Goal: Communication & Community: Answer question/provide support

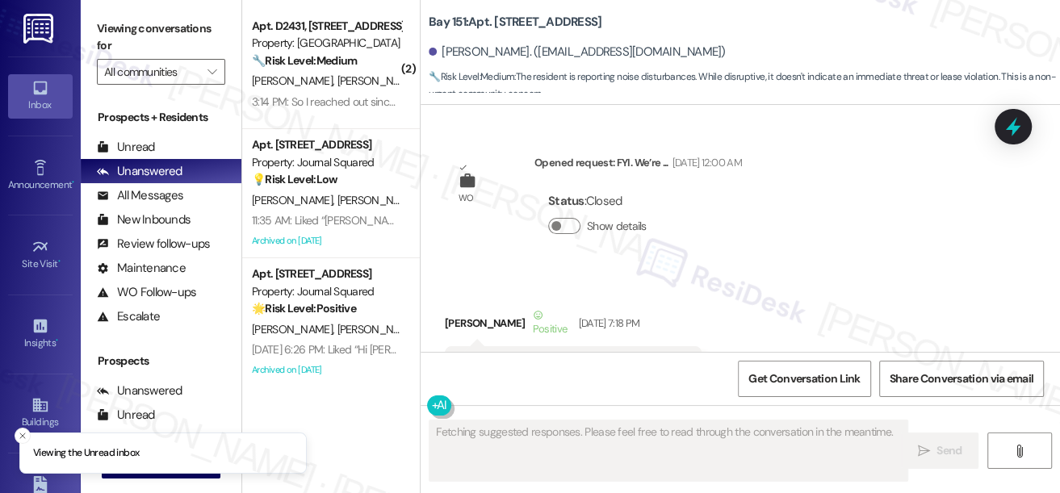
scroll to position [10422, 0]
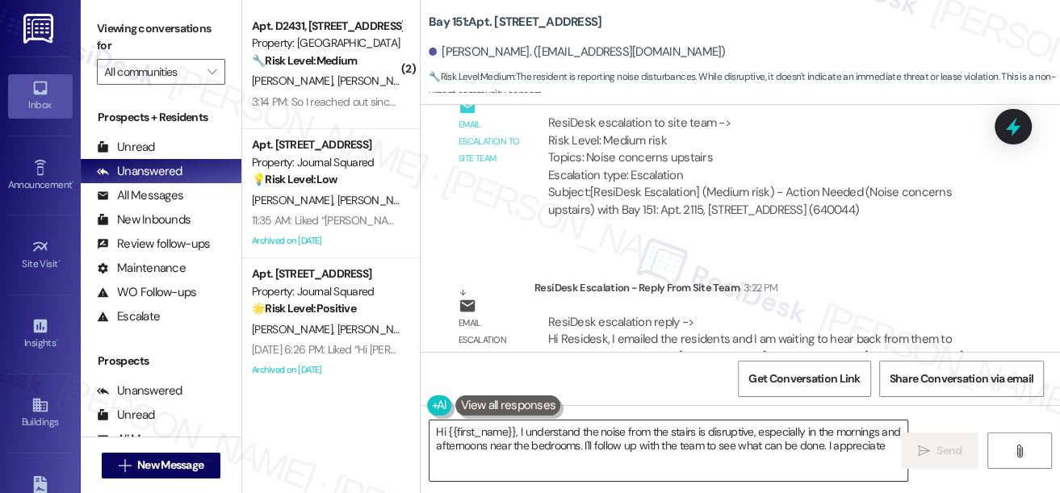
click at [542, 440] on textarea "Hi {{first_name}}, I understand the noise from the stairs is disruptive, especi…" at bounding box center [668, 450] width 478 height 61
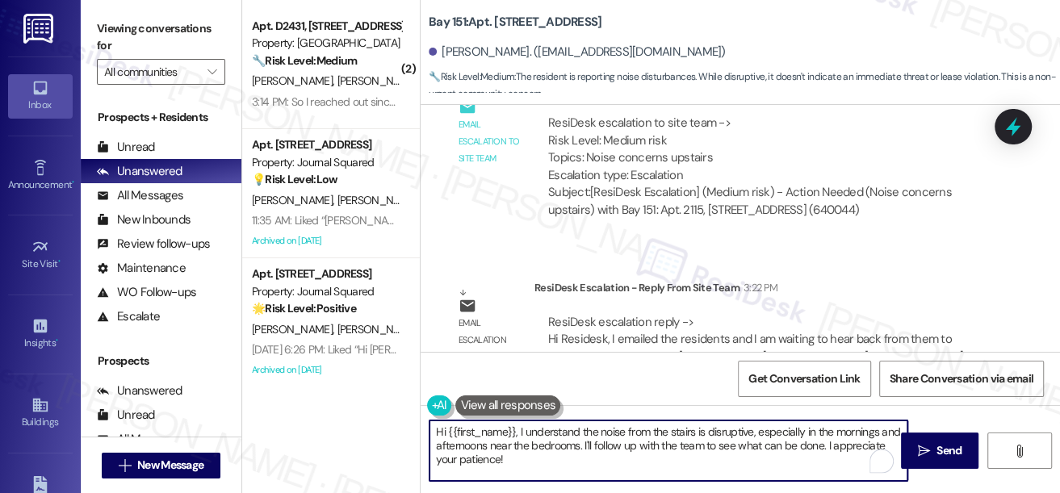
drag, startPoint x: 650, startPoint y: 466, endPoint x: 520, endPoint y: 436, distance: 134.1
click at [520, 436] on textarea "Hi {{first_name}}, I understand the noise from the stairs is disruptive, especi…" at bounding box center [668, 450] width 478 height 61
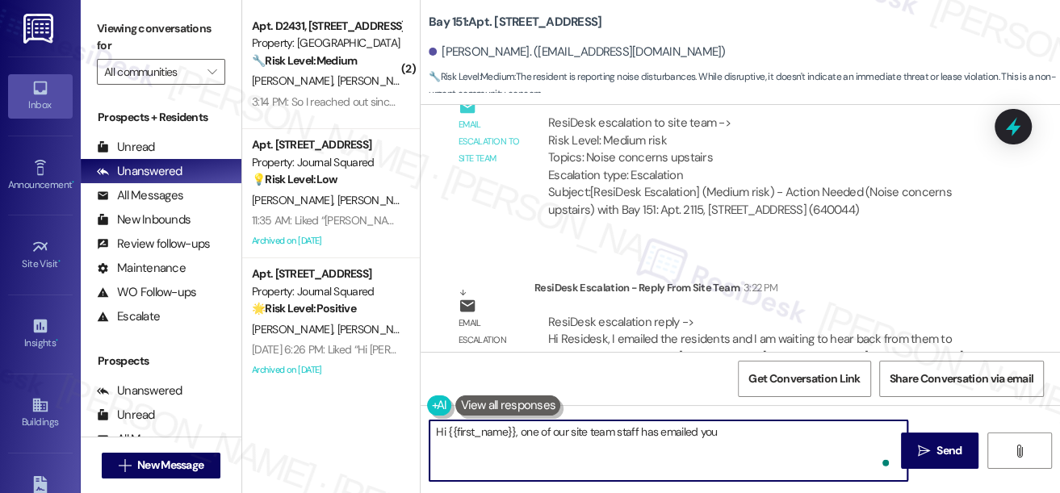
paste textarea "emailed the residents and I am waiting to hear back from them to schedule a cal…"
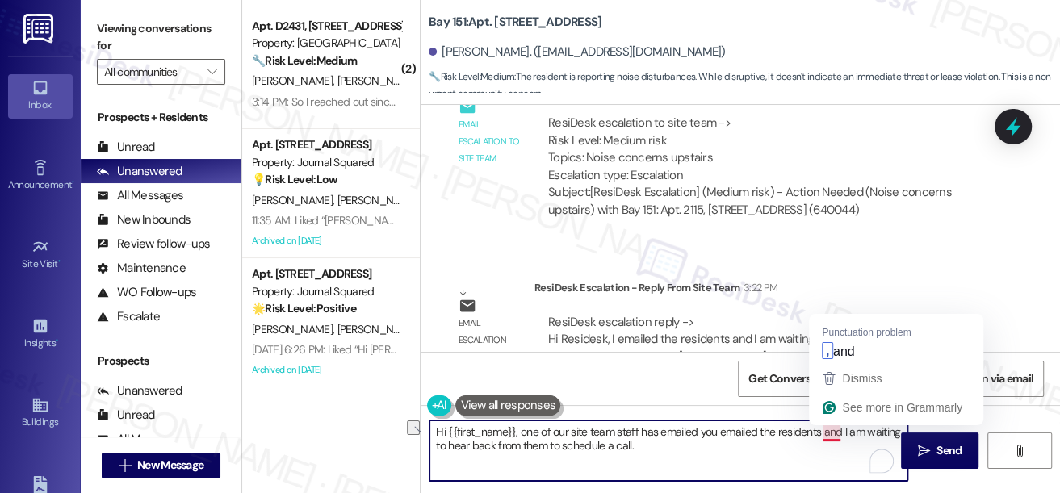
drag, startPoint x: 714, startPoint y: 429, endPoint x: 818, endPoint y: 427, distance: 104.1
click at [818, 427] on textarea "Hi {{first_name}}, one of our site team staff has emailed you emailed the resid…" at bounding box center [668, 450] width 478 height 61
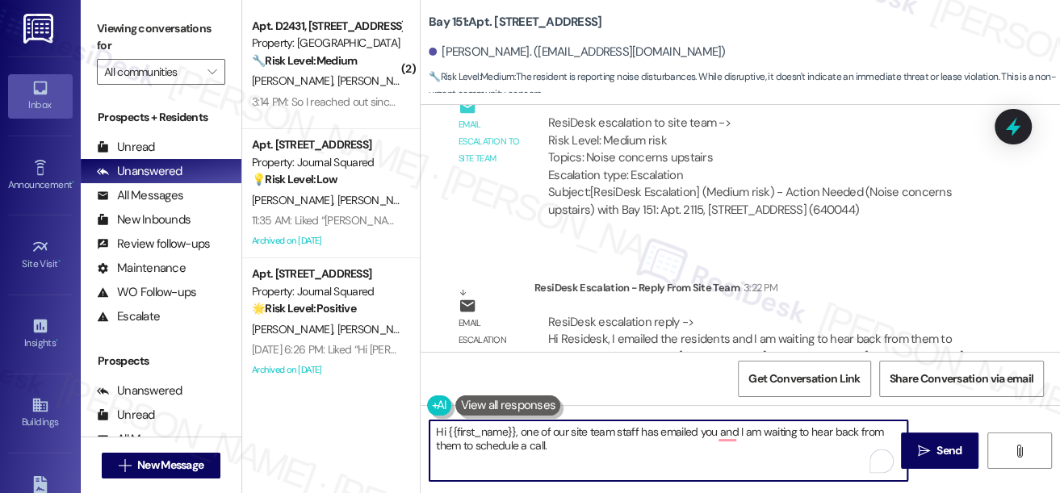
click at [750, 429] on textarea "Hi {{first_name}}, one of our site team staff has emailed you and I am waiting …" at bounding box center [668, 450] width 478 height 61
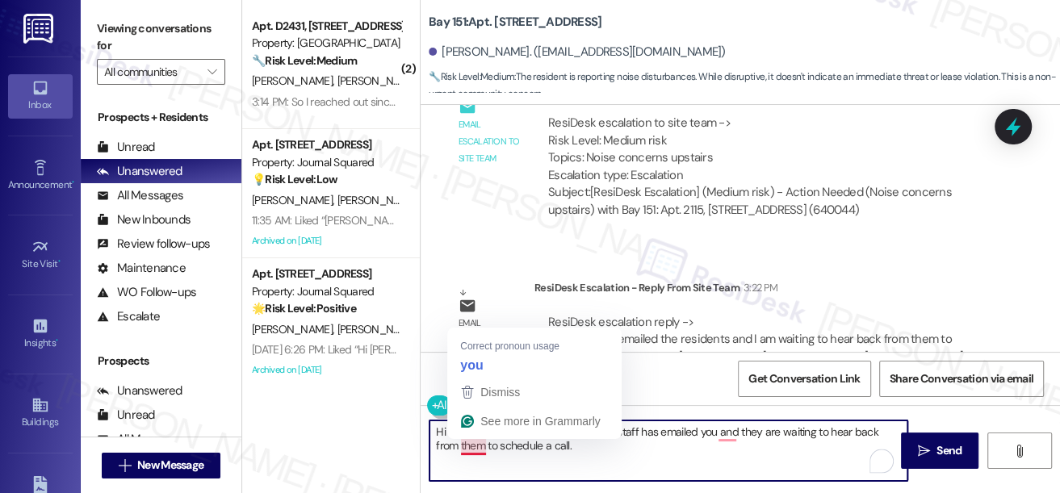
click at [471, 449] on textarea "Hi {{first_name}}, one of our site team staff has emailed you and they are wait…" at bounding box center [668, 450] width 478 height 61
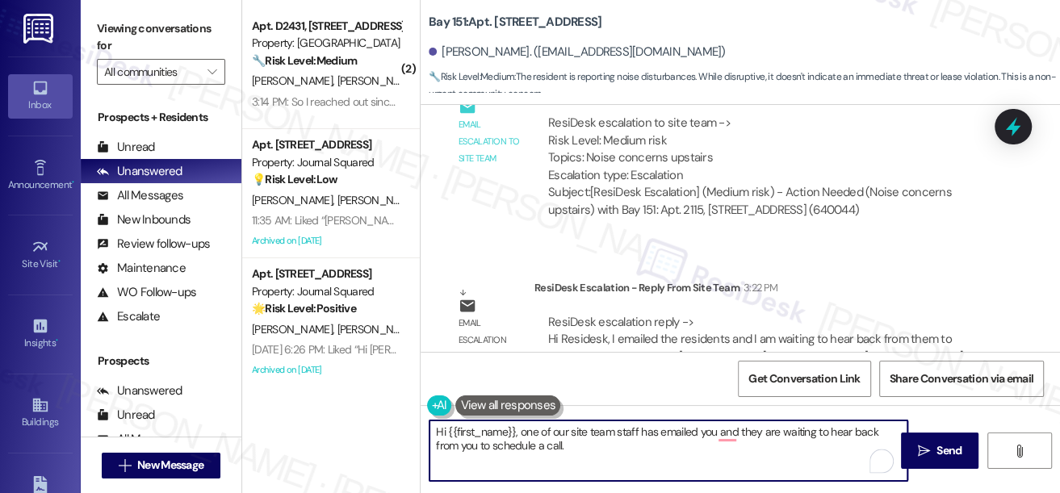
click at [604, 444] on textarea "Hi {{first_name}}, one of our site team staff has emailed you and they are wait…" at bounding box center [668, 450] width 478 height 61
click at [626, 451] on textarea "Hi {{first_name}}, one of our site team staff has emailed you, and they are wai…" at bounding box center [668, 450] width 478 height 61
click at [589, 453] on textarea "Hi {{first_name}}, one of our site team staff has emailed you, and they are wai…" at bounding box center [668, 450] width 478 height 61
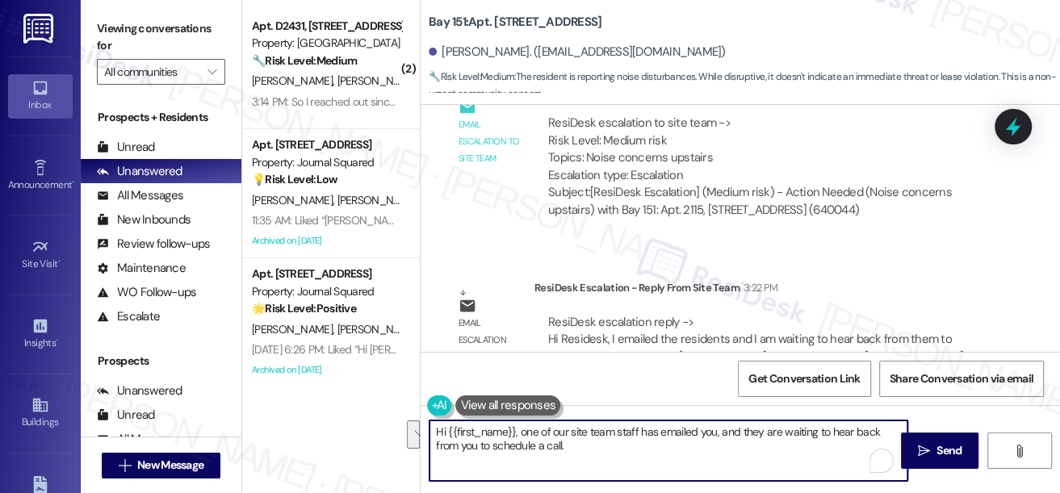
click at [604, 437] on textarea "Hi {{first_name}}, one of our site team staff has emailed you, and they are wai…" at bounding box center [668, 450] width 478 height 61
type textarea "Hi {{first_name}}, one of our site team staff has emailed you, and they are wai…"
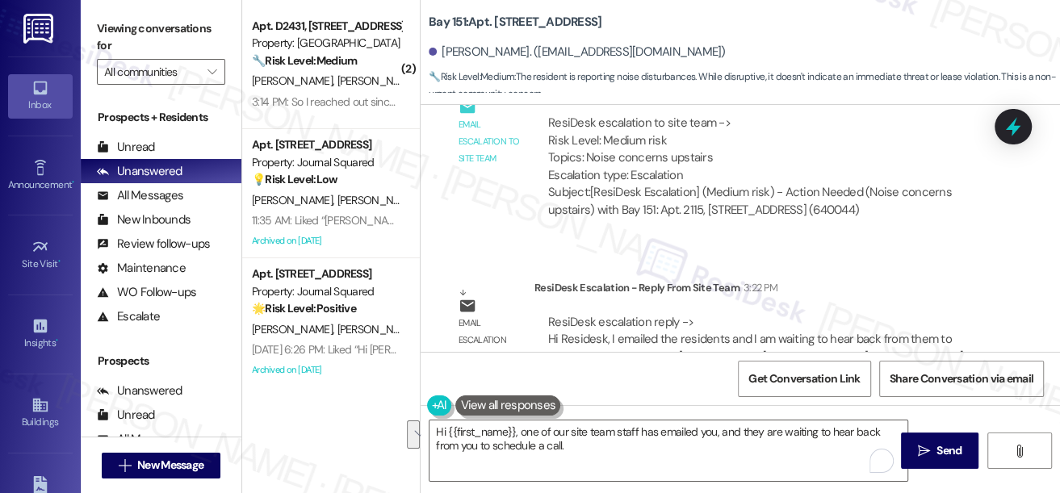
click at [116, 16] on label "Viewing conversations for" at bounding box center [161, 37] width 128 height 43
click at [95, 10] on div "Viewing conversations for All communities " at bounding box center [161, 50] width 161 height 101
click at [600, 442] on textarea "Hi {{first_name}}, one of our site team staff has emailed you, and they are wai…" at bounding box center [668, 450] width 478 height 61
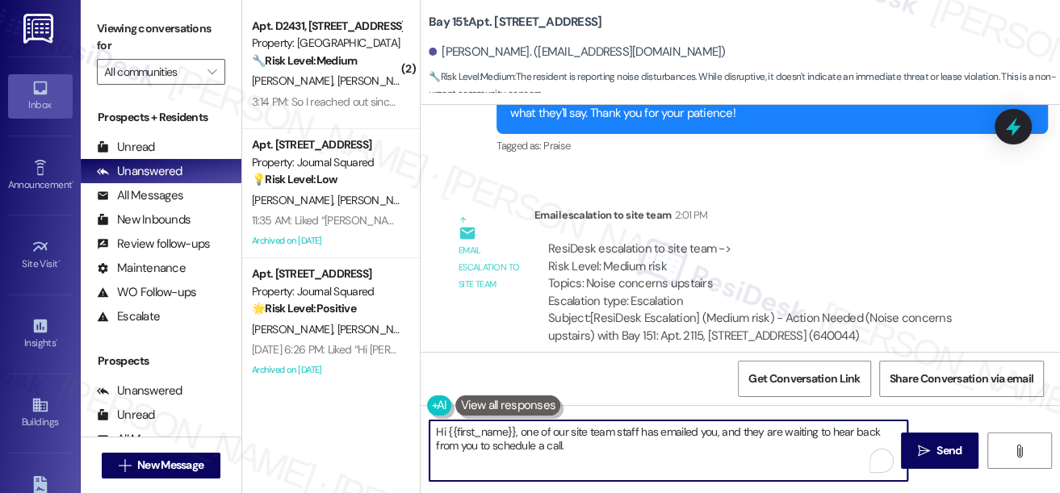
scroll to position [10128, 0]
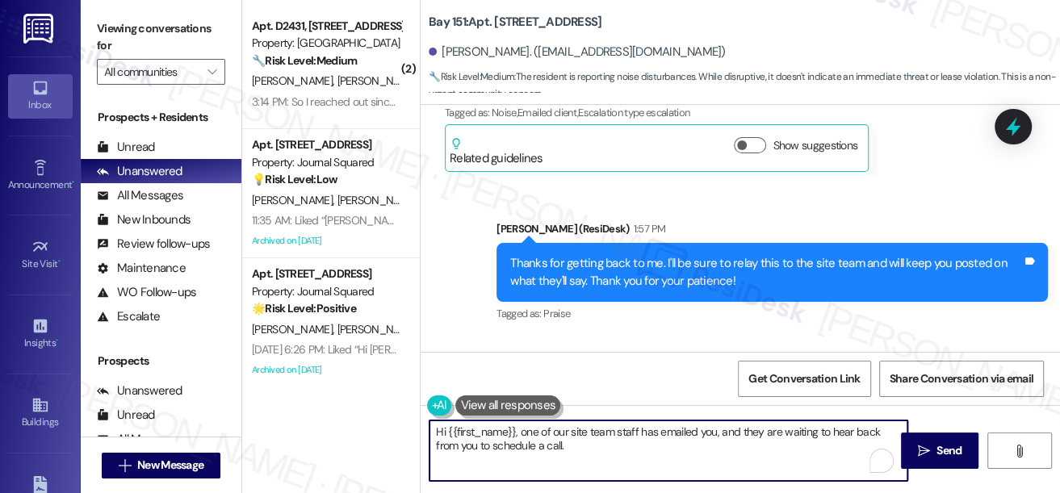
click at [756, 449] on textarea "Hi {{first_name}}, one of our site team staff has emailed you, and they are wai…" at bounding box center [668, 450] width 478 height 61
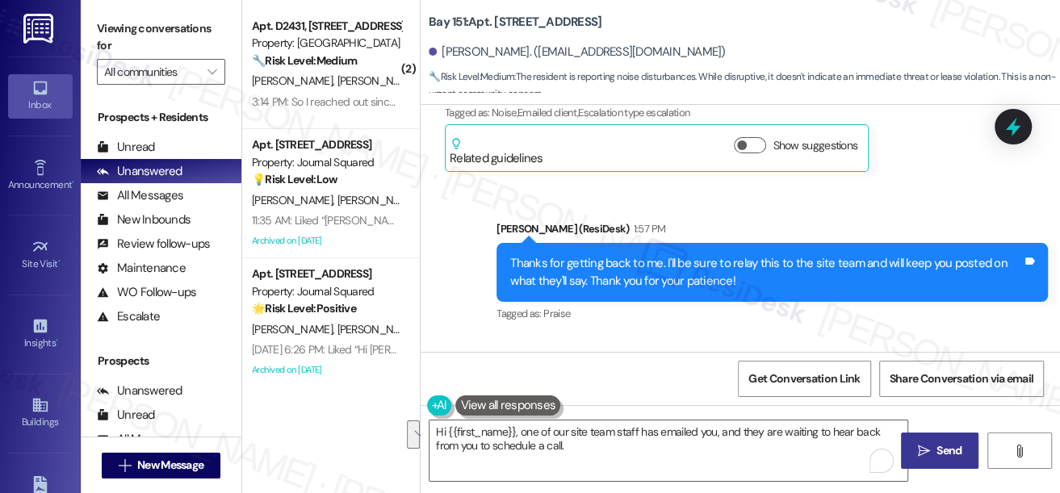
click at [945, 454] on span "Send" at bounding box center [948, 450] width 25 height 17
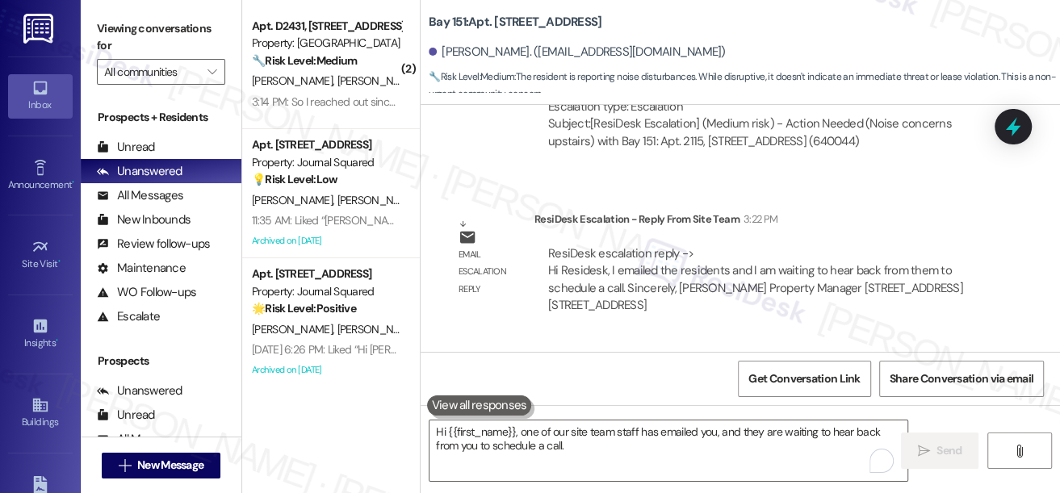
scroll to position [10551, 0]
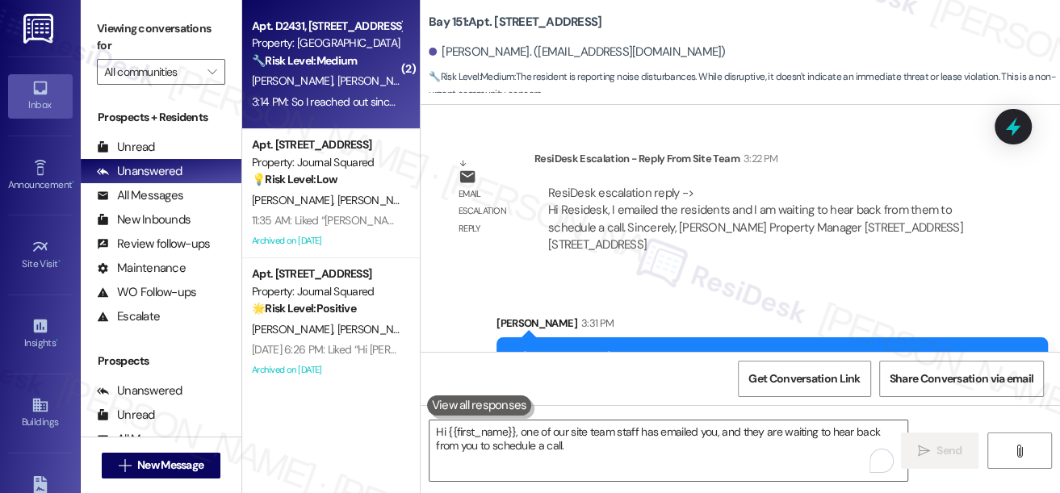
click at [275, 44] on div "Property: [GEOGRAPHIC_DATA]" at bounding box center [326, 43] width 149 height 17
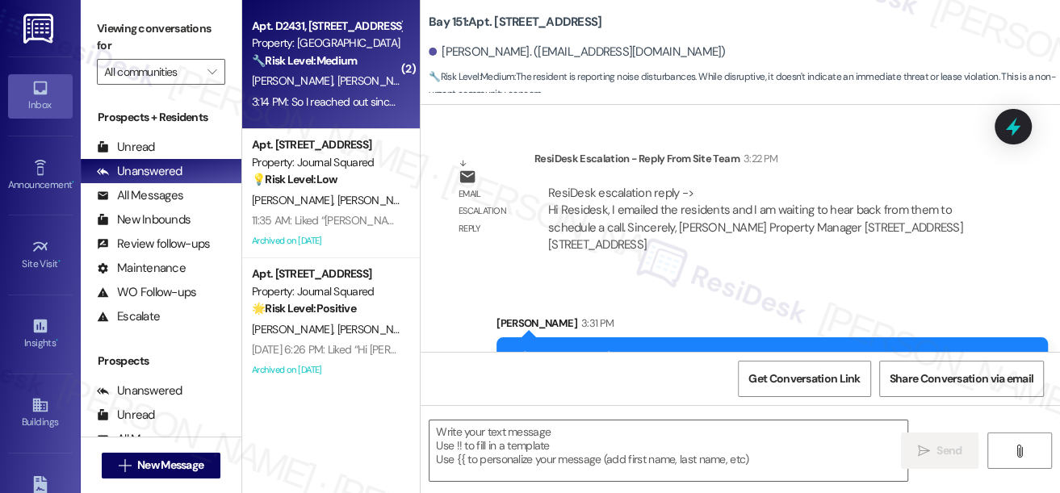
type textarea "Fetching suggested responses. Please feel free to read through the conversation…"
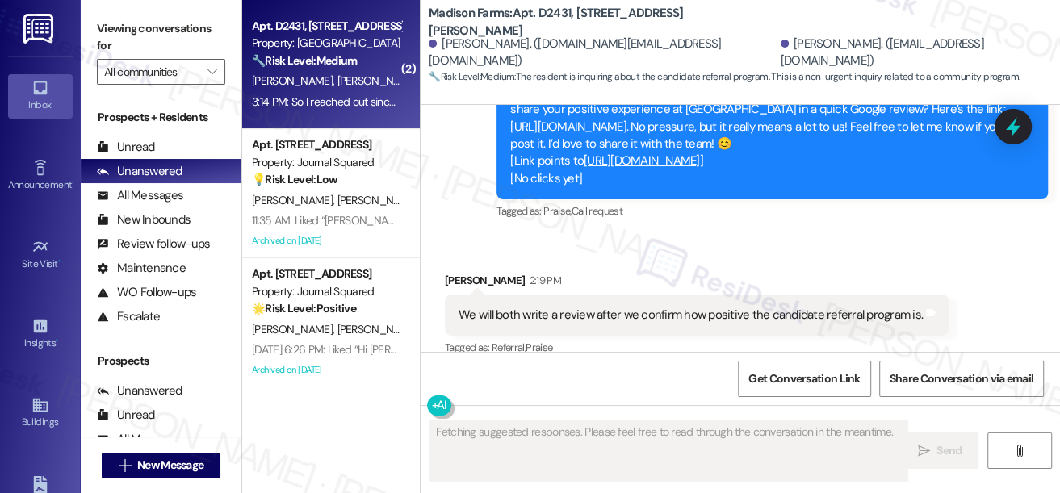
scroll to position [2207, 0]
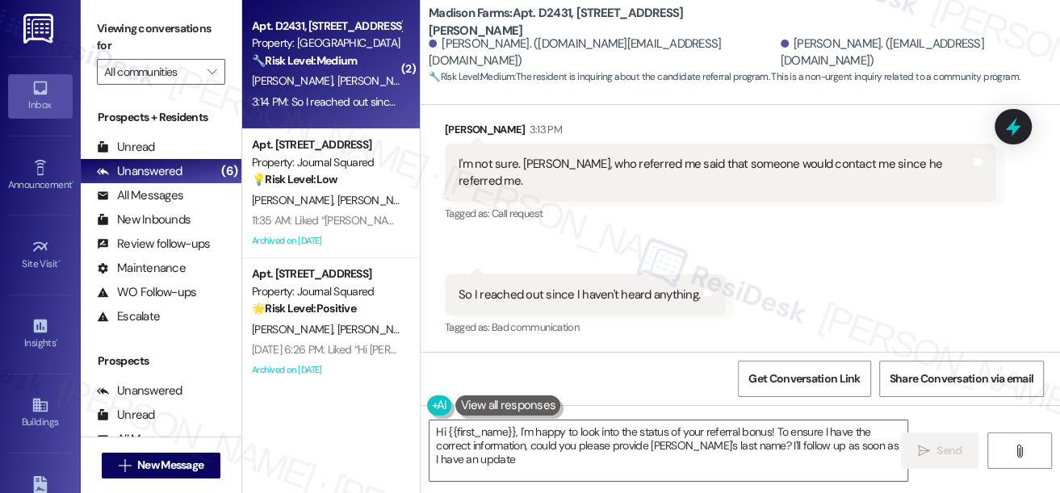
type textarea "Hi {{first_name}}, I'm happy to look into the status of your referral bonus! To…"
click at [539, 190] on div "I'm not sure. [PERSON_NAME], who referred me said that someone would contact me…" at bounding box center [720, 172] width 551 height 59
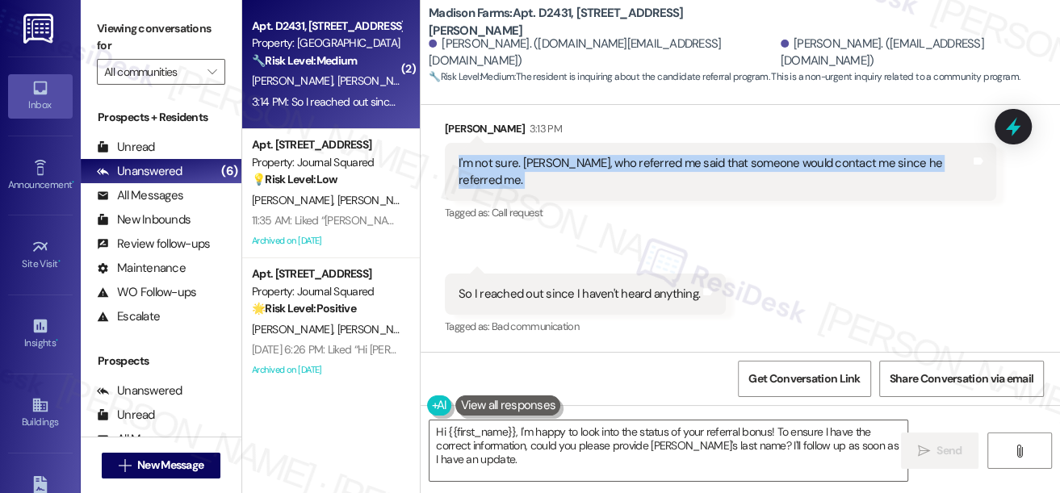
click at [539, 190] on div "I'm not sure. [PERSON_NAME], who referred me said that someone would contact me…" at bounding box center [720, 172] width 551 height 59
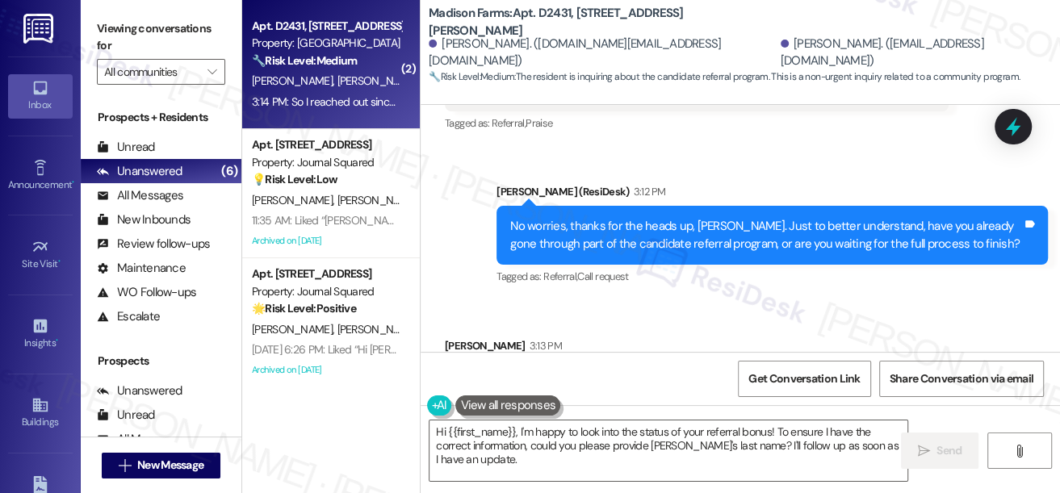
scroll to position [1988, 0]
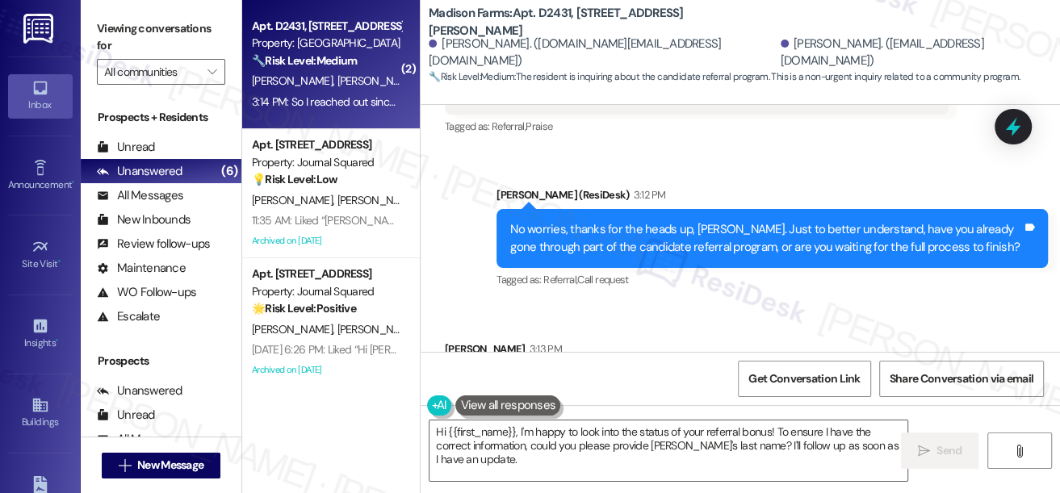
click at [587, 251] on div "No worries, thanks for the heads up, [PERSON_NAME]. Just to better understand, …" at bounding box center [766, 238] width 512 height 35
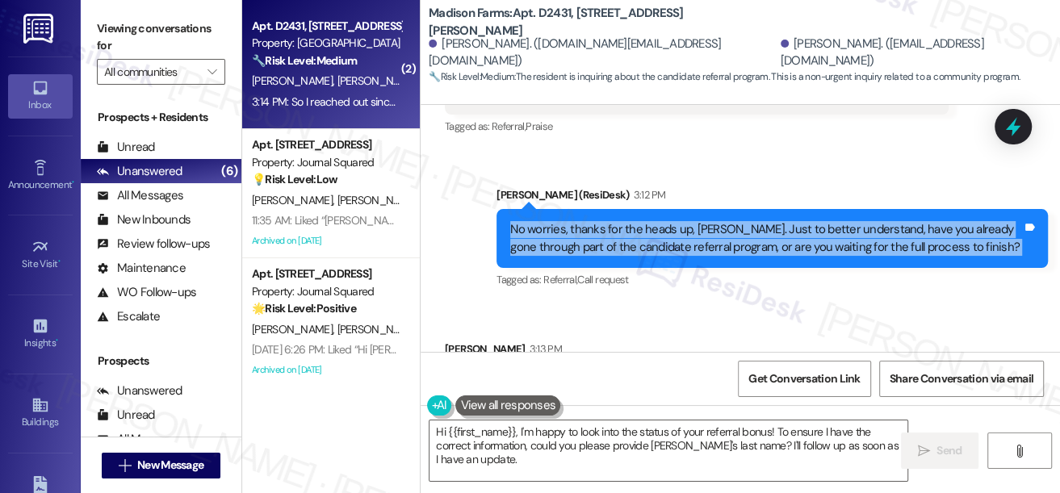
click at [587, 251] on div "No worries, thanks for the heads up, [PERSON_NAME]. Just to better understand, …" at bounding box center [766, 238] width 512 height 35
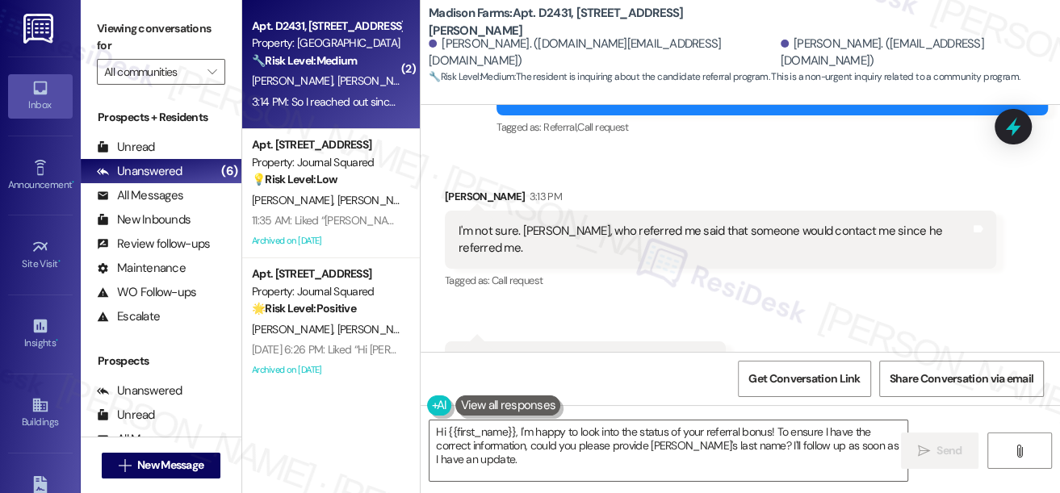
scroll to position [2208, 0]
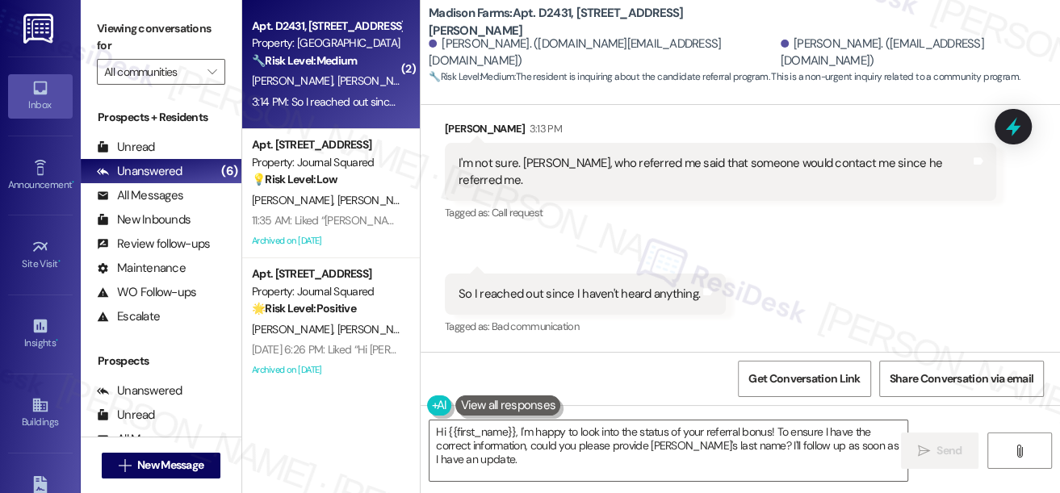
click at [520, 178] on div "I'm not sure. [PERSON_NAME], who referred me said that someone would contact me…" at bounding box center [714, 172] width 512 height 35
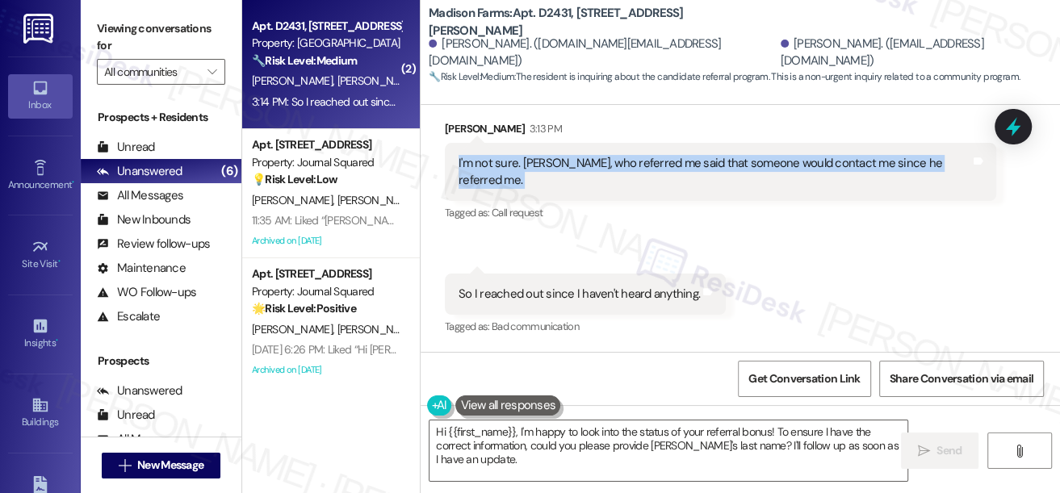
click at [520, 178] on div "I'm not sure. [PERSON_NAME], who referred me said that someone would contact me…" at bounding box center [714, 172] width 512 height 35
click at [665, 180] on div "I'm not sure. [PERSON_NAME], who referred me said that someone would contact me…" at bounding box center [714, 172] width 512 height 35
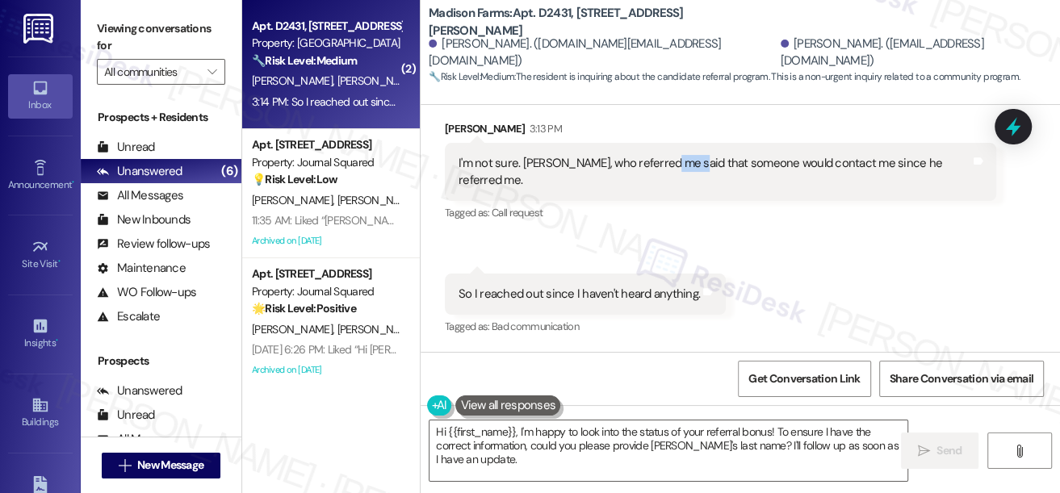
click at [665, 180] on div "I'm not sure. [PERSON_NAME], who referred me said that someone would contact me…" at bounding box center [714, 172] width 512 height 35
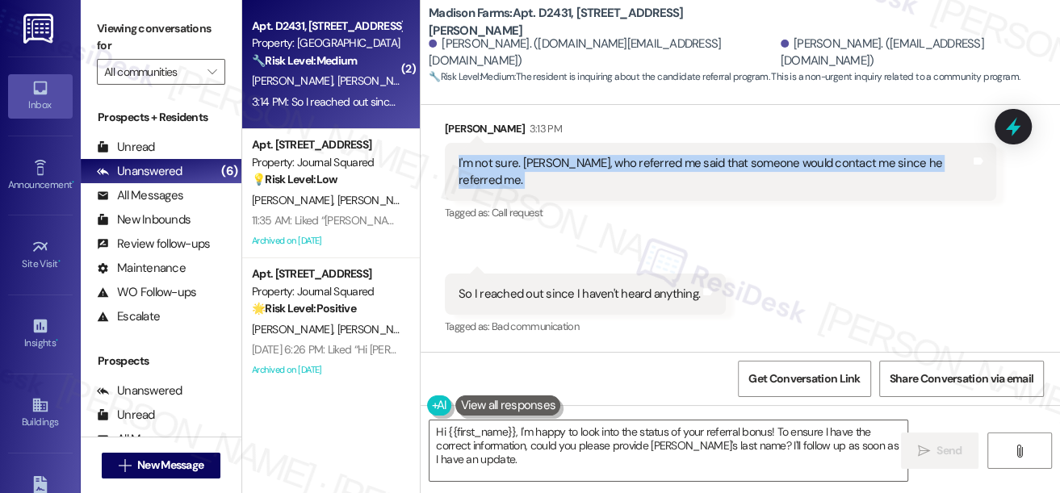
click at [665, 180] on div "I'm not sure. [PERSON_NAME], who referred me said that someone would contact me…" at bounding box center [714, 172] width 512 height 35
click at [562, 473] on textarea "Hi {{first_name}}, I'm happy to look into the status of your referral bonus! To…" at bounding box center [668, 450] width 478 height 61
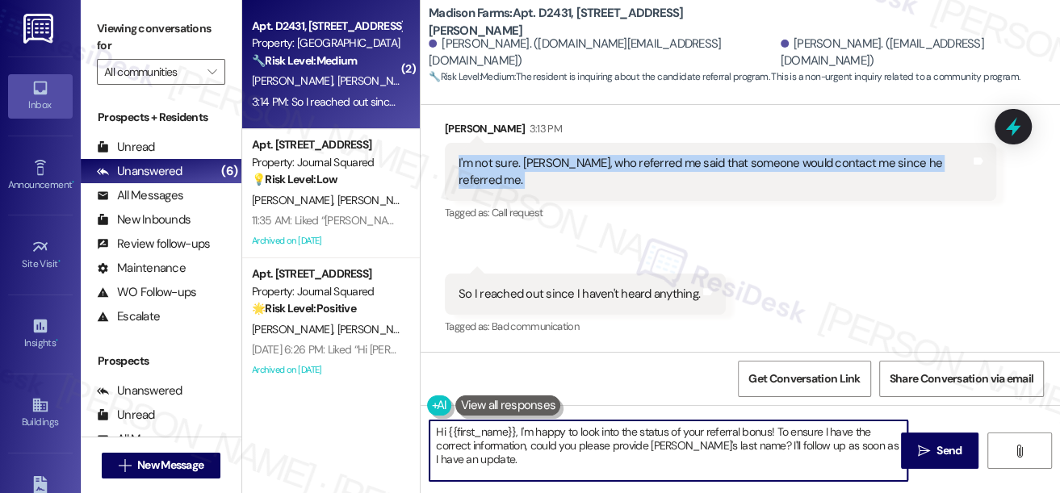
click at [562, 473] on textarea "Hi {{first_name}}, I'm happy to look into the status of your referral bonus! To…" at bounding box center [668, 450] width 478 height 61
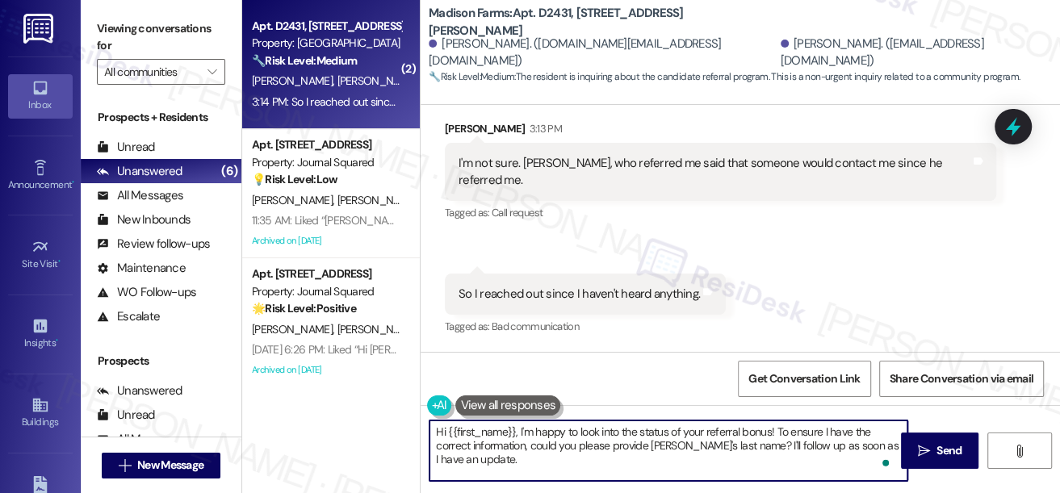
click at [563, 471] on textarea "Hi {{first_name}}, I'm happy to look into the status of your referral bonus! To…" at bounding box center [668, 450] width 478 height 61
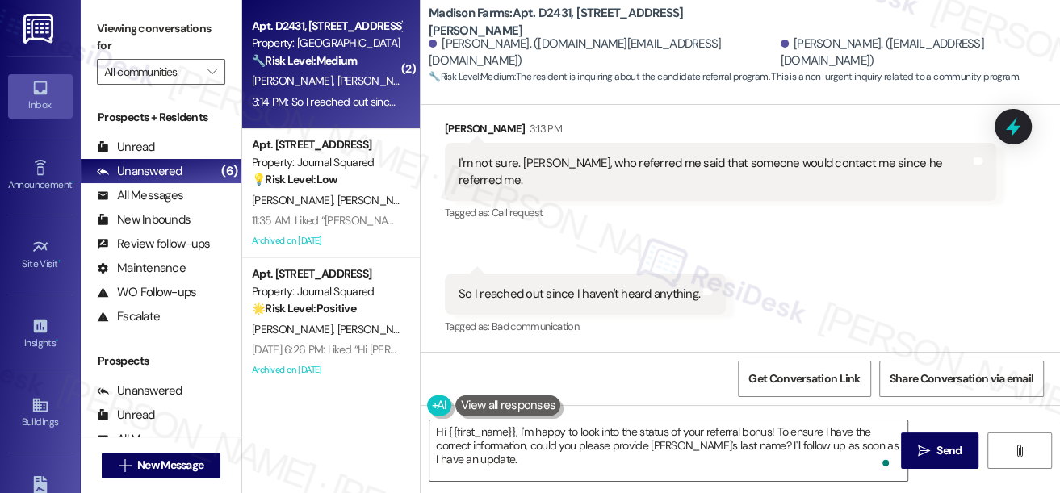
click at [749, 302] on div "Received via SMS Monica Bates 3:13 PM I'm not sure. Nick, who referred me said …" at bounding box center [739, 217] width 639 height 267
click at [628, 448] on textarea "Hi {{first_name}}, I'm happy to look into the status of your referral bonus! To…" at bounding box center [668, 450] width 478 height 61
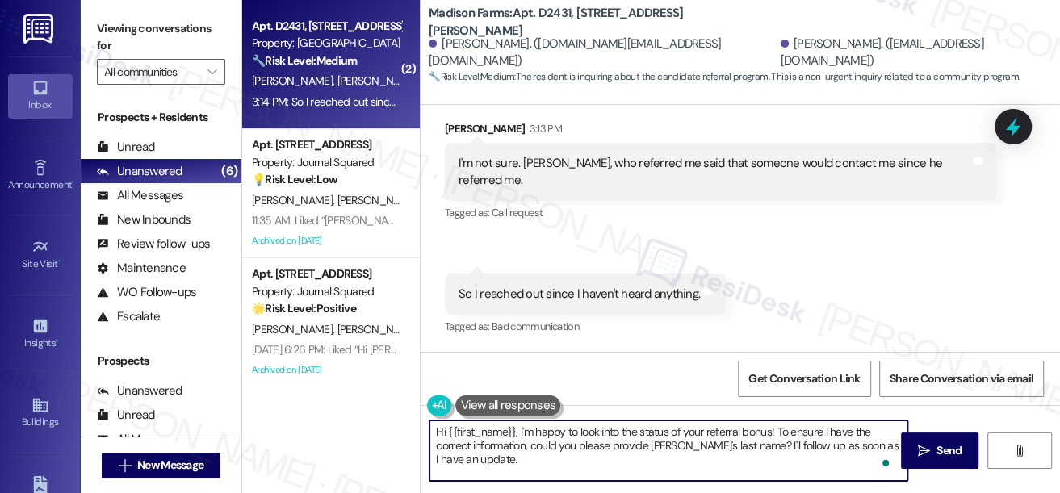
click at [628, 448] on textarea "Hi {{first_name}}, I'm happy to look into the status of your referral bonus! To…" at bounding box center [668, 450] width 478 height 61
click at [682, 232] on div "Received via SMS Monica Bates 3:13 PM I'm not sure. Nick, who referred me said …" at bounding box center [720, 172] width 575 height 129
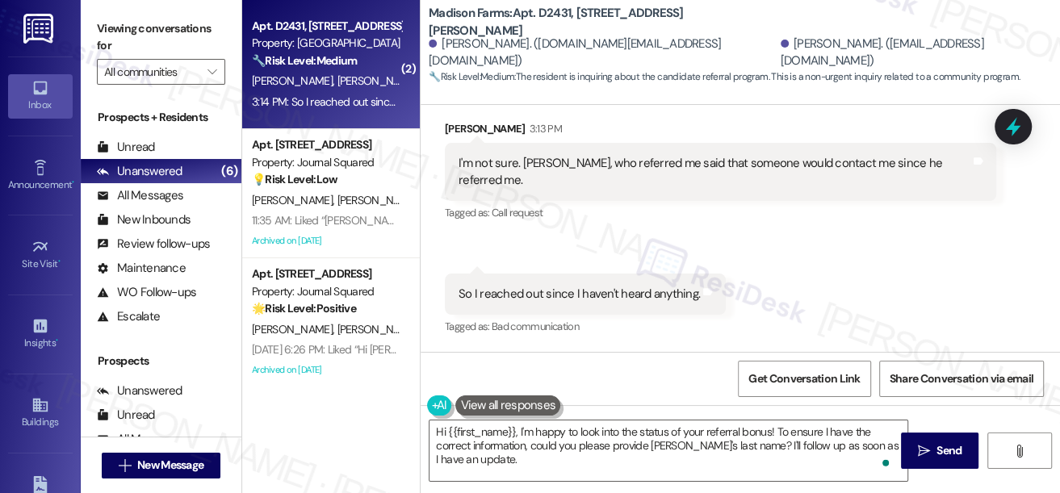
click at [557, 181] on div "I'm not sure. [PERSON_NAME], who referred me said that someone would contact me…" at bounding box center [714, 172] width 512 height 35
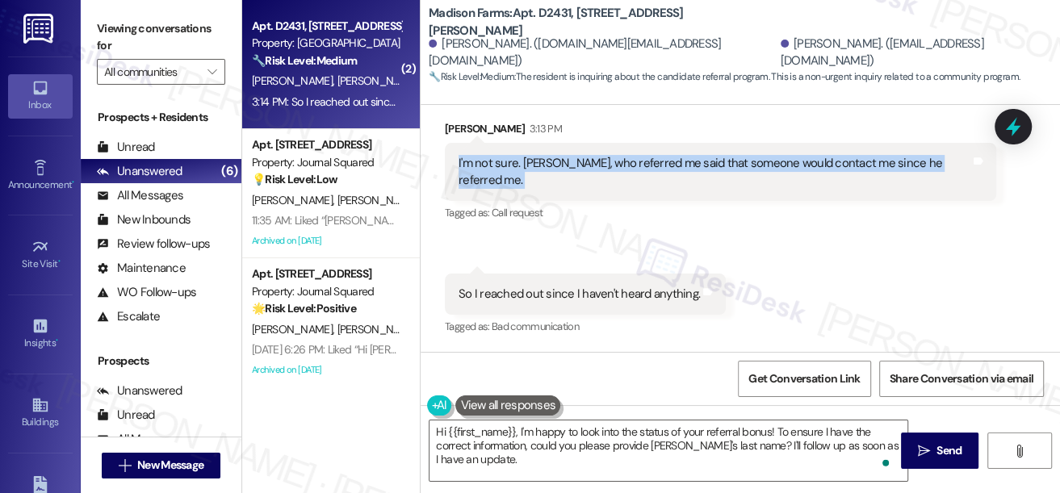
click at [557, 181] on div "I'm not sure. [PERSON_NAME], who referred me said that someone would contact me…" at bounding box center [714, 172] width 512 height 35
click at [569, 174] on div "I'm not sure. [PERSON_NAME], who referred me said that someone would contact me…" at bounding box center [714, 172] width 512 height 35
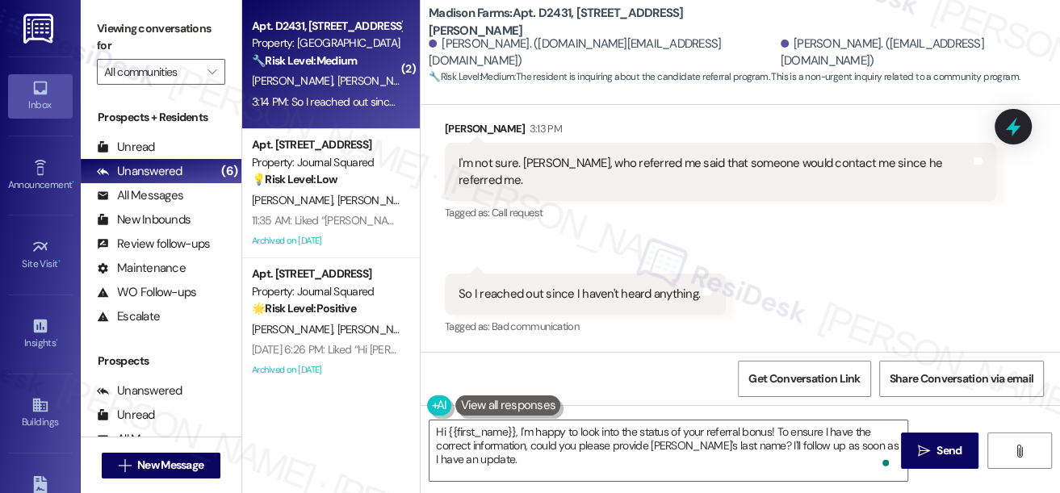
click at [536, 176] on div "I'm not sure. [PERSON_NAME], who referred me said that someone would contact me…" at bounding box center [714, 172] width 512 height 35
copy div "Nick"
click at [181, 465] on span "New Message" at bounding box center [170, 465] width 66 height 17
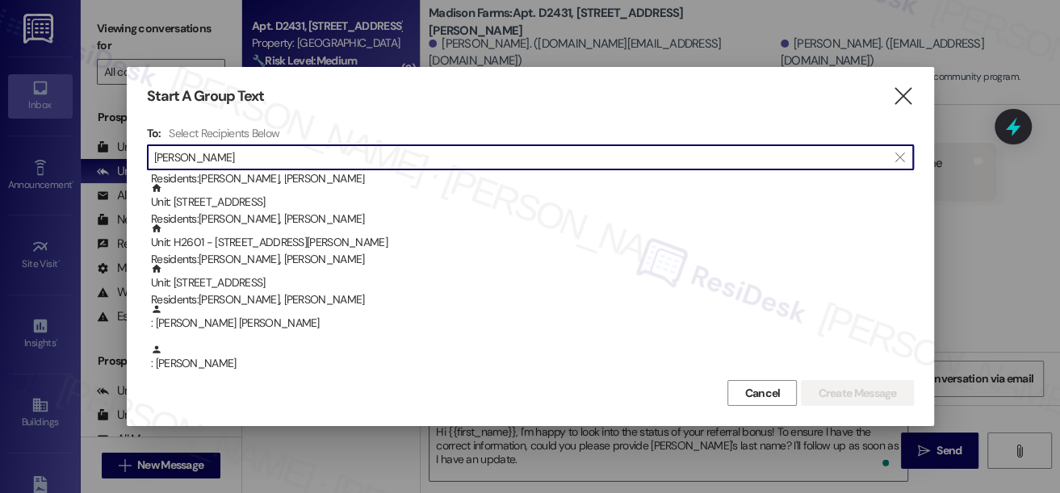
scroll to position [146, 0]
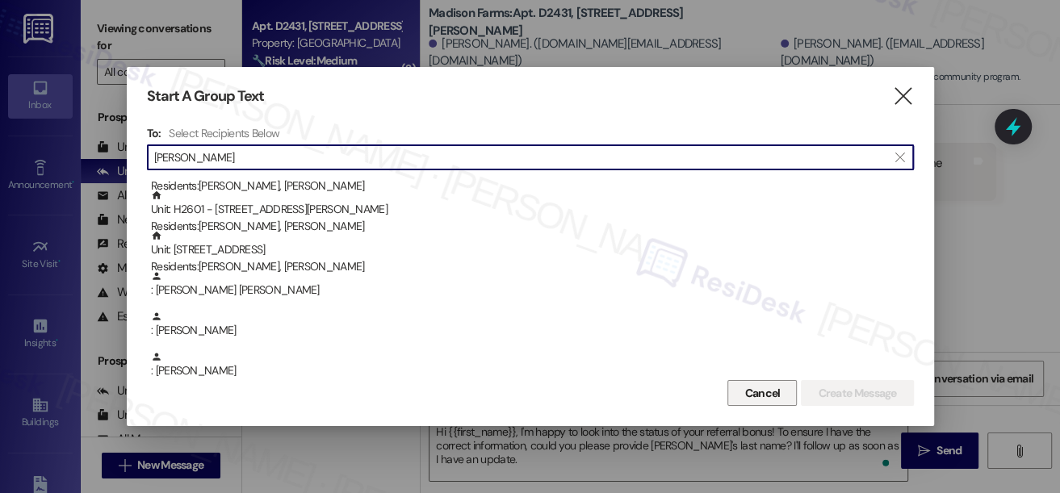
type input "Nick"
click at [768, 392] on span "Cancel" at bounding box center [762, 393] width 36 height 17
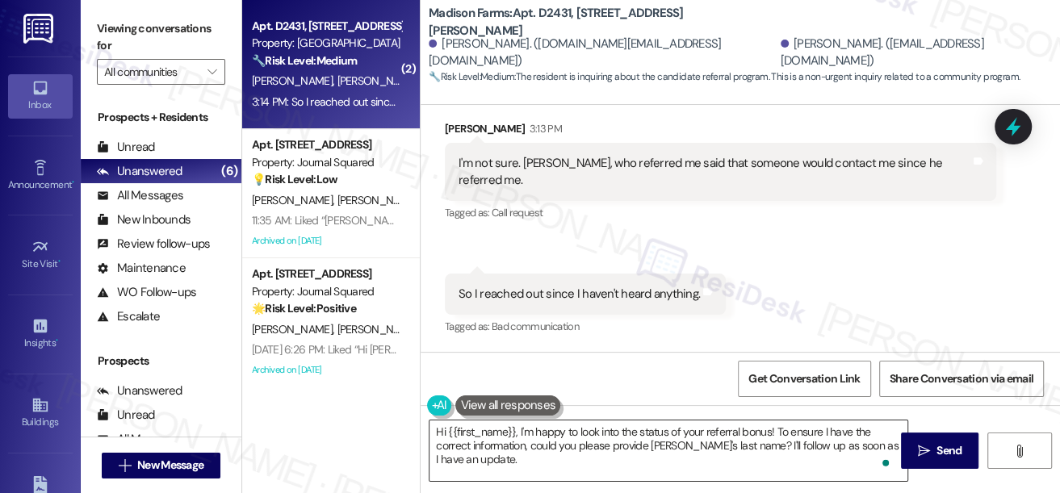
click at [557, 437] on textarea "Hi {{first_name}}, I'm happy to look into the status of your referral bonus! To…" at bounding box center [668, 450] width 478 height 61
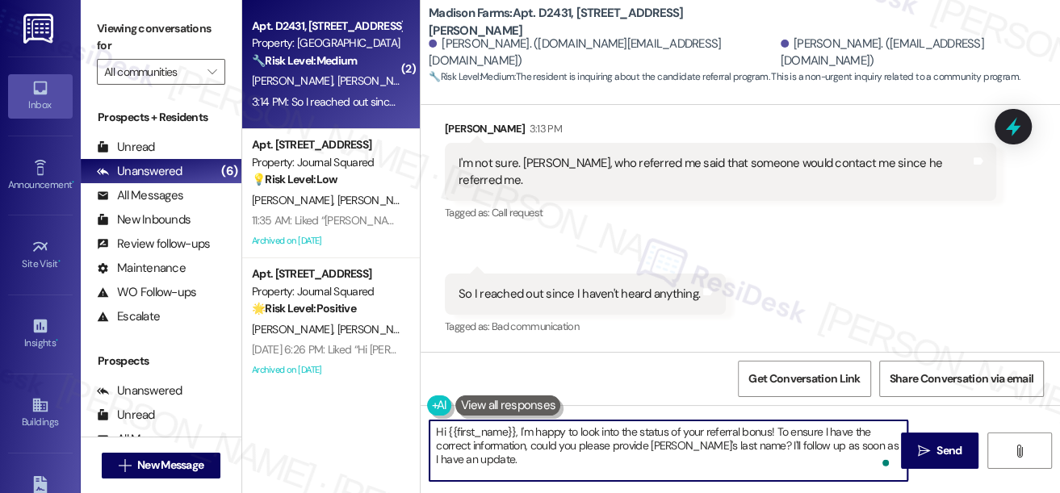
click at [557, 437] on textarea "Hi {{first_name}}, I'm happy to look into the status of your referral bonus! To…" at bounding box center [668, 450] width 478 height 61
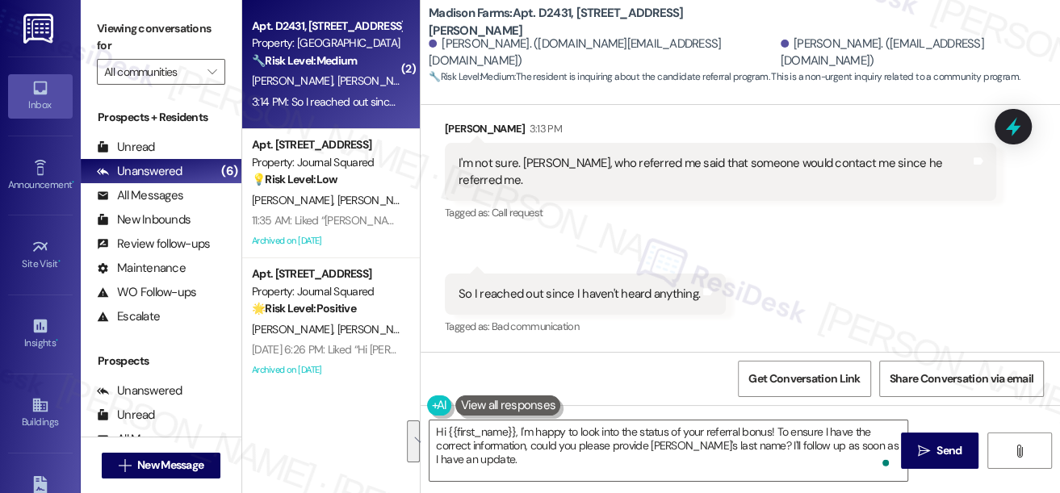
click at [788, 307] on div "Received via SMS Monica Bates 3:13 PM I'm not sure. Nick, who referred me said …" at bounding box center [739, 217] width 639 height 267
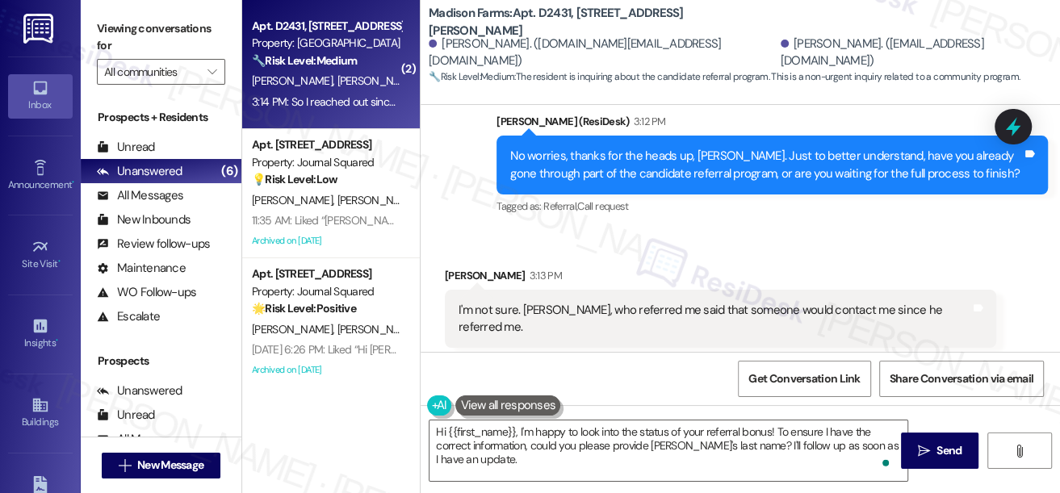
click at [667, 182] on div "No worries, thanks for the heads up, [PERSON_NAME]. Just to better understand, …" at bounding box center [766, 165] width 512 height 35
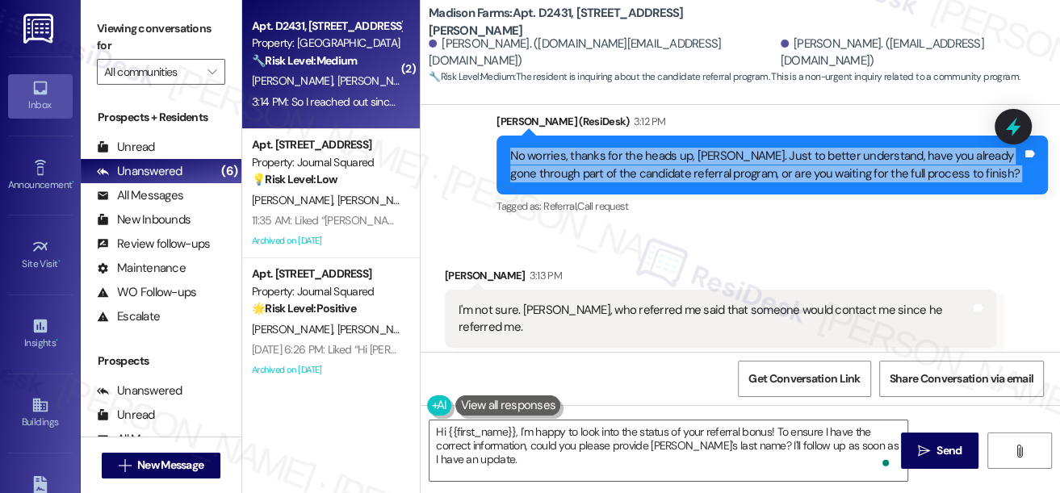
click at [667, 182] on div "No worries, thanks for the heads up, [PERSON_NAME]. Just to better understand, …" at bounding box center [766, 165] width 512 height 35
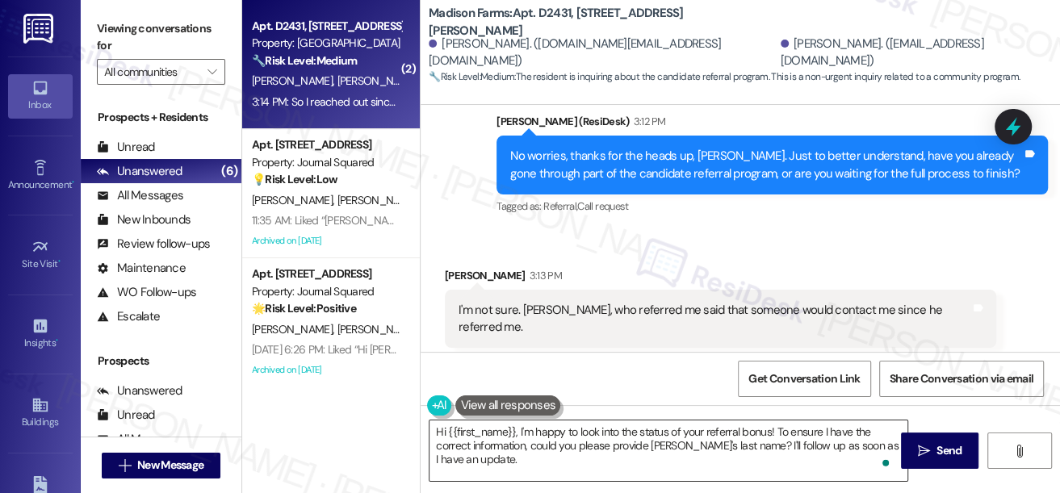
click at [549, 443] on textarea "Hi {{first_name}}, I'm happy to look into the status of your referral bonus! To…" at bounding box center [668, 450] width 478 height 61
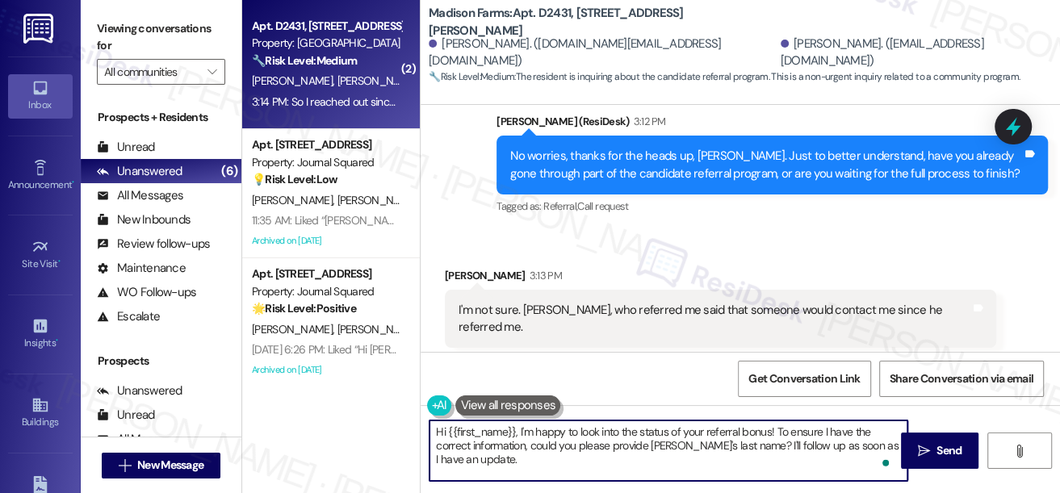
click at [549, 443] on textarea "Hi {{first_name}}, I'm happy to look into the status of your referral bonus! To…" at bounding box center [668, 450] width 478 height 61
click at [576, 452] on textarea "Hi {{first_name}}, I'm happy to look into the status of your referral bonus! To…" at bounding box center [668, 450] width 478 height 61
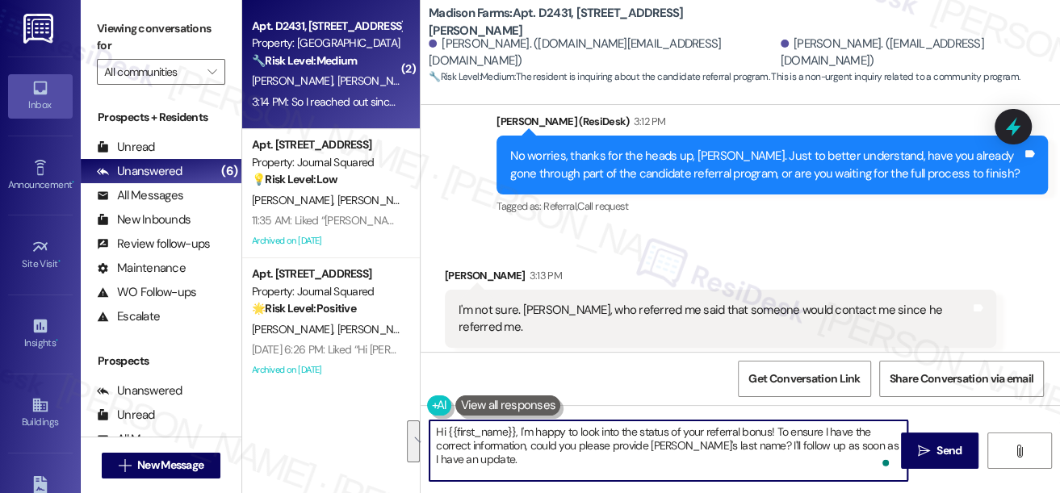
click at [672, 458] on textarea "Hi {{first_name}}, I'm happy to look into the status of your referral bonus! To…" at bounding box center [668, 450] width 478 height 61
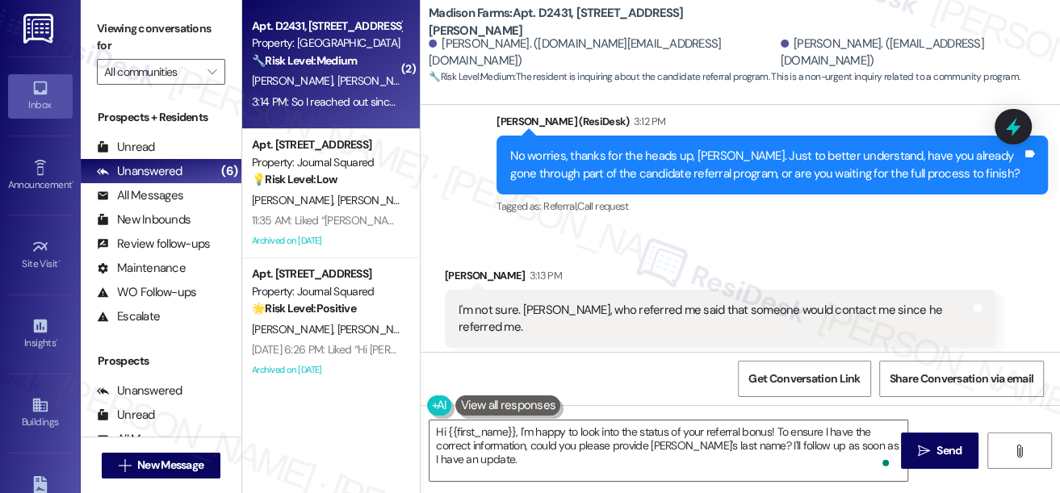
click at [624, 331] on div "I'm not sure. [PERSON_NAME], who referred me said that someone would contact me…" at bounding box center [714, 319] width 512 height 35
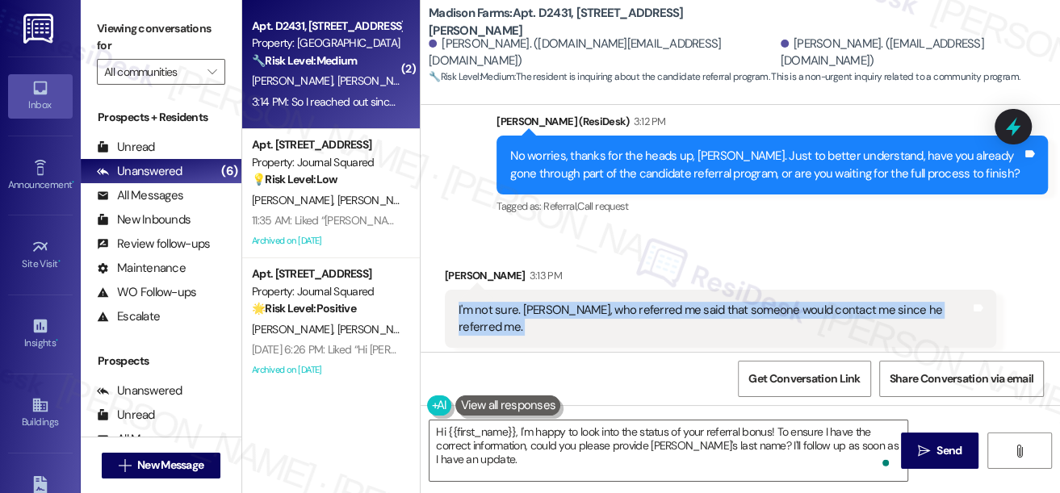
click at [624, 331] on div "I'm not sure. [PERSON_NAME], who referred me said that someone would contact me…" at bounding box center [714, 319] width 512 height 35
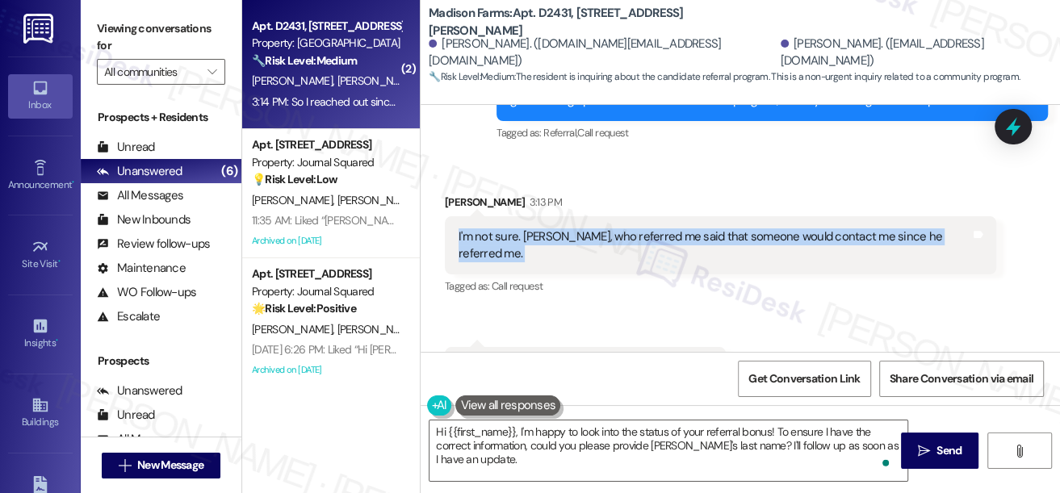
scroll to position [2208, 0]
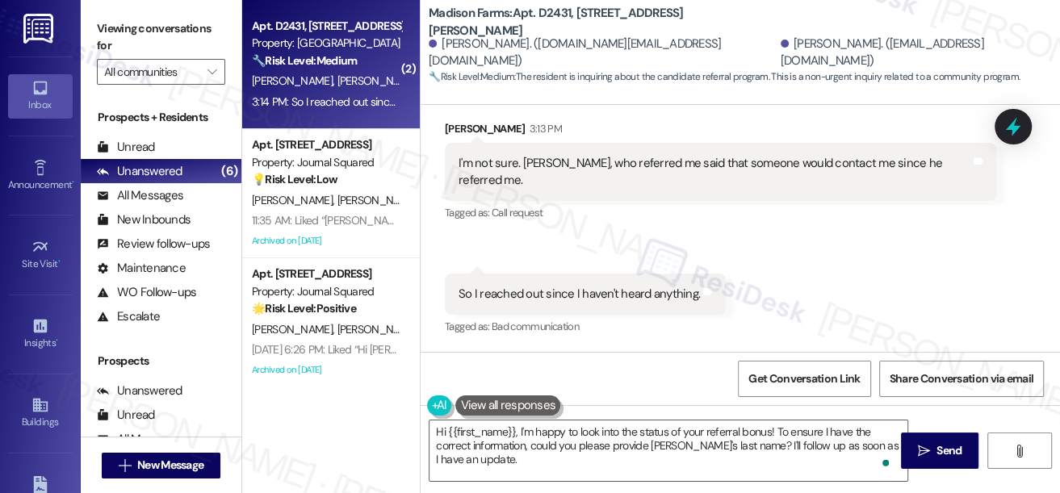
click at [594, 292] on div "So I reached out since I haven't heard anything." at bounding box center [578, 294] width 241 height 17
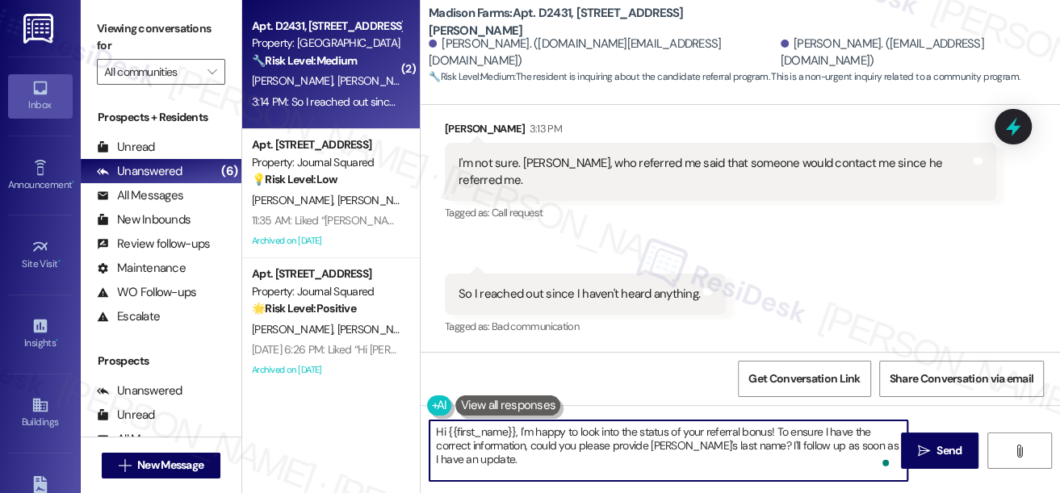
drag, startPoint x: 515, startPoint y: 430, endPoint x: 398, endPoint y: 431, distance: 117.0
click at [398, 431] on div "( 2 ) Apt. D2431, 4883 Riley Road Property: Madison Farms 🔧 Risk Level: Medium …" at bounding box center [650, 246] width 817 height 493
click at [721, 428] on textarea "Got it. I'm happy to look into the status of your referral bonus! To ensure I h…" at bounding box center [668, 450] width 478 height 61
click at [552, 445] on textarea "Got it. I'm happy to look into the status of your referral bonus. To ensure I h…" at bounding box center [668, 450] width 478 height 61
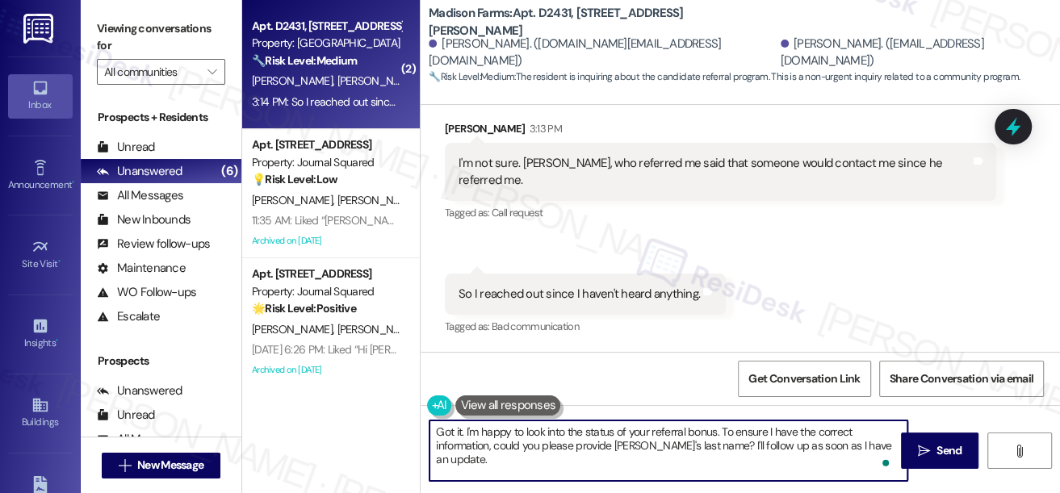
click at [552, 445] on textarea "Got it. I'm happy to look into the status of your referral bonus. To ensure I h…" at bounding box center [668, 450] width 478 height 61
click at [858, 454] on textarea "Got it. I'm happy to look into the status of your referral bonus. To ensure I h…" at bounding box center [668, 450] width 478 height 61
click at [624, 436] on textarea "Got it. I'm happy to look into the status of your referral bonus. To ensure I h…" at bounding box center [668, 450] width 478 height 61
drag, startPoint x: 696, startPoint y: 446, endPoint x: 878, endPoint y: 441, distance: 182.4
click at [878, 441] on textarea "Got it. I'm happy to look into the status of your referral bonus. To ensure I h…" at bounding box center [668, 450] width 478 height 61
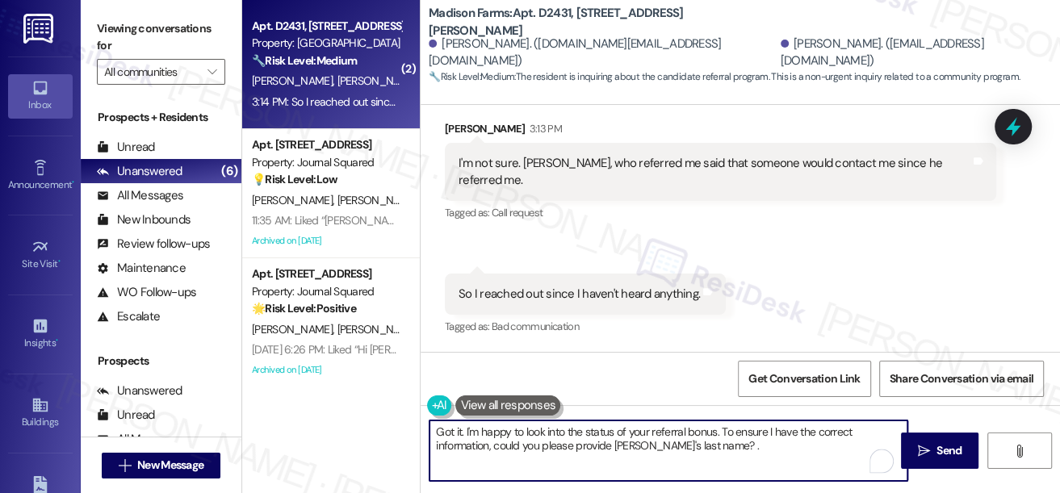
type textarea "Got it. I'm happy to look into the status of your referral bonus. To ensure I h…"
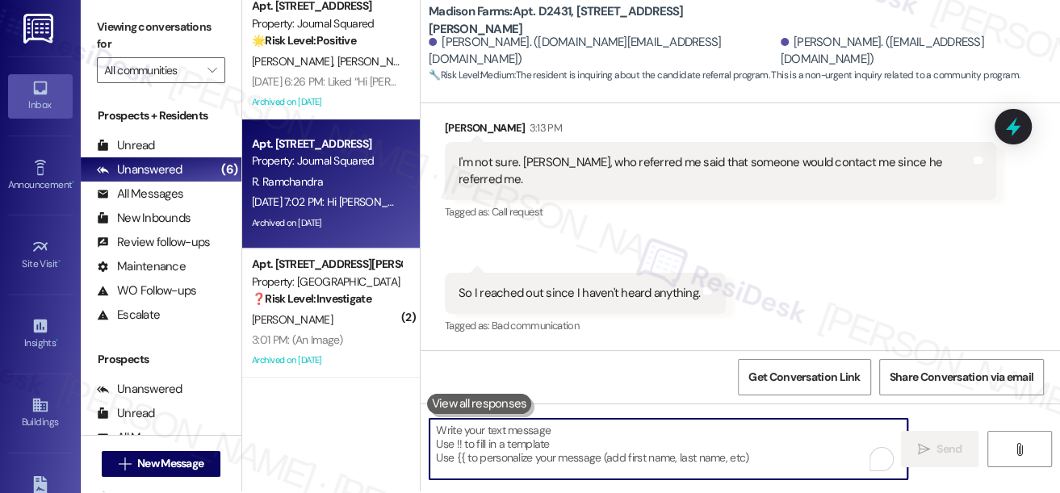
scroll to position [2337, 0]
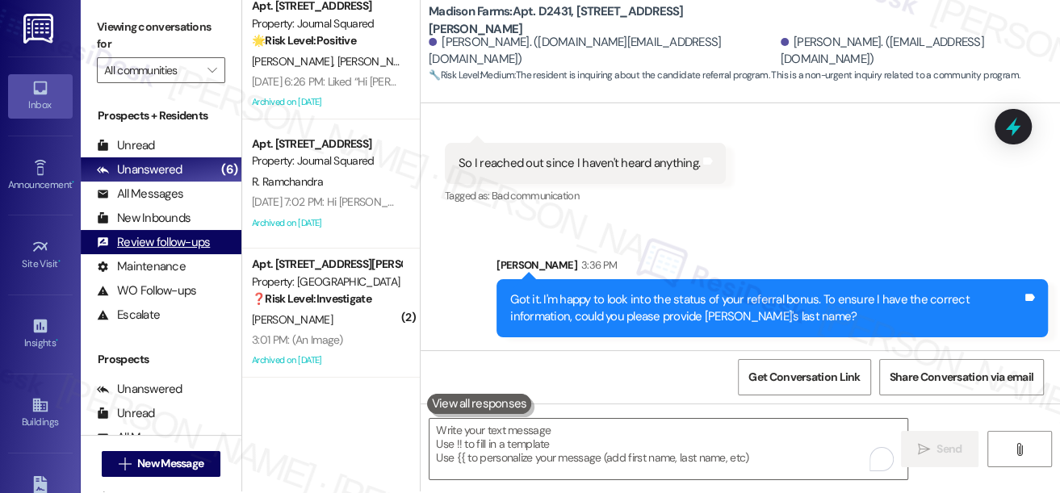
click at [221, 240] on div "Review follow-ups (undefined)" at bounding box center [161, 242] width 161 height 24
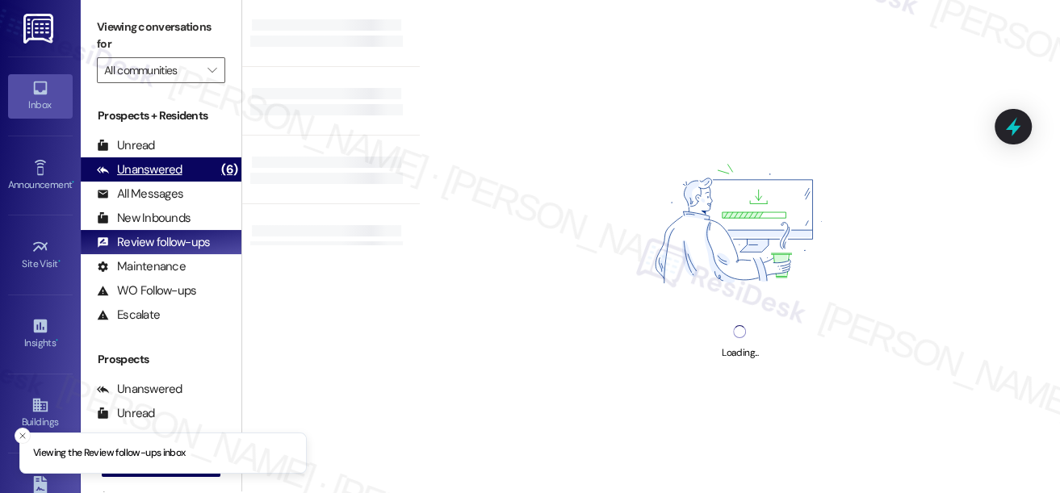
click at [169, 177] on div "Unanswered" at bounding box center [140, 169] width 86 height 17
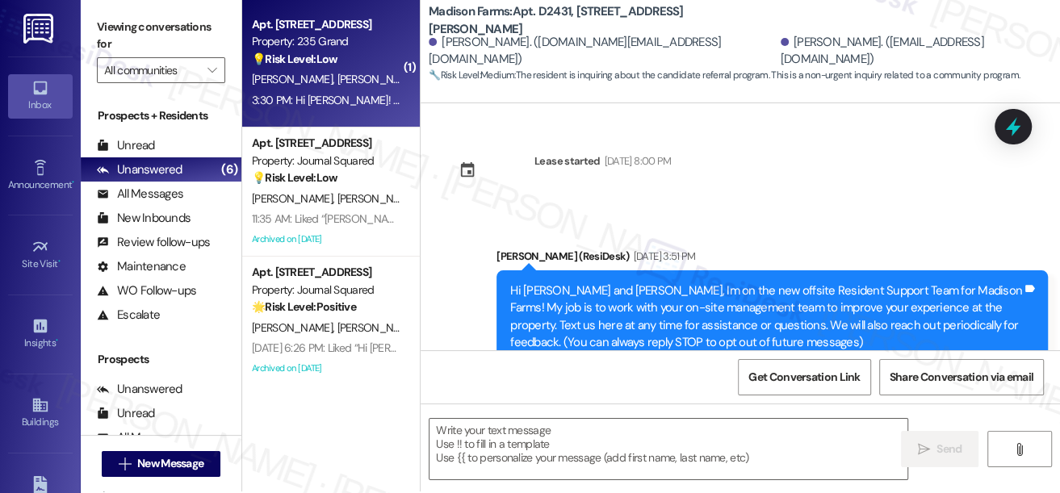
scroll to position [0, 0]
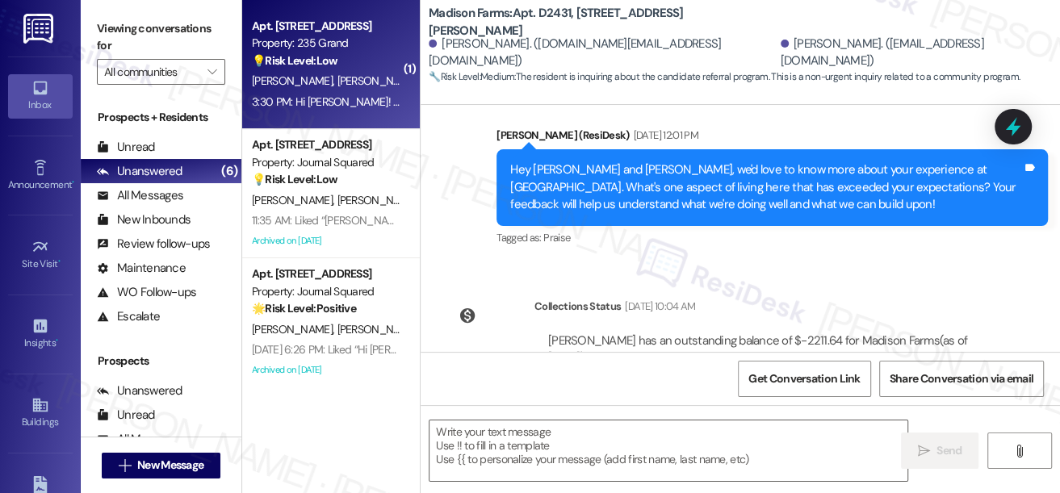
type textarea "Fetching suggested responses. Please feel free to read through the conversation…"
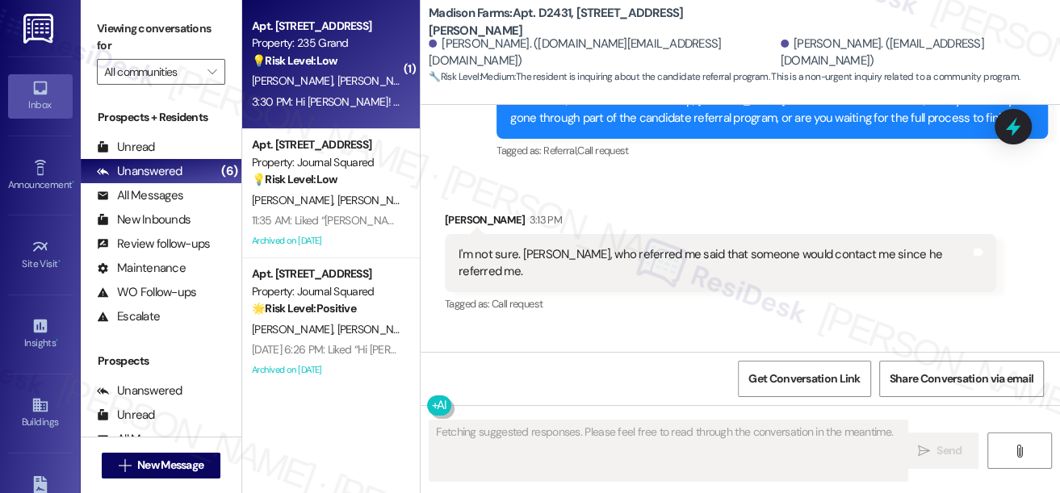
scroll to position [2207, 0]
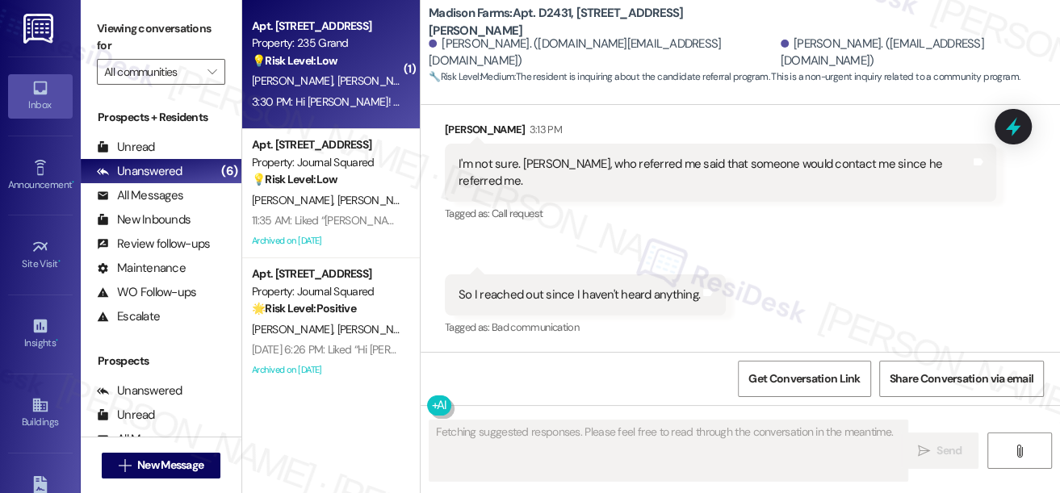
click at [310, 67] on strong "💡 Risk Level: Low" at bounding box center [295, 60] width 86 height 15
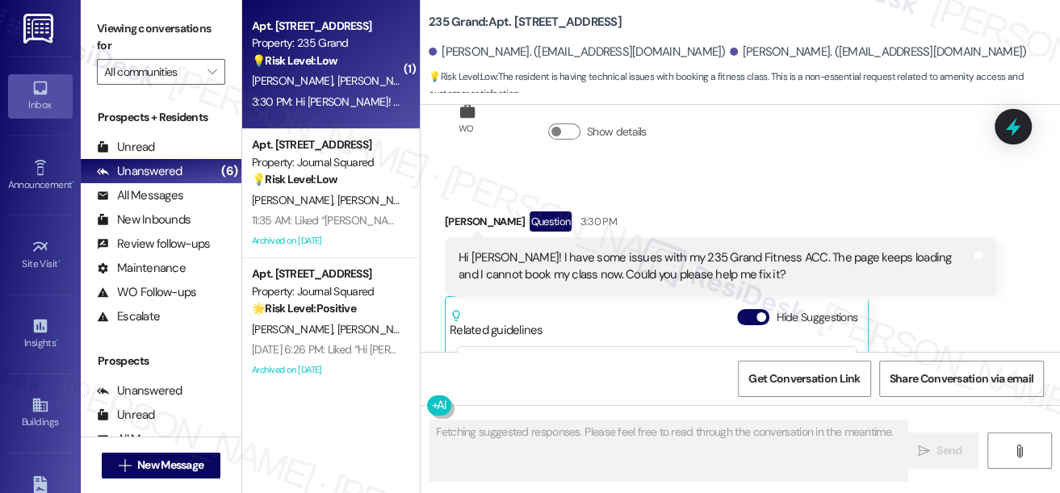
scroll to position [7525, 0]
click at [659, 249] on div "Hi Jane! I have some issues with my 235 Grand Fitness ACC. The page keeps loadi…" at bounding box center [714, 266] width 512 height 35
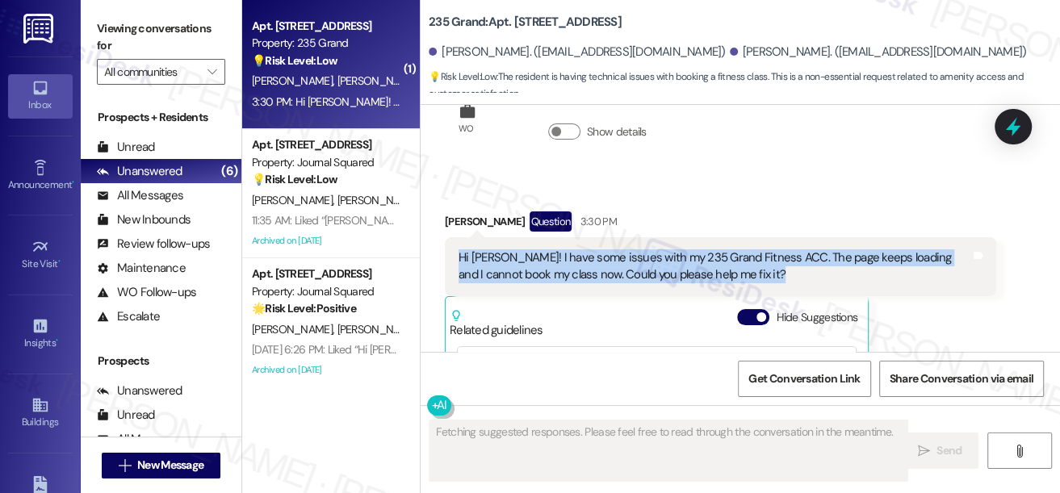
click at [659, 249] on div "Hi Jane! I have some issues with my 235 Grand Fitness ACC. The page keeps loadi…" at bounding box center [714, 266] width 512 height 35
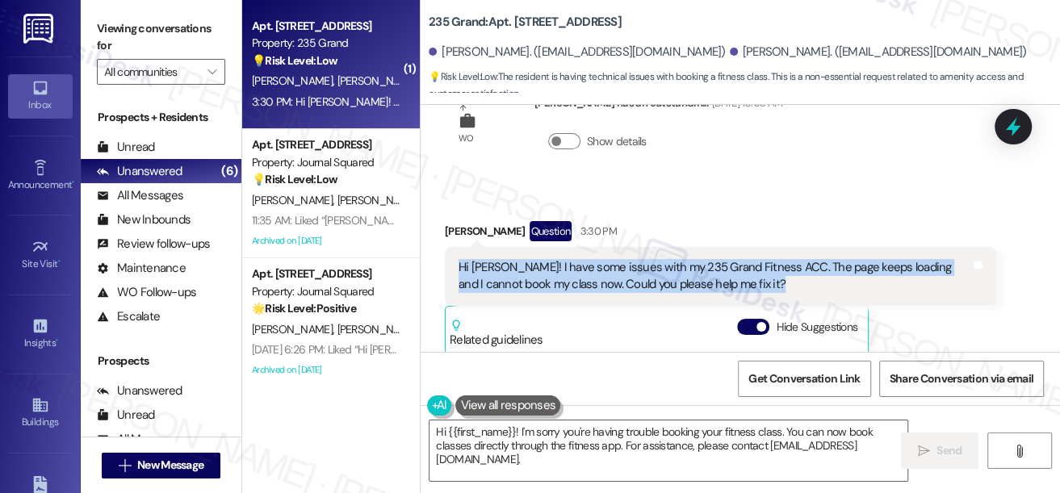
scroll to position [7452, 0]
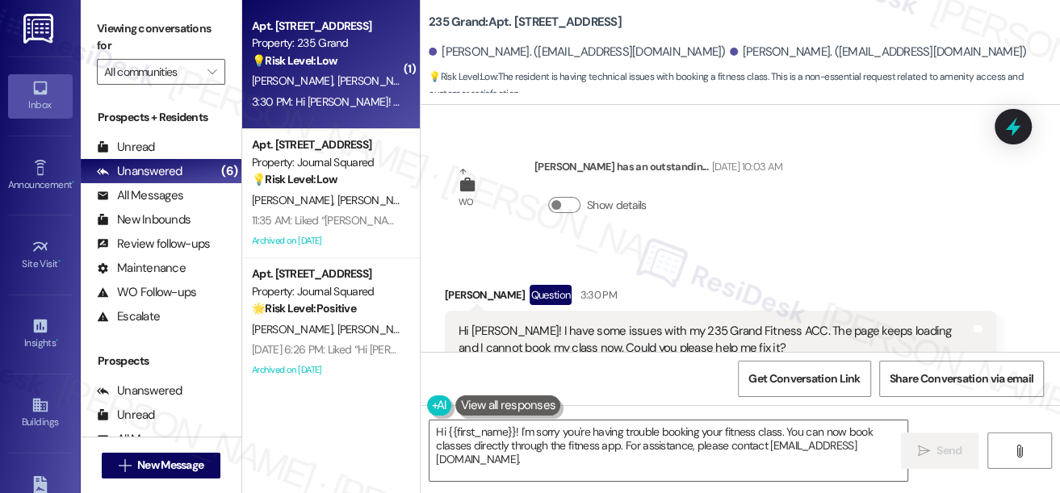
click at [480, 285] on div "Zhangying Zhou Question 3:30 PM" at bounding box center [720, 298] width 551 height 26
copy div "Zhangying"
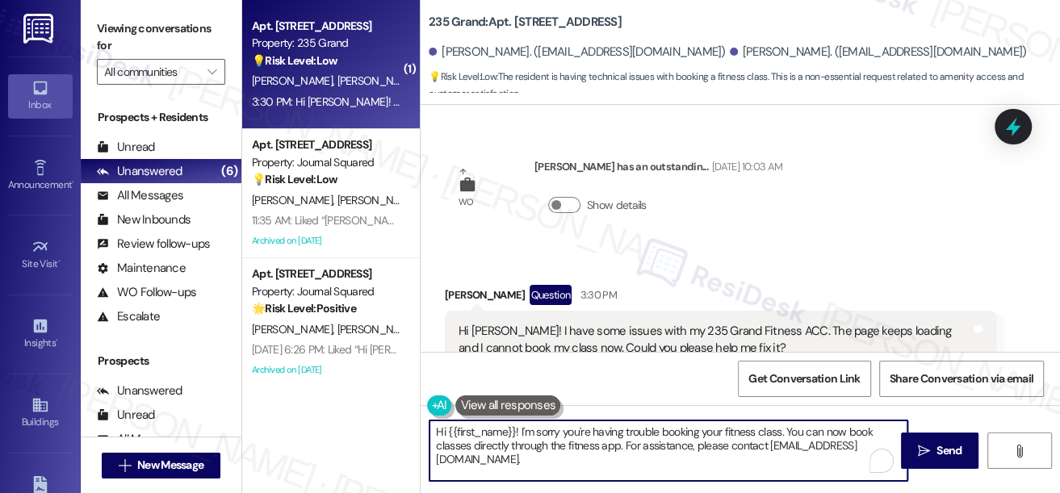
drag, startPoint x: 447, startPoint y: 429, endPoint x: 514, endPoint y: 417, distance: 68.1
click at [514, 417] on div "Hi {{first_name}}! I'm sorry you're having trouble booking your fitness class. …" at bounding box center [739, 465] width 639 height 121
paste textarea "Zhangying"
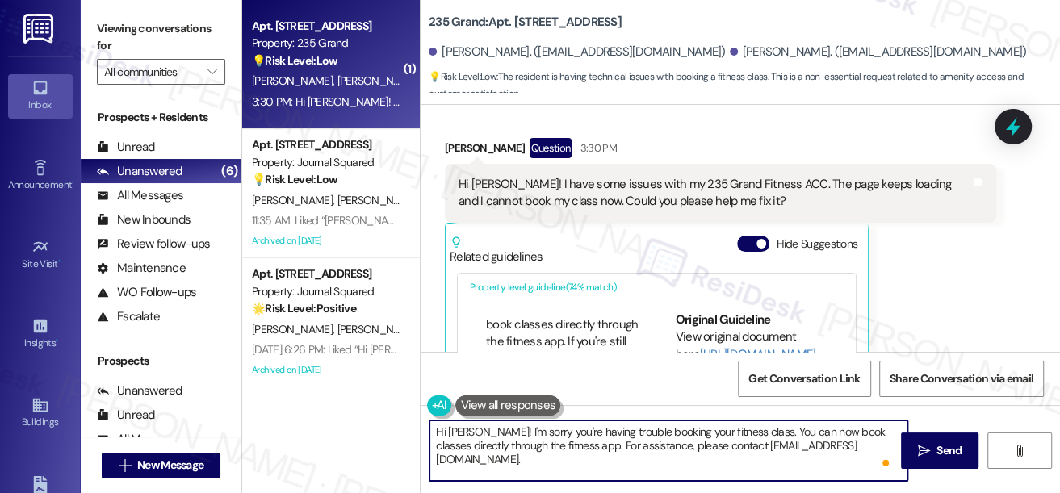
scroll to position [146, 0]
drag, startPoint x: 587, startPoint y: 445, endPoint x: 771, endPoint y: 415, distance: 187.2
click at [771, 415] on div "Hi Zhangying! I'm sorry you're having trouble booking your fitness class. You c…" at bounding box center [739, 465] width 639 height 121
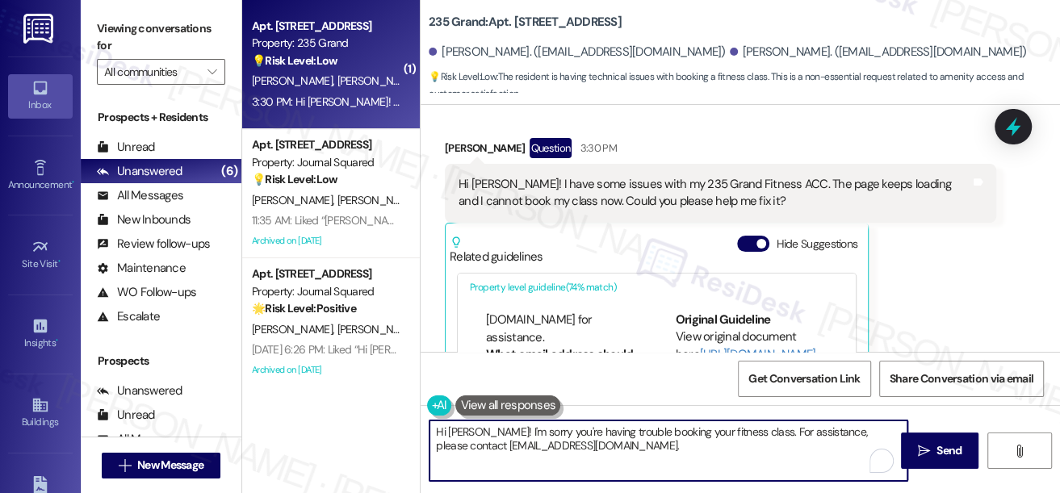
click at [643, 447] on textarea "Hi Zhangying! I'm sorry you're having trouble booking your fitness class. For a…" at bounding box center [668, 450] width 478 height 61
click at [736, 433] on textarea "Hi Zhangying! I'm sorry you're having trouble booking your fitness class. For a…" at bounding box center [668, 450] width 478 height 61
click at [745, 437] on textarea "Hi Zhangying! I'm sorry you're having trouble booking your fitness class. For a…" at bounding box center [668, 450] width 478 height 61
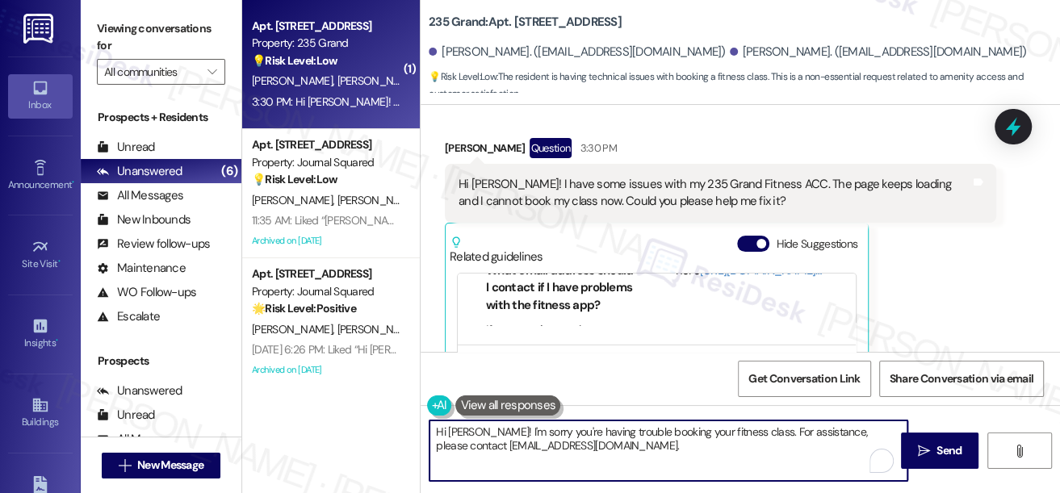
scroll to position [220, 0]
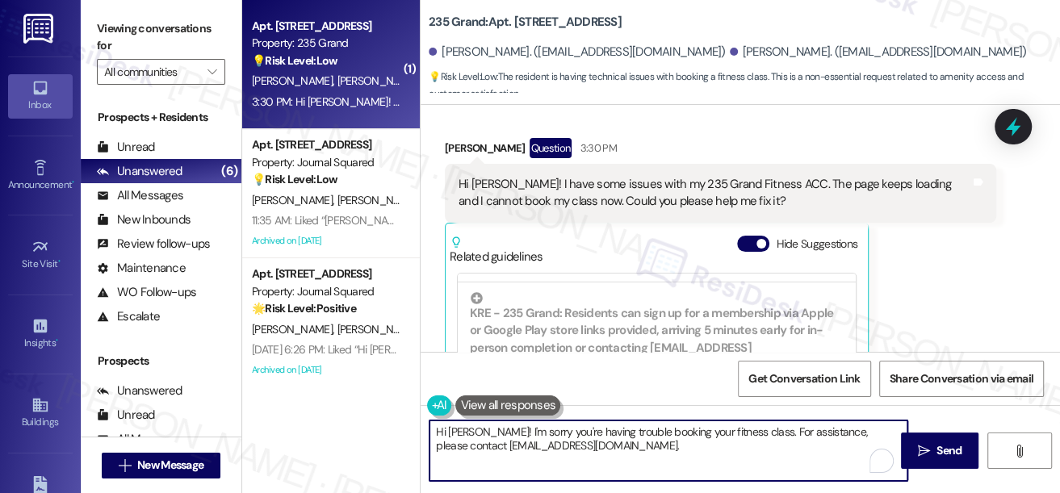
click at [607, 441] on textarea "Hi Zhangying! I'm sorry you're having trouble booking your fitness class. For a…" at bounding box center [668, 450] width 478 height 61
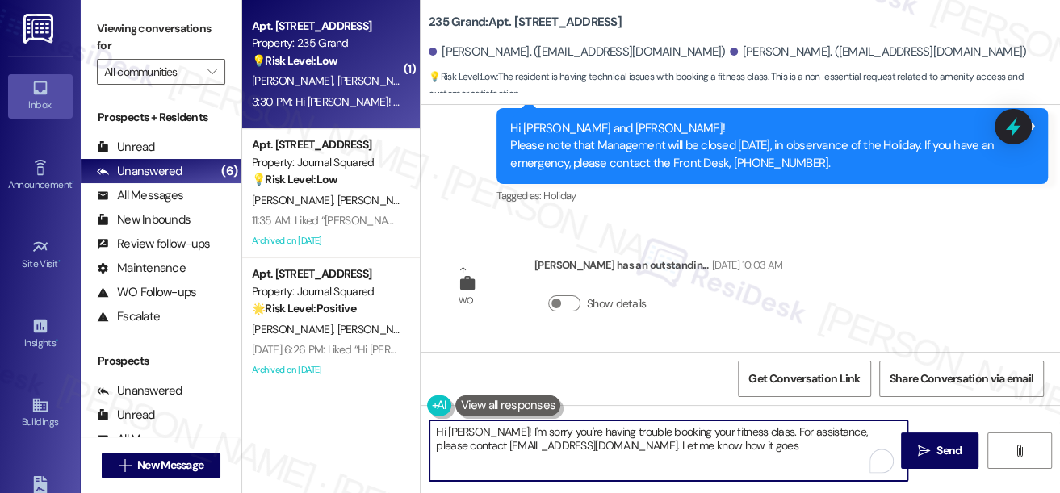
scroll to position [7379, 0]
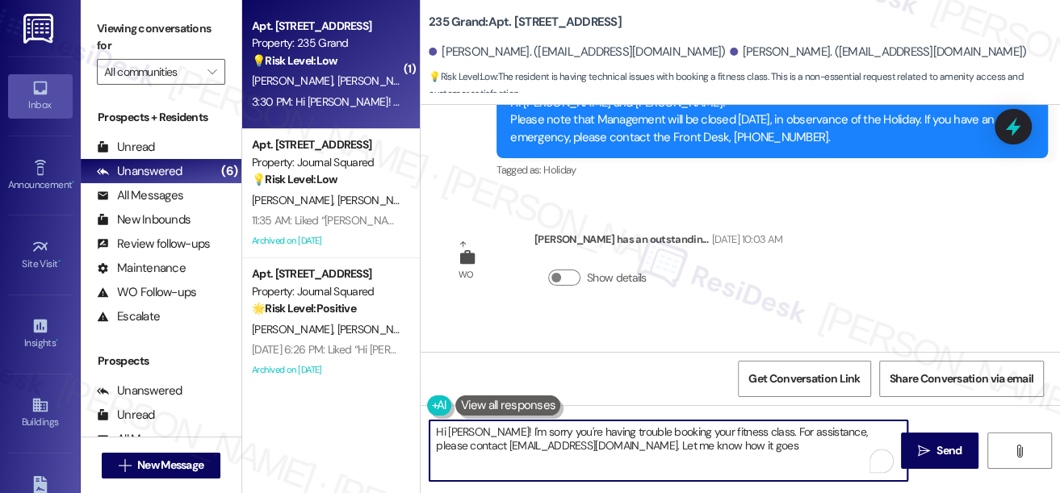
click at [628, 427] on textarea "Hi Zhangying! I'm sorry you're having trouble booking your fitness class. For a…" at bounding box center [668, 450] width 478 height 61
click at [602, 442] on textarea "Hi Zhangying! I'm sorry you're having trouble booking your fitness class. For a…" at bounding box center [668, 450] width 478 height 61
click at [867, 438] on textarea "Hi Zhangying! I'm sorry you're having trouble booking your fitness class. For a…" at bounding box center [668, 450] width 478 height 61
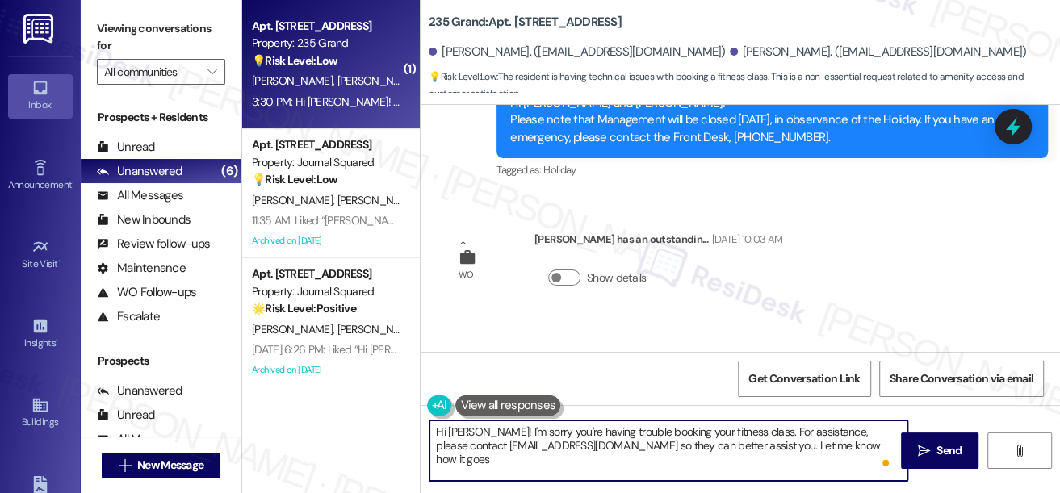
click at [863, 445] on textarea "Hi Zhangying! I'm sorry you're having trouble booking your fitness class. For a…" at bounding box center [668, 450] width 478 height 61
type textarea "Hi Zhangying! I'm sorry you're having trouble booking your fitness class. For a…"
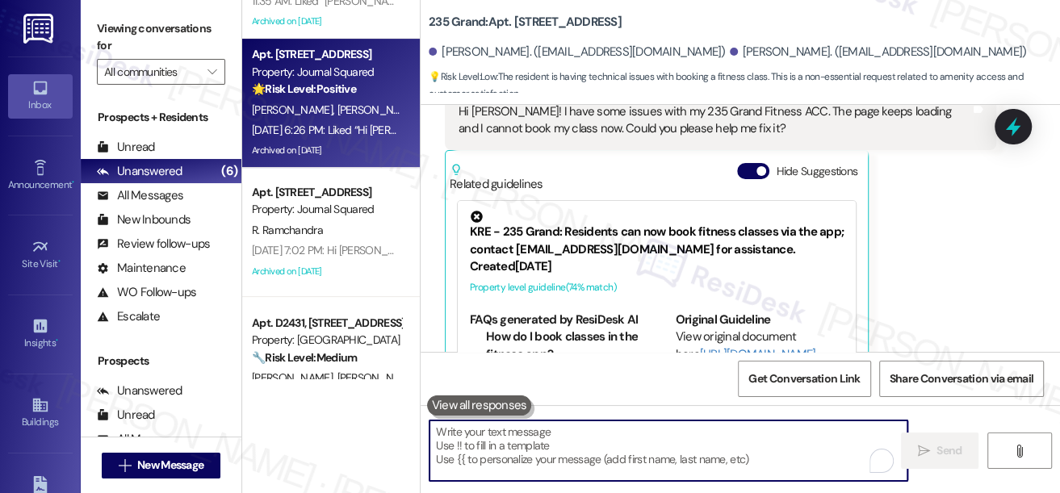
scroll to position [146, 0]
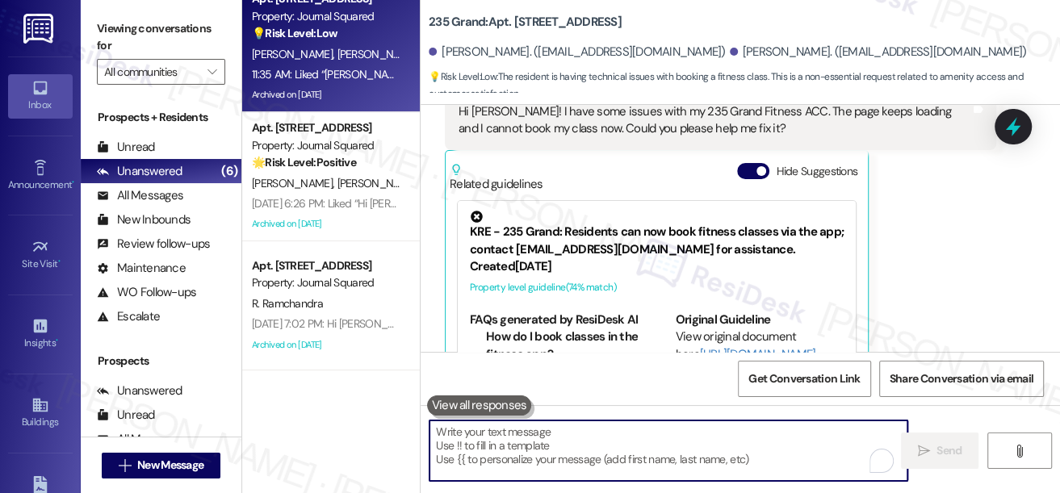
click at [370, 78] on div "11:35 AM: Liked “Jane (Journal Squared): Hi Isha, the team wants you to directl…" at bounding box center [800, 74] width 1097 height 15
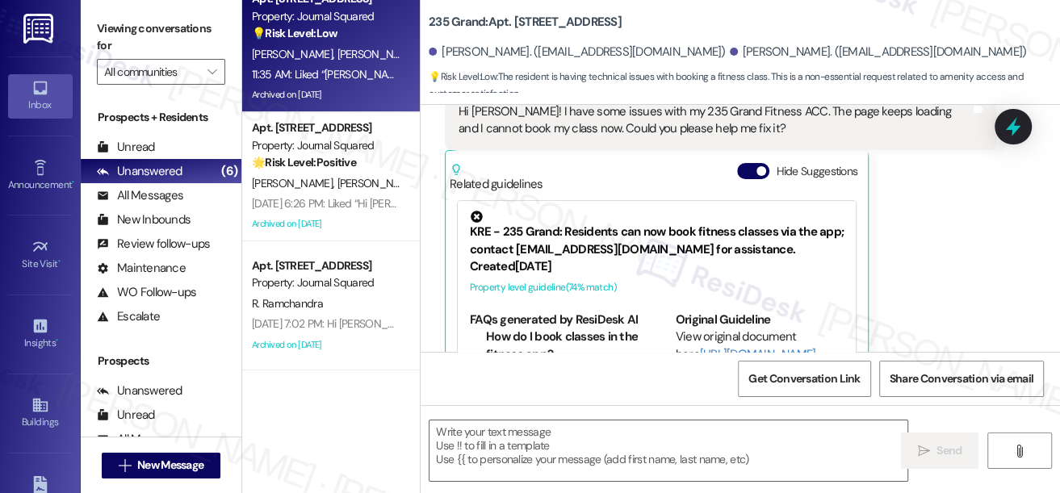
type textarea "Fetching suggested responses. Please feel free to read through the conversation…"
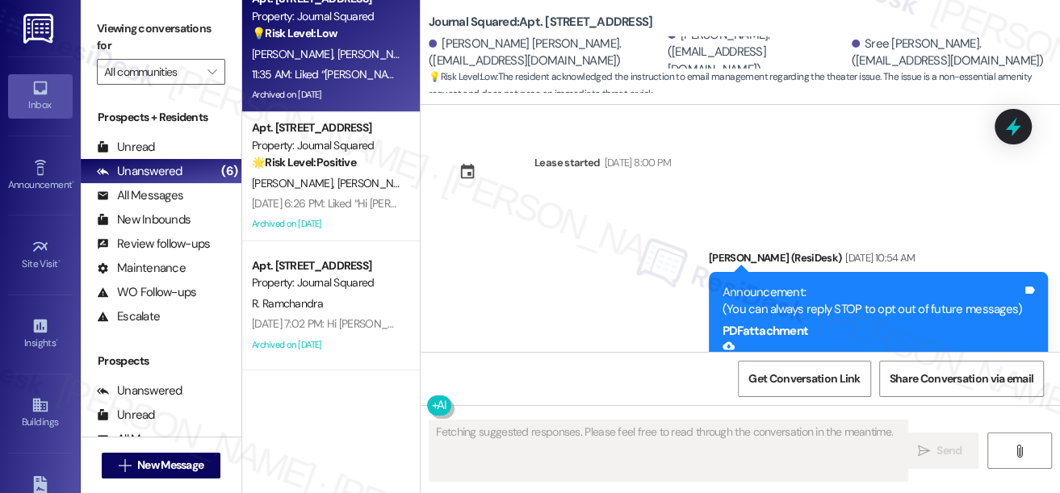
type textarea "Fetching suggested responses. Please feel free to read through the conversation…"
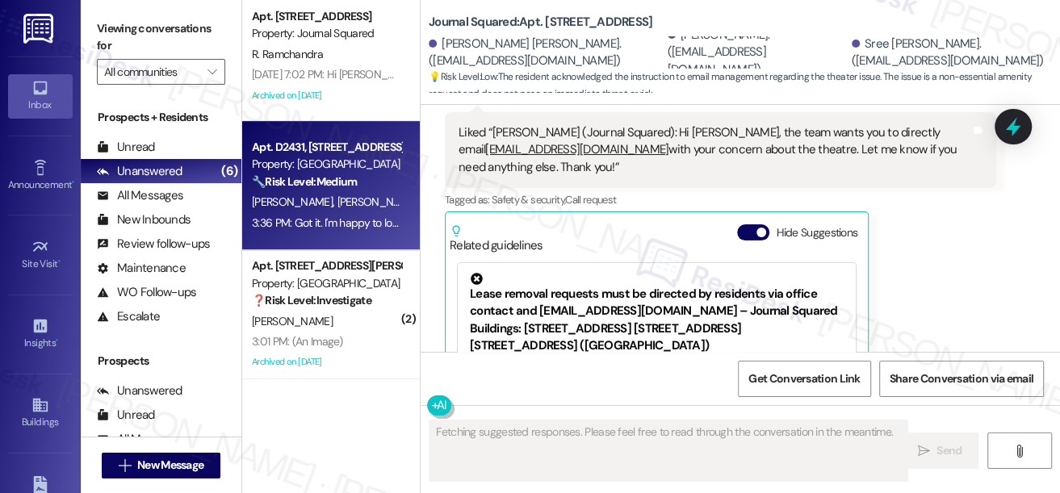
scroll to position [2, 0]
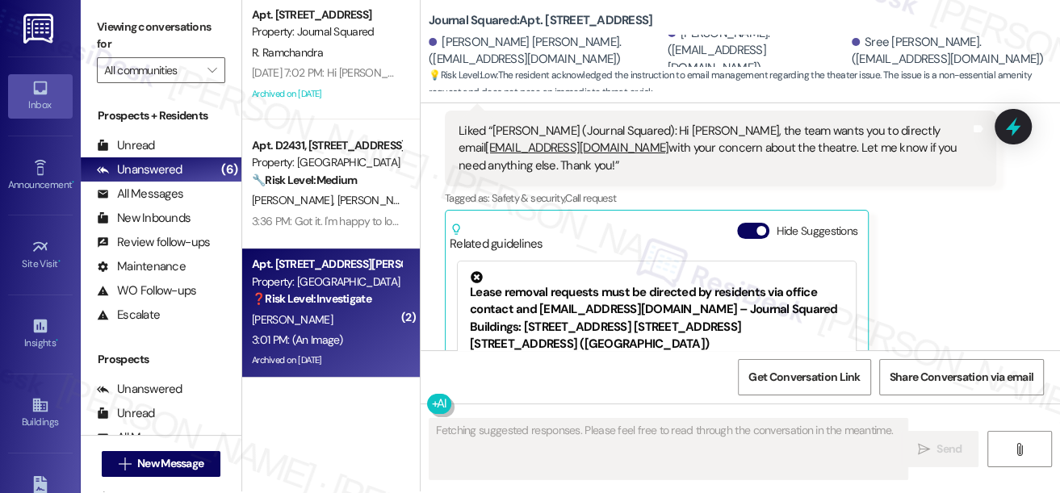
click at [289, 293] on strong "❓ Risk Level: Investigate" at bounding box center [311, 298] width 119 height 15
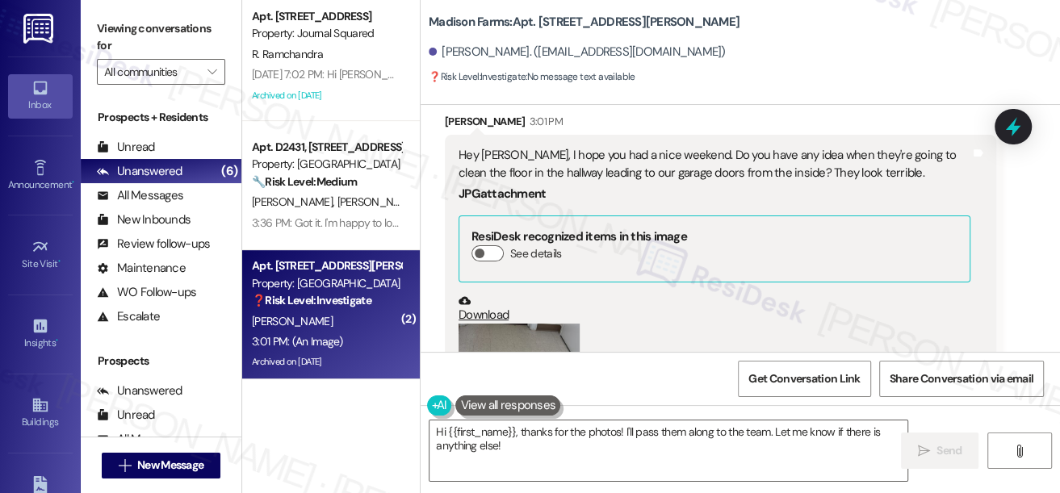
scroll to position [23505, 0]
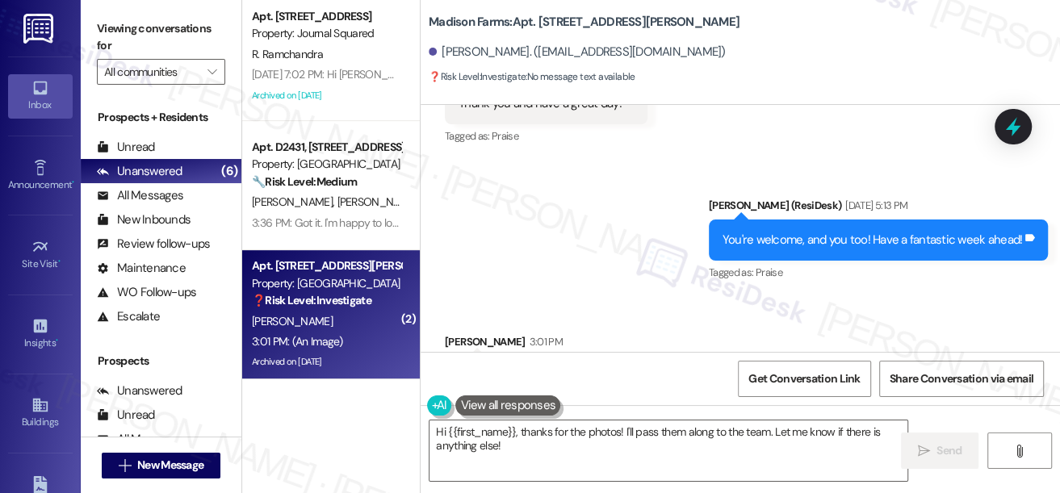
click at [588, 367] on div "Hey Jayne, I hope you had a nice weekend. Do you have any idea when they're goi…" at bounding box center [714, 384] width 512 height 35
click at [730, 367] on div "Hey Jayne, I hope you had a nice weekend. Do you have any idea when they're goi…" at bounding box center [714, 384] width 512 height 35
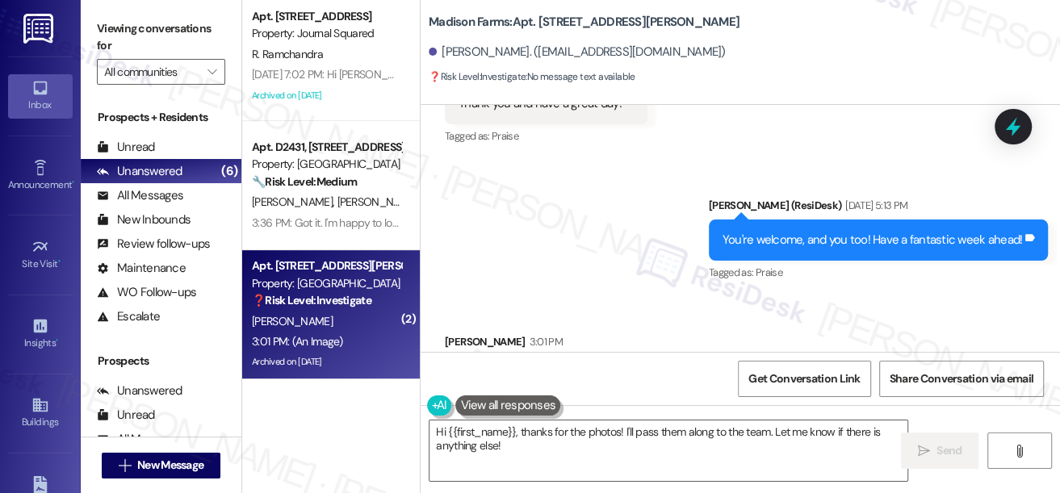
click at [730, 367] on div "Hey Jayne, I hope you had a nice weekend. Do you have any idea when they're goi…" at bounding box center [714, 384] width 512 height 35
click at [576, 367] on div "Hey Jayne, I hope you had a nice weekend. Do you have any idea when they're goi…" at bounding box center [714, 384] width 512 height 35
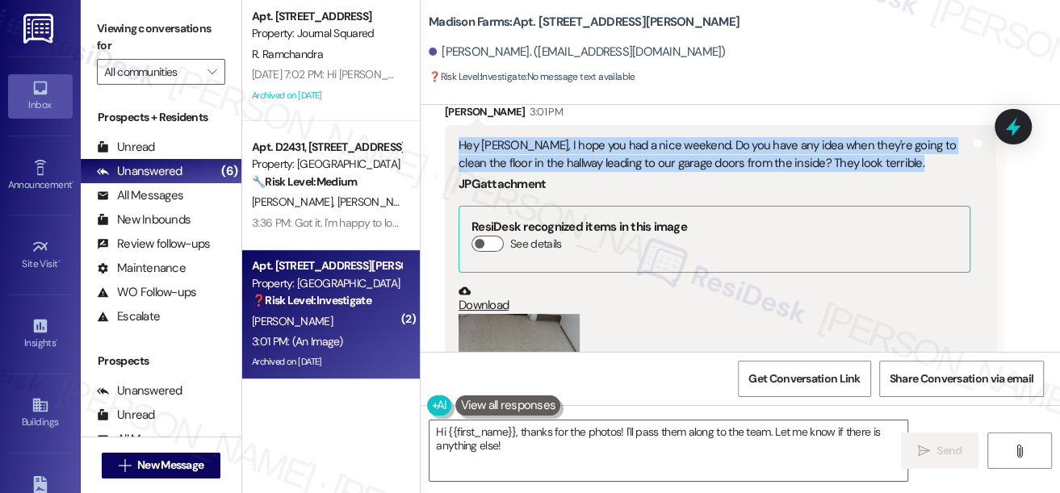
scroll to position [23798, 0]
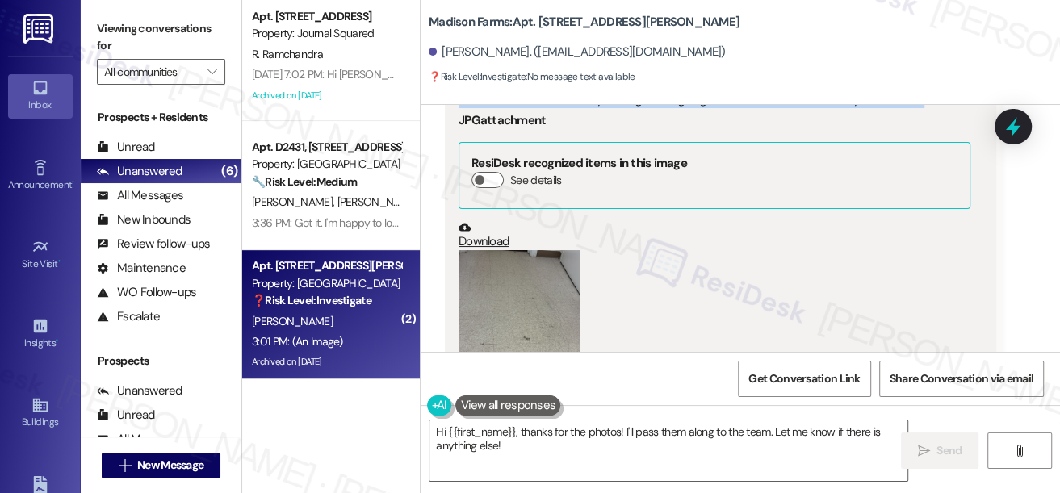
click at [528, 250] on button "Zoom image" at bounding box center [518, 330] width 121 height 161
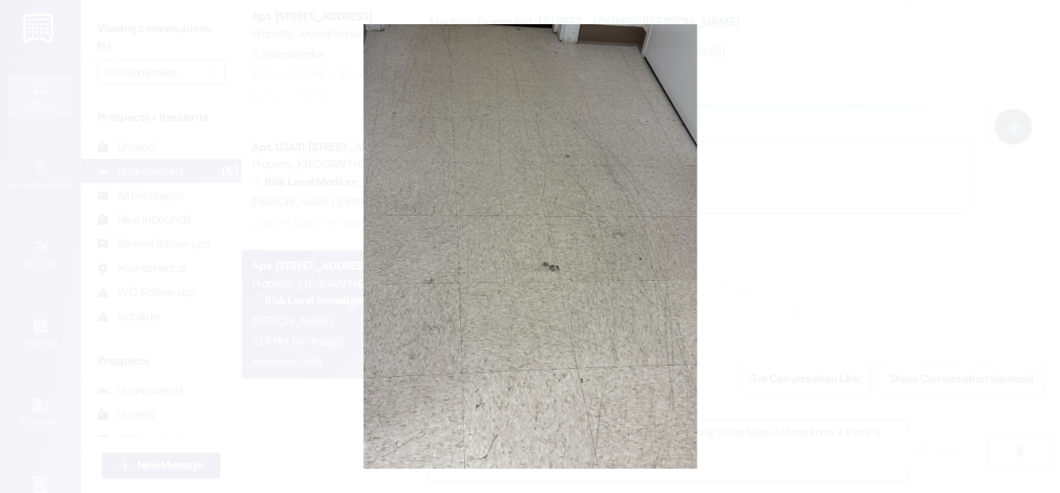
click at [815, 277] on button "Unzoom image" at bounding box center [530, 246] width 1060 height 493
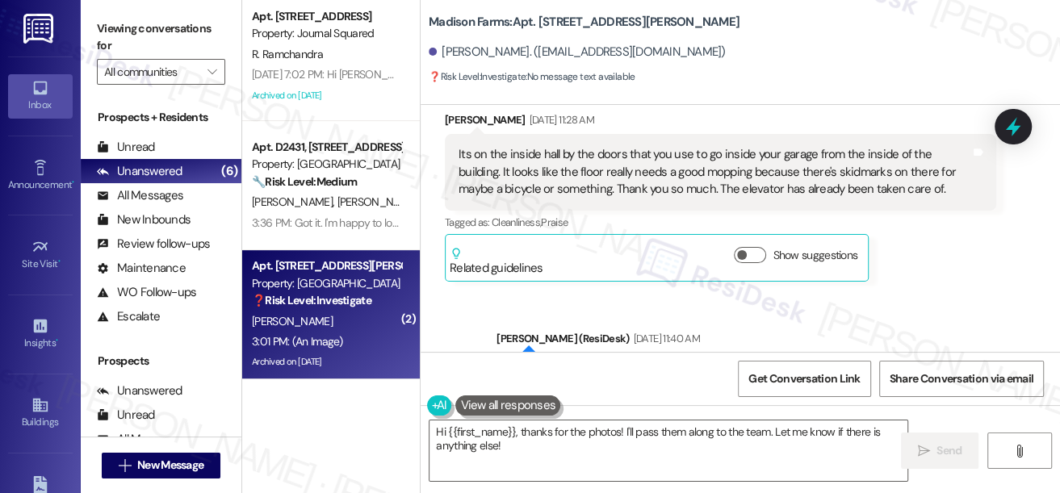
scroll to position [23065, 0]
click at [845, 364] on div "Hi Lee, you're very welcome, and I appreciate the swift response! I've submitte…" at bounding box center [766, 390] width 512 height 52
click at [668, 364] on div "Hi Lee, you're very welcome, and I appreciate the swift response! I've submitte…" at bounding box center [766, 390] width 512 height 52
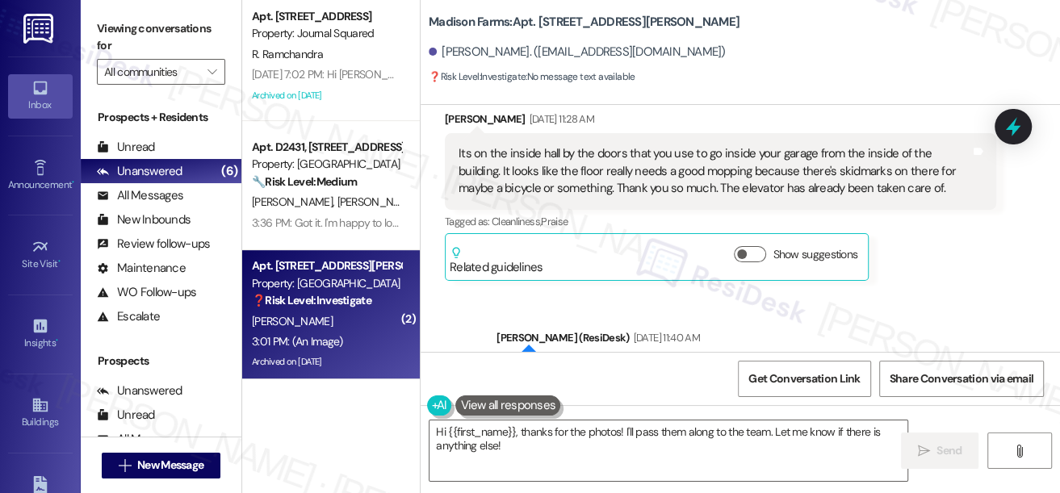
click at [668, 364] on div "Hi Lee, you're very welcome, and I appreciate the swift response! I've submitte…" at bounding box center [766, 390] width 512 height 52
click at [629, 364] on div "Hi Lee, you're very welcome, and I appreciate the swift response! I've submitte…" at bounding box center [766, 390] width 512 height 52
click at [680, 364] on div "Hi Lee, you're very welcome, and I appreciate the swift response! I've submitte…" at bounding box center [766, 390] width 512 height 52
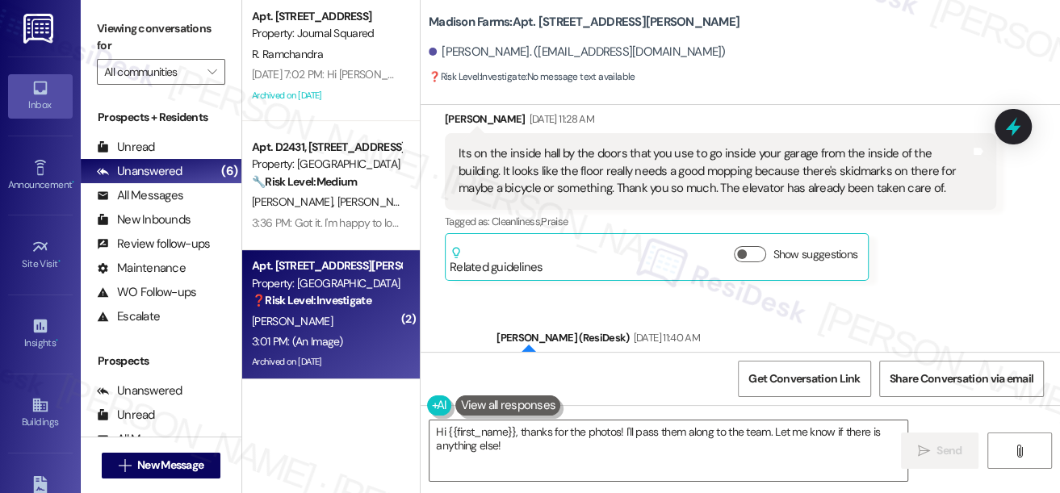
click at [680, 364] on div "Hi Lee, you're very welcome, and I appreciate the swift response! I've submitte…" at bounding box center [766, 390] width 512 height 52
click at [529, 15] on b "Madison Farms: Apt. N3139, 4883 Riley Road" at bounding box center [584, 22] width 311 height 17
click at [552, 23] on b "Madison Farms: Apt. N3139, 4883 Riley Road" at bounding box center [584, 22] width 311 height 17
copy b "N3139"
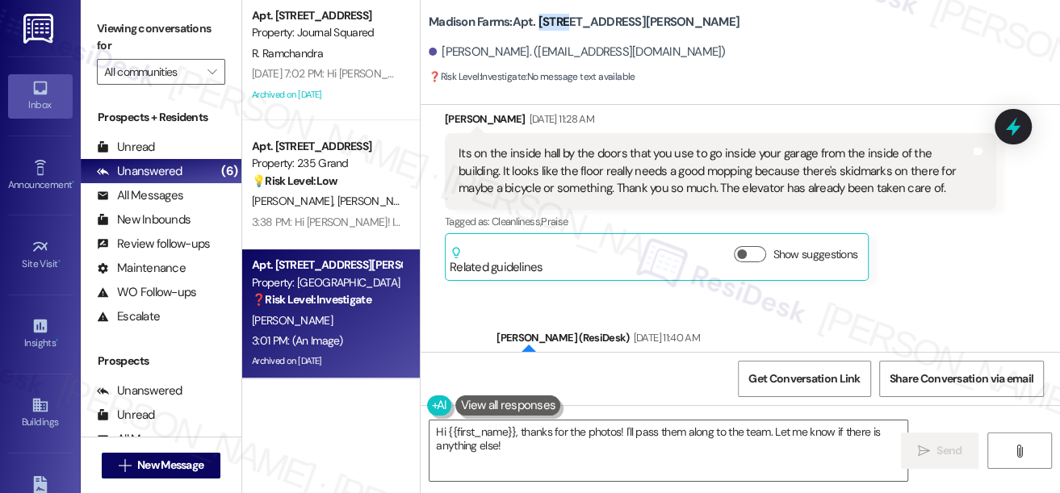
scroll to position [266, 0]
click at [124, 21] on label "Viewing conversations for" at bounding box center [161, 37] width 128 height 43
click at [115, 19] on label "Viewing conversations for" at bounding box center [161, 37] width 128 height 43
click at [553, 18] on b "Madison Farms: Apt. N3139, 4883 Riley Road" at bounding box center [584, 22] width 311 height 17
click at [553, 19] on b "Madison Farms: Apt. N3139, 4883 Riley Road" at bounding box center [584, 22] width 311 height 17
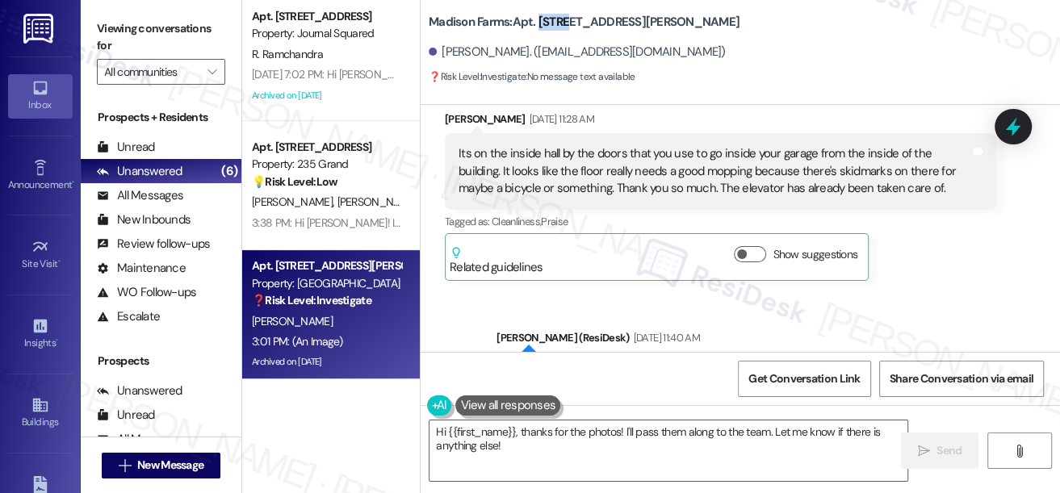
copy b "N3139"
click at [107, 44] on label "Viewing conversations for" at bounding box center [161, 37] width 128 height 43
click at [575, 441] on textarea "Hi {{first_name}}, thanks for the photos! I'll pass them along to the team. Let…" at bounding box center [668, 450] width 478 height 61
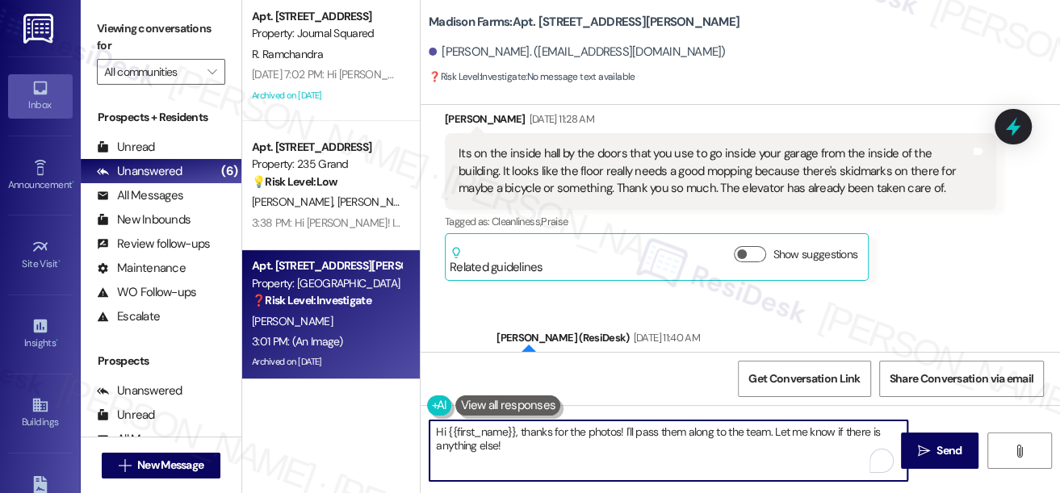
click at [621, 443] on textarea "Hi {{first_name}}, thanks for the photos! I'll pass them along to the team. Let…" at bounding box center [668, 450] width 478 height 61
drag, startPoint x: 642, startPoint y: 444, endPoint x: 624, endPoint y: 429, distance: 22.9
click at [624, 429] on textarea "Hi {{first_name}}, thanks for the photos! I'll pass them along to the team. Let…" at bounding box center [668, 450] width 478 height 61
paste textarea "entry ways and garage hallway are all getting re- done those marks will not com…"
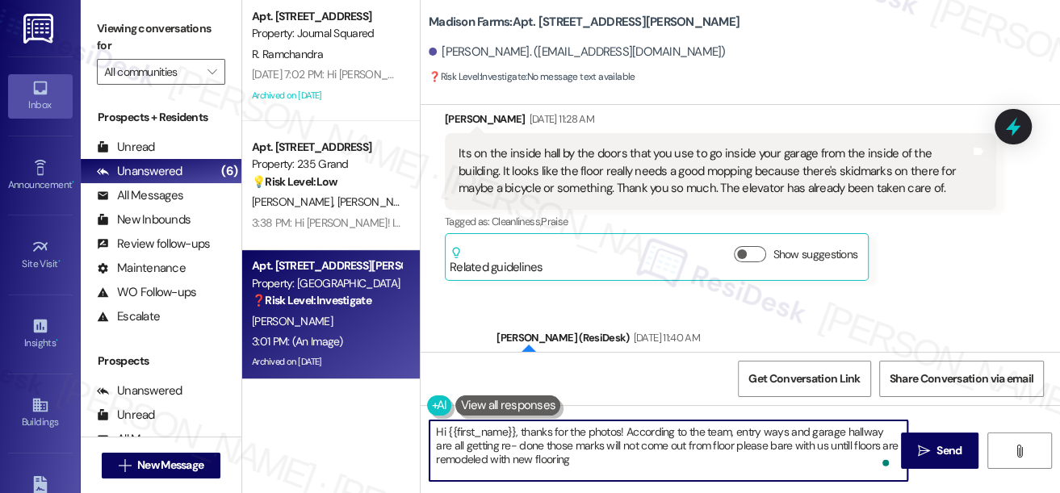
click at [478, 445] on textarea "Hi {{first_name}}, thanks for the photos! According to the team, entry ways and…" at bounding box center [668, 450] width 478 height 61
click at [655, 445] on textarea "Hi {{first_name}}, thanks for the photos! According to the team, entry ways and…" at bounding box center [668, 450] width 478 height 61
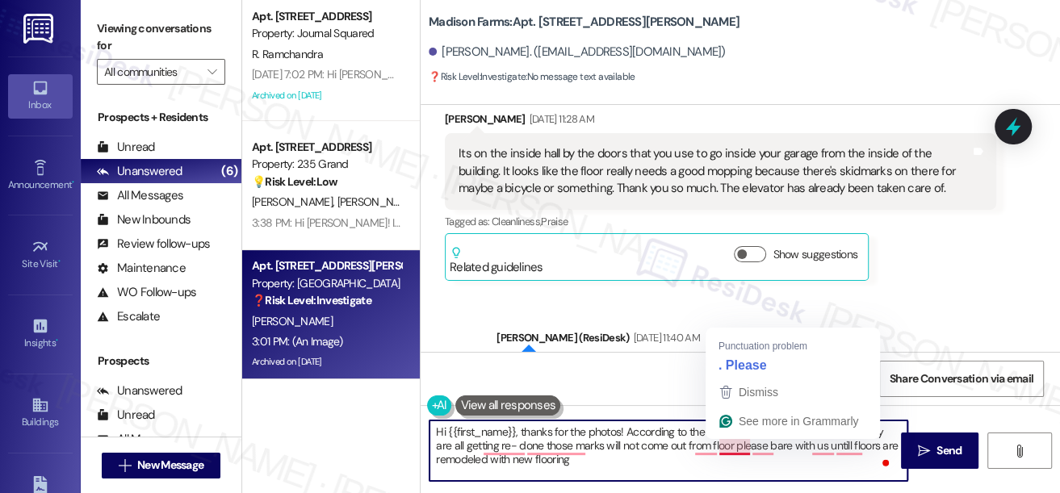
click at [721, 445] on textarea "Hi {{first_name}}, thanks for the photos! According to the team, entry ways and…" at bounding box center [668, 450] width 478 height 61
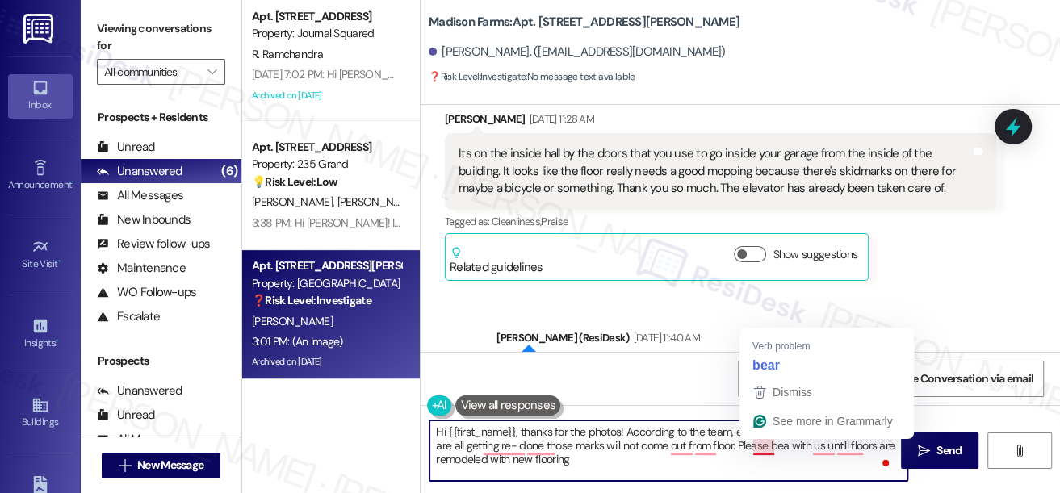
type textarea "Hi {{first_name}}, thanks for the photos! According to the team, entry ways and…"
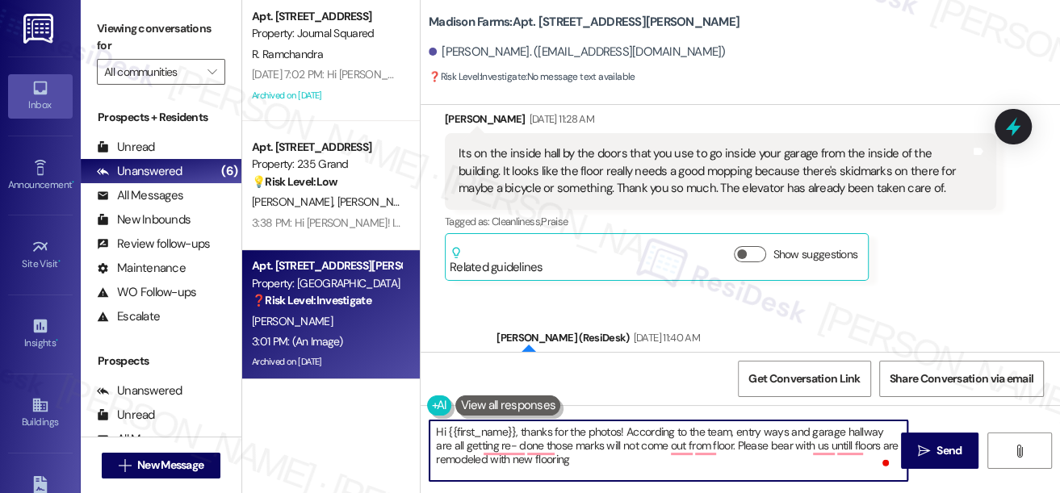
click at [617, 455] on textarea "Hi {{first_name}}, thanks for the photos! According to the team, entry ways and…" at bounding box center [668, 450] width 478 height 61
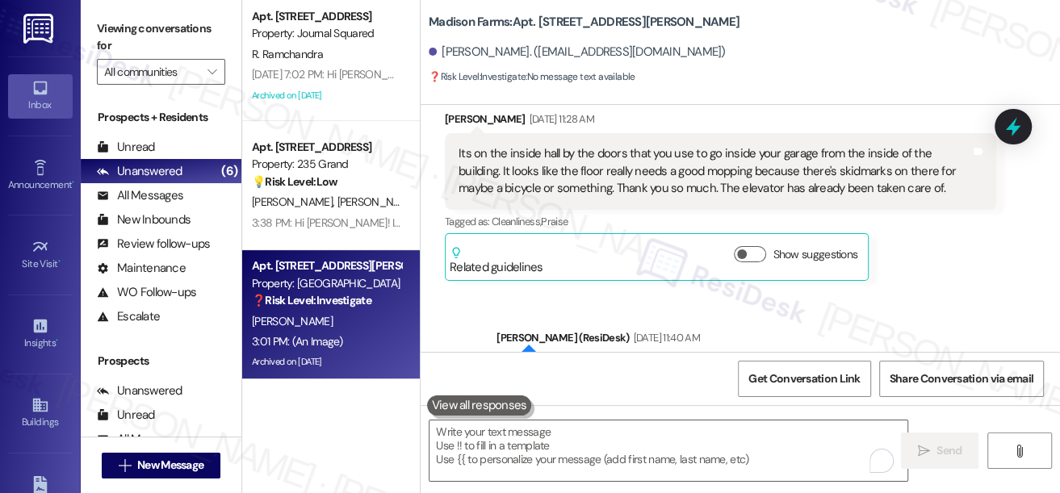
click at [107, 15] on div "Viewing conversations for All communities " at bounding box center [161, 50] width 161 height 101
click at [116, 30] on label "Viewing conversations for" at bounding box center [161, 37] width 128 height 43
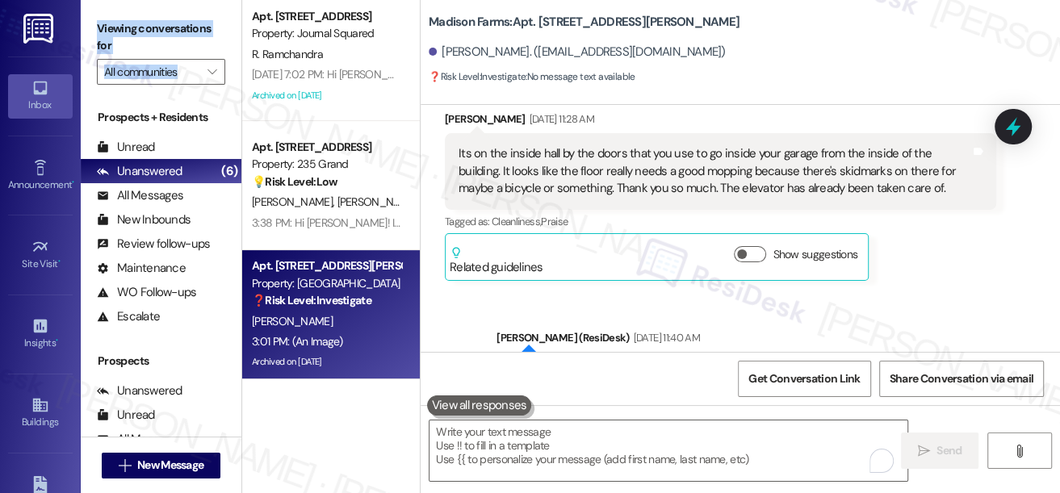
click at [123, 24] on label "Viewing conversations for" at bounding box center [161, 37] width 128 height 43
drag, startPoint x: 95, startPoint y: 24, endPoint x: 128, endPoint y: 44, distance: 38.8
click at [128, 44] on div "Viewing conversations for All communities " at bounding box center [161, 50] width 161 height 101
click at [128, 44] on label "Viewing conversations for" at bounding box center [161, 37] width 128 height 43
drag, startPoint x: 136, startPoint y: 44, endPoint x: 92, endPoint y: 27, distance: 46.8
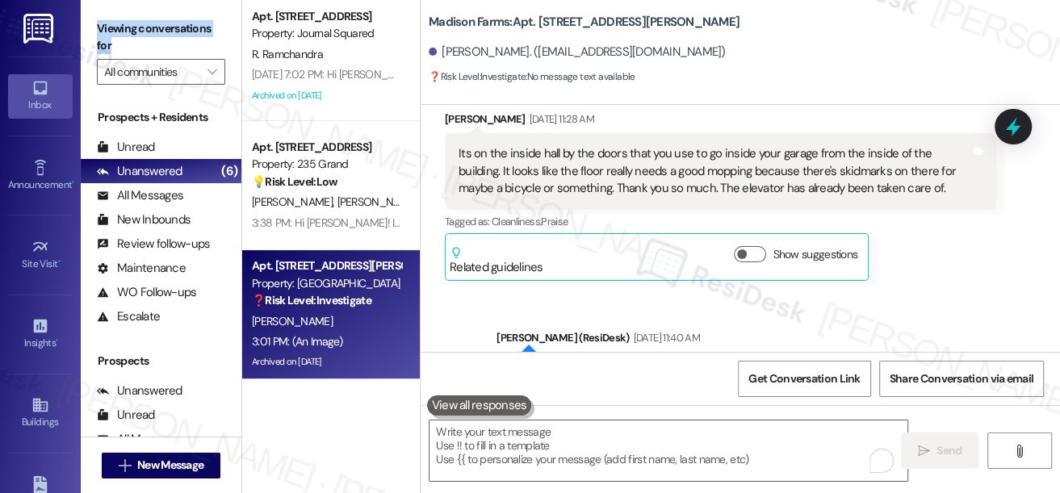
click at [92, 27] on div "Viewing conversations for All communities " at bounding box center [161, 50] width 161 height 101
drag, startPoint x: 93, startPoint y: 27, endPoint x: 163, endPoint y: 44, distance: 72.4
click at [163, 44] on div "Viewing conversations for All communities " at bounding box center [161, 50] width 161 height 101
click at [163, 44] on label "Viewing conversations for" at bounding box center [161, 37] width 128 height 43
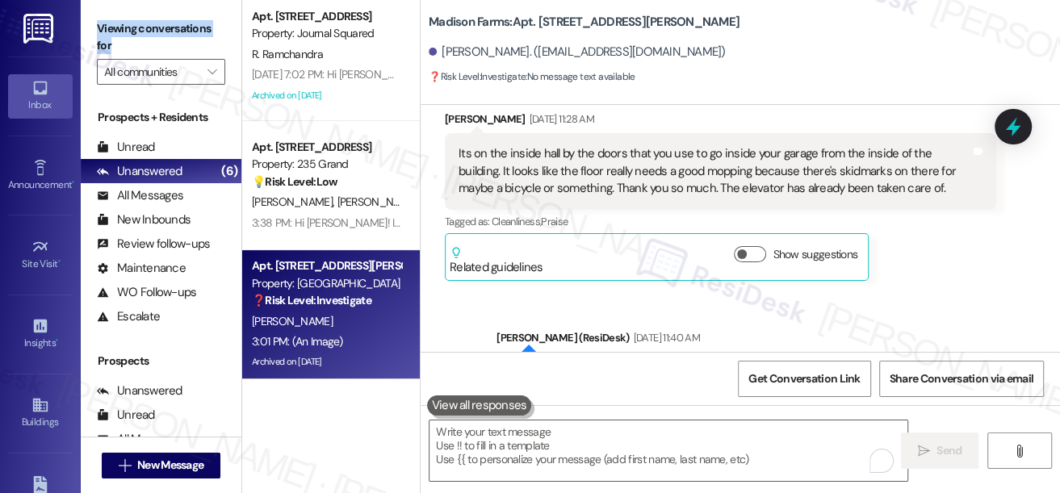
drag, startPoint x: 99, startPoint y: 25, endPoint x: 134, endPoint y: 40, distance: 37.6
click at [134, 40] on label "Viewing conversations for" at bounding box center [161, 37] width 128 height 43
click at [111, 29] on label "Viewing conversations for" at bounding box center [161, 37] width 128 height 43
click at [512, 451] on textarea "To enrich screen reader interactions, please activate Accessibility in Grammarl…" at bounding box center [668, 450] width 478 height 61
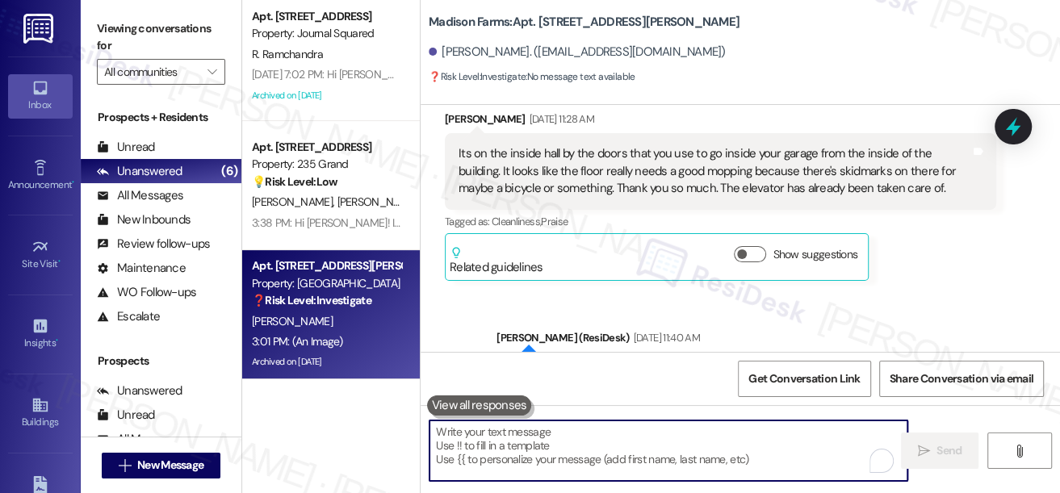
paste textarea "Hi {{first_name}}, Thanks for sharing the photos! According to the team, the en…"
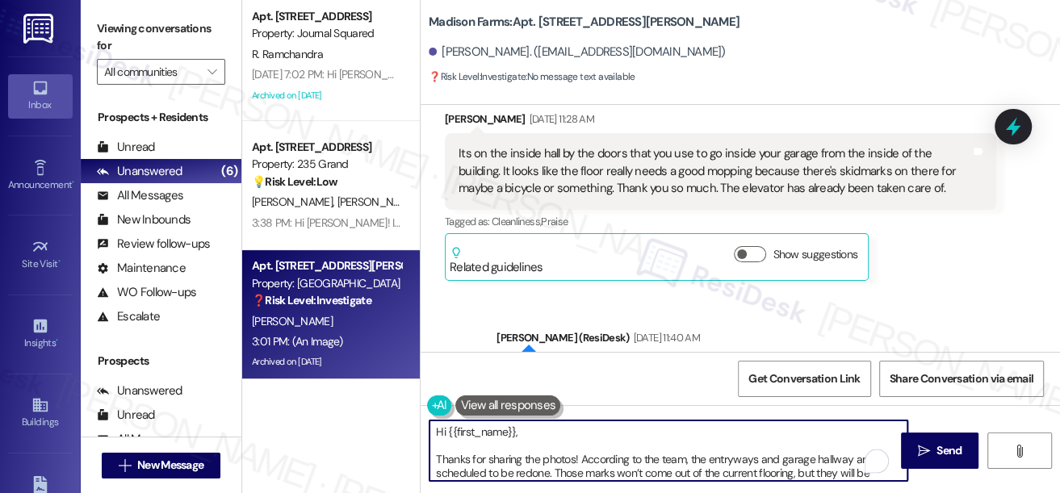
scroll to position [23505, 0]
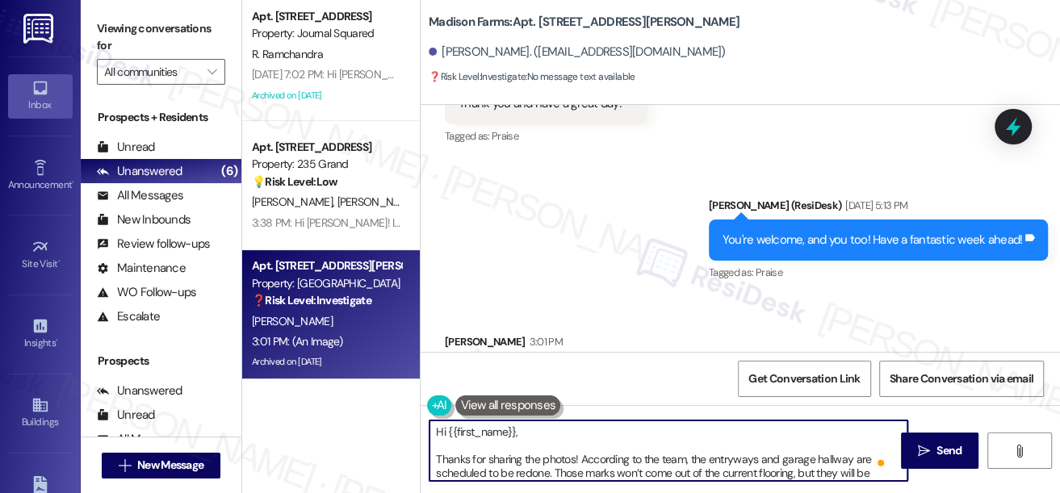
drag, startPoint x: 441, startPoint y: 460, endPoint x: 426, endPoint y: 458, distance: 14.7
click at [426, 458] on div "Hi {{first_name}}, Thanks for sharing the photos! According to the team, the en…" at bounding box center [659, 451] width 479 height 62
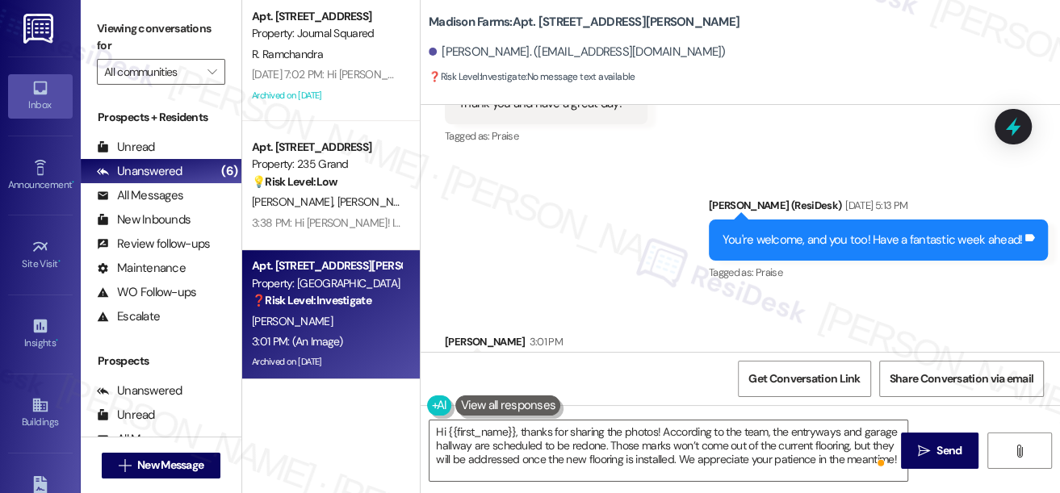
click at [714, 367] on div "Hey Jayne, I hope you had a nice weekend. Do you have any idea when they're goi…" at bounding box center [714, 384] width 512 height 35
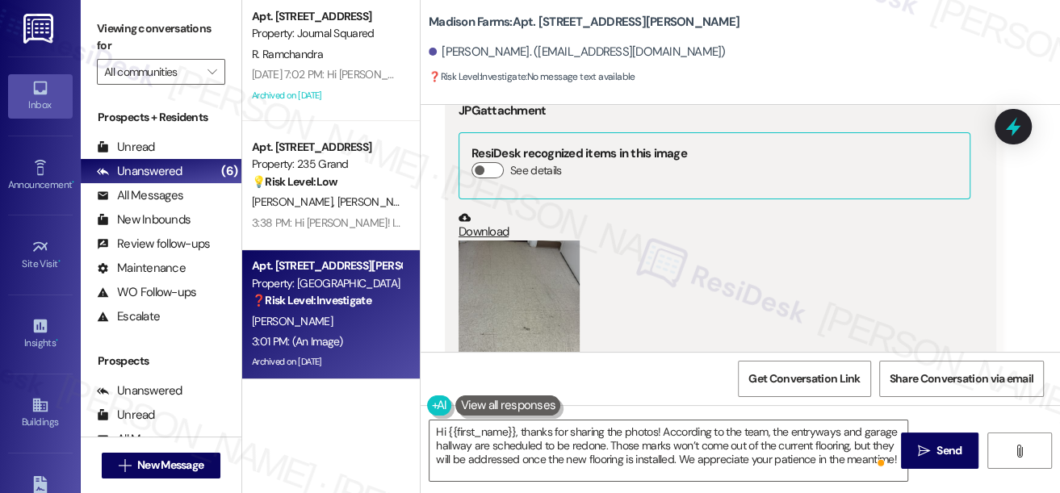
scroll to position [23725, 0]
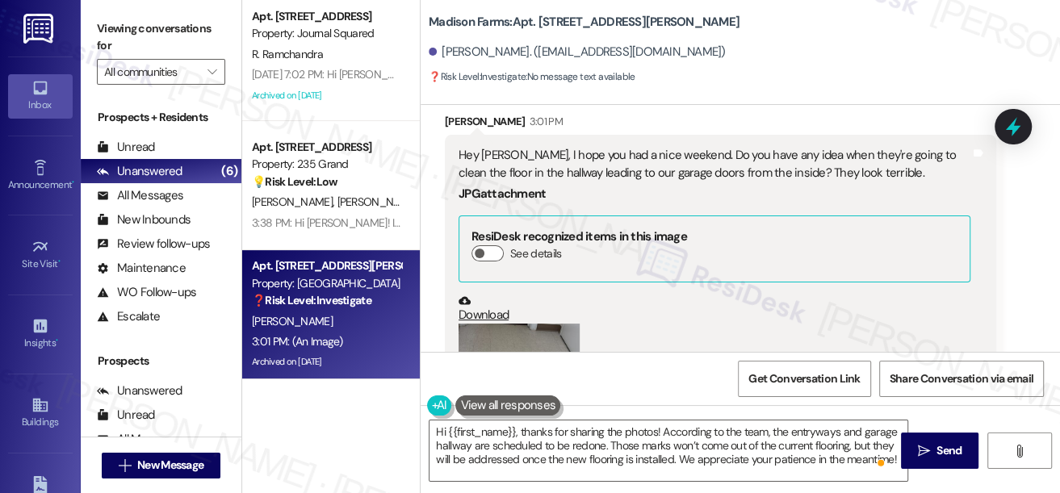
click at [516, 324] on button "Zoom image" at bounding box center [518, 404] width 121 height 161
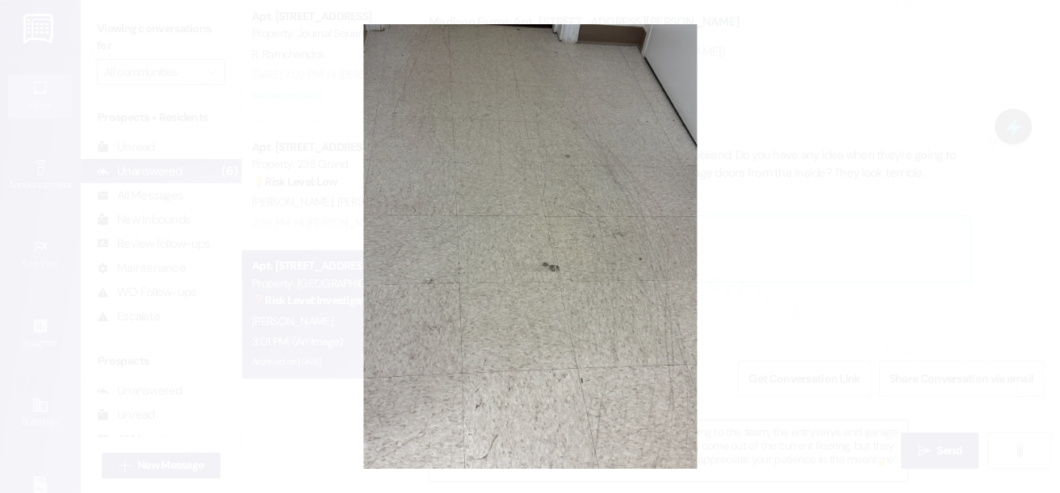
click at [863, 253] on button "Unzoom image" at bounding box center [530, 246] width 1060 height 493
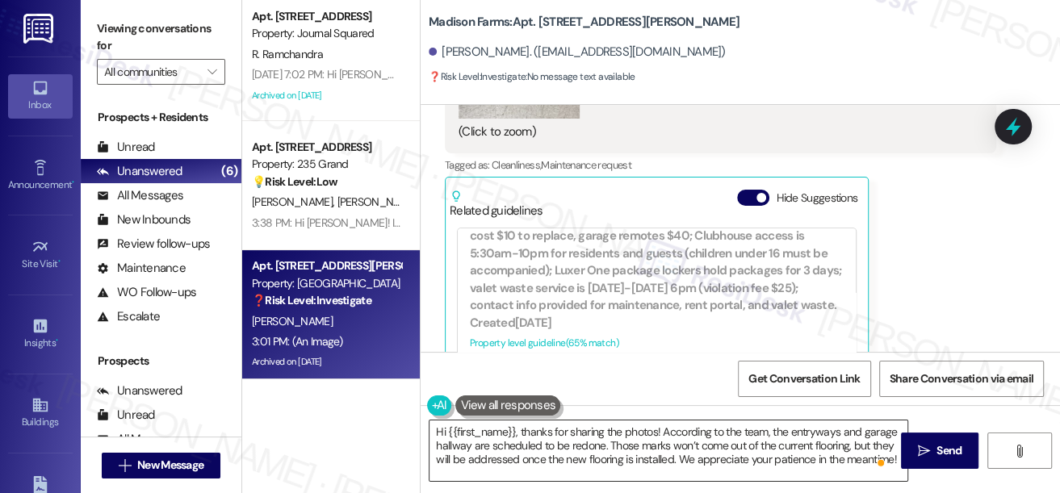
scroll to position [898, 0]
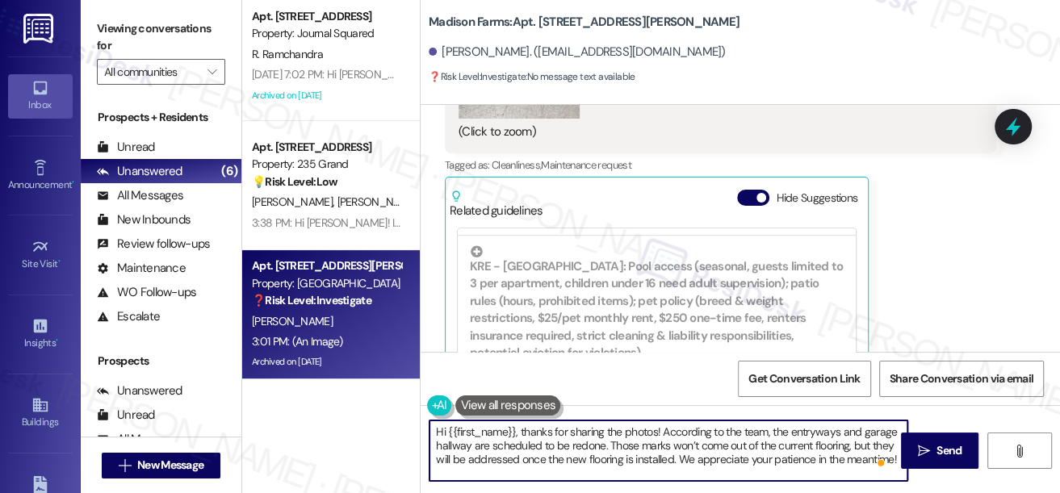
click at [604, 445] on textarea "Hi {{first_name}}, thanks for sharing the photos! According to the team, the en…" at bounding box center [668, 450] width 478 height 61
click at [642, 443] on textarea "Hi {{first_name}}, thanks for sharing the photos! According to the team, the en…" at bounding box center [668, 450] width 478 height 61
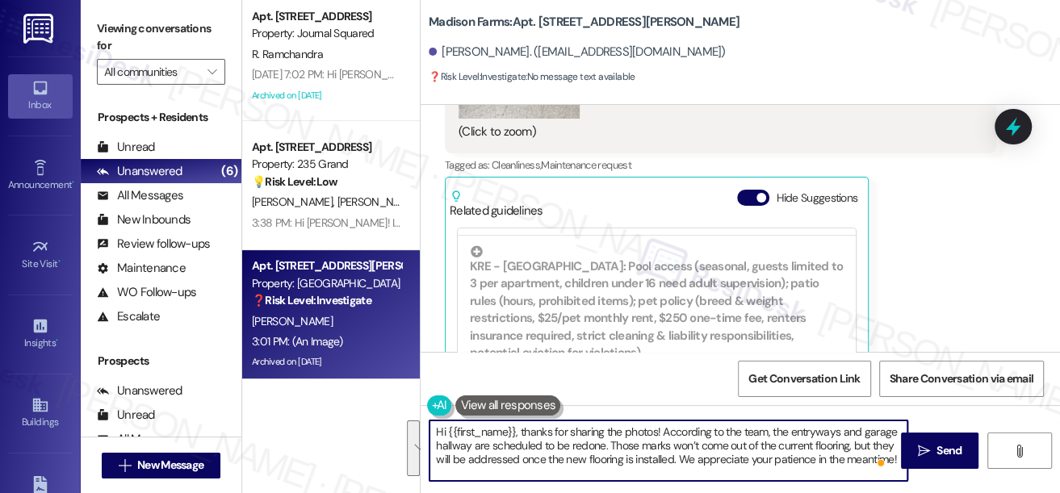
click at [642, 443] on textarea "Hi {{first_name}}, thanks for sharing the photos! According to the team, the en…" at bounding box center [668, 450] width 478 height 61
click at [731, 461] on textarea "Hi {{first_name}}, thanks for sharing the photos! According to the team, the en…" at bounding box center [668, 450] width 478 height 61
click at [807, 461] on textarea "Hi {{first_name}}, thanks for sharing the photos! According to the team, the en…" at bounding box center [668, 450] width 478 height 61
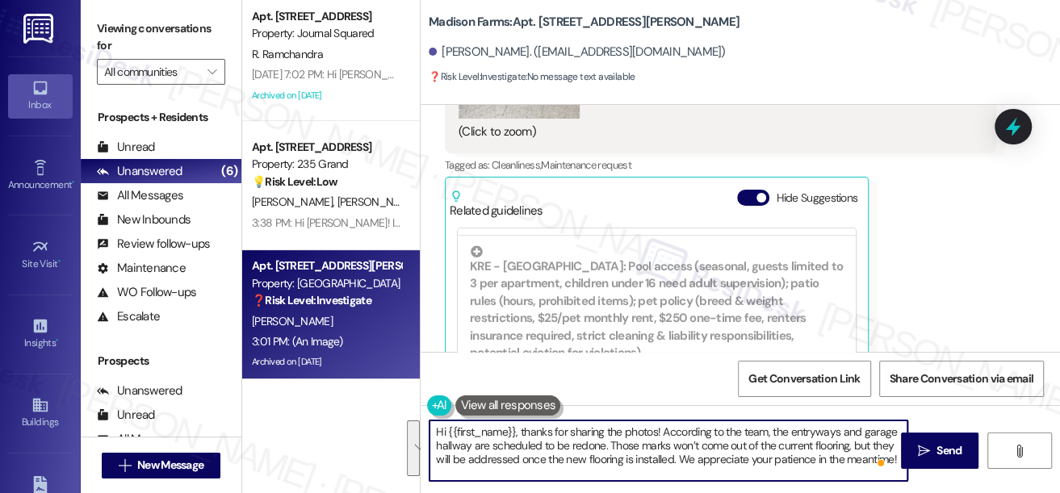
click at [638, 475] on textarea "Hi {{first_name}}, thanks for sharing the photos! According to the team, the en…" at bounding box center [668, 450] width 478 height 61
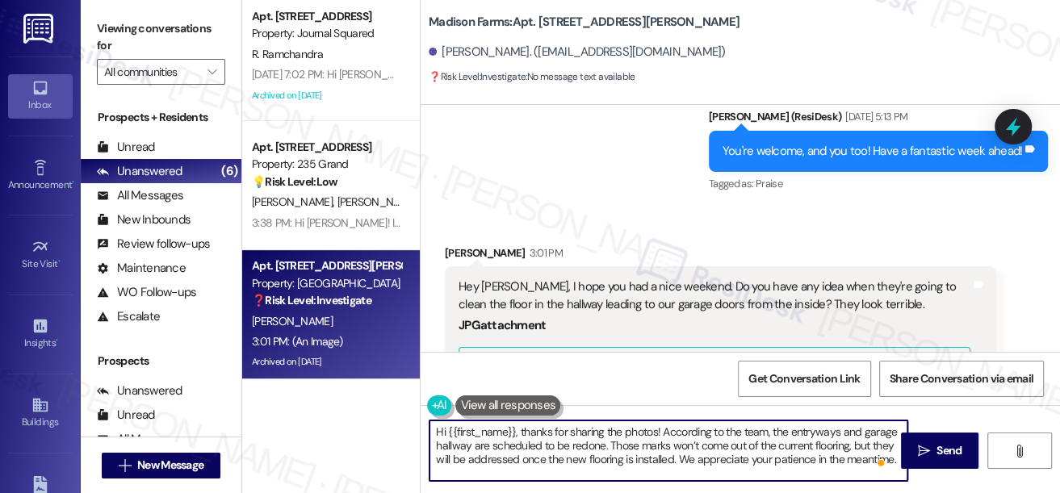
scroll to position [23505, 0]
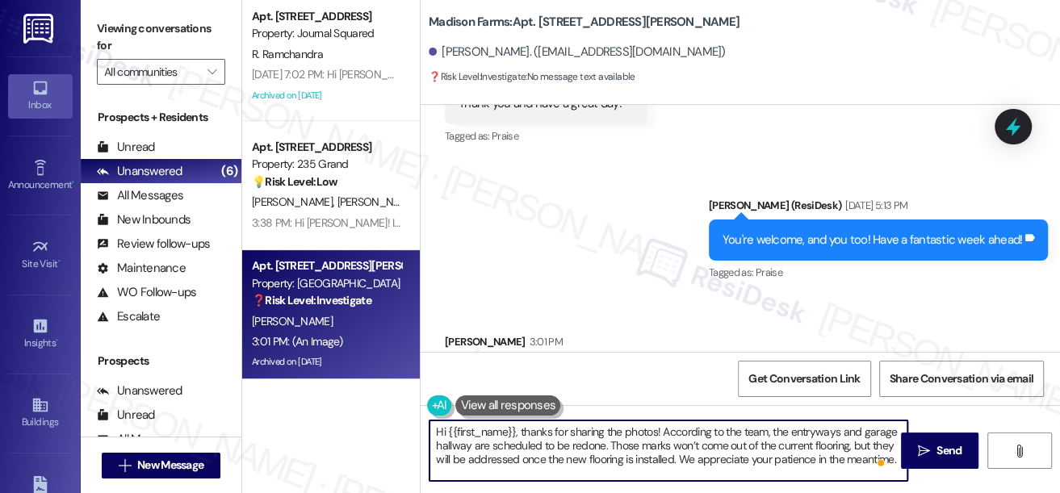
click at [737, 452] on textarea "Hi {{first_name}}, thanks for sharing the photos! According to the team, the en…" at bounding box center [668, 450] width 478 height 61
click at [814, 449] on textarea "Hi {{first_name}}, thanks for sharing the photos! According to the team, the en…" at bounding box center [668, 450] width 478 height 61
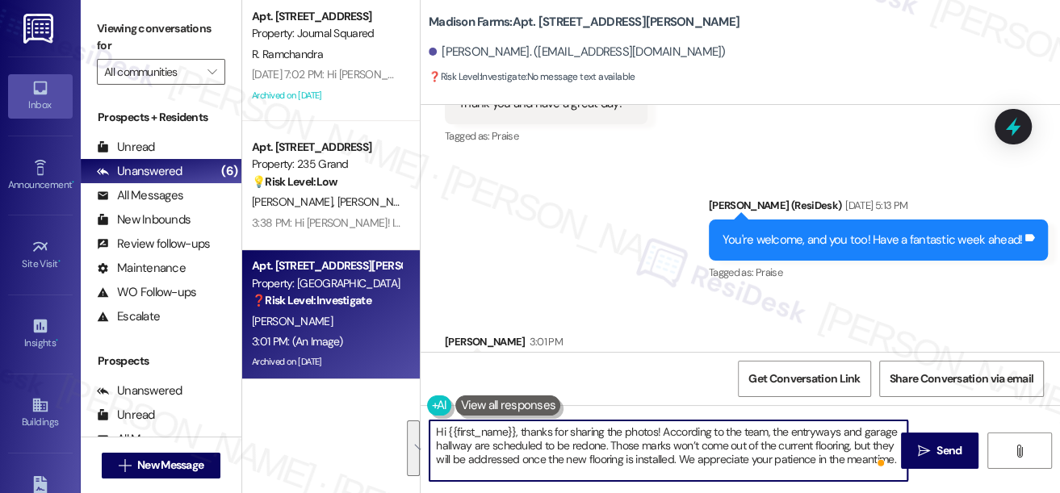
click at [814, 449] on textarea "Hi {{first_name}}, thanks for sharing the photos! According to the team, the en…" at bounding box center [668, 450] width 478 height 61
click at [527, 458] on textarea "Hi {{first_name}}, thanks for sharing the photos! According to the team, the en…" at bounding box center [668, 450] width 478 height 61
type textarea "Hi {{first_name}}, thanks for sharing the photos! According to the team, the en…"
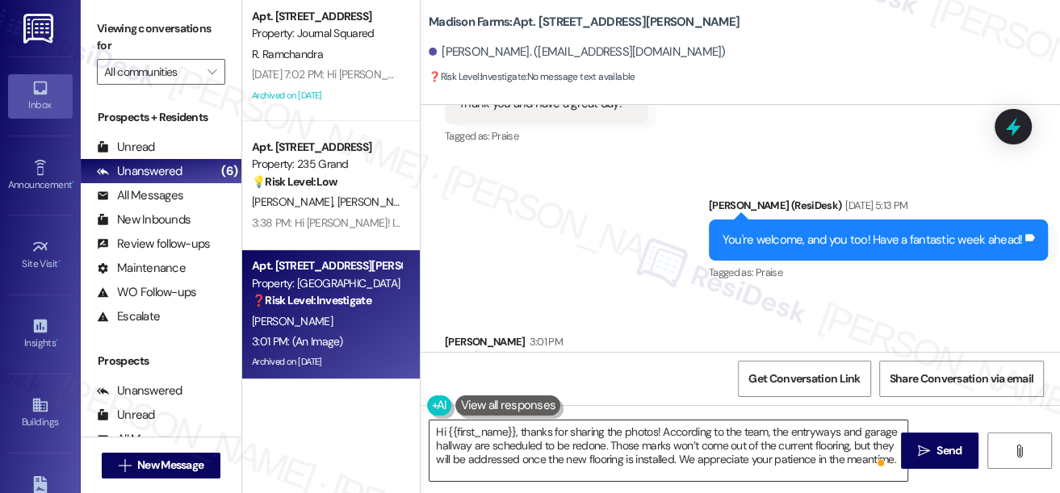
click at [768, 462] on textarea "Hi {{first_name}}, thanks for sharing the photos! According to the team, the en…" at bounding box center [668, 450] width 478 height 61
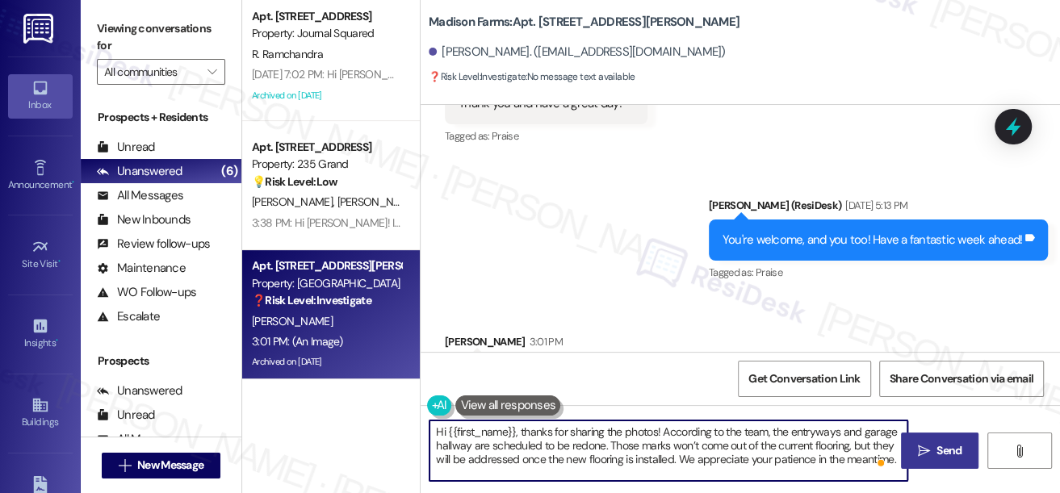
scroll to position [4, 0]
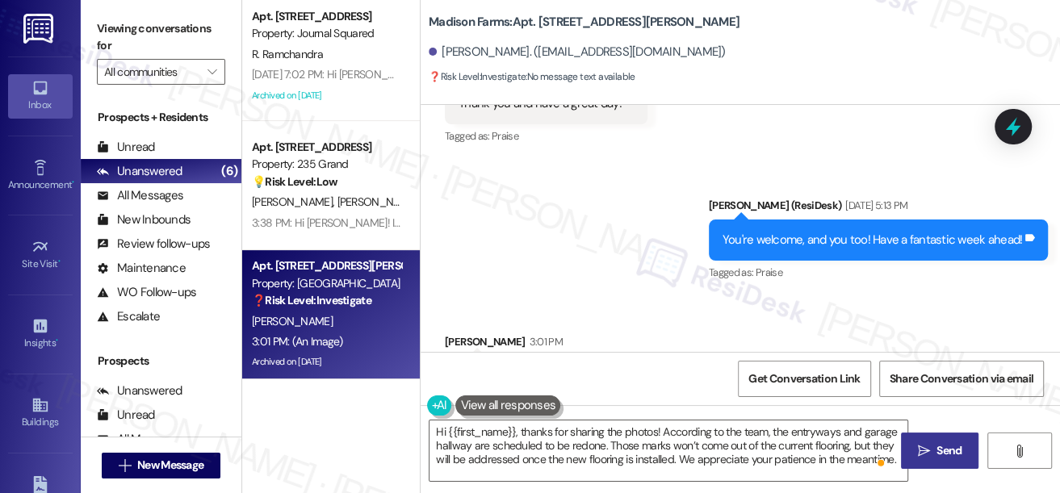
click at [925, 445] on span " Send" at bounding box center [939, 450] width 51 height 17
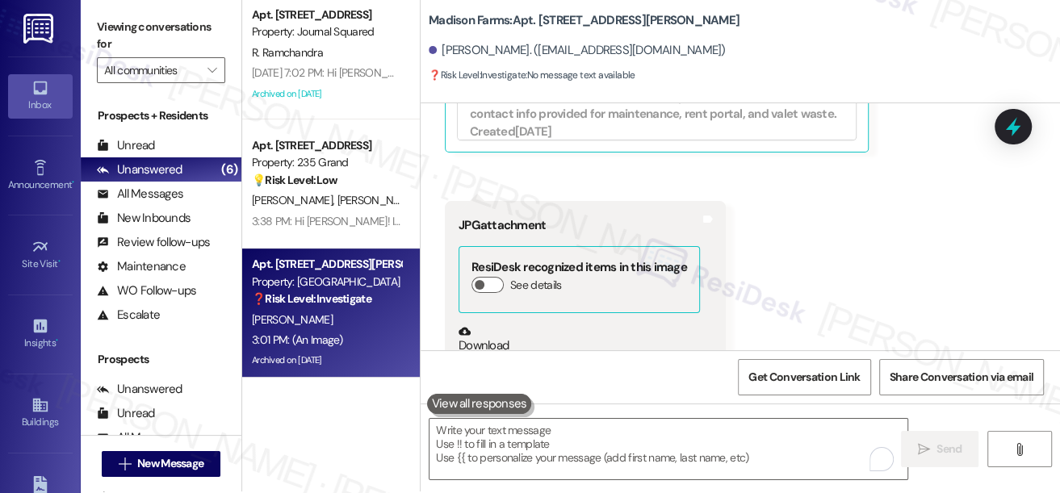
scroll to position [24466, 0]
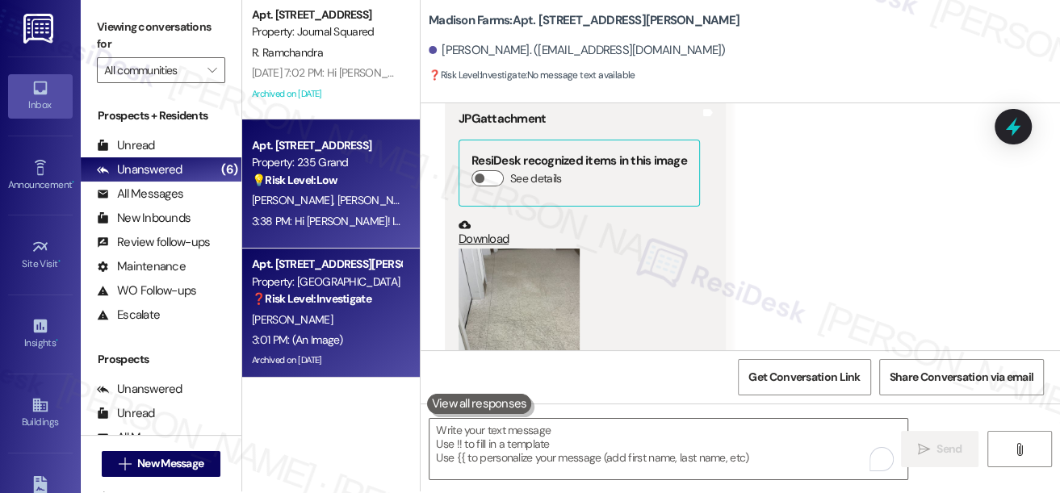
click at [339, 195] on div "A. Hall Z. Zhou" at bounding box center [326, 200] width 153 height 20
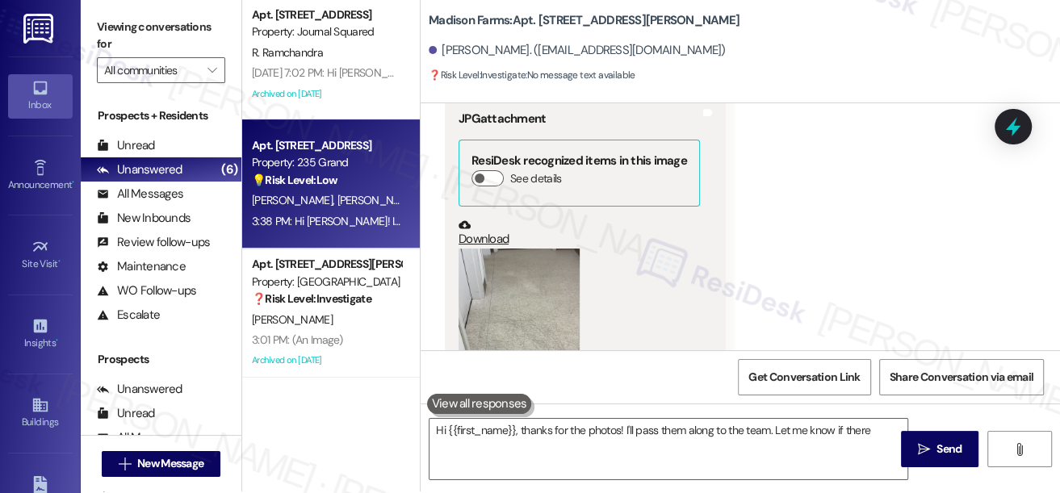
type textarea "Hi {{first_name}}, thanks for the photos! I'll pass them along to the team. Let…"
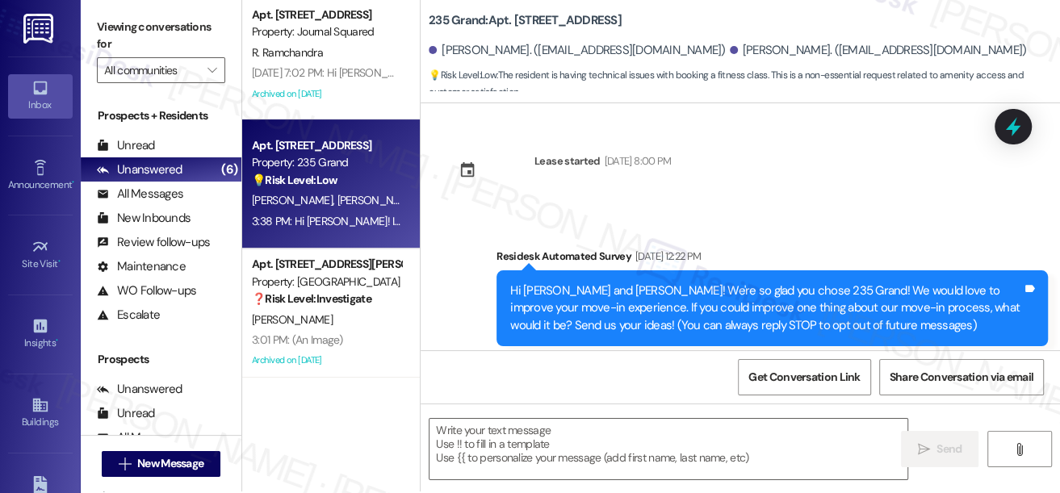
scroll to position [0, 0]
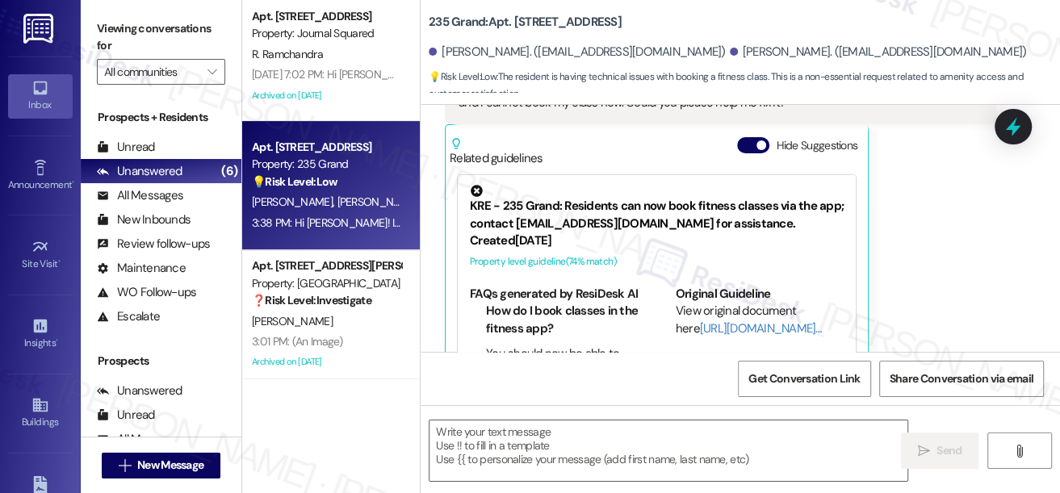
type textarea "Fetching suggested responses. Please feel free to read through the conversation…"
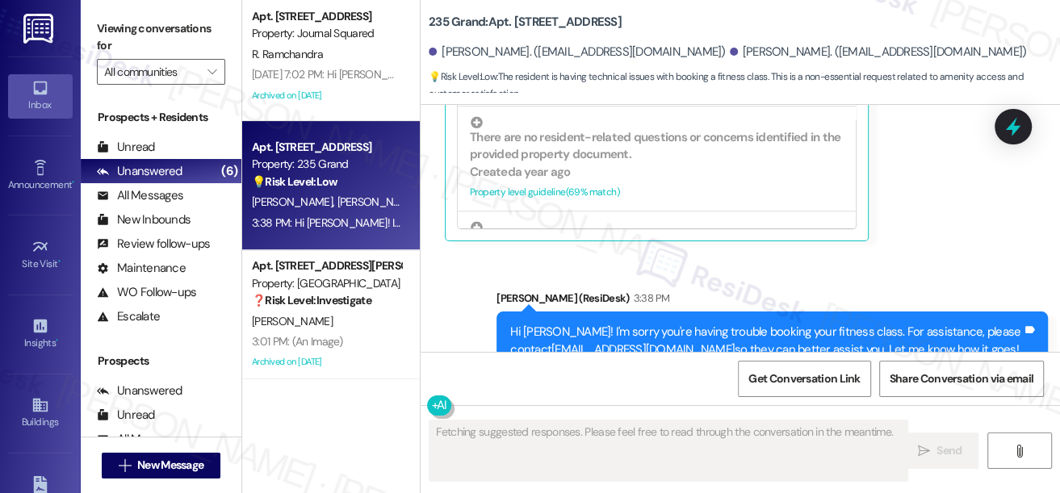
scroll to position [2, 0]
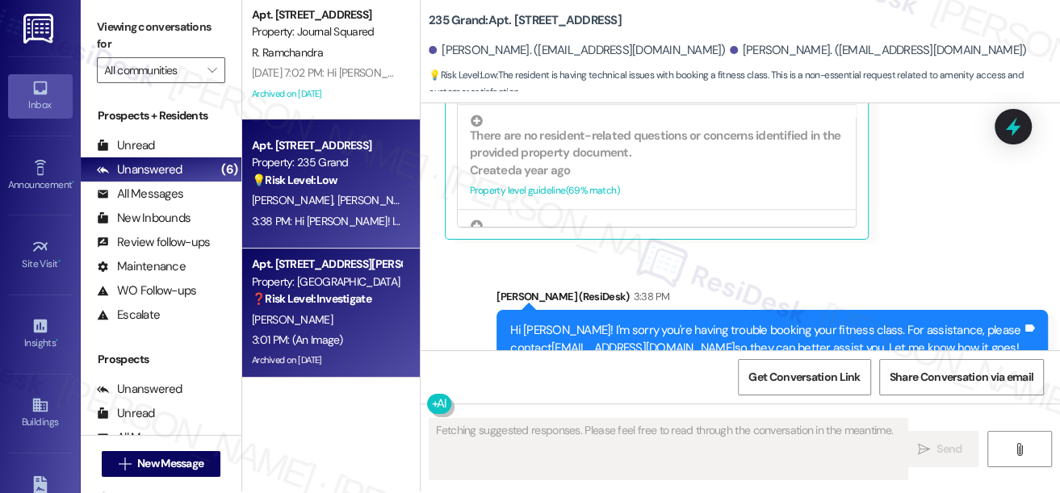
click at [372, 276] on div "Property: [GEOGRAPHIC_DATA]" at bounding box center [326, 282] width 149 height 17
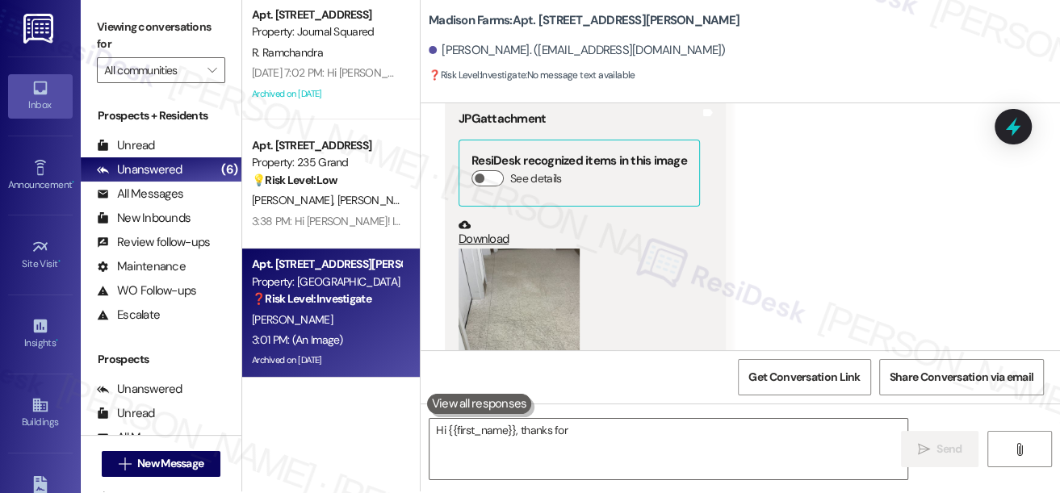
scroll to position [0, 0]
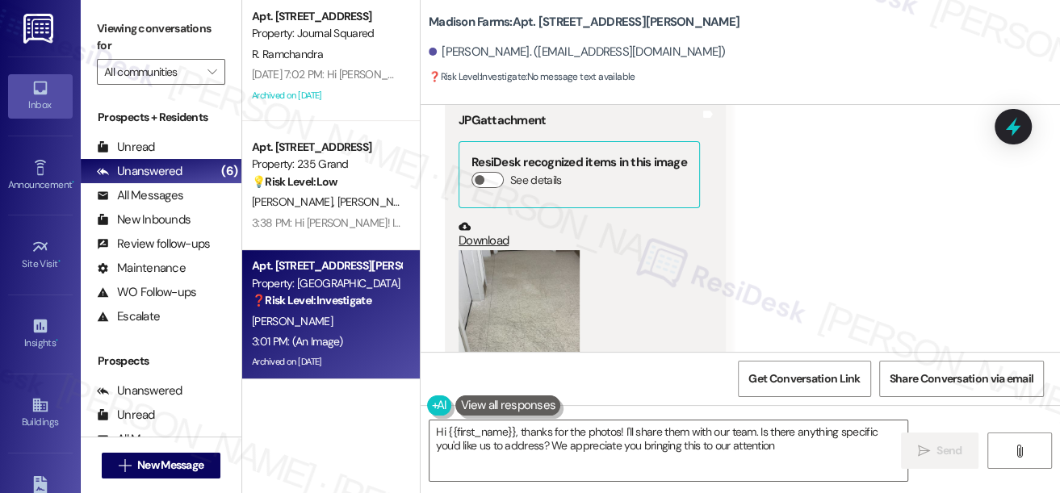
type textarea "Hi {{first_name}}, thanks for the photos! I'll share them with our team. Is the…"
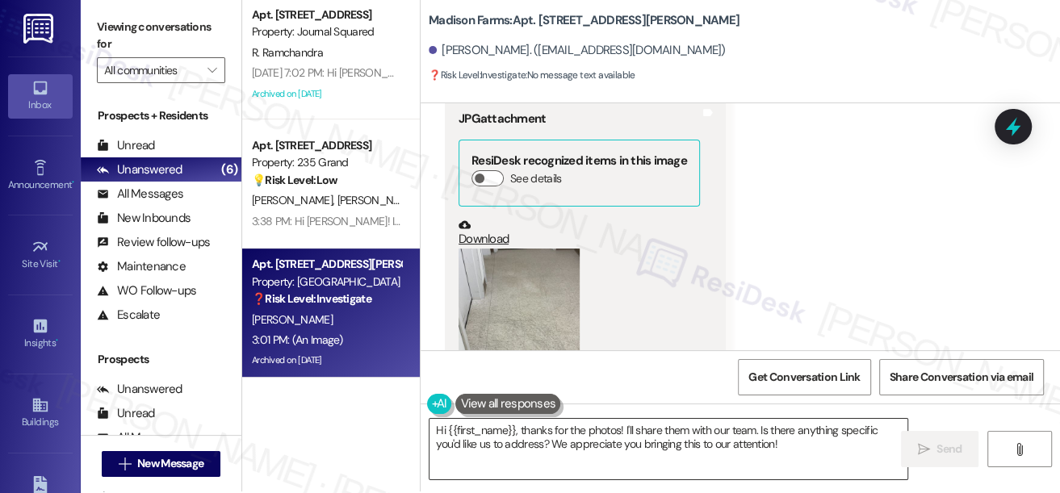
click at [626, 420] on textarea "Hi {{first_name}}, thanks for the photos! I'll share them with our team. Is the…" at bounding box center [668, 449] width 478 height 61
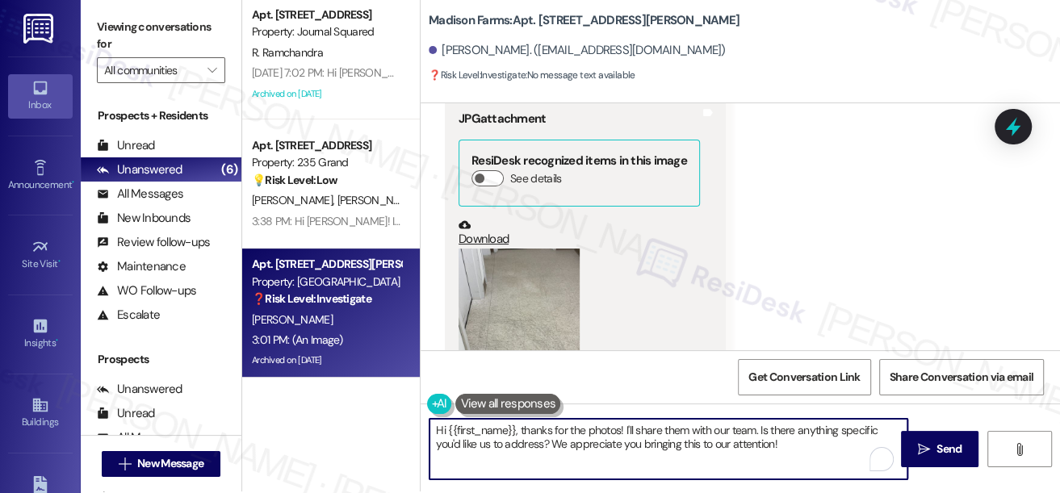
click at [626, 420] on textarea "Hi {{first_name}}, thanks for the photos! I'll share them with our team. Is the…" at bounding box center [668, 449] width 478 height 61
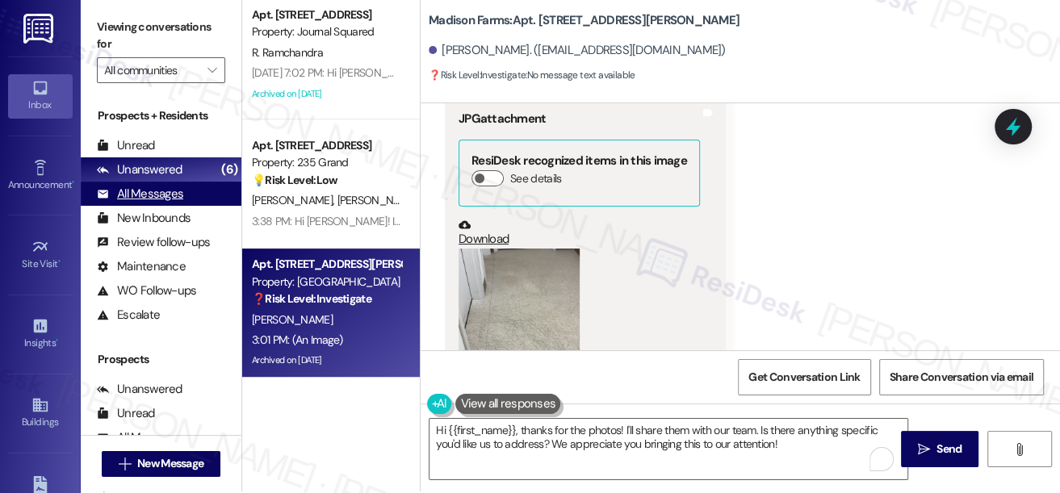
click at [173, 188] on div "All Messages" at bounding box center [140, 194] width 86 height 17
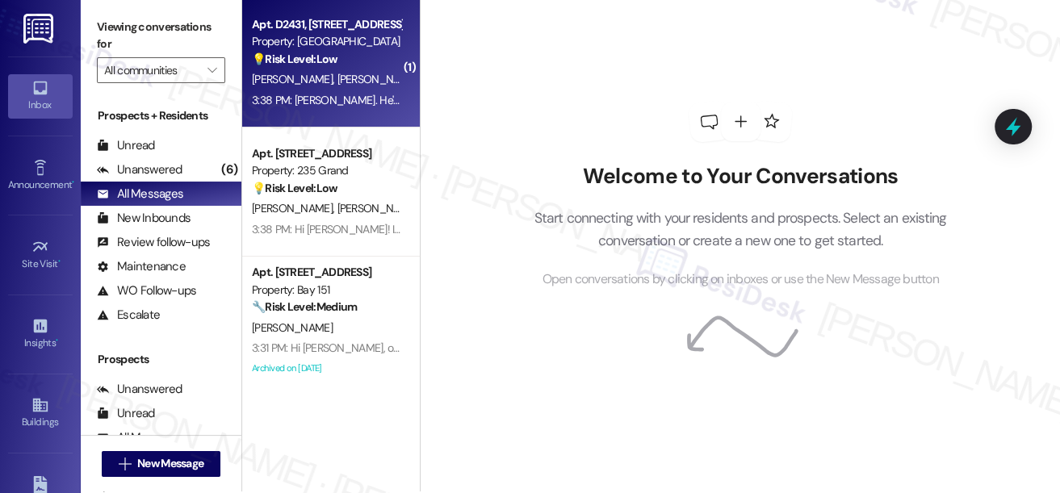
click at [347, 64] on div "💡 Risk Level: Low The resident is inquiring about a candidate referral program …" at bounding box center [326, 59] width 149 height 17
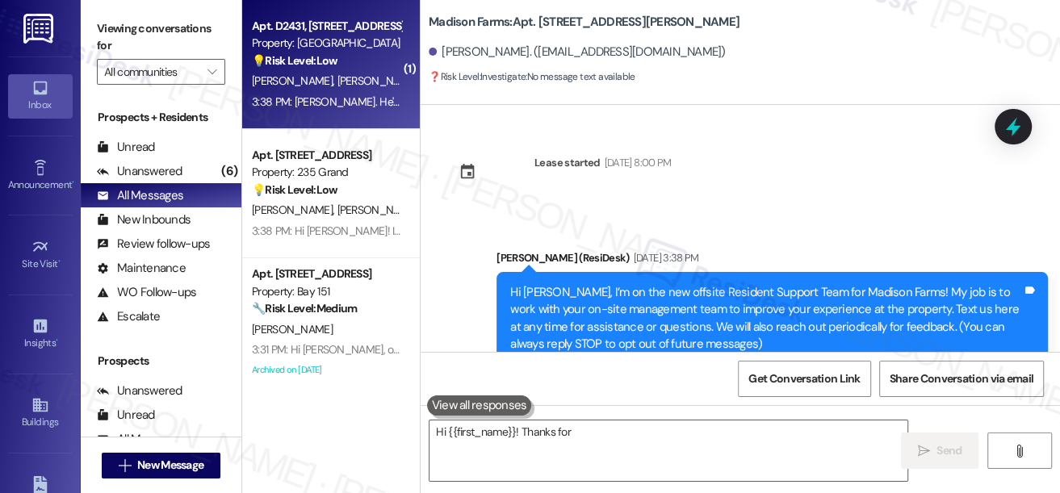
scroll to position [24466, 0]
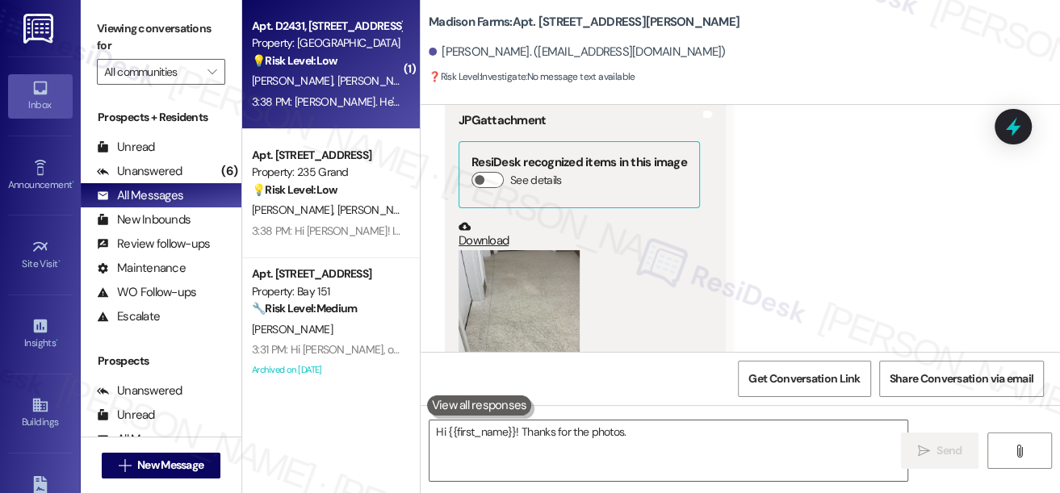
type textarea "Hi {{first_name}}! Thanks for the photos. I'll"
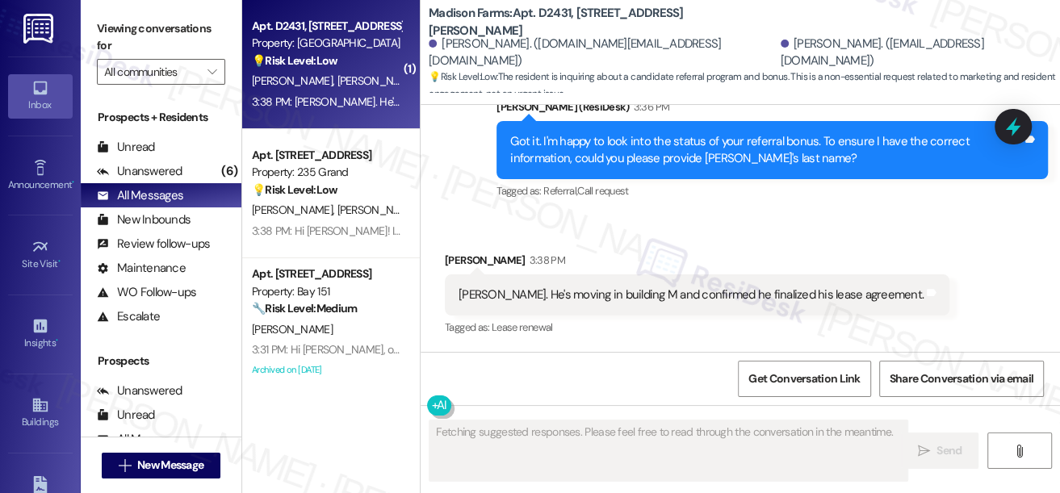
scroll to position [0, 0]
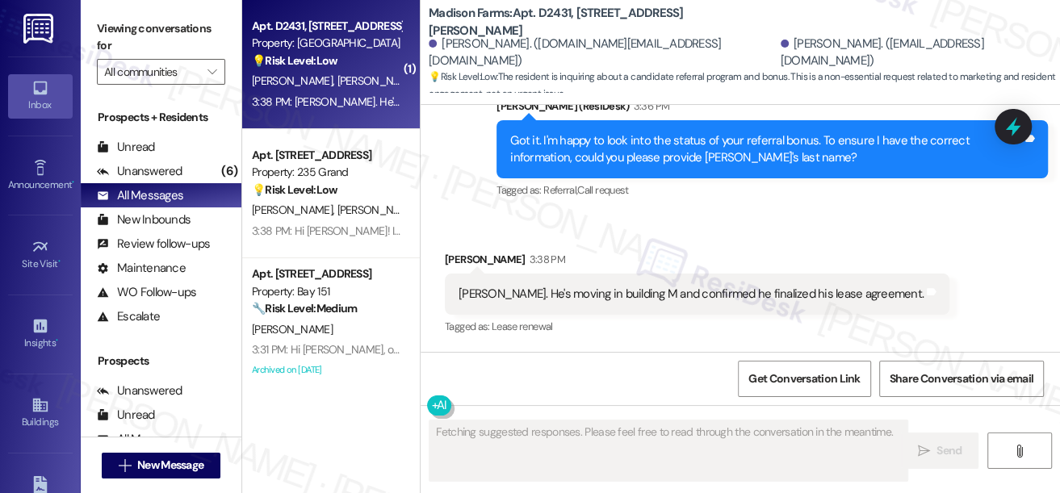
click at [610, 292] on div "[PERSON_NAME]. He's moving in building M and confirmed he finalized his lease a…" at bounding box center [690, 294] width 465 height 17
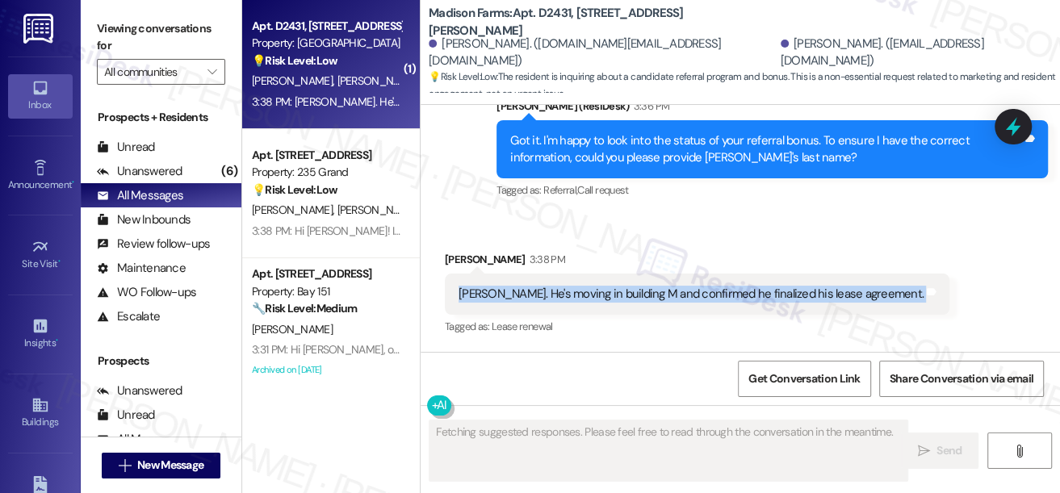
click at [610, 292] on div "[PERSON_NAME]. He's moving in building M and confirmed he finalized his lease a…" at bounding box center [690, 294] width 465 height 17
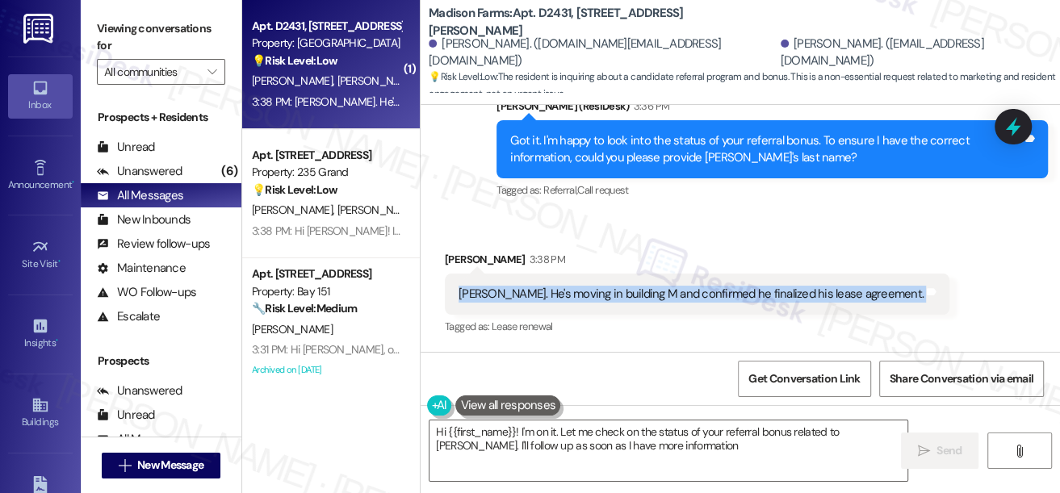
type textarea "Hi {{first_name}}! I'm on it. Let me check on the status of your referral bonus…"
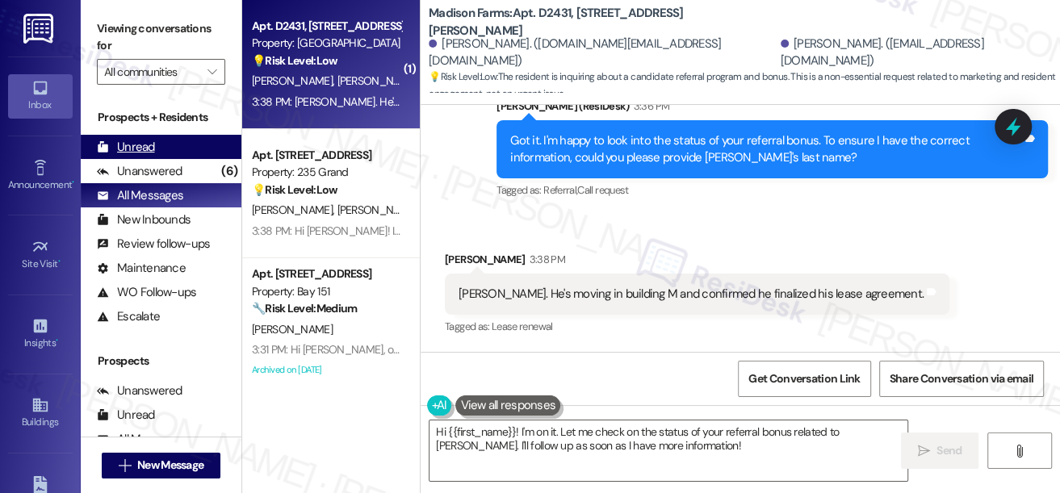
click at [157, 154] on div "Unread (0)" at bounding box center [161, 147] width 161 height 24
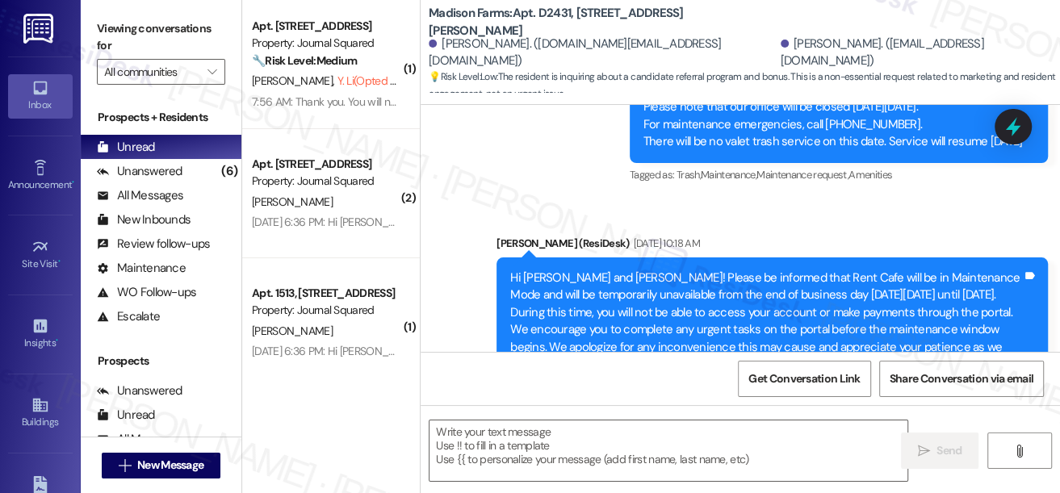
type textarea "Fetching suggested responses. Please feel free to read through the conversation…"
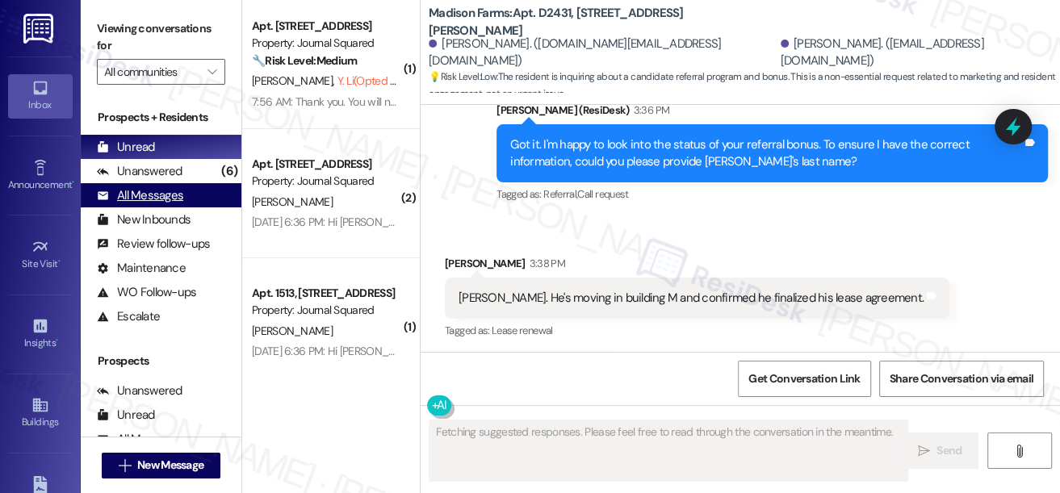
scroll to position [2497, 0]
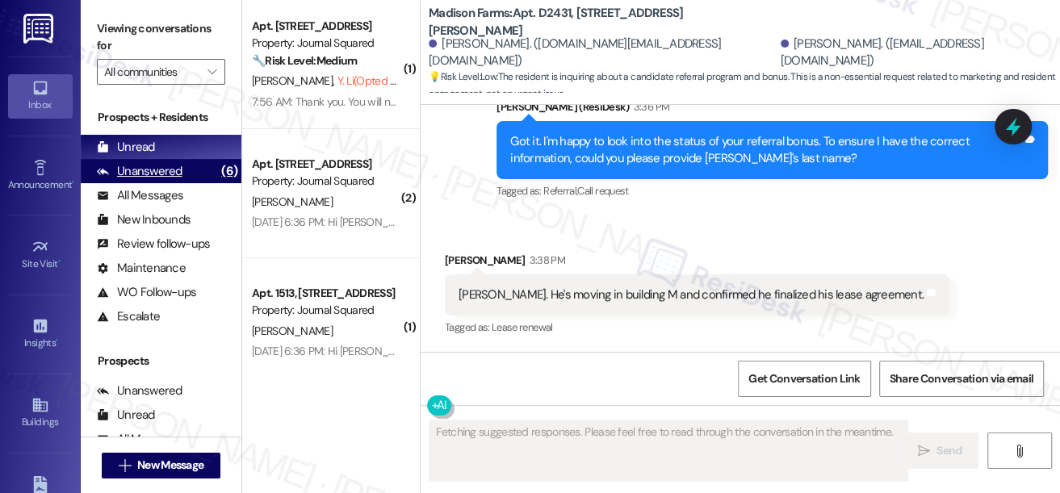
click at [170, 177] on div "Unanswered" at bounding box center [140, 171] width 86 height 17
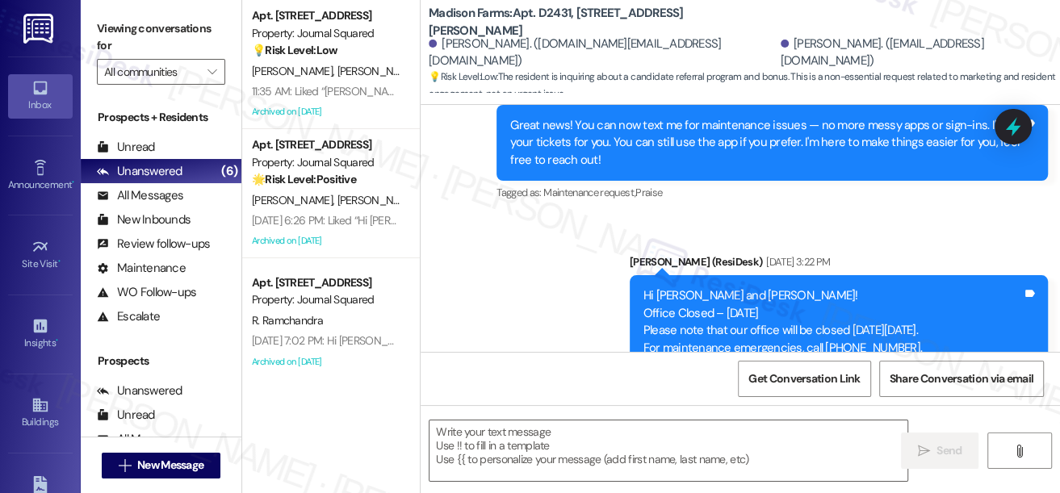
type textarea "Fetching suggested responses. Please feel free to read through the conversation…"
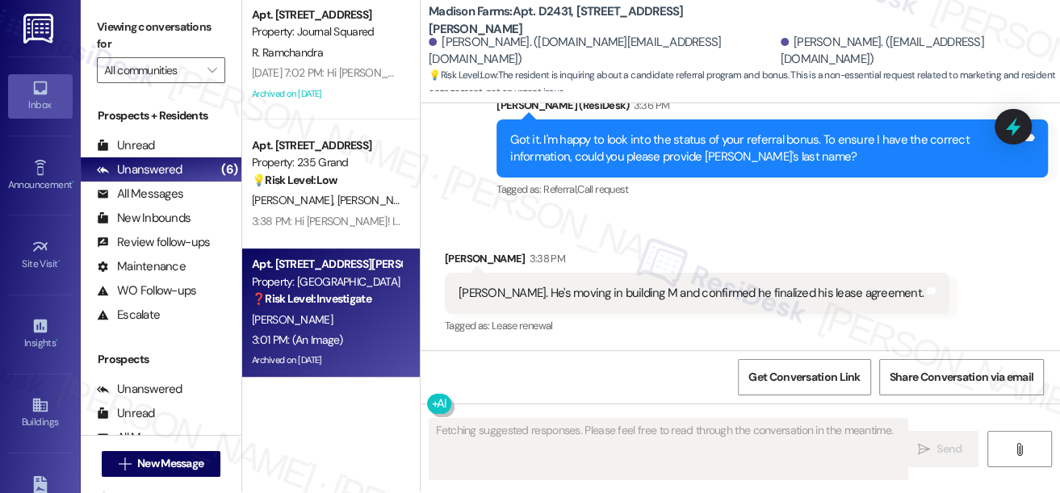
click at [350, 310] on div "[PERSON_NAME]" at bounding box center [326, 320] width 153 height 20
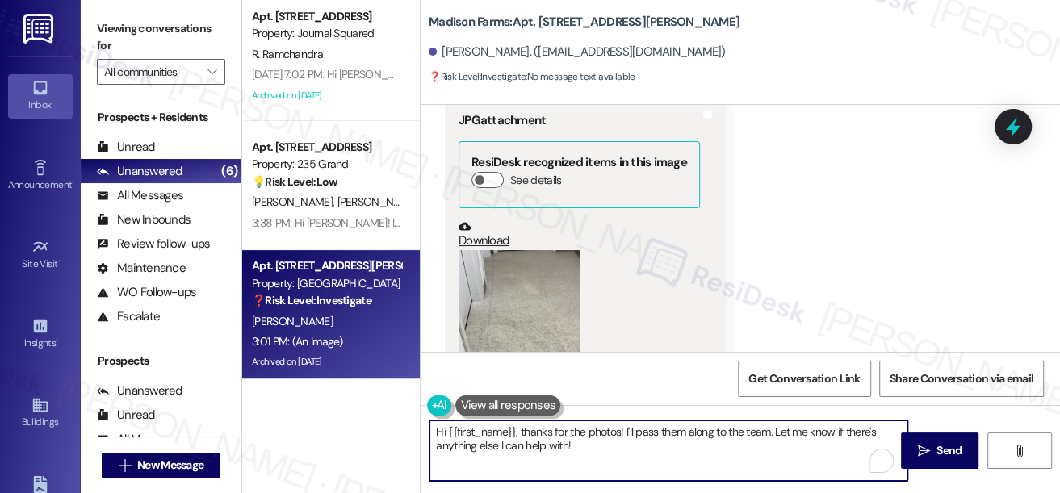
click at [630, 424] on textarea "Hi {{first_name}}, thanks for the photos! I'll pass them along to the team. Let…" at bounding box center [668, 450] width 478 height 61
paste textarea "Thanks for sharing the photos! According to the team, the entryways and garage …"
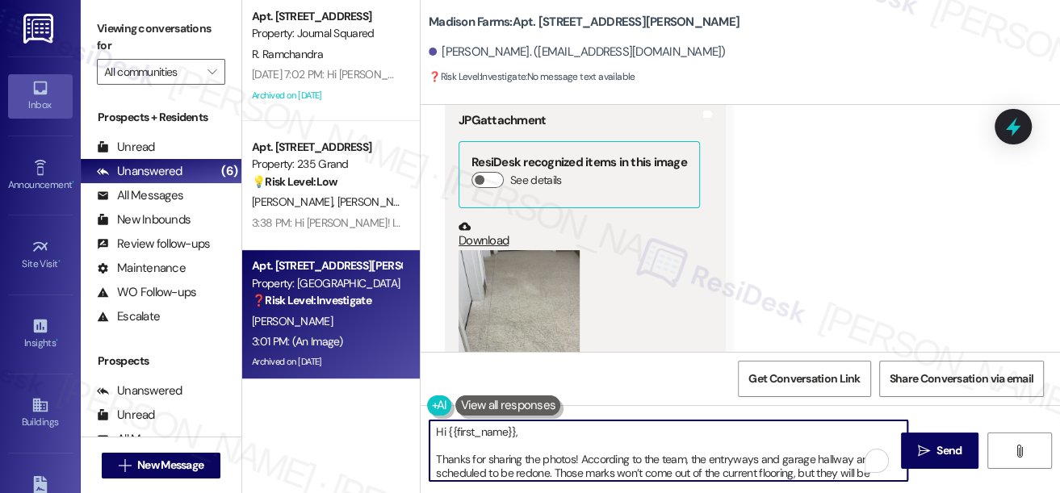
click at [433, 458] on textarea "Hi {{first_name}}, Thanks for sharing the photos! According to the team, the en…" at bounding box center [668, 450] width 478 height 61
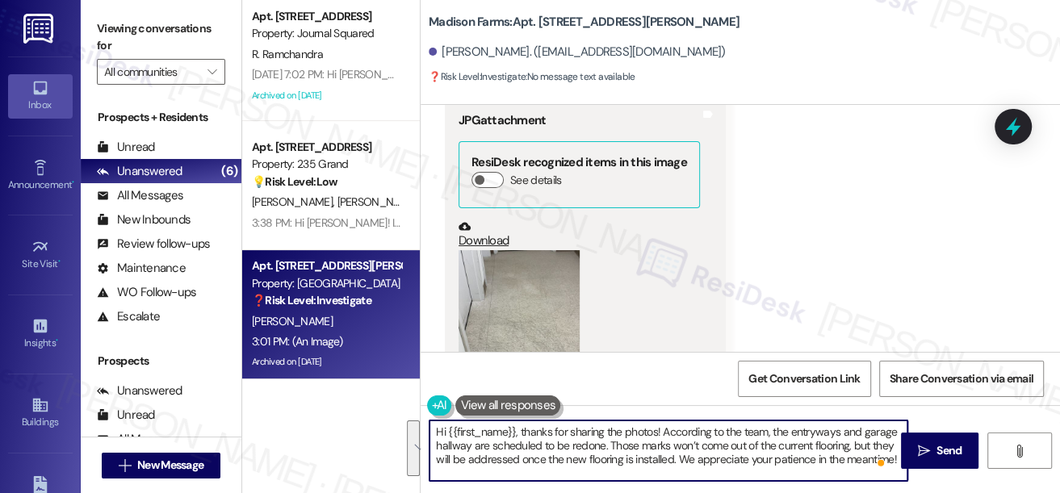
click at [655, 437] on textarea "Hi {{first_name}}, thanks for sharing the photos! According to the team, the en…" at bounding box center [668, 450] width 478 height 61
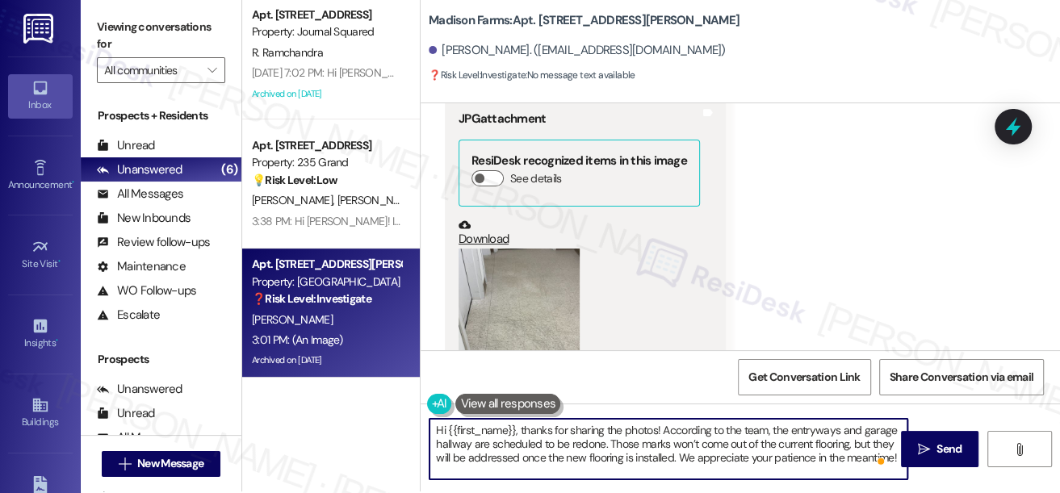
click at [710, 459] on textarea "Hi {{first_name}}, thanks for sharing the photos! According to the team, the en…" at bounding box center [668, 449] width 478 height 61
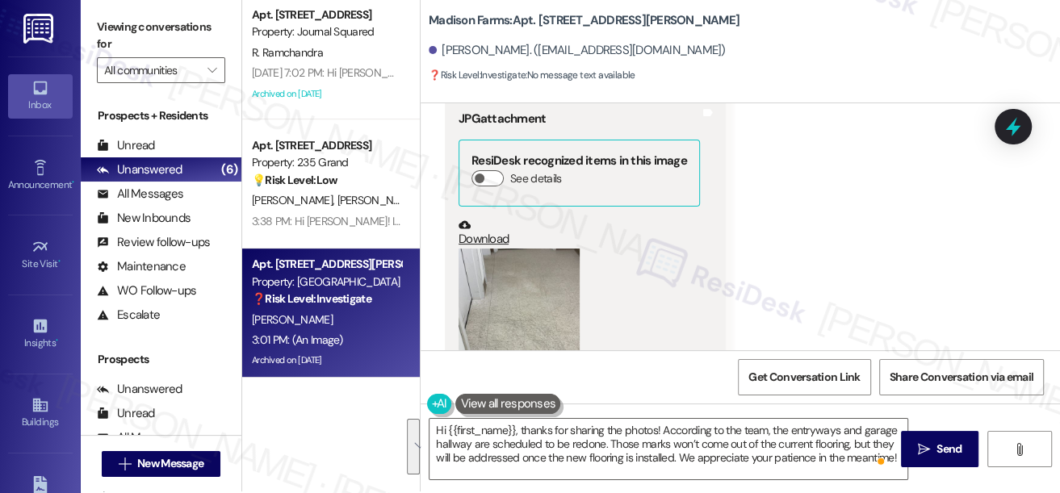
click at [589, 468] on textarea "Hi {{first_name}}, thanks for sharing the photos! According to the team, the en…" at bounding box center [668, 449] width 478 height 61
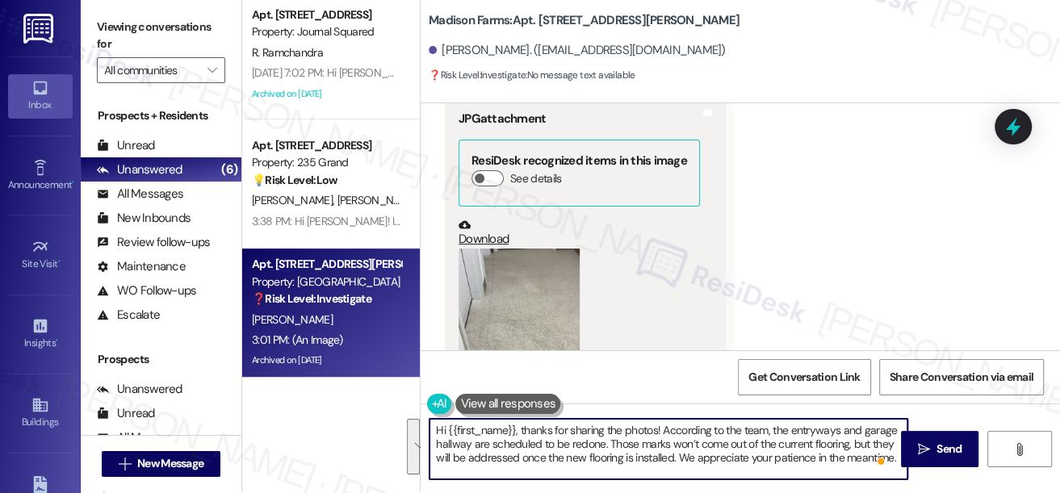
click at [579, 436] on textarea "Hi {{first_name}}, thanks for sharing the photos! According to the team, the en…" at bounding box center [668, 449] width 478 height 61
type textarea "Hi {{first_name}}, thanks for sharing the photos! According to the team, the en…"
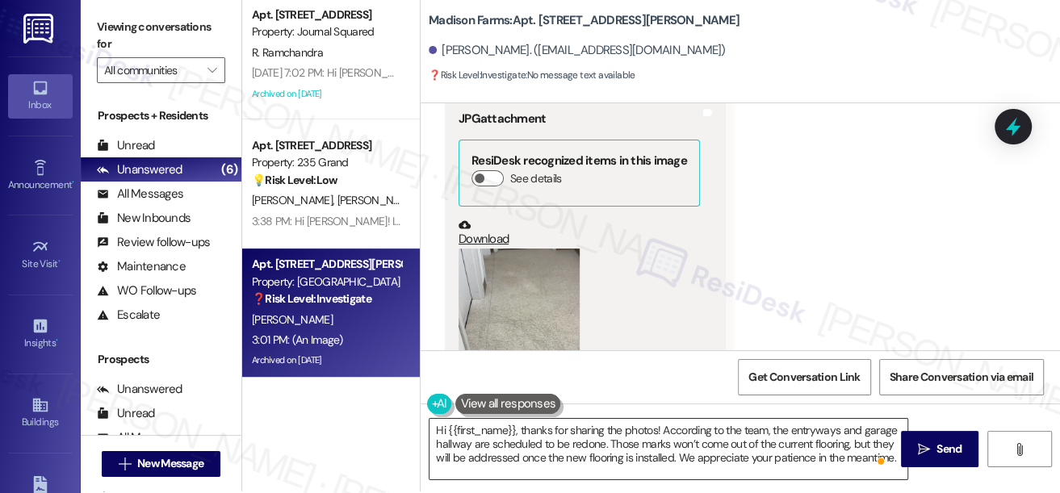
click at [755, 443] on textarea "Hi {{first_name}}, thanks for sharing the photos! According to the team, the en…" at bounding box center [668, 449] width 478 height 61
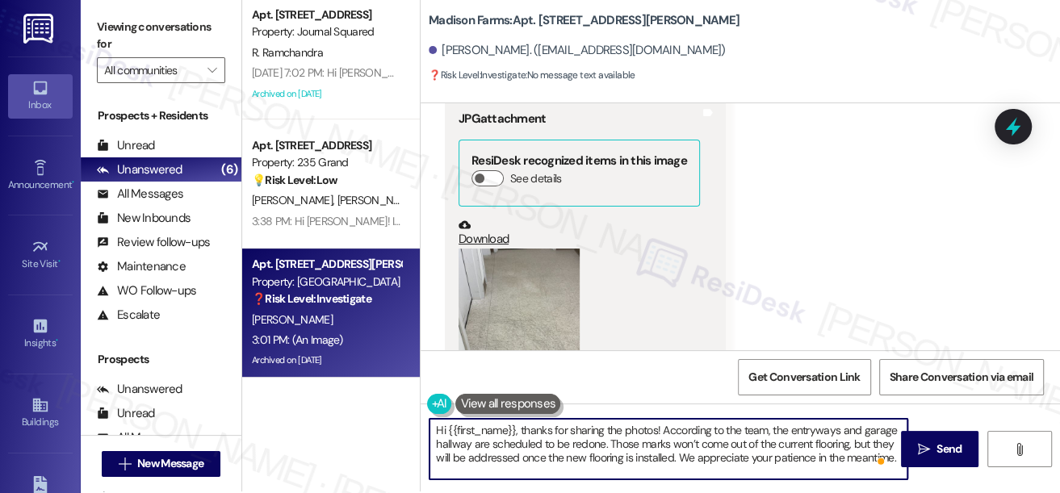
click at [755, 443] on textarea "Hi {{first_name}}, thanks for sharing the photos! According to the team, the en…" at bounding box center [668, 449] width 478 height 61
click at [936, 449] on span "Send" at bounding box center [948, 449] width 25 height 17
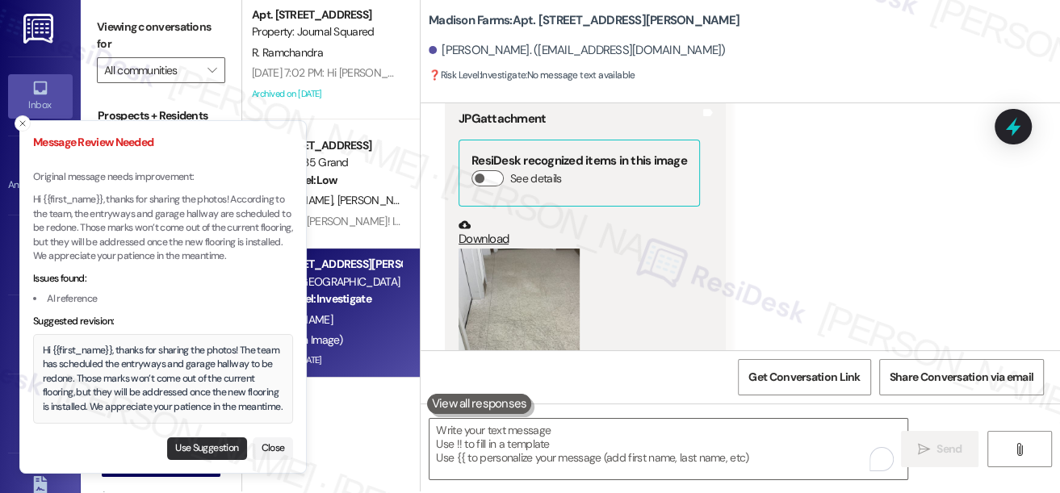
click at [201, 448] on button "Use Suggestion" at bounding box center [207, 448] width 80 height 23
type textarea "Hi {{first_name}}, thanks for sharing the photos! The team has scheduled the en…"
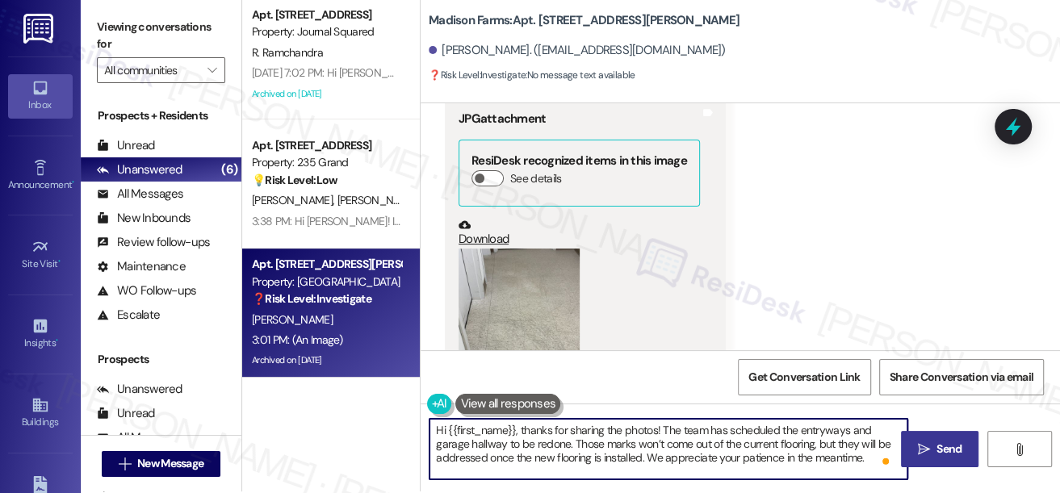
click at [608, 444] on textarea "Hi {{first_name}}, thanks for sharing the photos! The team has scheduled the en…" at bounding box center [668, 449] width 478 height 61
click at [720, 445] on textarea "Hi {{first_name}}, thanks for sharing the photos! The team has scheduled the en…" at bounding box center [668, 449] width 478 height 61
click at [721, 445] on textarea "Hi {{first_name}}, thanks for sharing the photos! The team has scheduled the en…" at bounding box center [668, 449] width 478 height 61
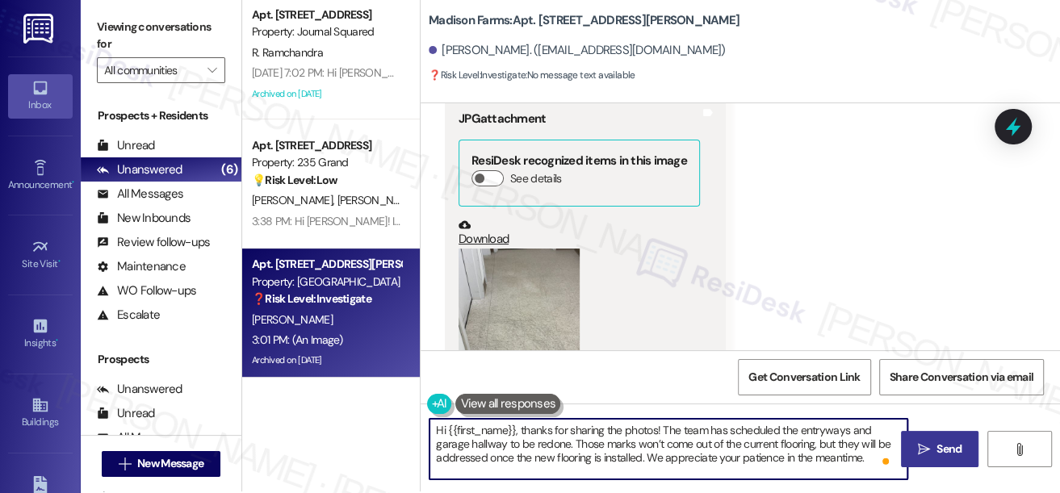
click at [721, 445] on textarea "Hi {{first_name}}, thanks for sharing the photos! The team has scheduled the en…" at bounding box center [668, 449] width 478 height 61
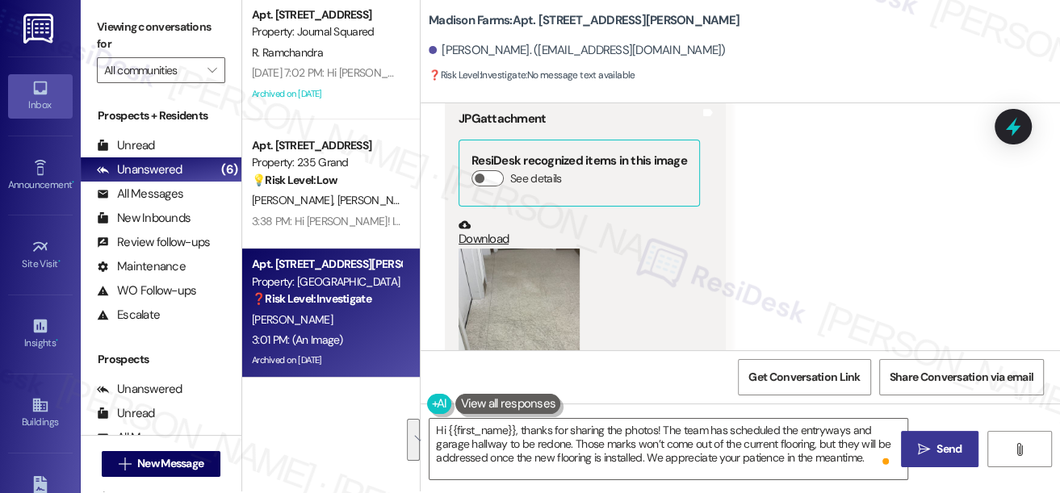
click at [918, 451] on icon "" at bounding box center [924, 449] width 12 height 13
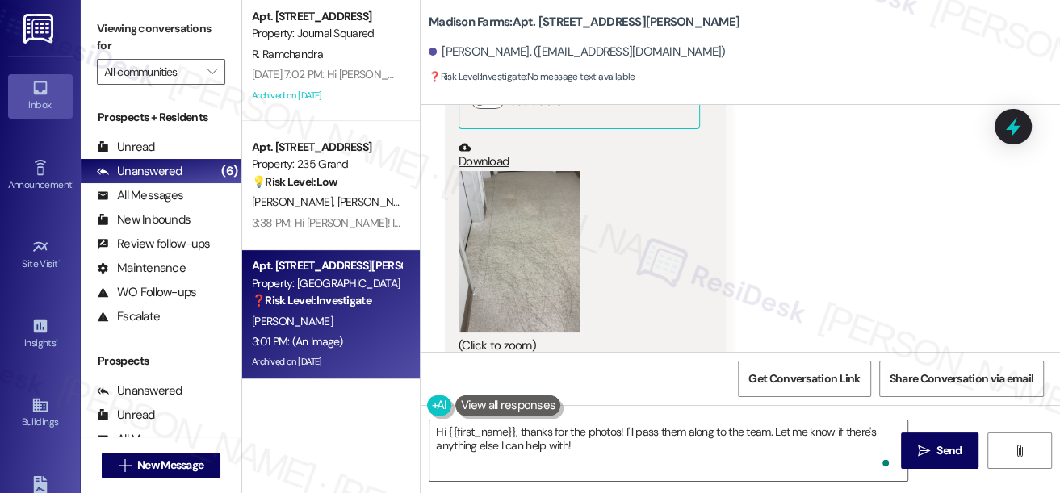
scroll to position [24614, 0]
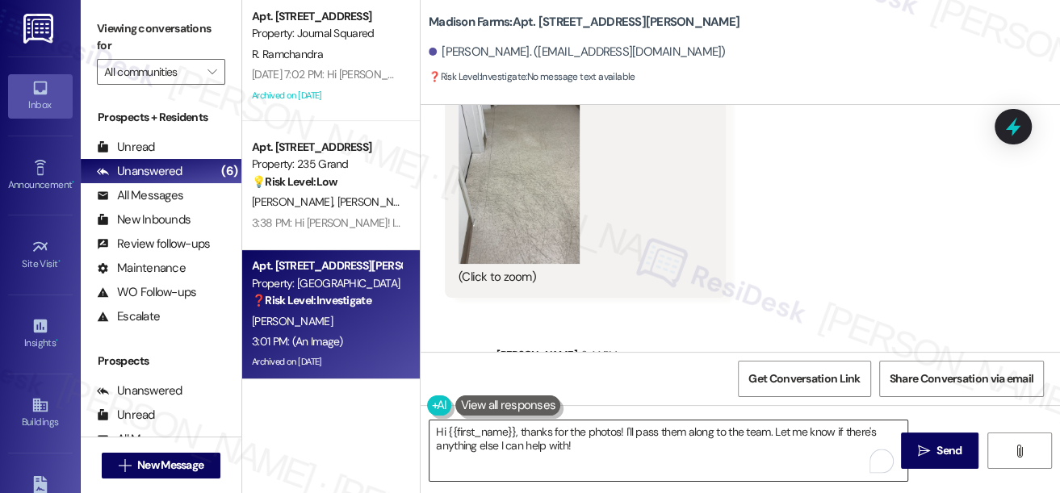
click at [555, 461] on textarea "Hi {{first_name}}, thanks for the photos! I'll pass them along to the team. Let…" at bounding box center [668, 450] width 478 height 61
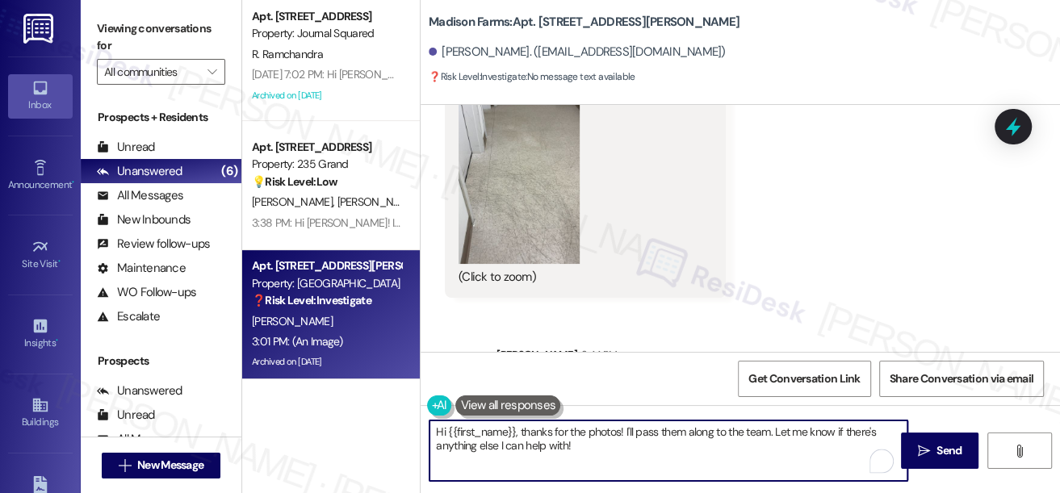
click at [557, 460] on textarea "Hi {{first_name}}, thanks for the photos! I'll pass them along to the team. Let…" at bounding box center [668, 450] width 478 height 61
click at [558, 458] on textarea "Hi {{first_name}}, thanks for the photos! I'll pass them along to the team. Let…" at bounding box center [668, 450] width 478 height 61
paste textarea "sharing the photos! According to the team, the entryways and garage hallway are…"
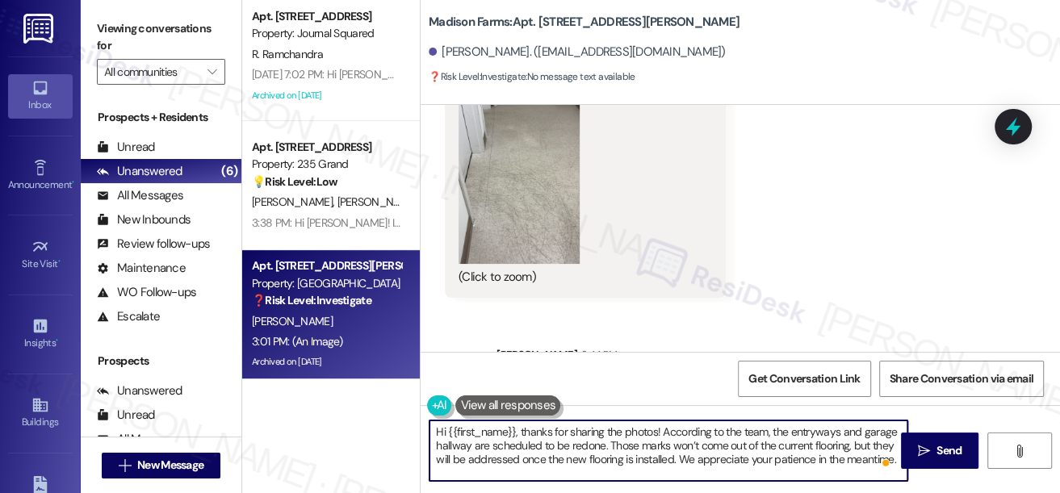
type textarea "Hi {{first_name}}, thanks for sharing the photos! According to the team, the en…"
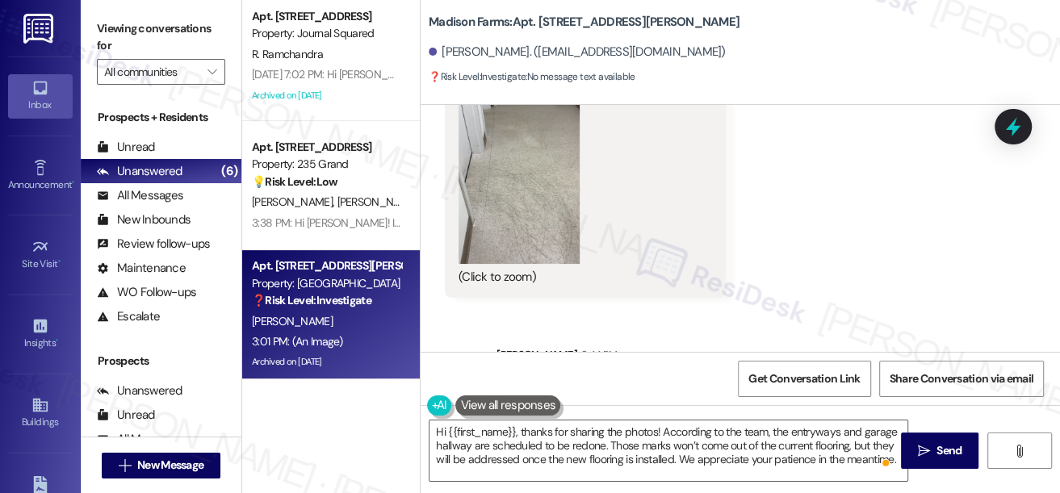
click at [110, 34] on label "Viewing conversations for" at bounding box center [161, 37] width 128 height 43
click at [110, 26] on label "Viewing conversations for" at bounding box center [161, 37] width 128 height 43
click at [113, 36] on label "Viewing conversations for" at bounding box center [161, 37] width 128 height 43
click at [102, 40] on label "Viewing conversations for" at bounding box center [161, 37] width 128 height 43
click at [542, 381] on div "Hi Lee, thanks for sharing the photos! The team has scheduled the entryways and…" at bounding box center [766, 407] width 512 height 52
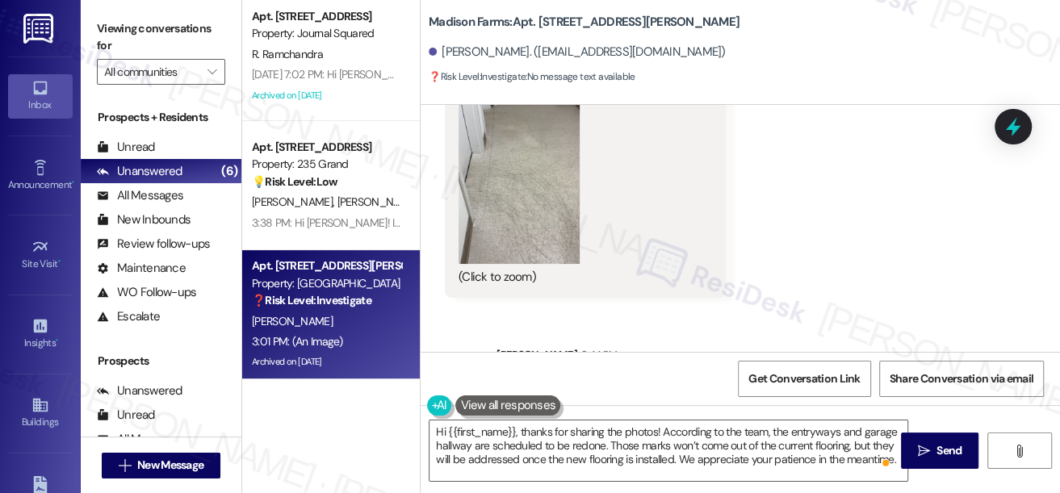
click at [542, 381] on div "Hi Lee, thanks for sharing the photos! The team has scheduled the entryways and…" at bounding box center [766, 407] width 512 height 52
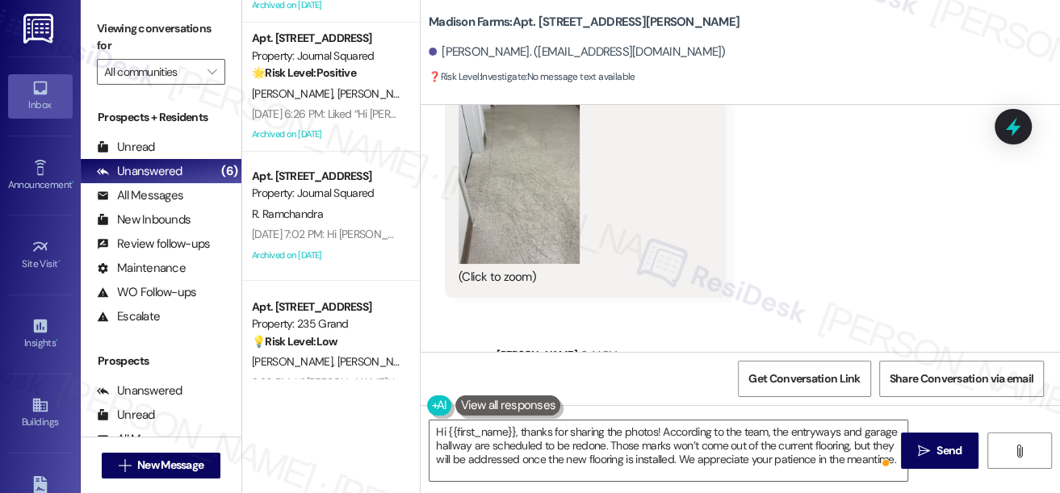
scroll to position [220, 0]
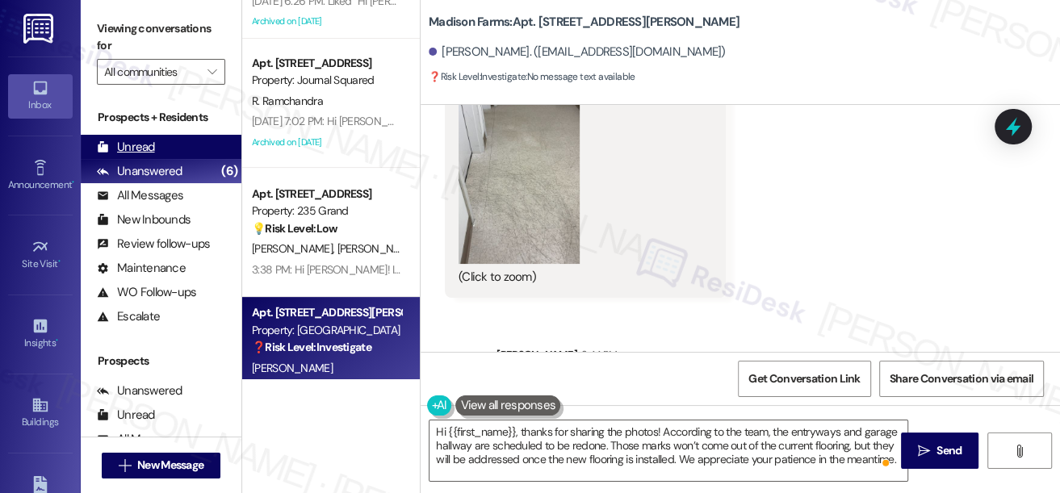
click at [157, 145] on div "Unread (0)" at bounding box center [161, 147] width 161 height 24
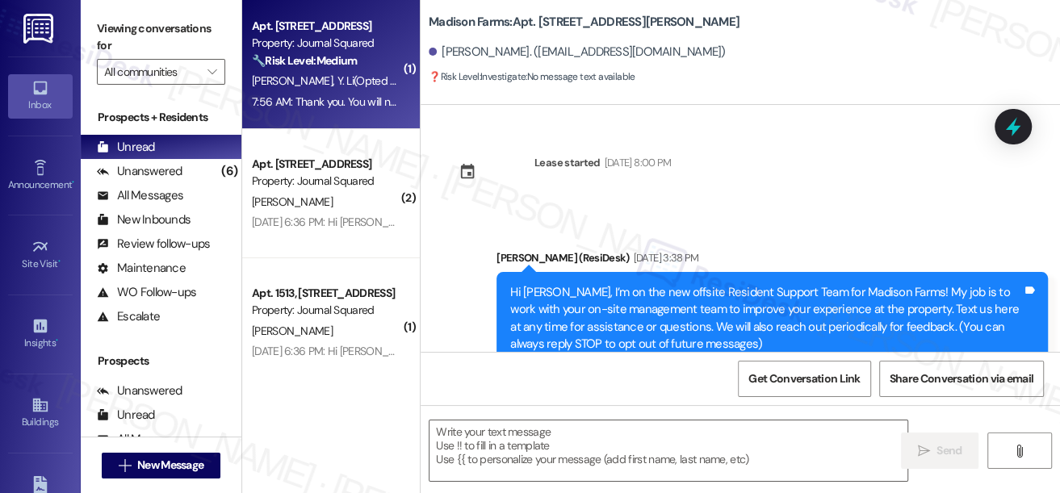
type textarea "Fetching suggested responses. Please feel free to read through the conversation…"
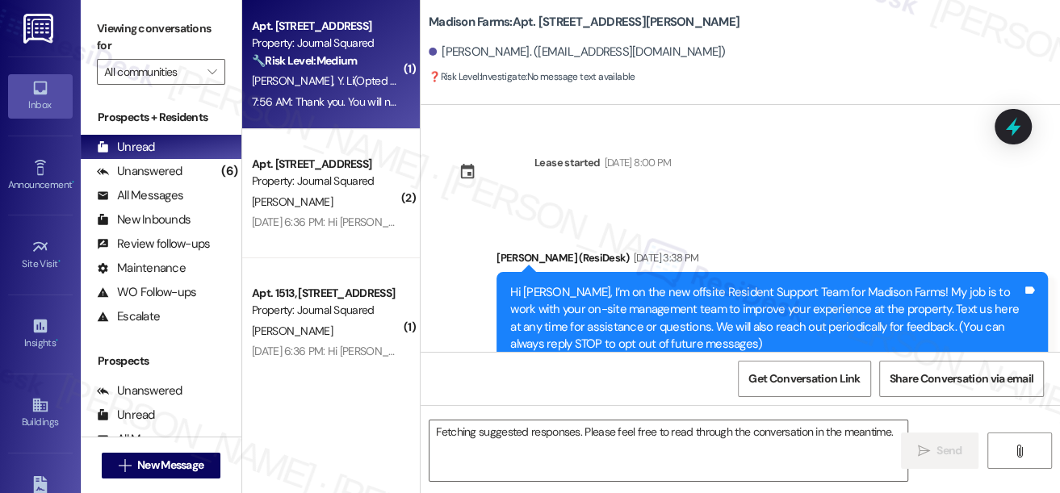
scroll to position [24466, 0]
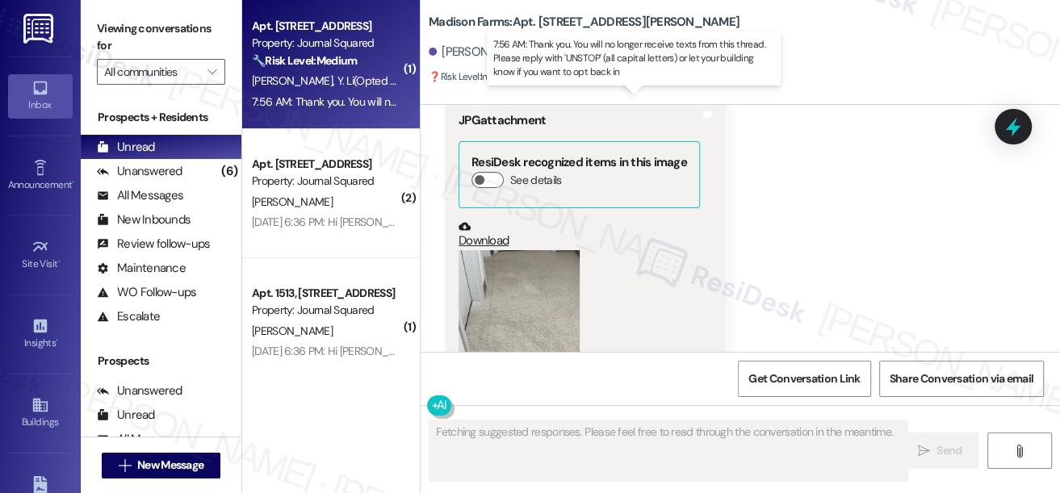
click at [362, 100] on div "7:56 AM: Thank you. You will no longer receive texts from this thread. Please r…" at bounding box center [634, 101] width 765 height 15
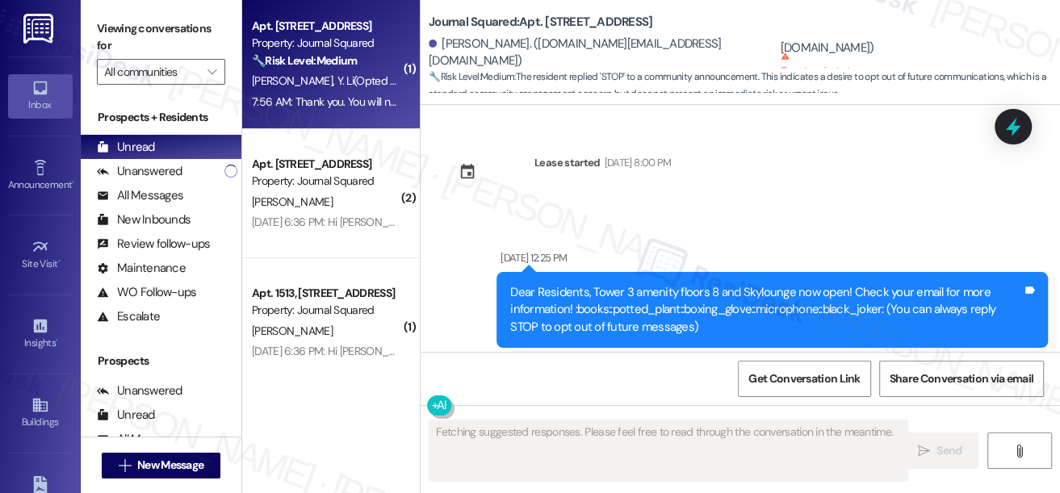
type textarea "Fetching suggested responses. Please feel free to read through the conversation…"
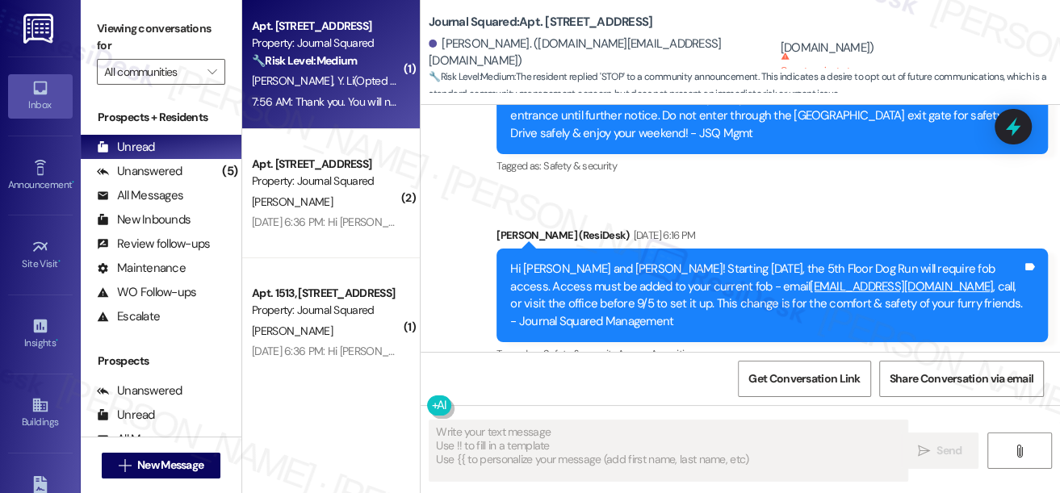
scroll to position [9473, 0]
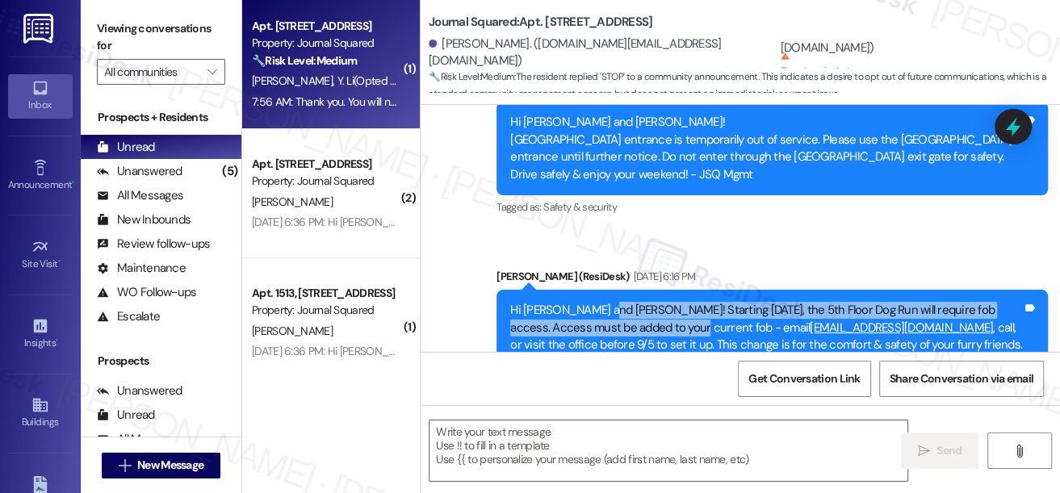
drag, startPoint x: 597, startPoint y: 257, endPoint x: 660, endPoint y: 286, distance: 69.0
click at [660, 302] on div "Hi Ziqi and Yichen! Starting 9/5/25, the 5th Floor Dog Run will require fob acc…" at bounding box center [766, 336] width 512 height 69
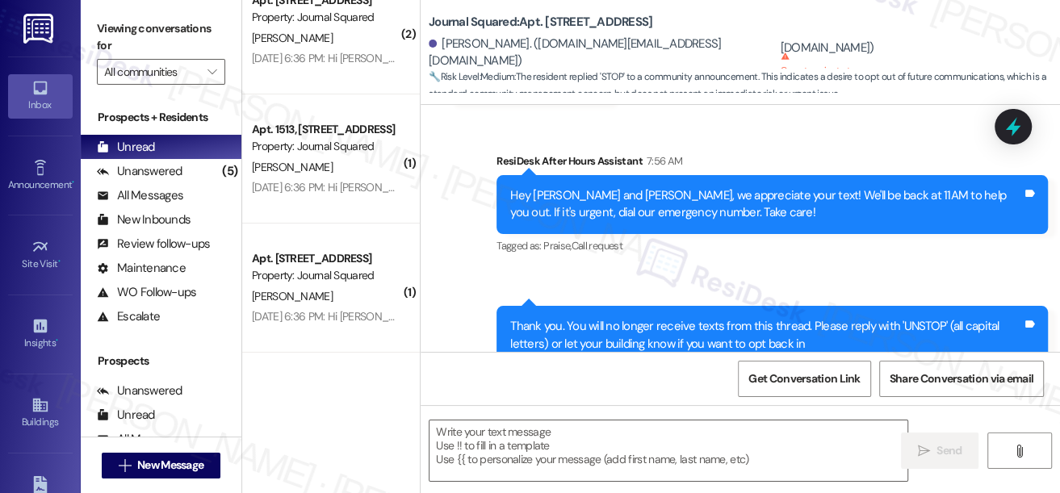
scroll to position [0, 0]
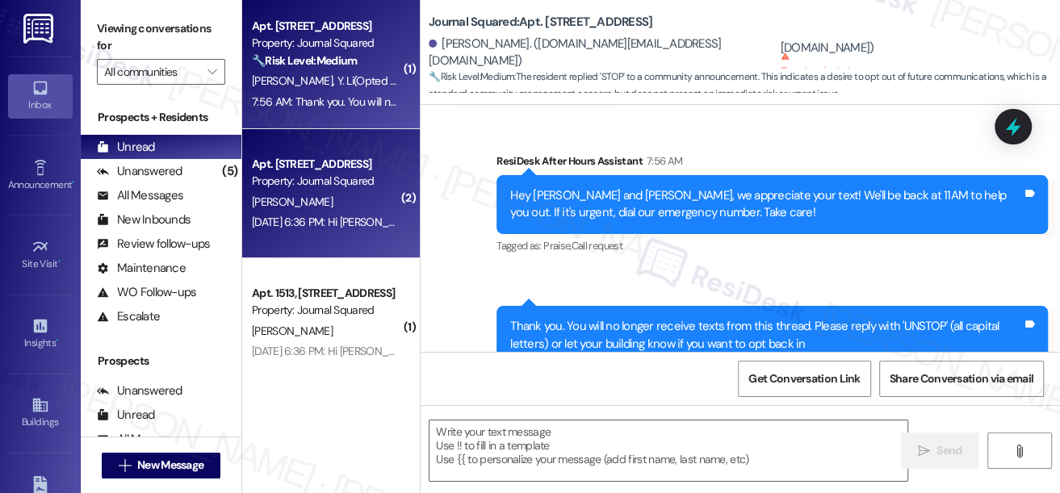
click at [345, 199] on div "[PERSON_NAME]" at bounding box center [326, 202] width 153 height 20
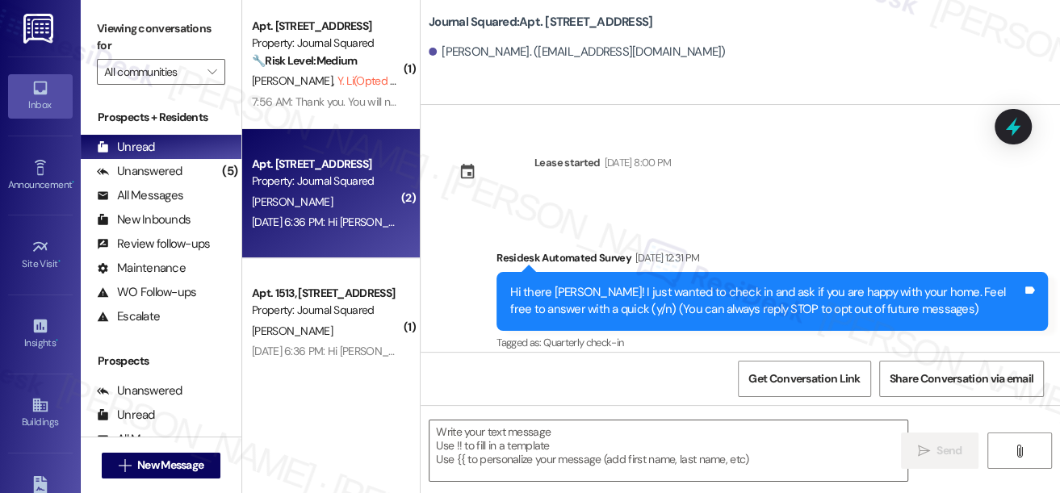
type textarea "Fetching suggested responses. Please feel free to read through the conversation…"
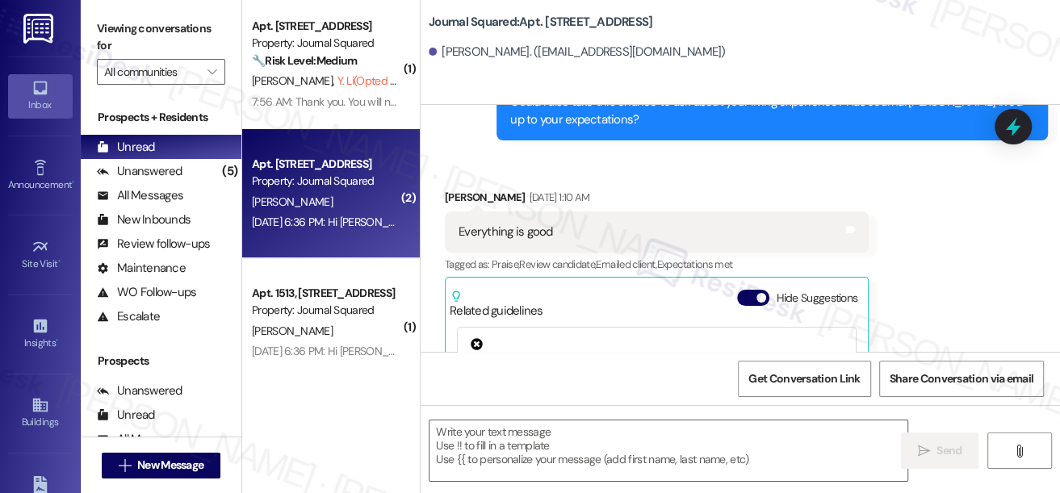
scroll to position [671, 0]
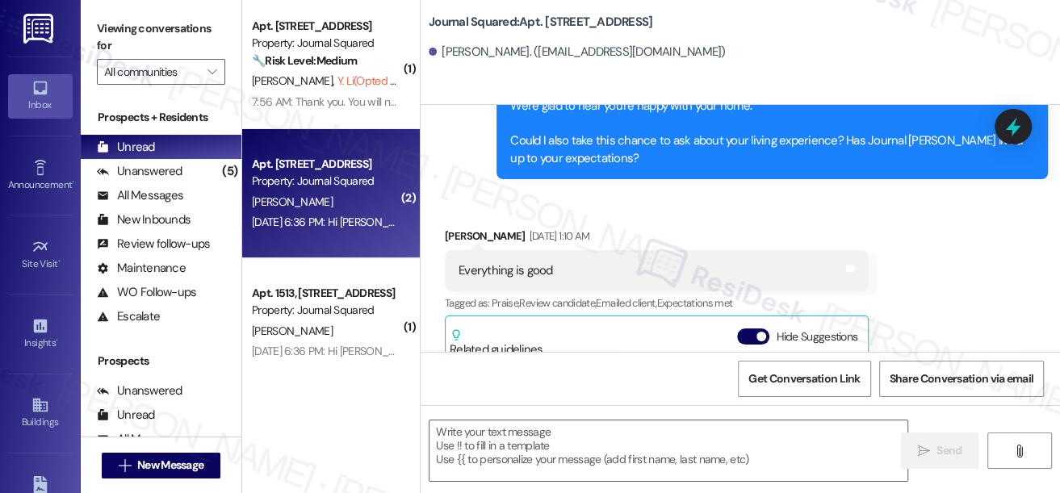
click at [527, 270] on div "Everything is good" at bounding box center [505, 270] width 94 height 17
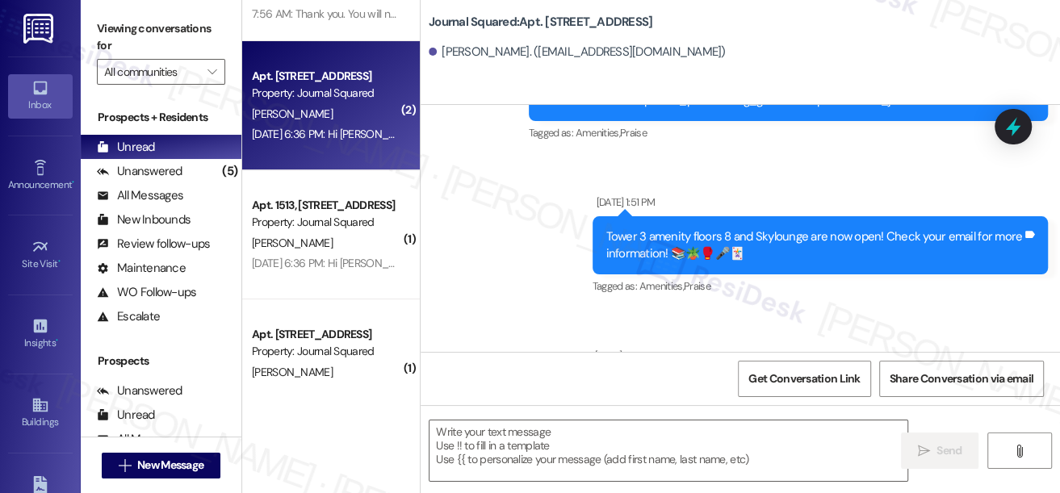
scroll to position [220, 0]
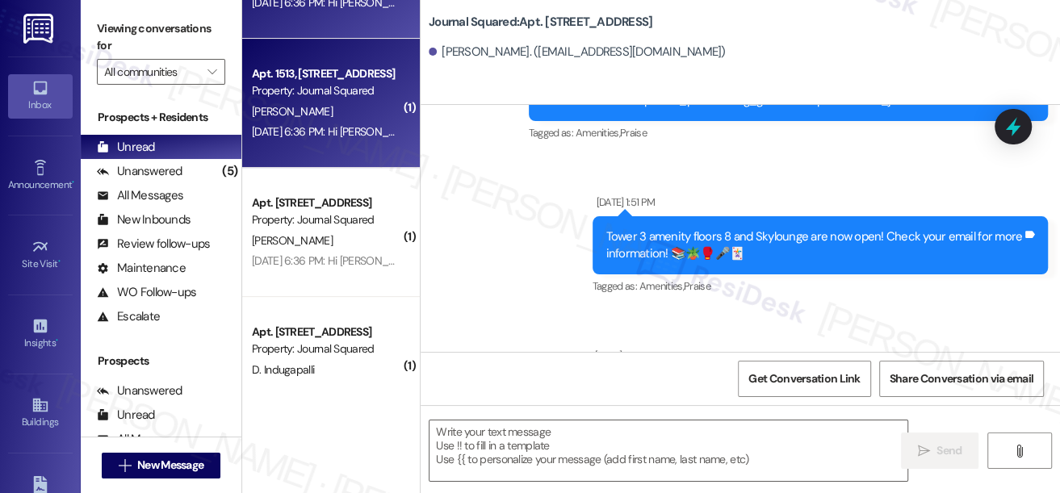
click at [327, 145] on div "Apt. 1513, 605 Pavonia Avenue Property: Journal Squared Y. Zhu Aug 15, 2025 at …" at bounding box center [331, 103] width 178 height 129
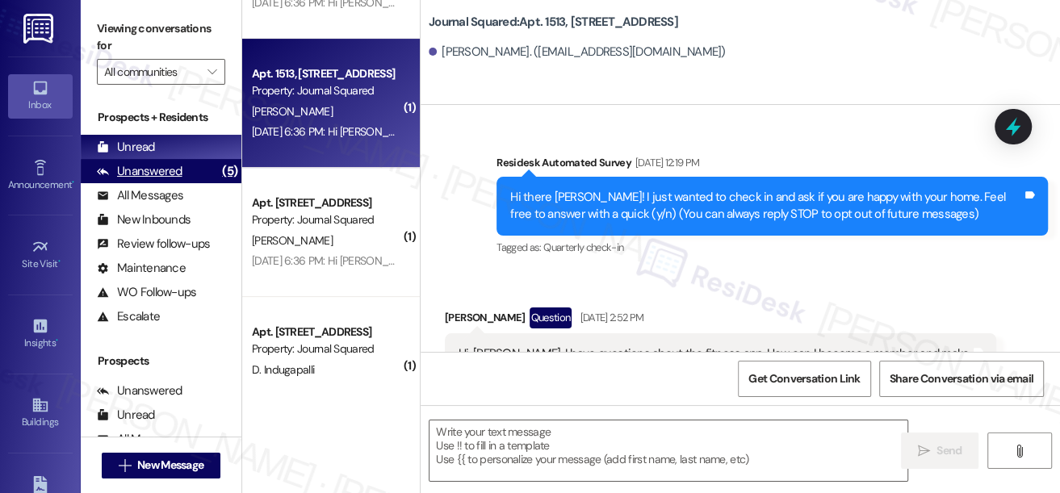
type textarea "Fetching suggested responses. Please feel free to read through the conversation…"
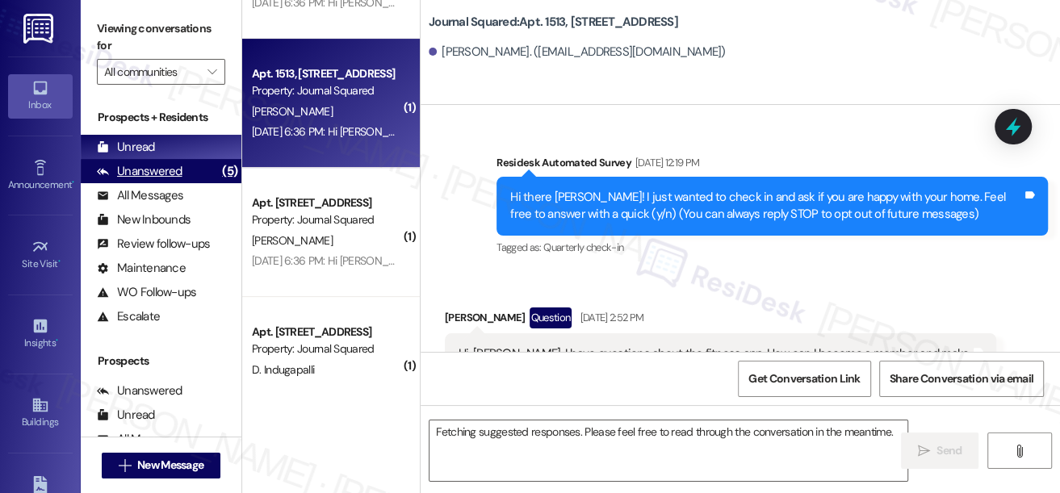
scroll to position [426, 0]
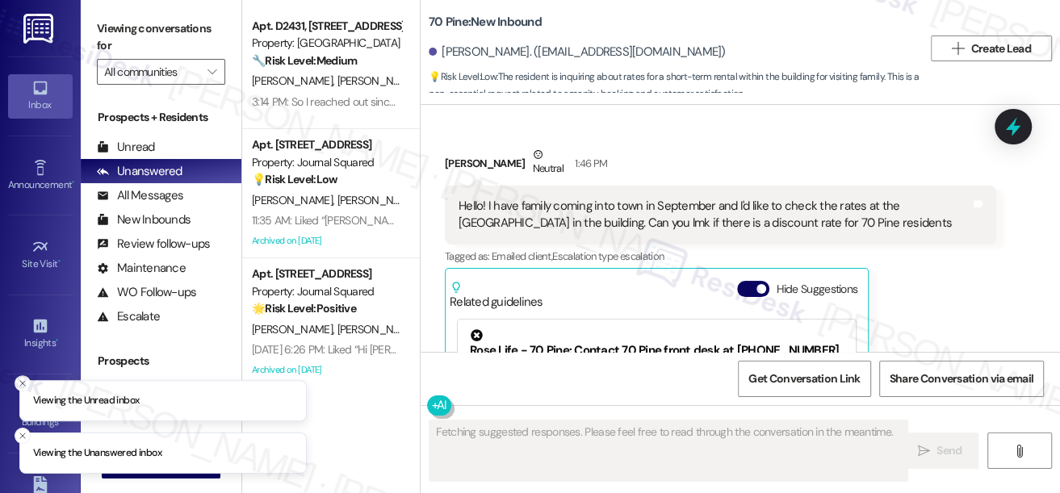
scroll to position [3339, 0]
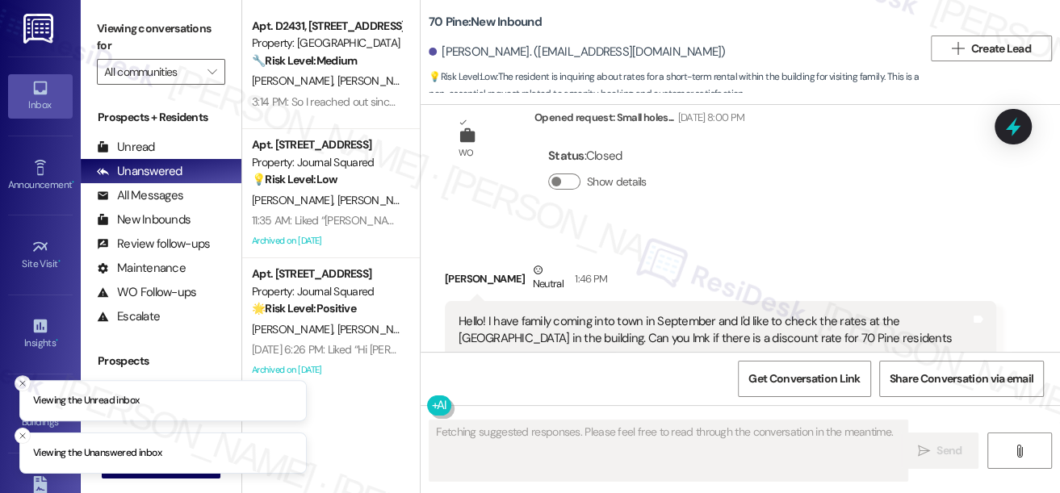
click at [575, 313] on div "Hello! I have family coming into town in September and I'd like to check the ra…" at bounding box center [714, 330] width 512 height 35
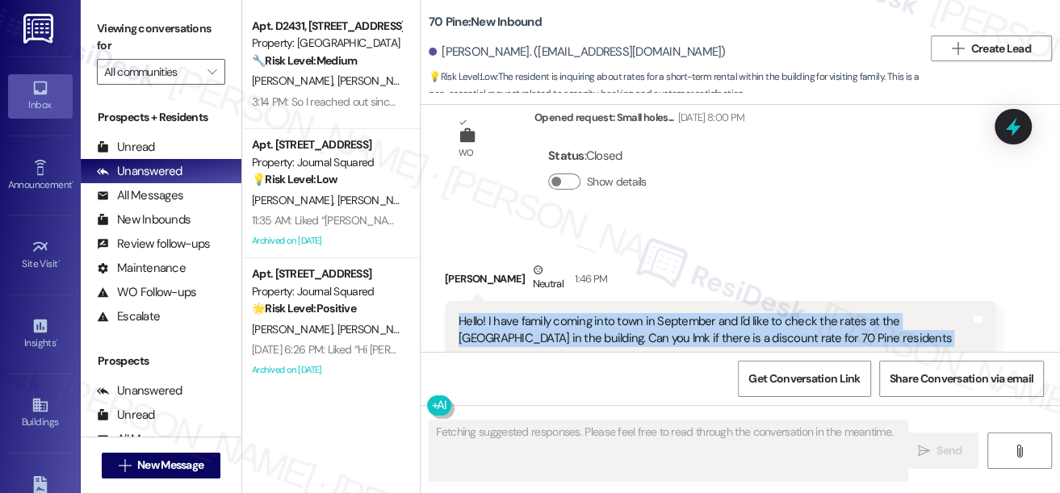
click at [575, 313] on div "Hello! I have family coming into town in September and I'd like to check the ra…" at bounding box center [714, 330] width 512 height 35
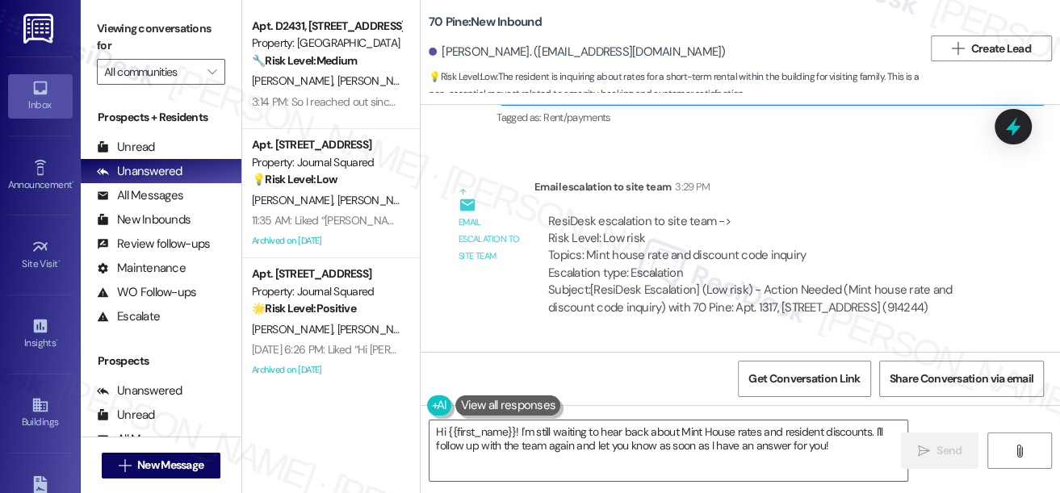
scroll to position [4094, 0]
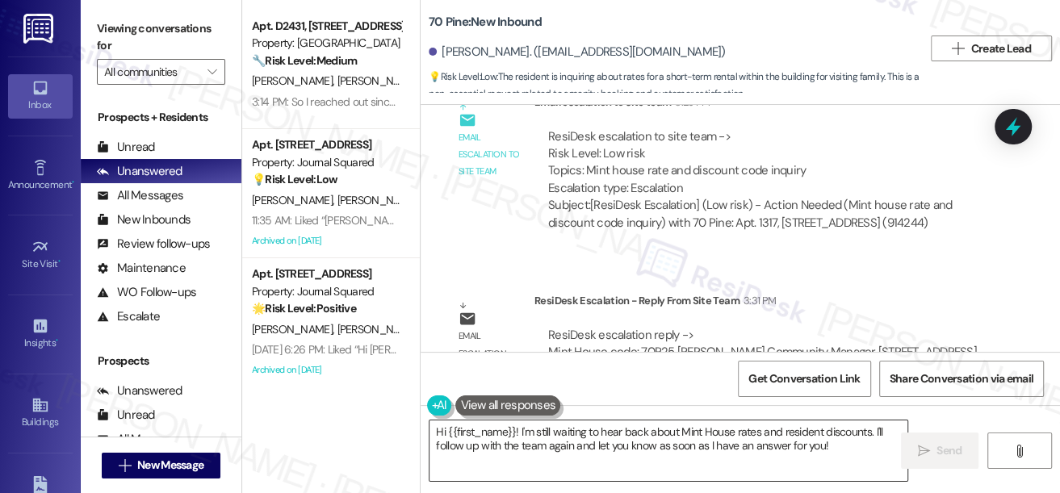
click at [623, 445] on textarea "Hi {{first_name}}! I'm still waiting to hear back about Mint House rates and re…" at bounding box center [668, 450] width 478 height 61
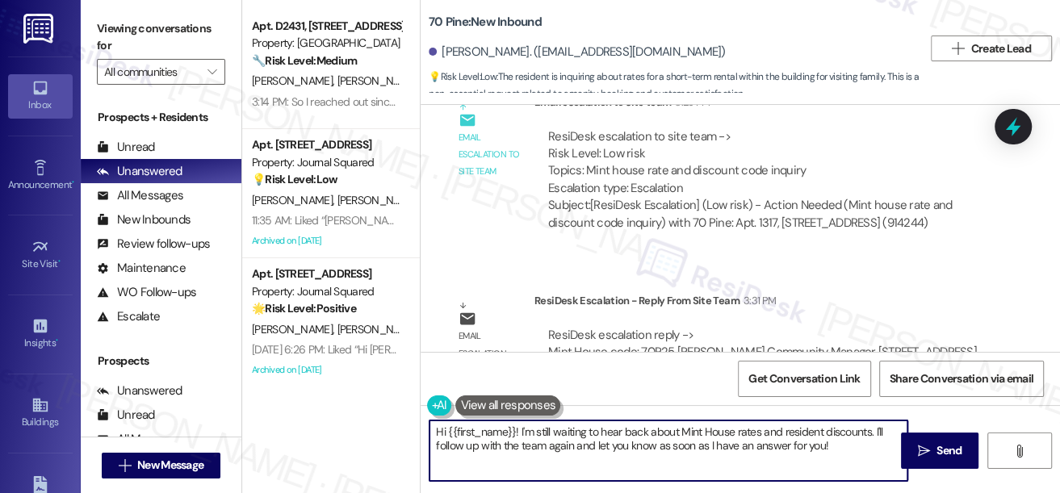
click at [623, 445] on textarea "Hi {{first_name}}! I'm still waiting to hear back about Mint House rates and re…" at bounding box center [668, 450] width 478 height 61
click at [667, 447] on textarea "Hi {{first_name}}! I'm still waiting to hear back about Mint House rates and re…" at bounding box center [668, 450] width 478 height 61
drag, startPoint x: 843, startPoint y: 456, endPoint x: 521, endPoint y: 429, distance: 324.0
click at [521, 429] on textarea "Hi {{first_name}}! I'm still waiting to hear back about Mint House rates and re…" at bounding box center [668, 450] width 478 height 61
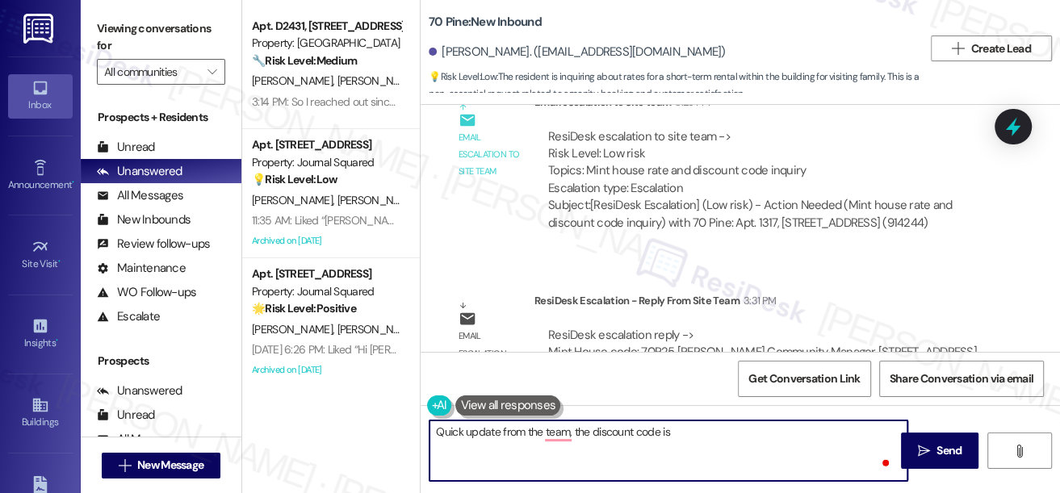
paste textarea "70P25"
click at [738, 433] on textarea "Quick update from the team, the discount code is 70P25" at bounding box center [668, 450] width 478 height 61
click at [605, 431] on textarea "Quick update from the team, the discount code is 70P25" at bounding box center [668, 450] width 478 height 61
paste textarea "Mint House code: 70P25"
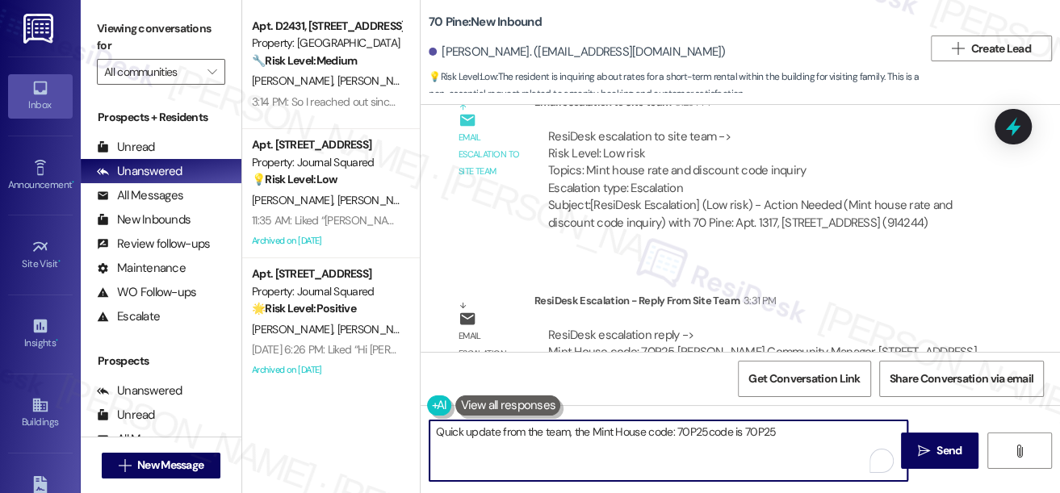
drag, startPoint x: 704, startPoint y: 429, endPoint x: 678, endPoint y: 430, distance: 25.8
click at [678, 430] on textarea "Quick update from the team, the Mint House code: 70P25code is 70P25" at bounding box center [668, 450] width 478 height 61
drag, startPoint x: 710, startPoint y: 430, endPoint x: 669, endPoint y: 423, distance: 41.8
click at [669, 423] on textarea "Quick update from the team, the Mint House code: code is 70P25" at bounding box center [668, 450] width 478 height 61
click at [725, 421] on textarea "Quick update from the team, the Mint House code is 70P25" at bounding box center [668, 450] width 478 height 61
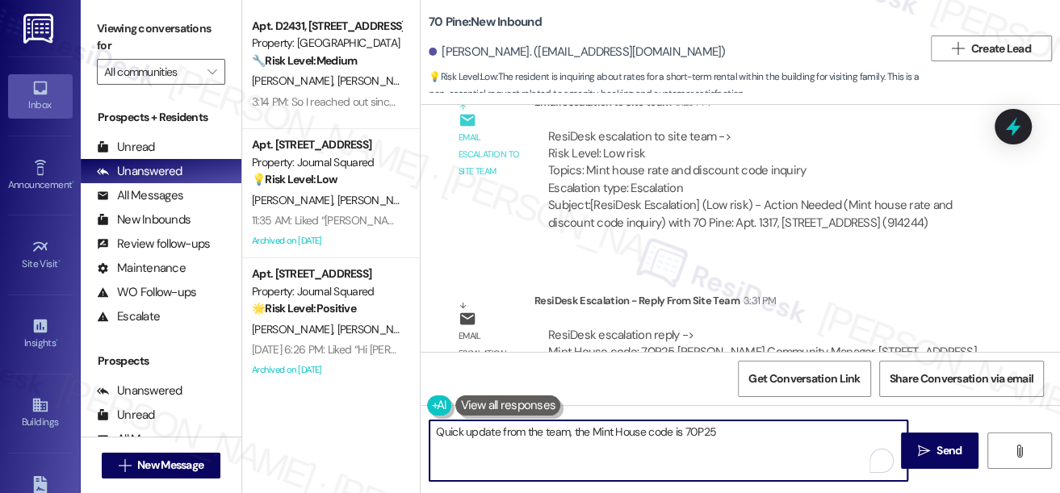
click at [443, 47] on div "Ellen Lee. (ellenblee@hotmail.com)" at bounding box center [577, 52] width 297 height 17
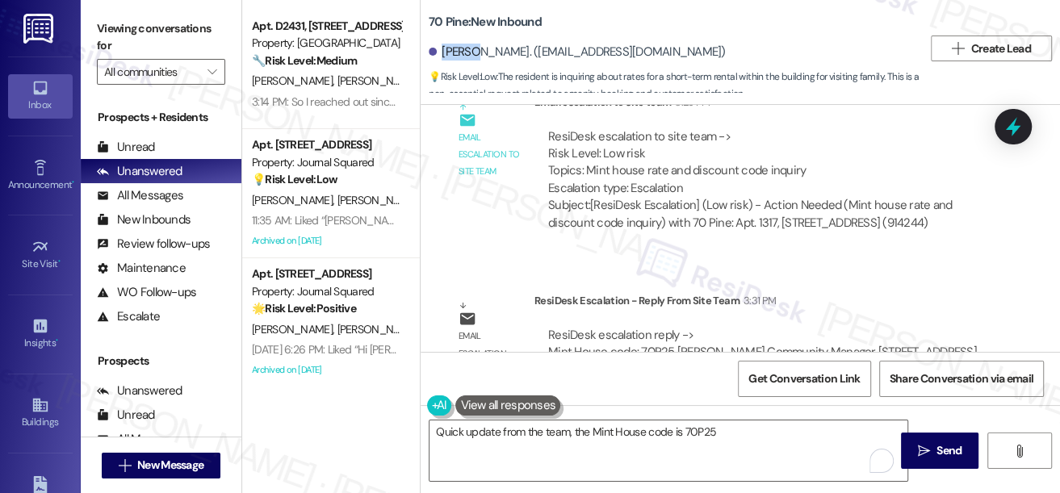
drag, startPoint x: 443, startPoint y: 47, endPoint x: 452, endPoint y: 87, distance: 41.3
click at [443, 47] on div "Ellen Lee. (ellenblee@hotmail.com)" at bounding box center [577, 52] width 297 height 17
click at [438, 436] on textarea "Quick update from the team, the Mint House code is 70P25" at bounding box center [668, 450] width 478 height 61
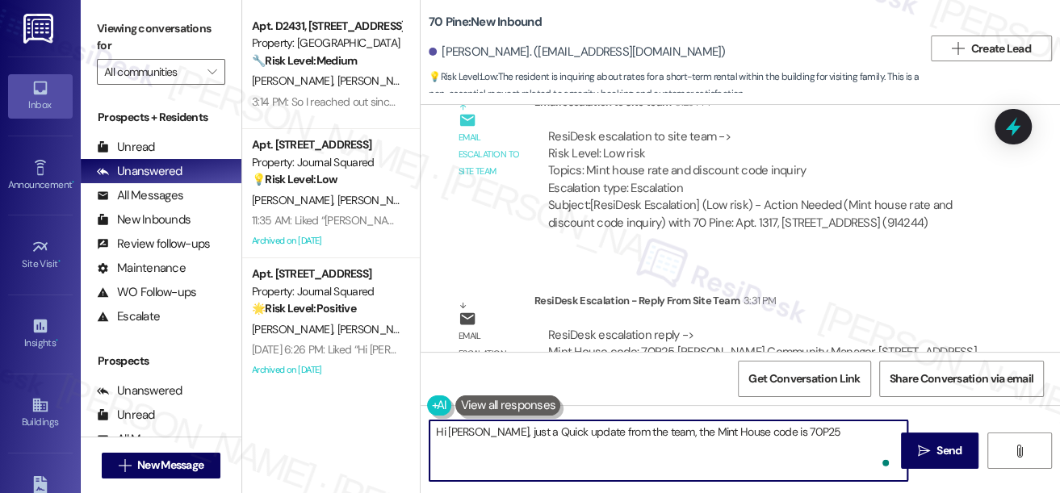
drag, startPoint x: 508, startPoint y: 429, endPoint x: 499, endPoint y: 431, distance: 9.0
click at [499, 431] on textarea "Hi Ellen, just a Quick update from the team, the Mint House code is 70P25" at bounding box center [668, 450] width 478 height 61
click at [630, 433] on textarea "Hi Ellen, just a quick update from the team, the Mint House code is 70P25" at bounding box center [668, 450] width 478 height 61
type textarea "Hi Ellen, just a quick update from the team. The Mint House code is 70P25"
click at [792, 433] on textarea "Hi Ellen, just a quick update from the team. The Mint House code is 70P25" at bounding box center [668, 450] width 478 height 61
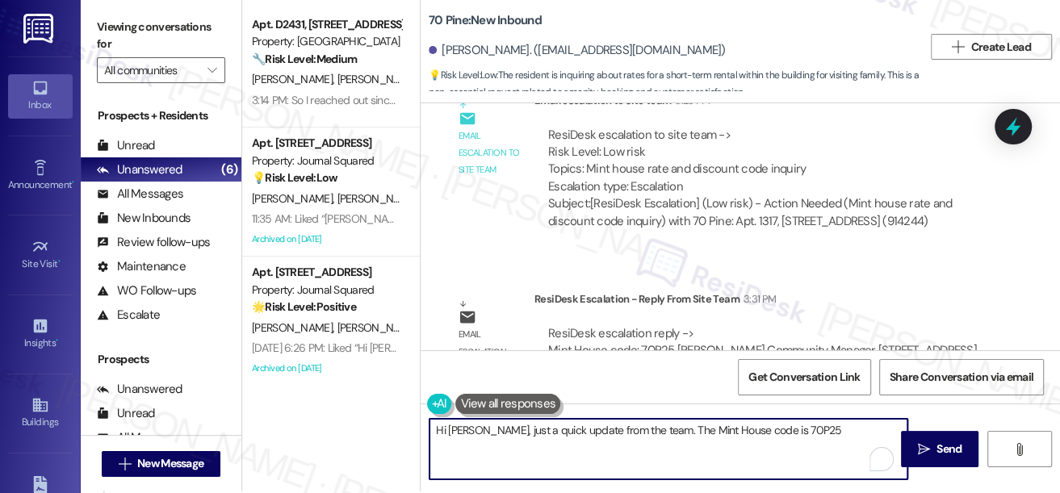
scroll to position [2, 0]
click at [908, 438] on button " Send" at bounding box center [940, 449] width 78 height 36
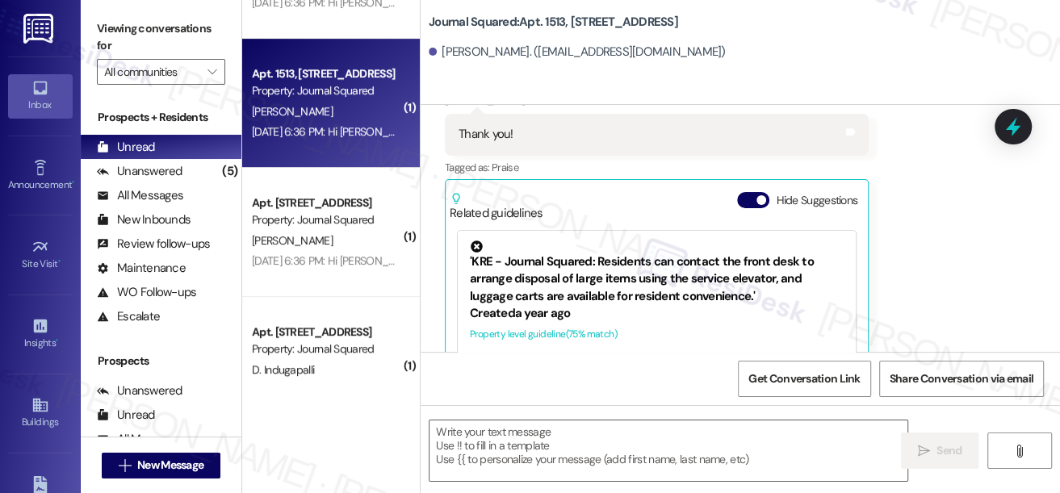
scroll to position [907, 0]
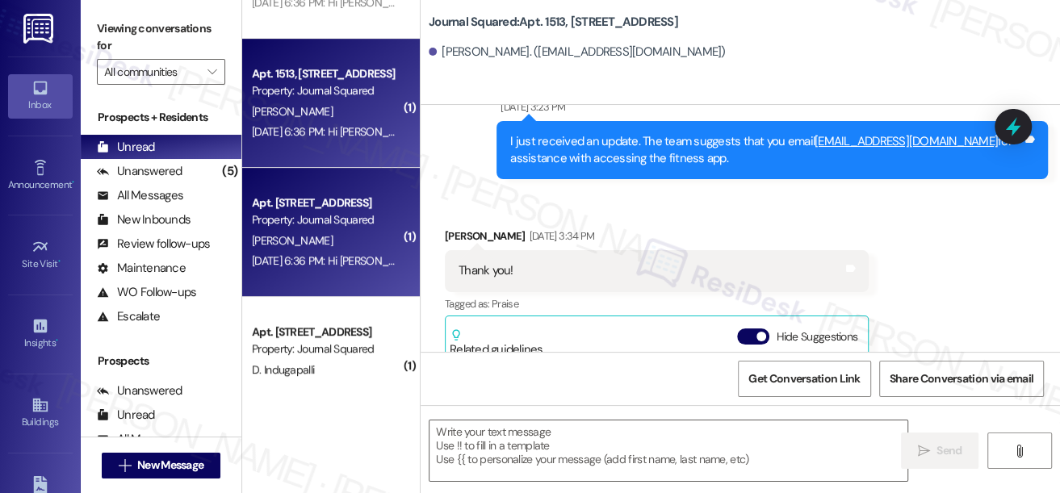
click at [262, 201] on div "Apt. [STREET_ADDRESS]" at bounding box center [326, 202] width 149 height 17
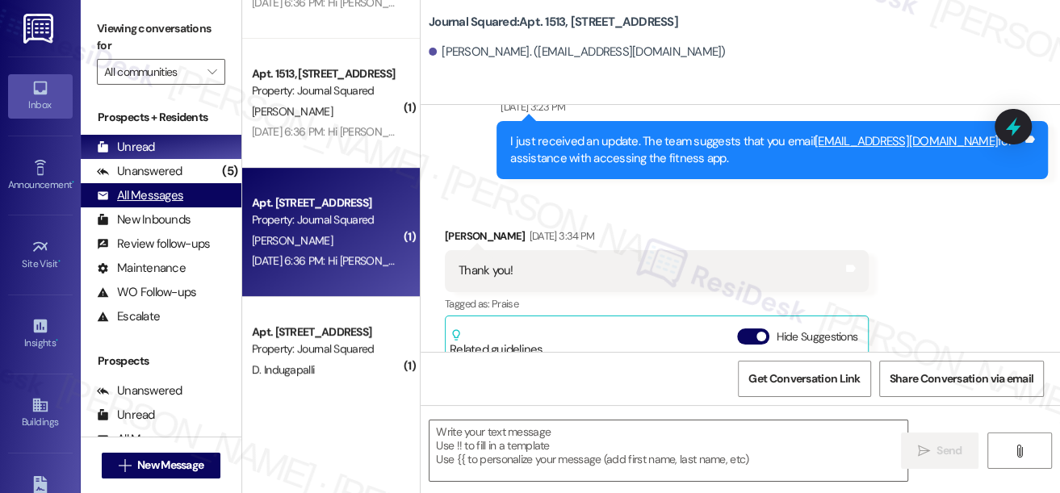
type textarea "Fetching suggested responses. Please feel free to read through the conversation…"
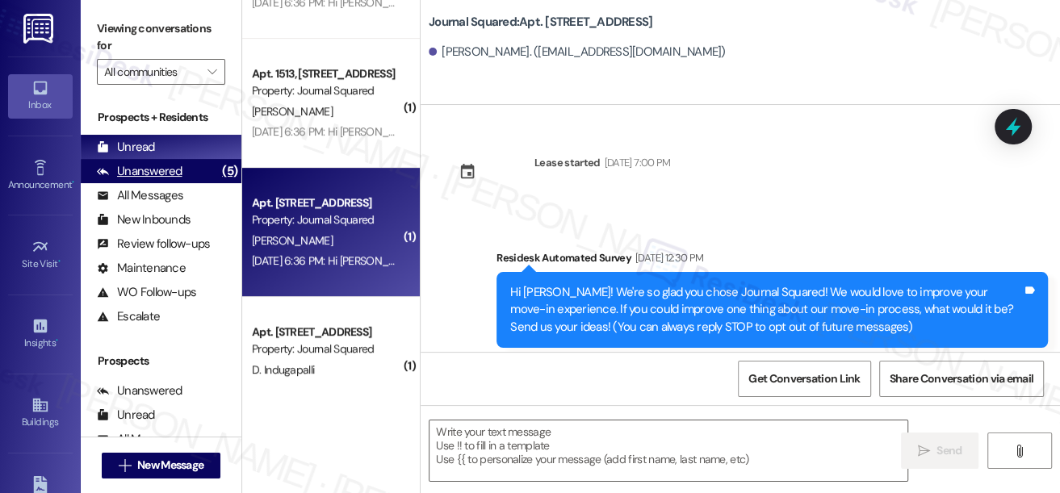
click at [179, 169] on div "Unanswered" at bounding box center [140, 171] width 86 height 17
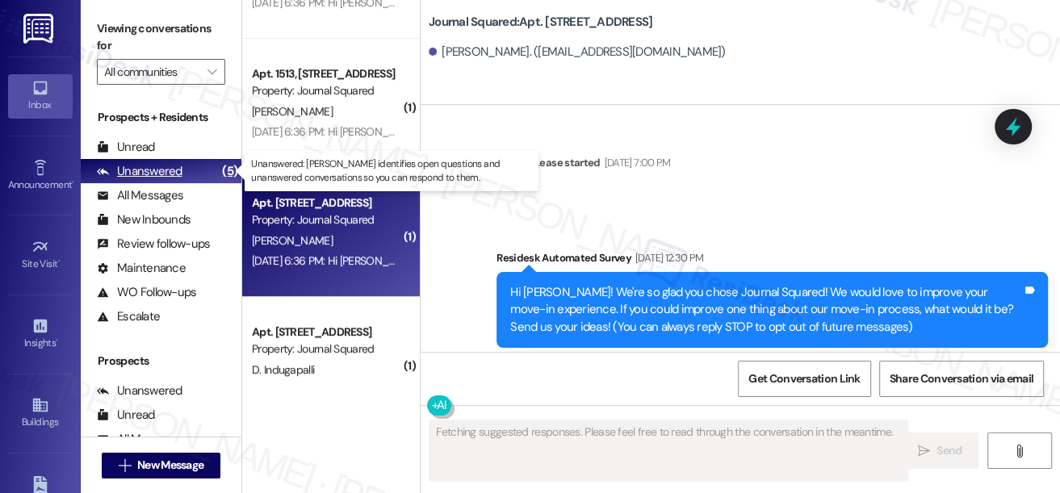
type textarea "Fetching suggested responses. Please feel free to read through the conversation…"
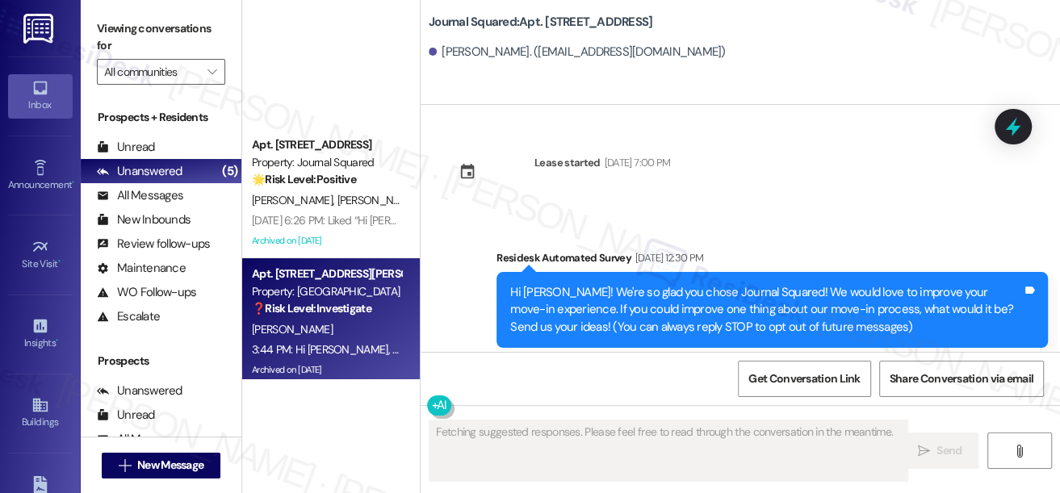
scroll to position [266, 0]
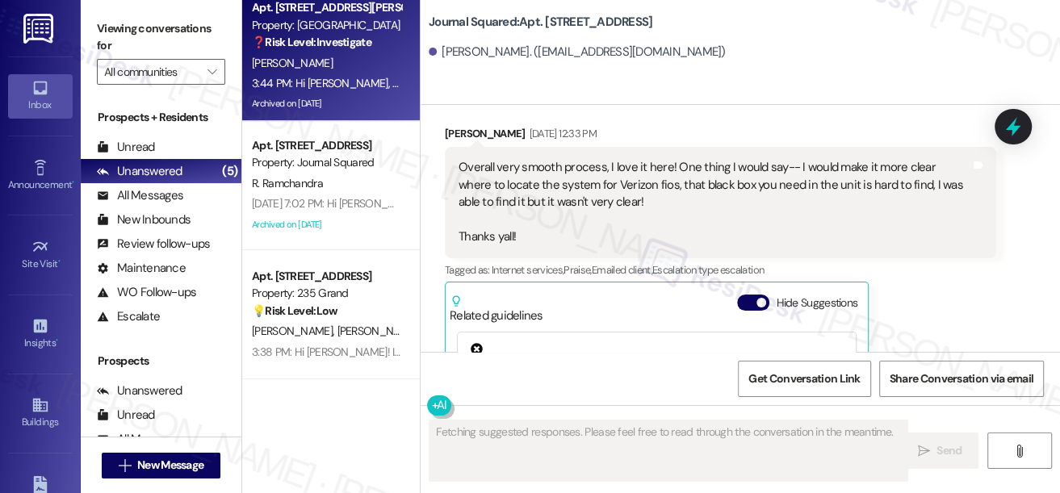
type textarea "Fetching suggested responses. Please feel free to read through the conversation…"
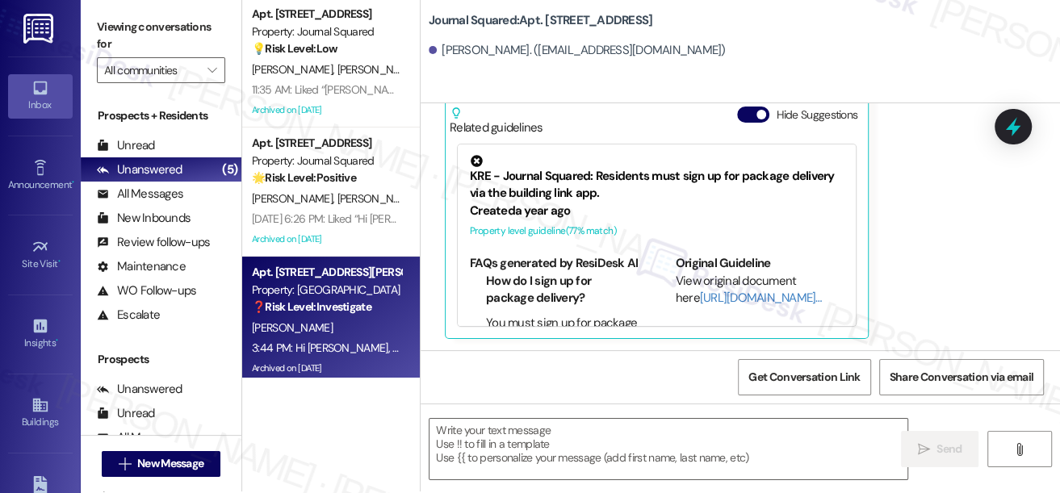
scroll to position [0, 0]
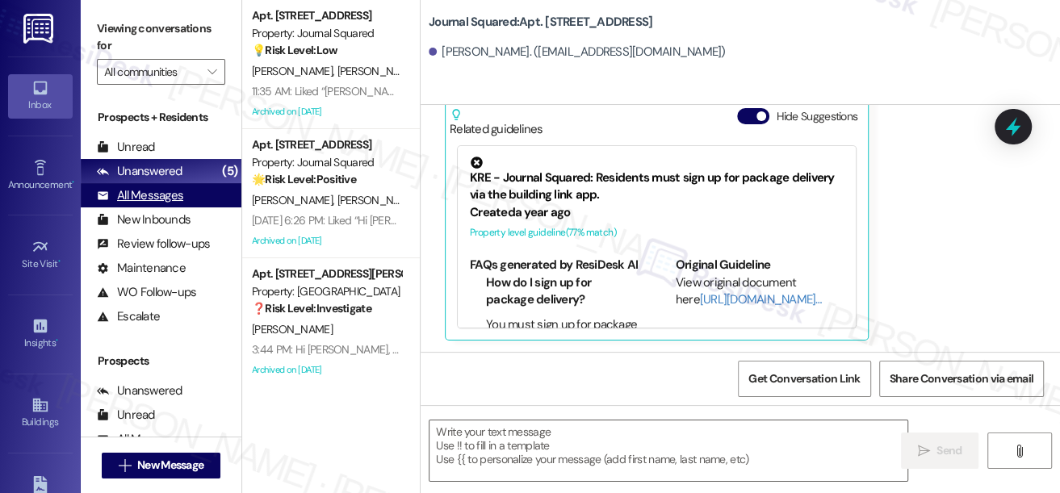
click at [159, 195] on div "All Messages" at bounding box center [140, 195] width 86 height 17
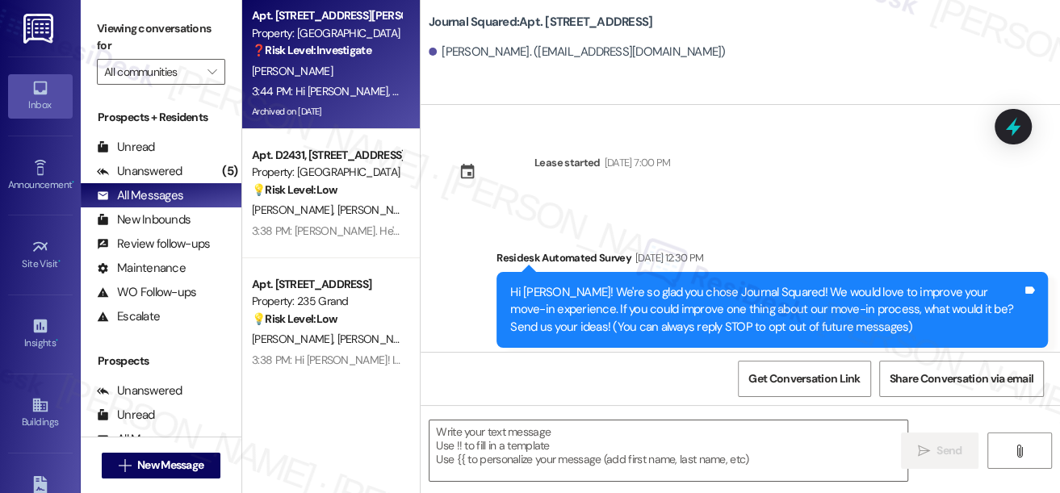
type textarea "Fetching suggested responses. Please feel free to read through the conversation…"
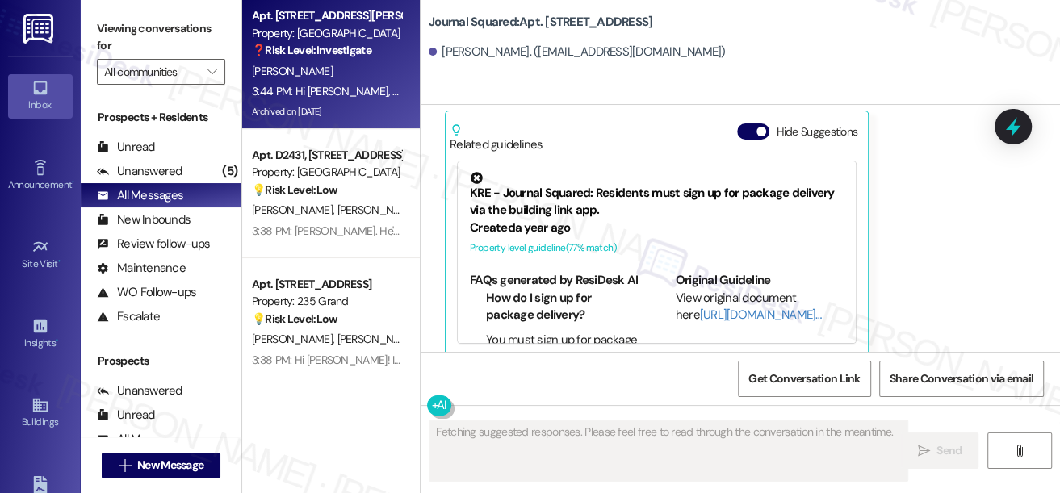
scroll to position [482, 0]
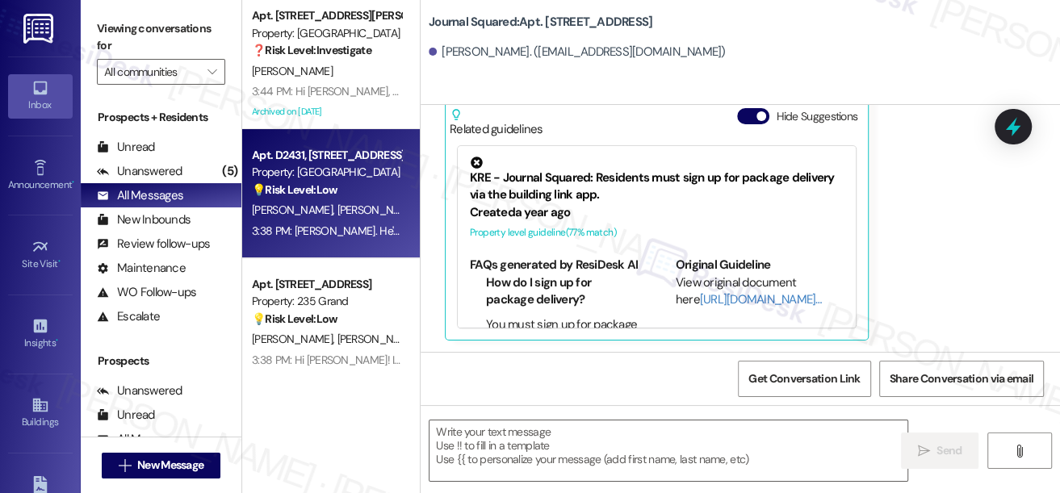
click at [353, 194] on div "💡 Risk Level: Low The resident is inquiring about a candidate referral program …" at bounding box center [326, 190] width 149 height 17
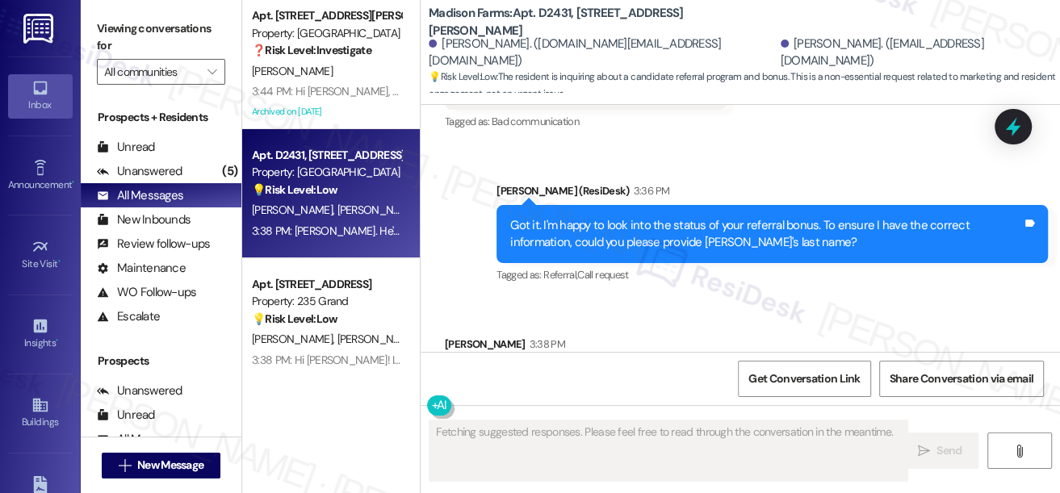
scroll to position [2497, 0]
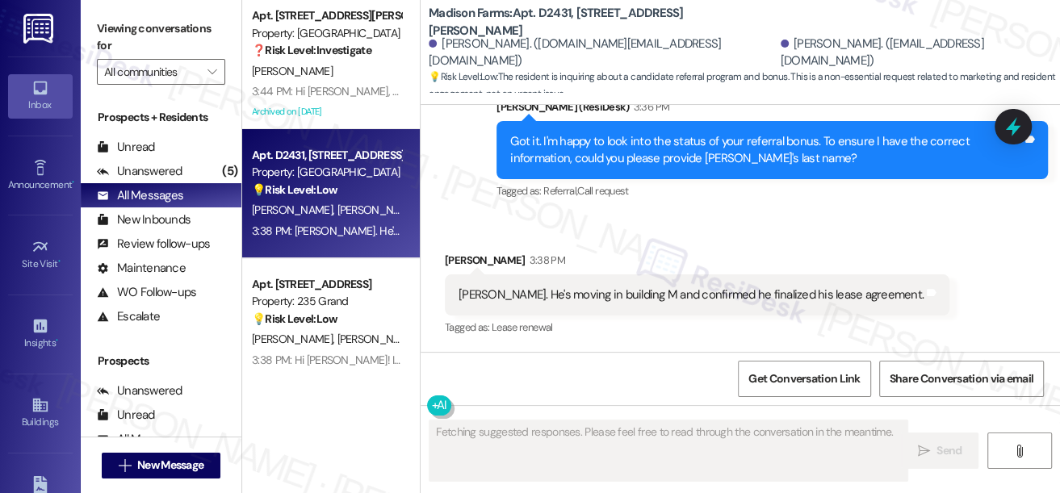
click at [594, 294] on div "[PERSON_NAME]. He's moving in building M and confirmed he finalized his lease a…" at bounding box center [690, 294] width 465 height 17
click at [594, 295] on div "[PERSON_NAME]. He's moving in building M and confirmed he finalized his lease a…" at bounding box center [690, 294] width 465 height 17
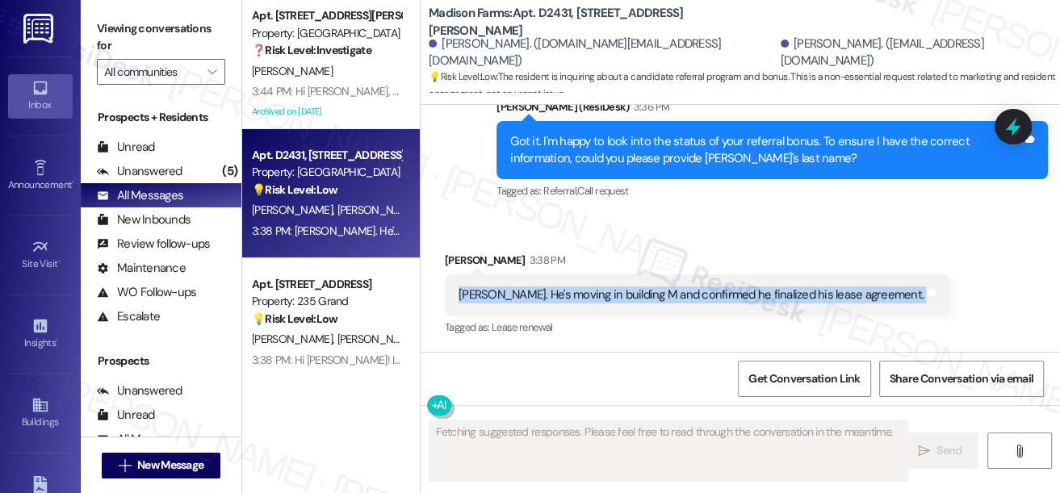
click at [594, 295] on div "[PERSON_NAME]. He's moving in building M and confirmed he finalized his lease a…" at bounding box center [690, 294] width 465 height 17
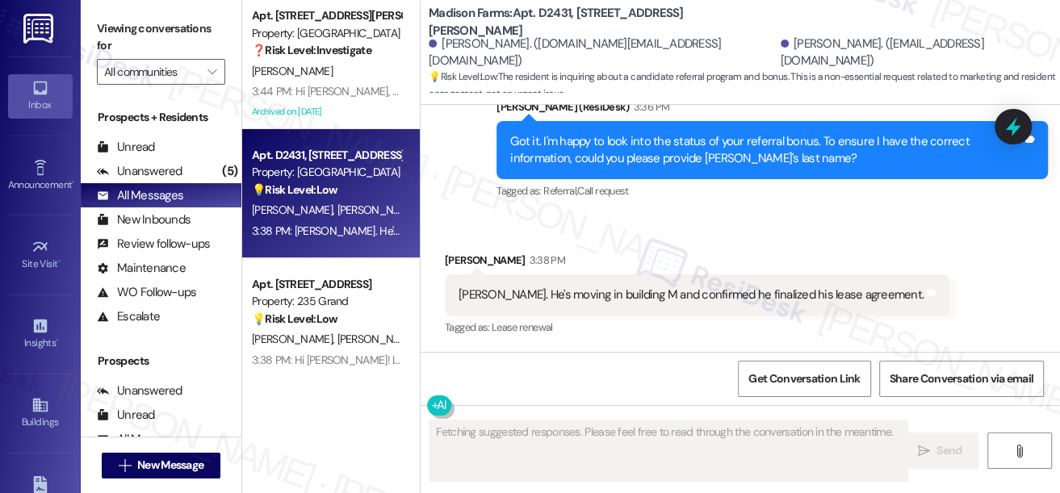
click at [667, 244] on div "Received via SMS [PERSON_NAME] 3:38 PM [PERSON_NAME]. He's moving in building M…" at bounding box center [697, 296] width 529 height 112
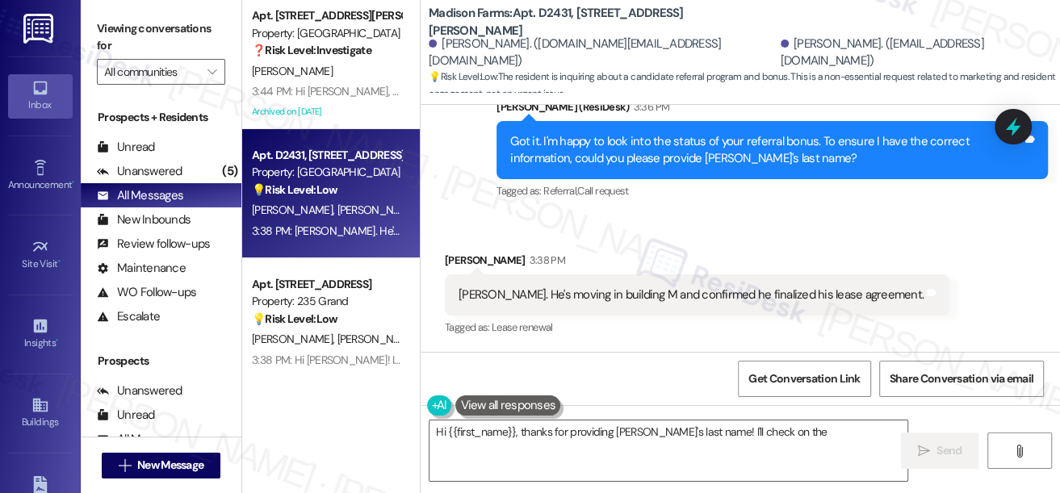
click at [654, 283] on div "[PERSON_NAME]. He's moving in building M and confirmed he finalized his lease a…" at bounding box center [697, 294] width 504 height 41
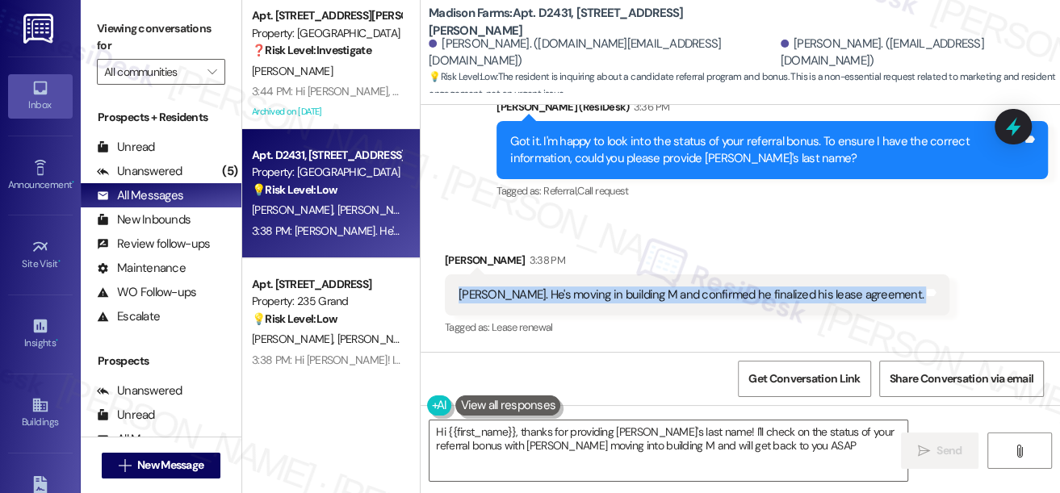
type textarea "Hi {{first_name}}, thanks for providing [PERSON_NAME]'s last name! I'll check o…"
click at [654, 283] on div "[PERSON_NAME]. He's moving in building M and confirmed he finalized his lease a…" at bounding box center [697, 294] width 504 height 41
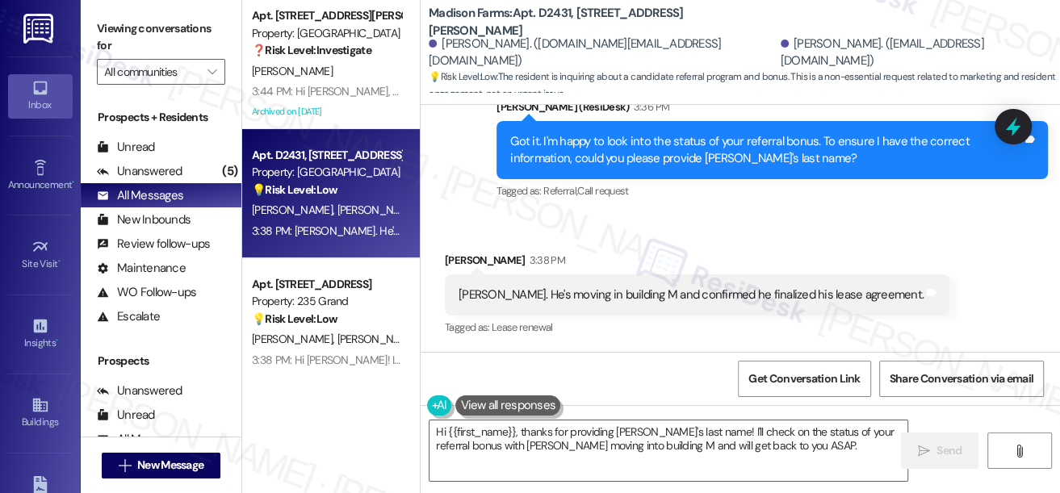
click at [688, 161] on div "Got it. I'm happy to look into the status of your referral bonus. To ensure I h…" at bounding box center [766, 150] width 512 height 35
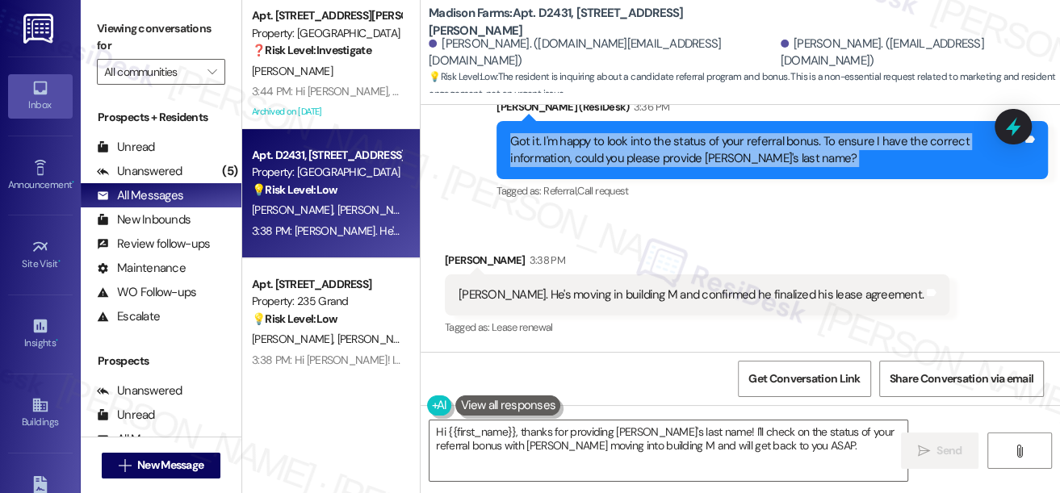
click at [688, 161] on div "Got it. I'm happy to look into the status of your referral bonus. To ensure I h…" at bounding box center [766, 150] width 512 height 35
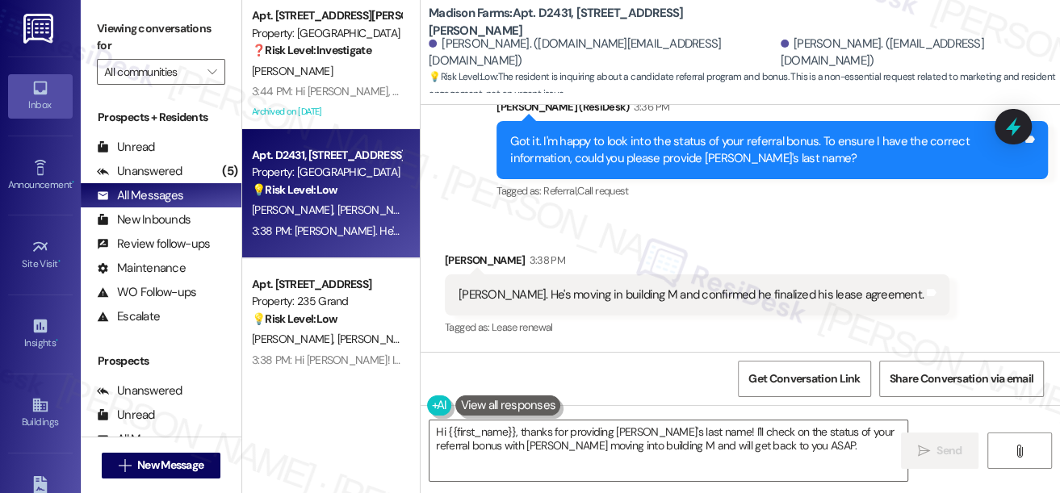
click at [678, 307] on div "[PERSON_NAME]. He's moving in building M and confirmed he finalized his lease a…" at bounding box center [697, 294] width 504 height 41
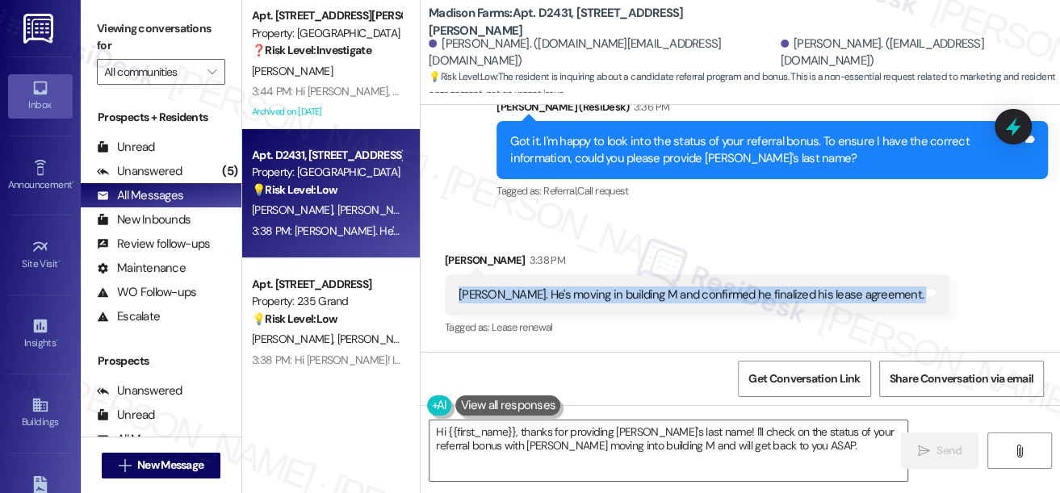
click at [678, 307] on div "[PERSON_NAME]. He's moving in building M and confirmed he finalized his lease a…" at bounding box center [697, 294] width 504 height 41
click at [643, 432] on textarea "Hi {{first_name}}, thanks for providing [PERSON_NAME]'s last name! I'll check o…" at bounding box center [668, 450] width 478 height 61
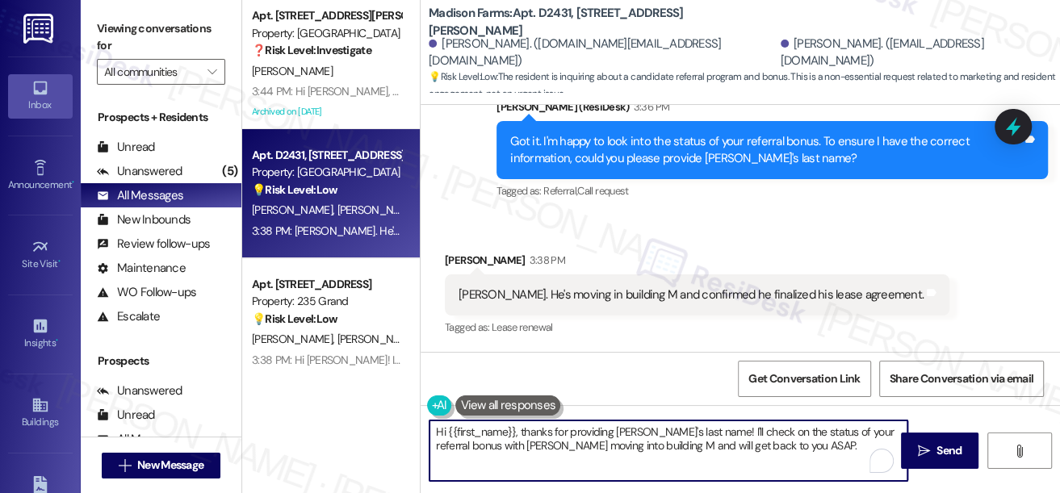
click at [643, 432] on textarea "Hi {{first_name}}, thanks for providing [PERSON_NAME]'s last name! I'll check o…" at bounding box center [668, 450] width 478 height 61
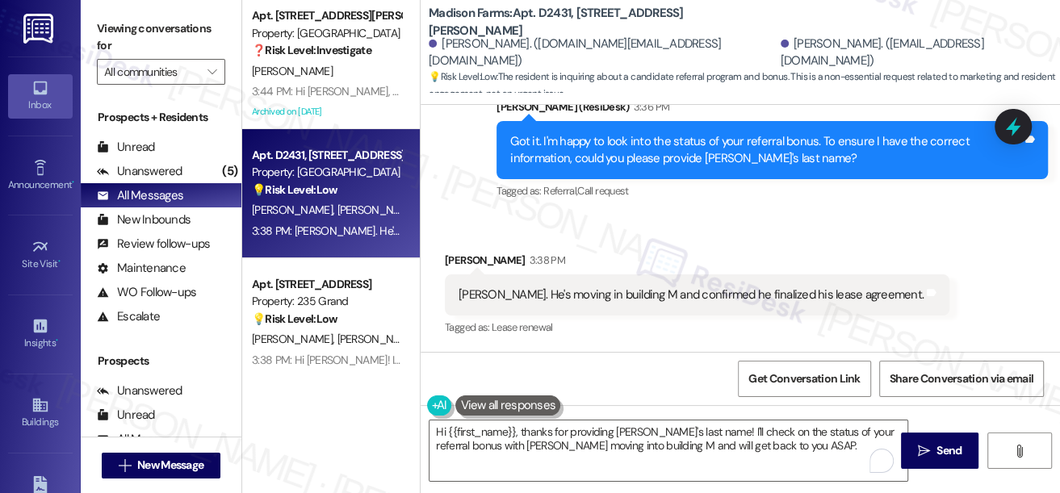
click at [667, 294] on div "[PERSON_NAME]. He's moving in building M and confirmed he finalized his lease a…" at bounding box center [690, 294] width 465 height 17
drag, startPoint x: 455, startPoint y: 295, endPoint x: 525, endPoint y: 291, distance: 69.6
click at [525, 291] on div "[PERSON_NAME]. He's moving in building M and confirmed he finalized his lease a…" at bounding box center [697, 294] width 504 height 41
copy div "[PERSON_NAME]"
click at [179, 462] on span "New Message" at bounding box center [170, 465] width 66 height 17
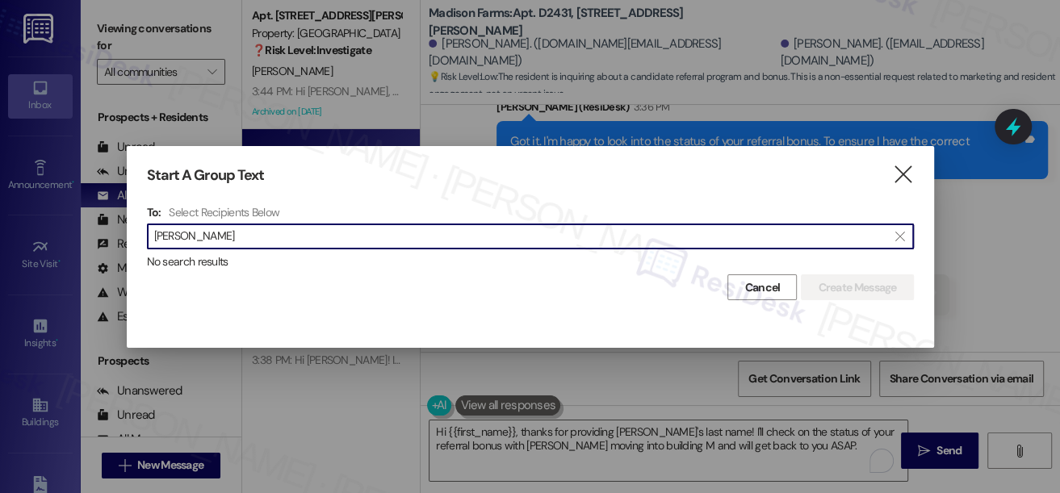
click at [184, 234] on input "[PERSON_NAME]" at bounding box center [520, 236] width 733 height 23
type input "[PERSON_NAME]"
click at [594, 216] on div "Select Recipients Below" at bounding box center [532, 212] width 726 height 15
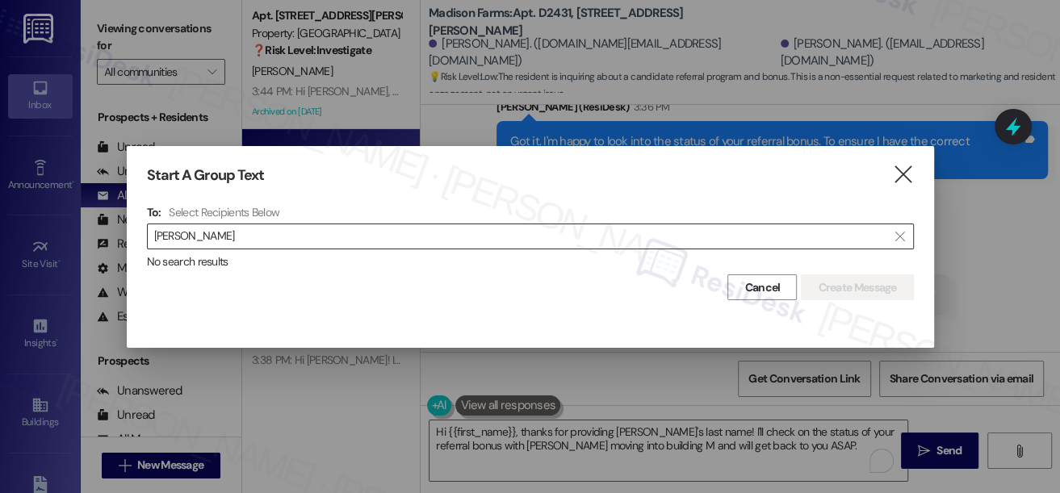
click at [381, 234] on input "[PERSON_NAME]" at bounding box center [520, 236] width 733 height 23
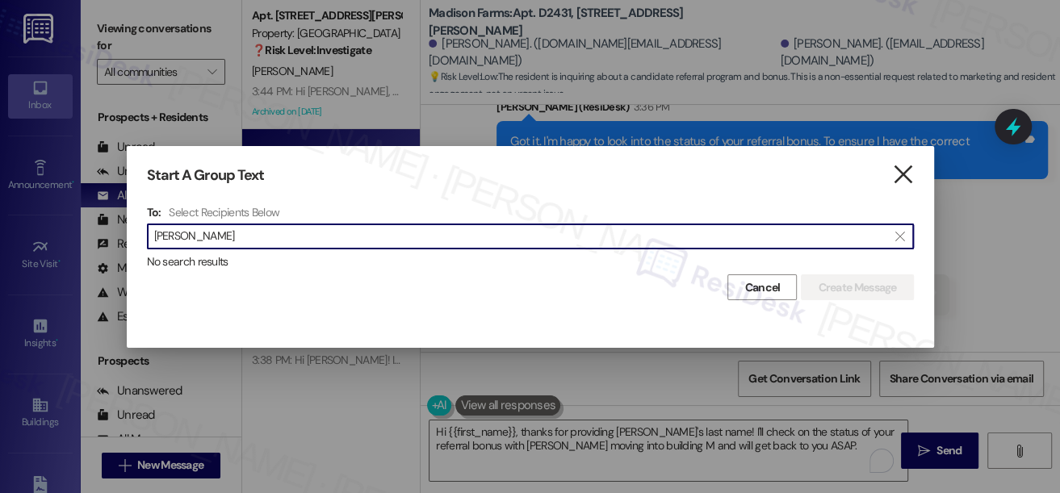
click at [901, 169] on icon "" at bounding box center [903, 174] width 22 height 17
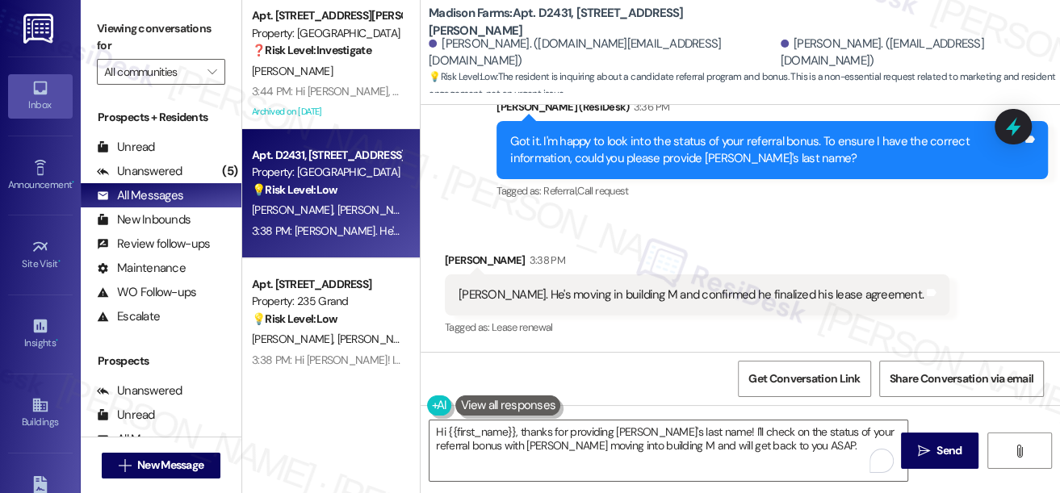
click at [555, 283] on div "[PERSON_NAME]. He's moving in building M and confirmed he finalized his lease a…" at bounding box center [697, 294] width 504 height 41
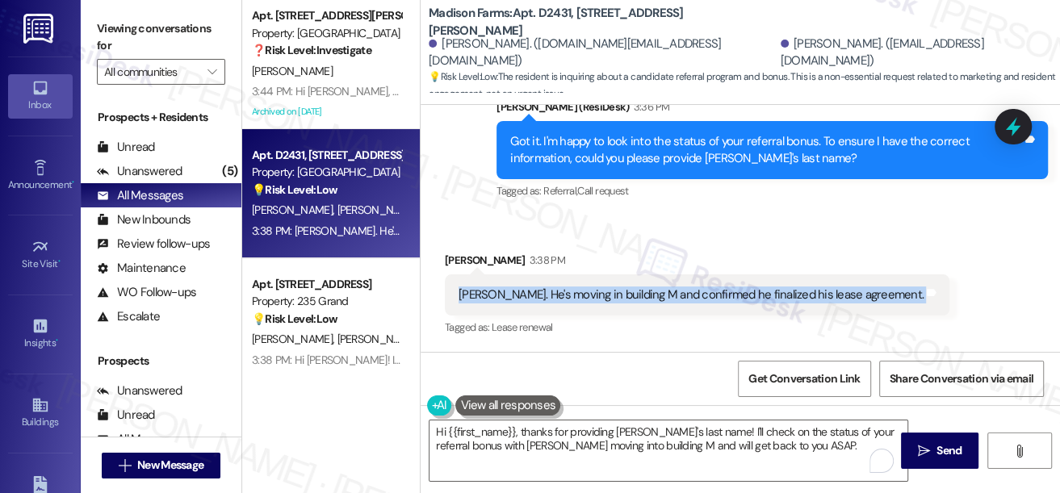
click at [555, 283] on div "[PERSON_NAME]. He's moving in building M and confirmed he finalized his lease a…" at bounding box center [697, 294] width 504 height 41
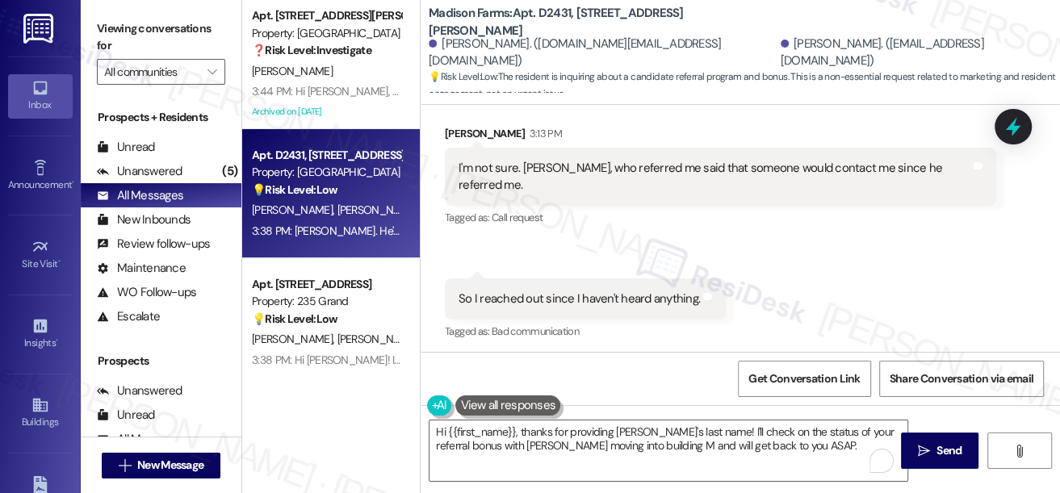
scroll to position [2130, 0]
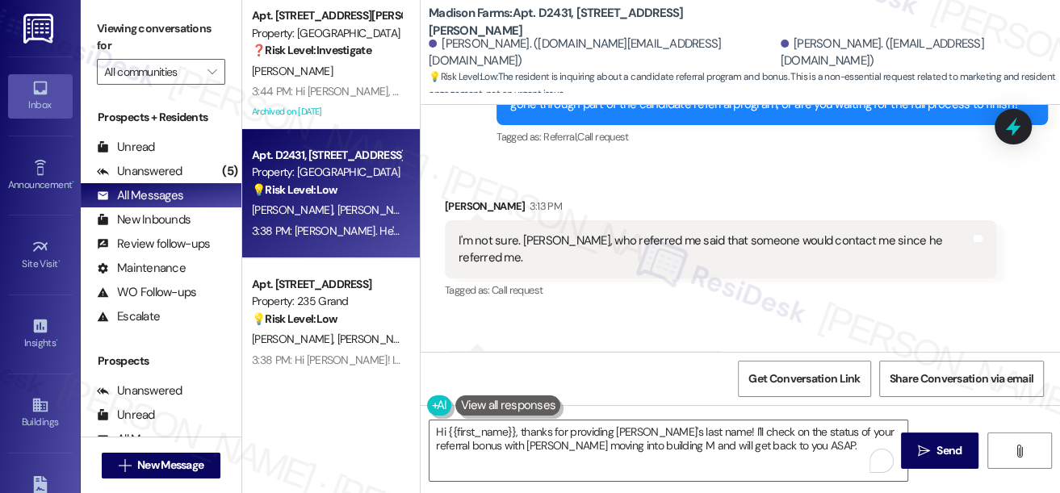
click at [613, 257] on div "I'm not sure. [PERSON_NAME], who referred me said that someone would contact me…" at bounding box center [714, 249] width 512 height 35
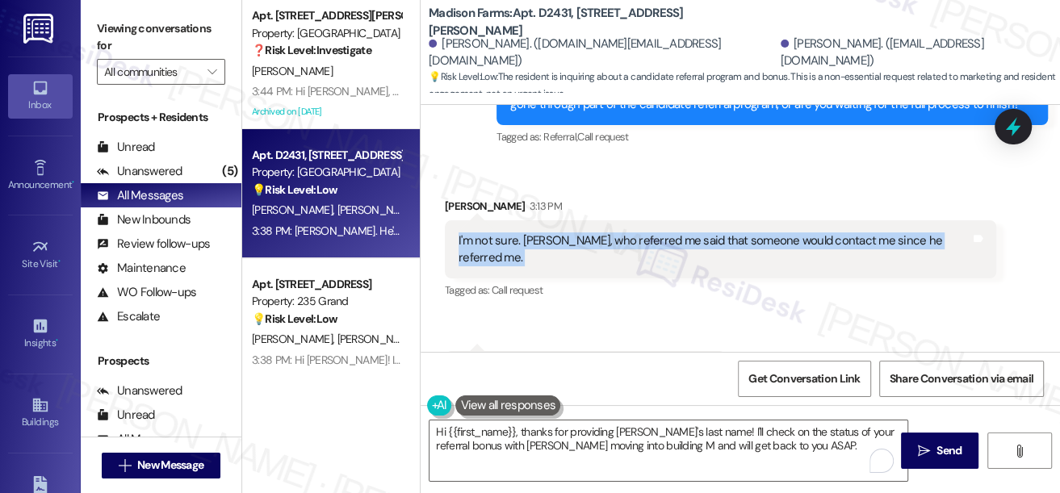
click at [613, 257] on div "I'm not sure. [PERSON_NAME], who referred me said that someone would contact me…" at bounding box center [714, 249] width 512 height 35
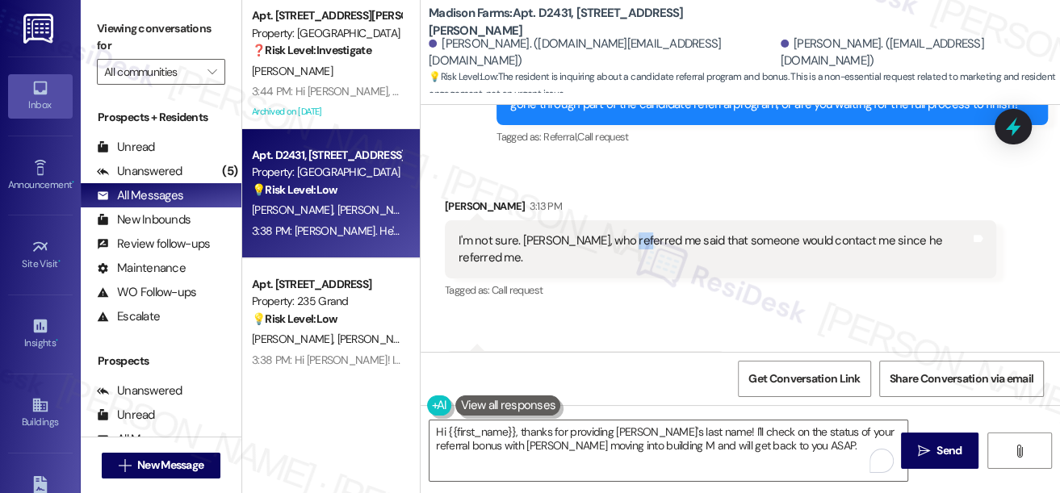
click at [613, 257] on div "I'm not sure. [PERSON_NAME], who referred me said that someone would contact me…" at bounding box center [714, 249] width 512 height 35
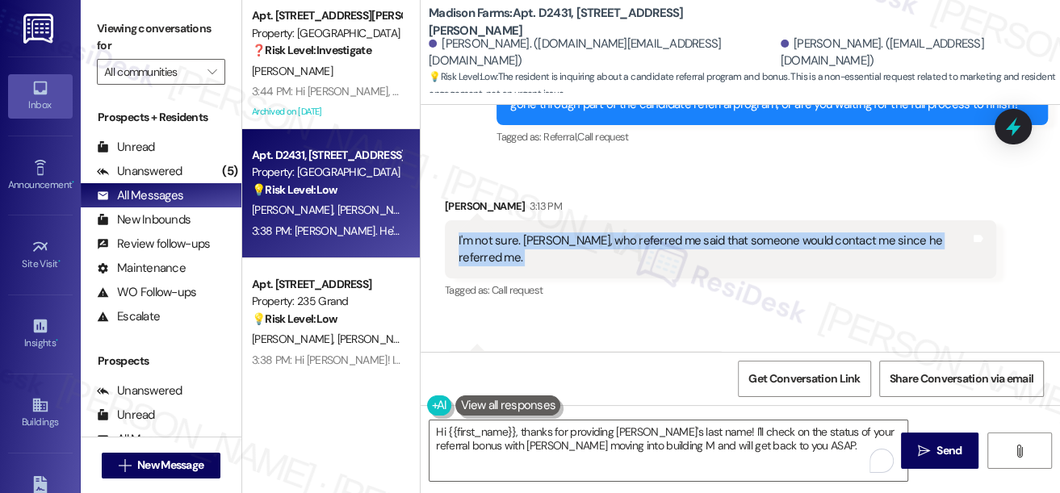
click at [613, 257] on div "I'm not sure. [PERSON_NAME], who referred me said that someone would contact me…" at bounding box center [714, 249] width 512 height 35
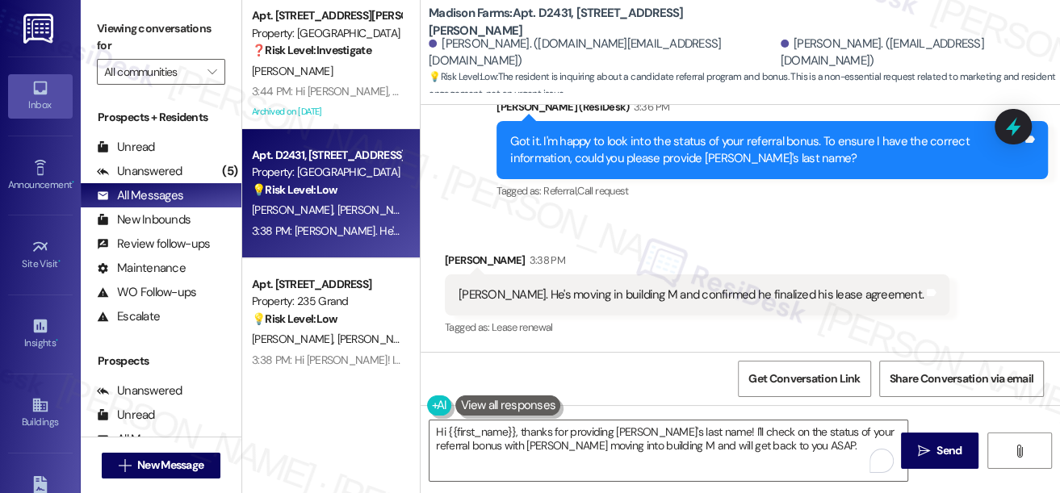
scroll to position [2498, 0]
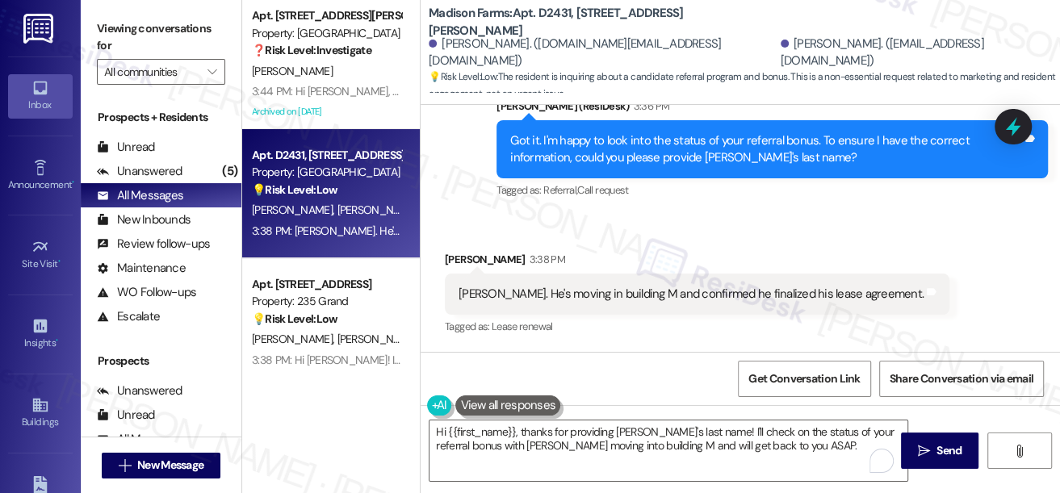
click at [1039, 129] on div "Sent via SMS [PERSON_NAME] (ResiDesk) 3:36 PM Got it. I'm happy to look into th…" at bounding box center [771, 150] width 575 height 129
click at [1020, 126] on icon at bounding box center [1012, 127] width 19 height 25
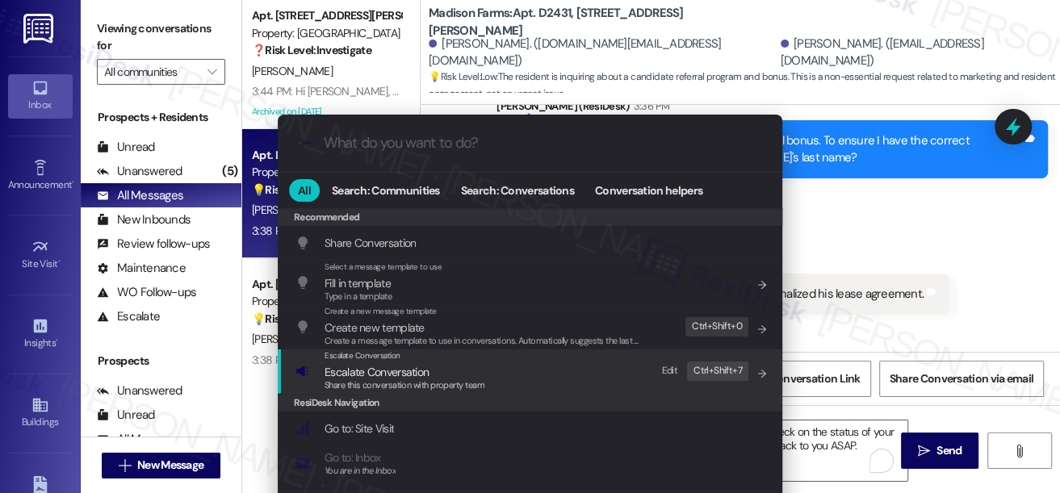
click at [408, 366] on span "Escalate Conversation" at bounding box center [376, 372] width 104 height 15
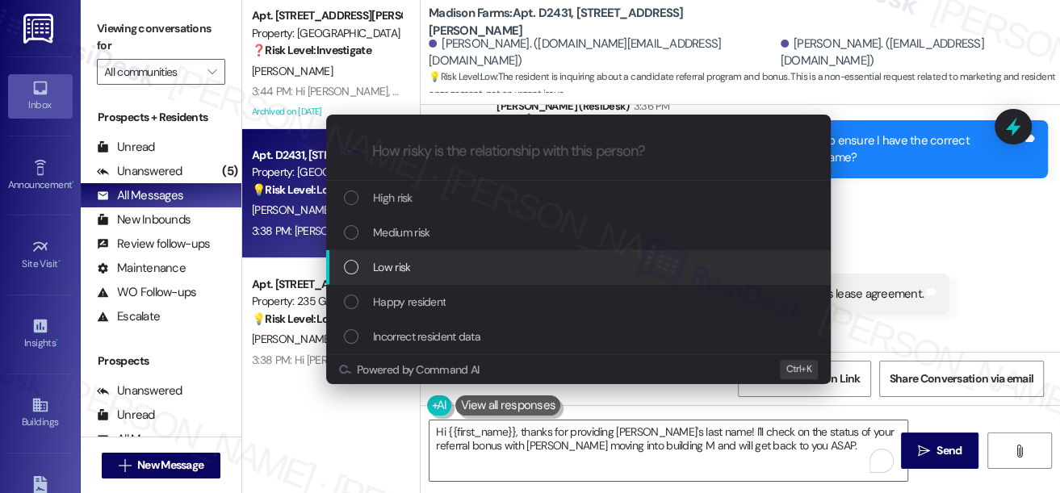
click at [376, 270] on span "Low risk" at bounding box center [391, 267] width 37 height 18
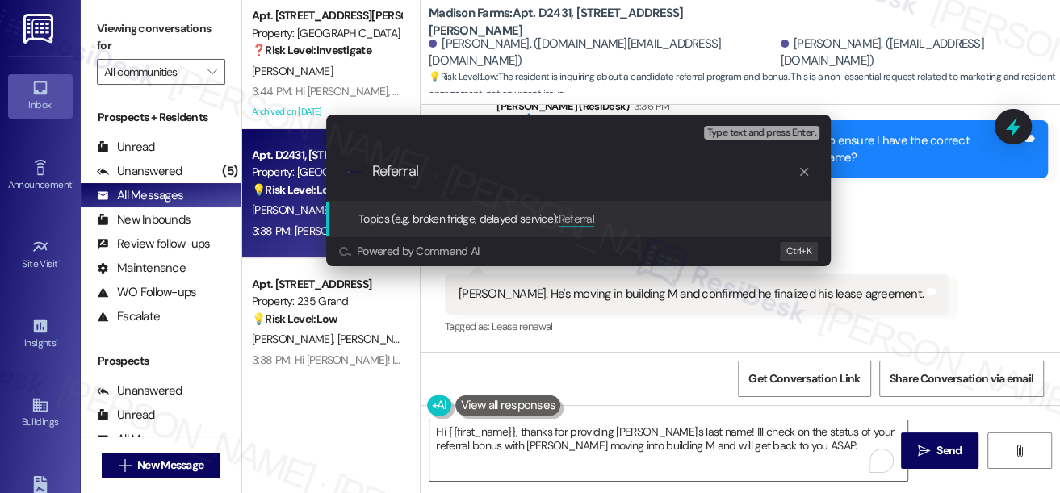
click at [936, 204] on div "Escalate Conversation Low risk Topics (e.g. broken fridge, delayed service) Any…" at bounding box center [530, 246] width 1060 height 493
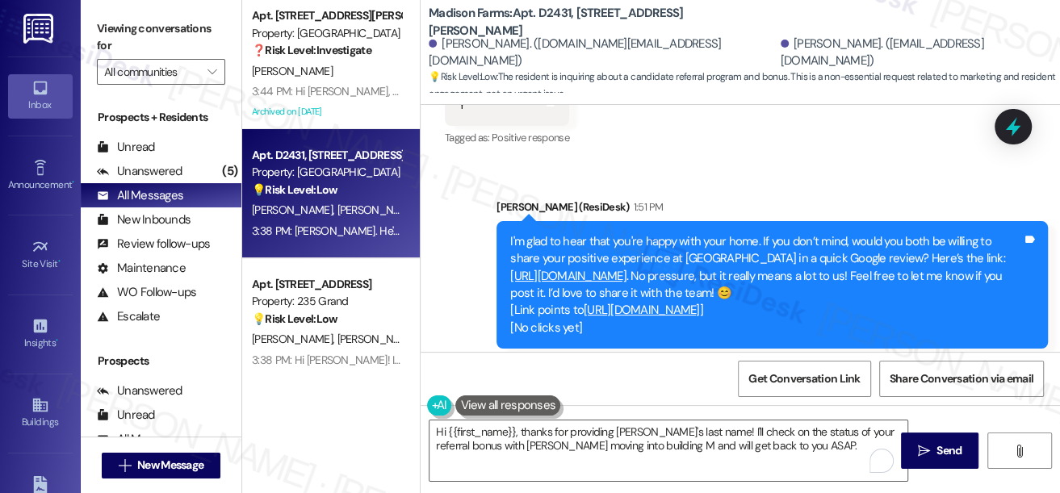
scroll to position [1838, 0]
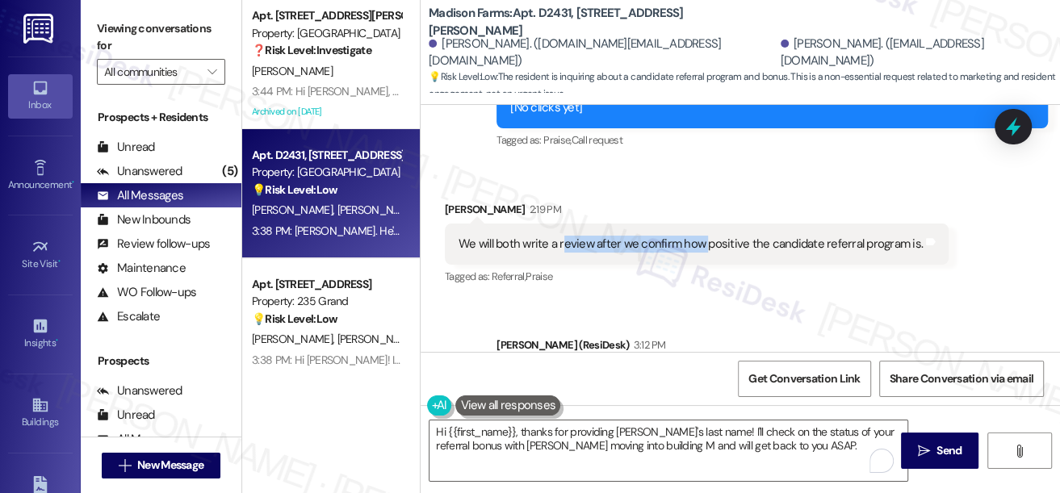
drag, startPoint x: 562, startPoint y: 255, endPoint x: 720, endPoint y: 257, distance: 158.2
click at [714, 253] on div "We will both write a review after we confirm how positive the candidate referra…" at bounding box center [690, 244] width 464 height 17
click at [720, 253] on div "We will both write a review after we confirm how positive the candidate referra…" at bounding box center [690, 244] width 464 height 17
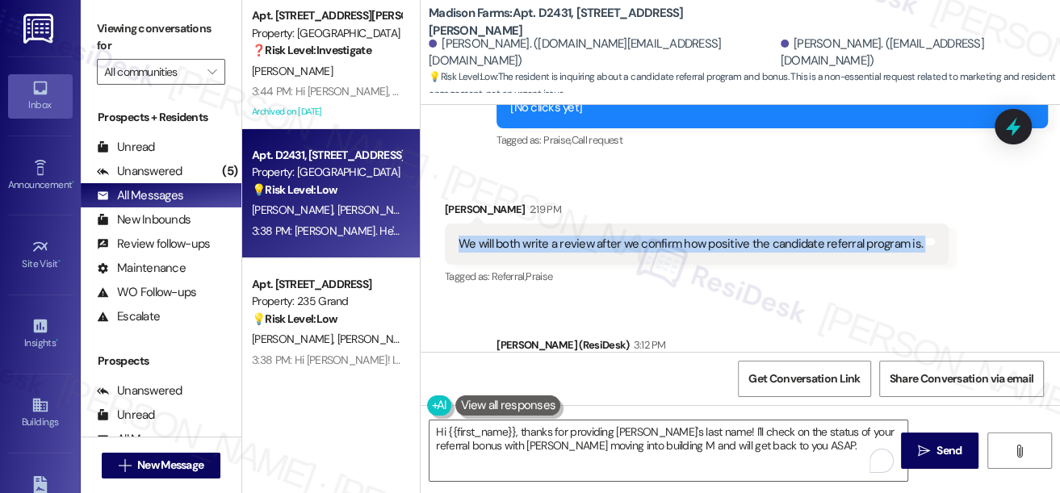
click at [720, 253] on div "We will both write a review after we confirm how positive the candidate referra…" at bounding box center [690, 244] width 464 height 17
click at [796, 253] on div "We will both write a review after we confirm how positive the candidate referra…" at bounding box center [690, 244] width 464 height 17
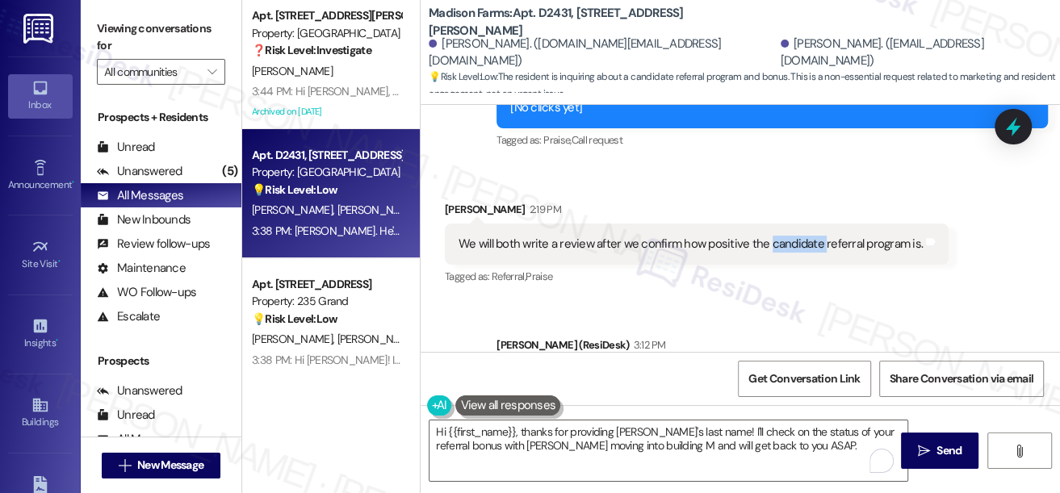
click at [796, 253] on div "We will both write a review after we confirm how positive the candidate referra…" at bounding box center [690, 244] width 464 height 17
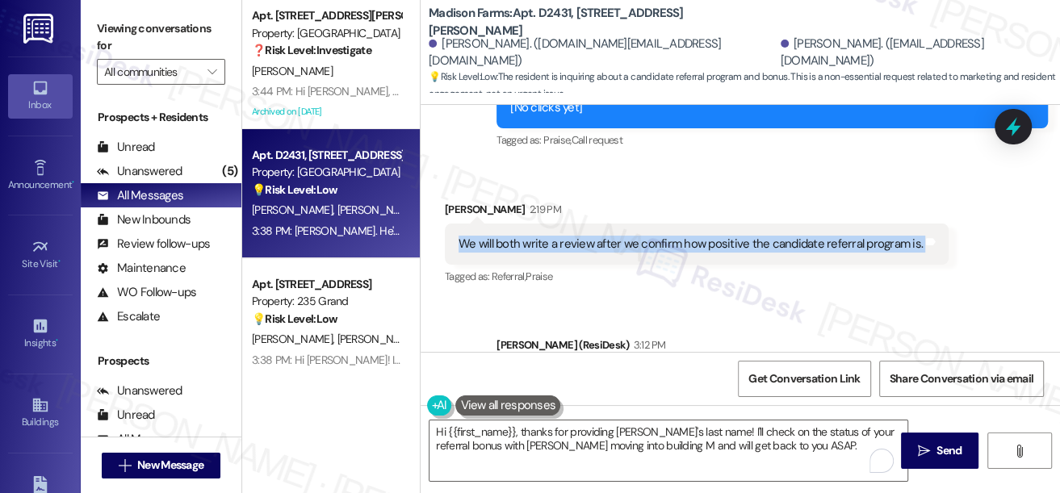
click at [796, 253] on div "We will both write a review after we confirm how positive the candidate referra…" at bounding box center [690, 244] width 464 height 17
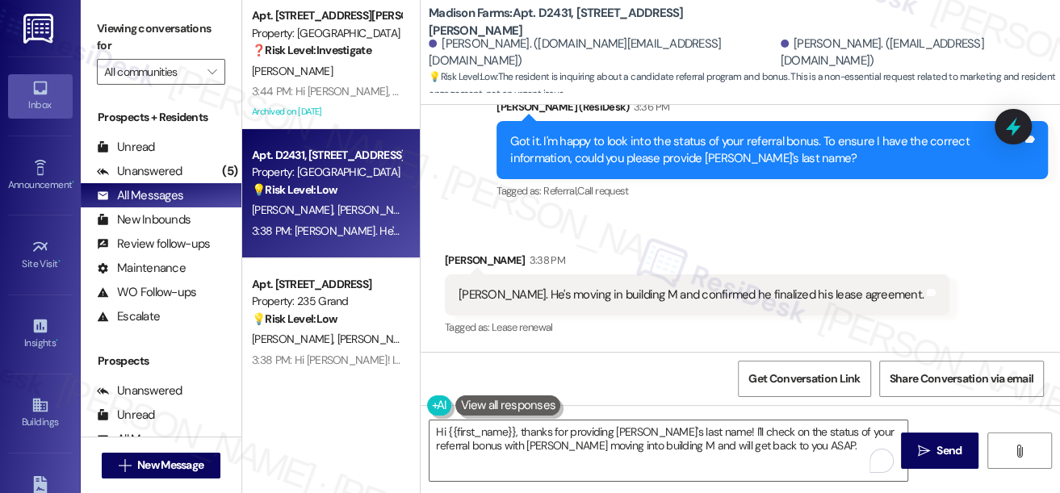
scroll to position [2498, 0]
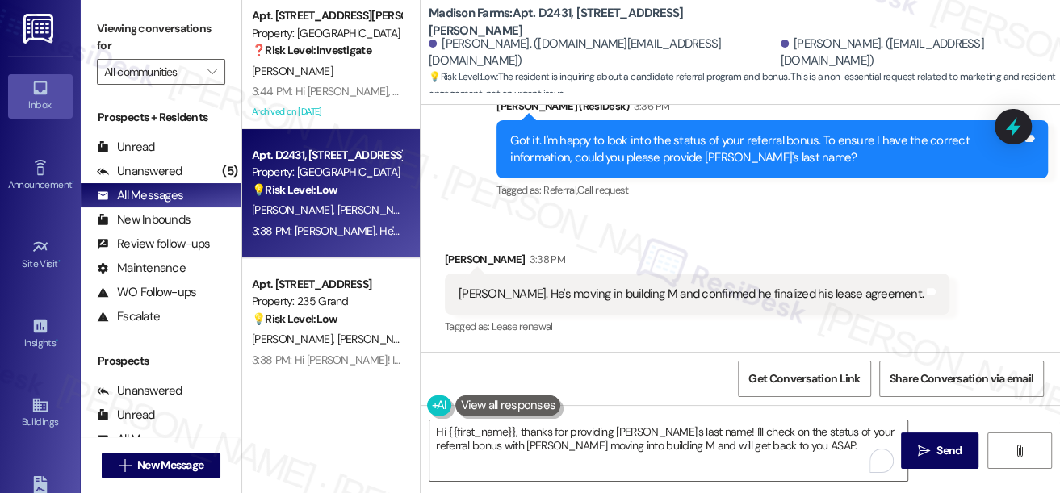
click at [707, 299] on div "[PERSON_NAME]. He's moving in building M and confirmed he finalized his lease a…" at bounding box center [690, 294] width 465 height 17
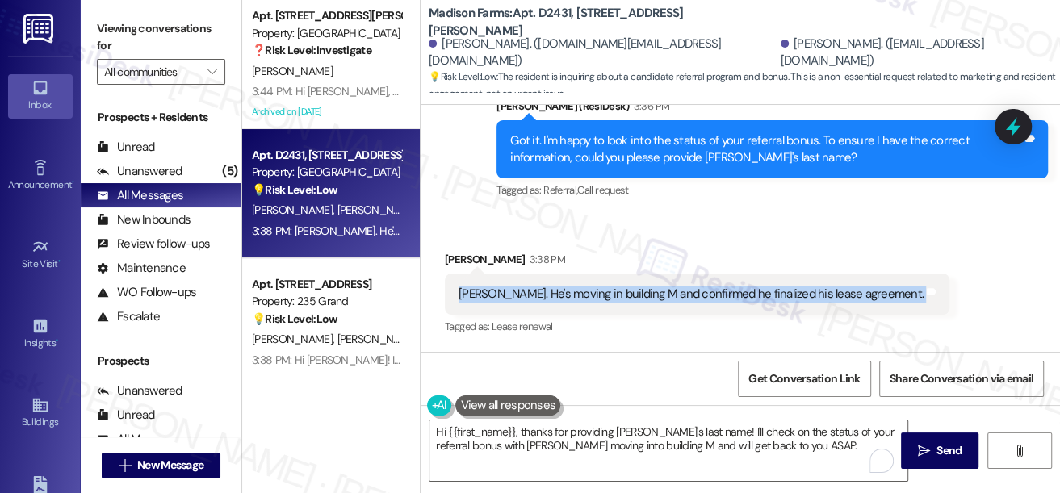
click at [707, 299] on div "[PERSON_NAME]. He's moving in building M and confirmed he finalized his lease a…" at bounding box center [690, 294] width 465 height 17
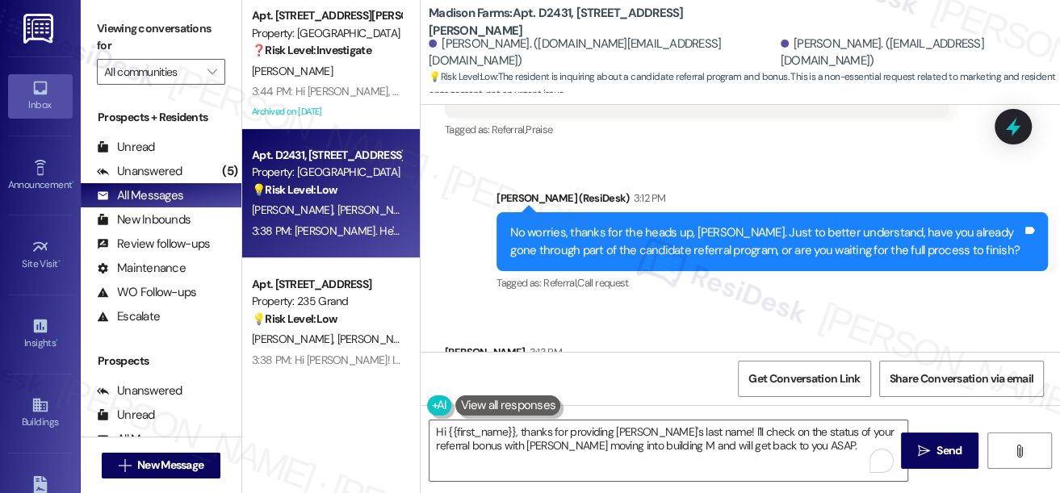
scroll to position [1984, 0]
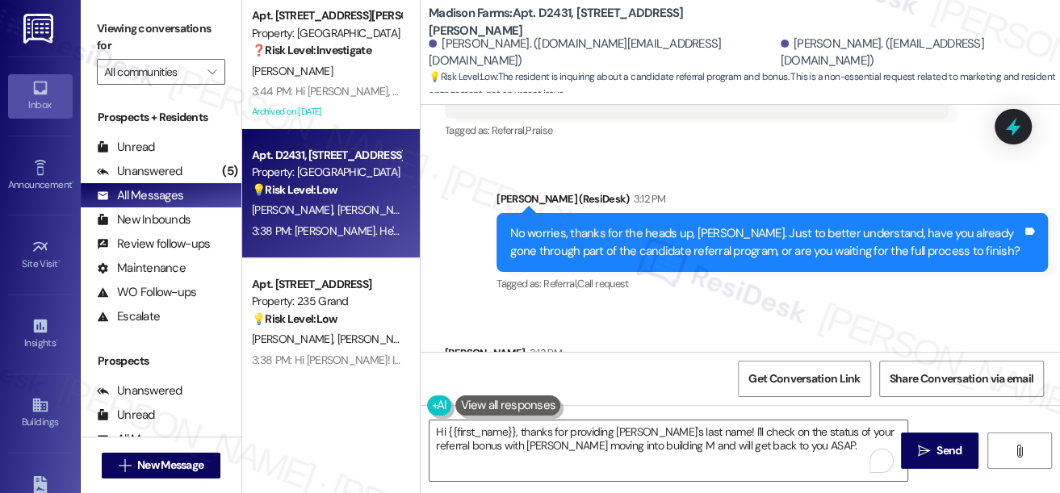
click at [621, 245] on div "No worries, thanks for the heads up, [PERSON_NAME]. Just to better understand, …" at bounding box center [766, 242] width 512 height 35
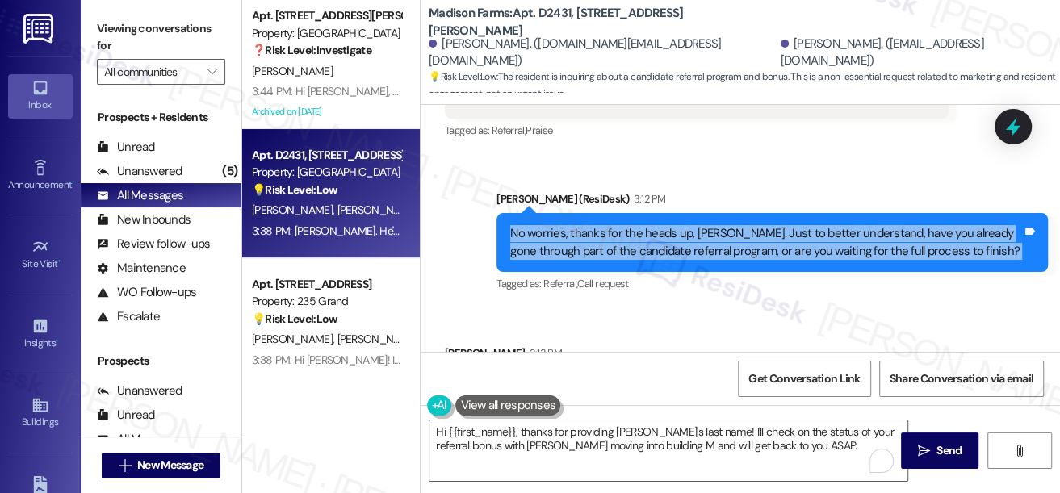
click at [621, 245] on div "No worries, thanks for the heads up, [PERSON_NAME]. Just to better understand, …" at bounding box center [766, 242] width 512 height 35
click at [675, 257] on div "No worries, thanks for the heads up, [PERSON_NAME]. Just to better understand, …" at bounding box center [766, 242] width 512 height 35
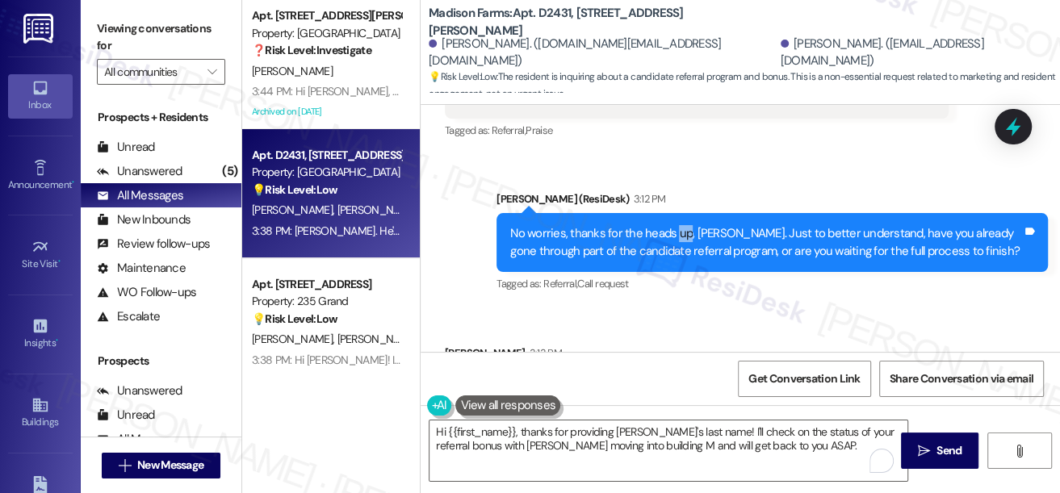
click at [675, 257] on div "No worries, thanks for the heads up, [PERSON_NAME]. Just to better understand, …" at bounding box center [766, 242] width 512 height 35
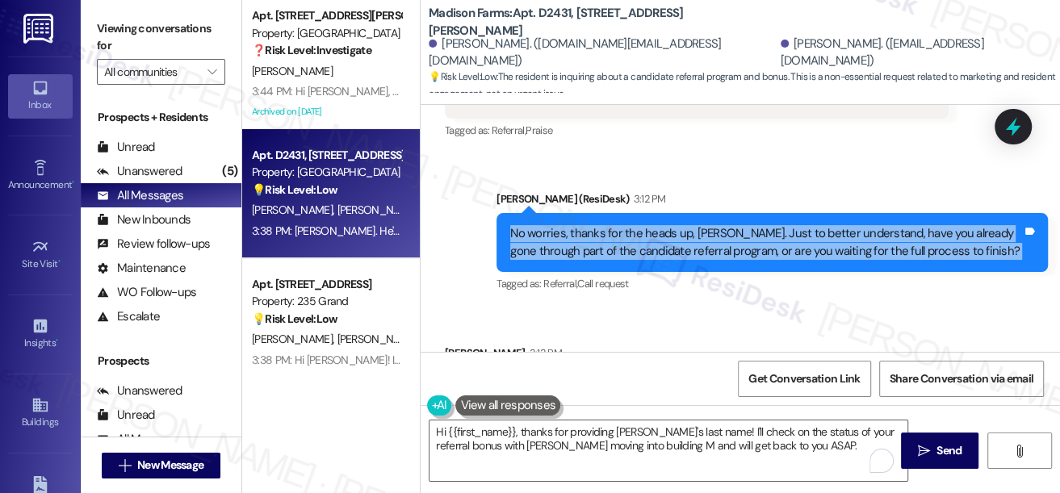
click at [675, 257] on div "No worries, thanks for the heads up, [PERSON_NAME]. Just to better understand, …" at bounding box center [766, 242] width 512 height 35
click at [746, 254] on div "No worries, thanks for the heads up, [PERSON_NAME]. Just to better understand, …" at bounding box center [766, 242] width 512 height 35
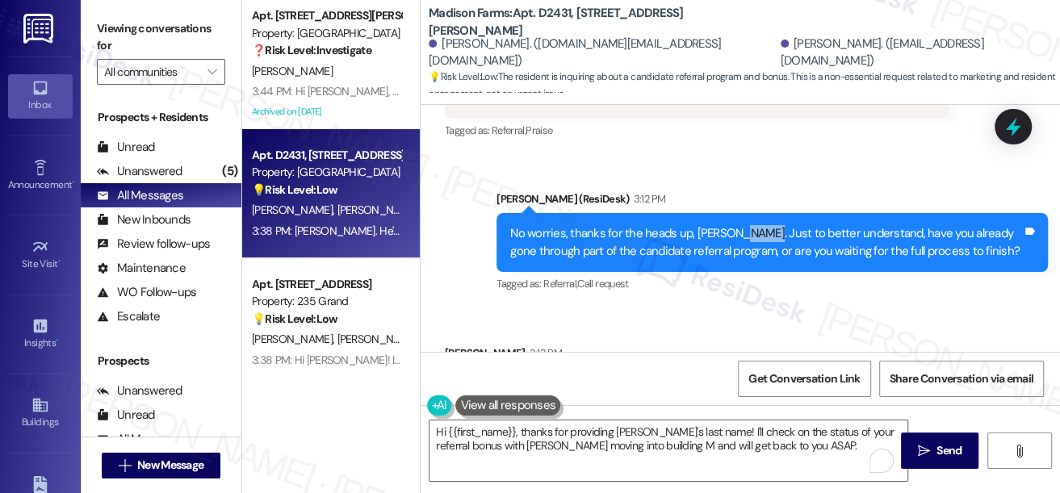
click at [746, 254] on div "No worries, thanks for the heads up, [PERSON_NAME]. Just to better understand, …" at bounding box center [766, 242] width 512 height 35
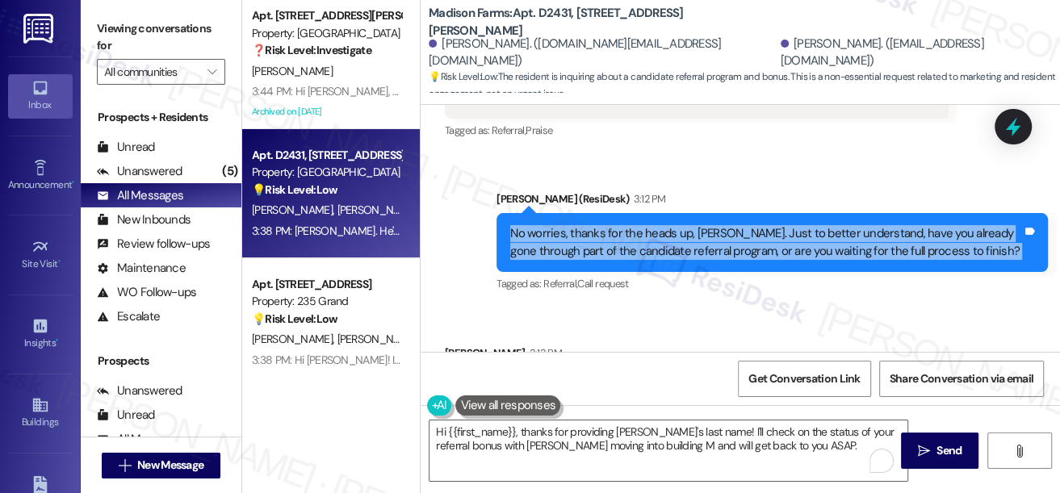
click at [746, 254] on div "No worries, thanks for the heads up, [PERSON_NAME]. Just to better understand, …" at bounding box center [766, 242] width 512 height 35
click at [687, 260] on div "No worries, thanks for the heads up, [PERSON_NAME]. Just to better understand, …" at bounding box center [766, 242] width 512 height 35
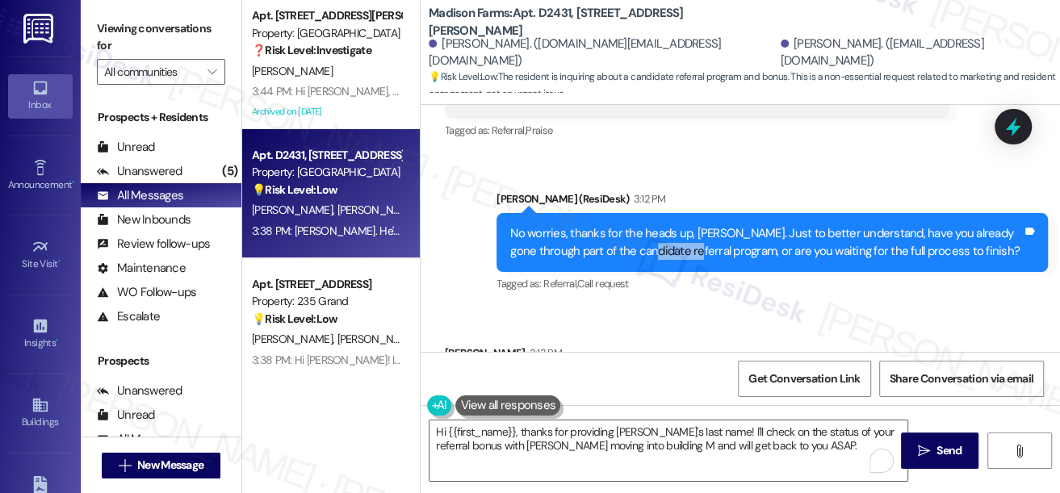
click at [687, 260] on div "No worries, thanks for the heads up, [PERSON_NAME]. Just to better understand, …" at bounding box center [766, 242] width 512 height 35
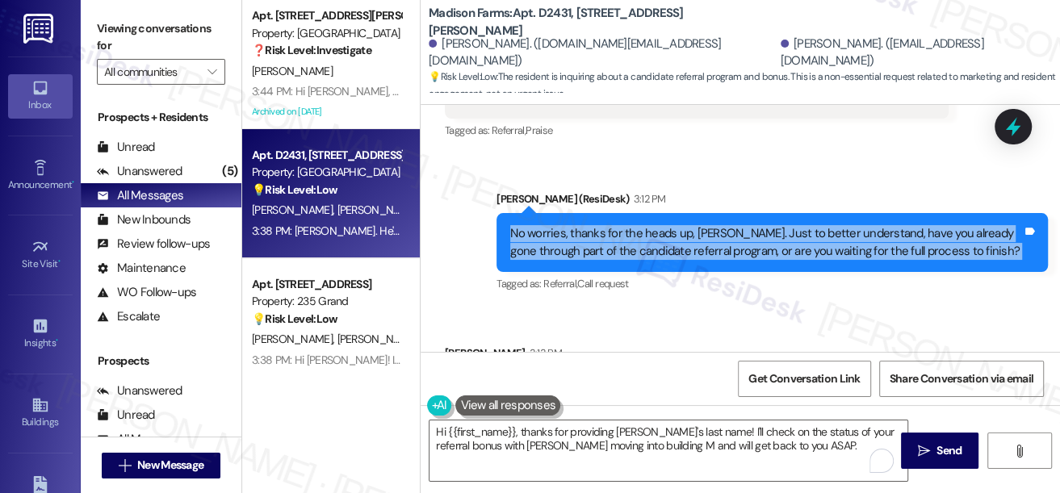
click at [687, 260] on div "No worries, thanks for the heads up, [PERSON_NAME]. Just to better understand, …" at bounding box center [766, 242] width 512 height 35
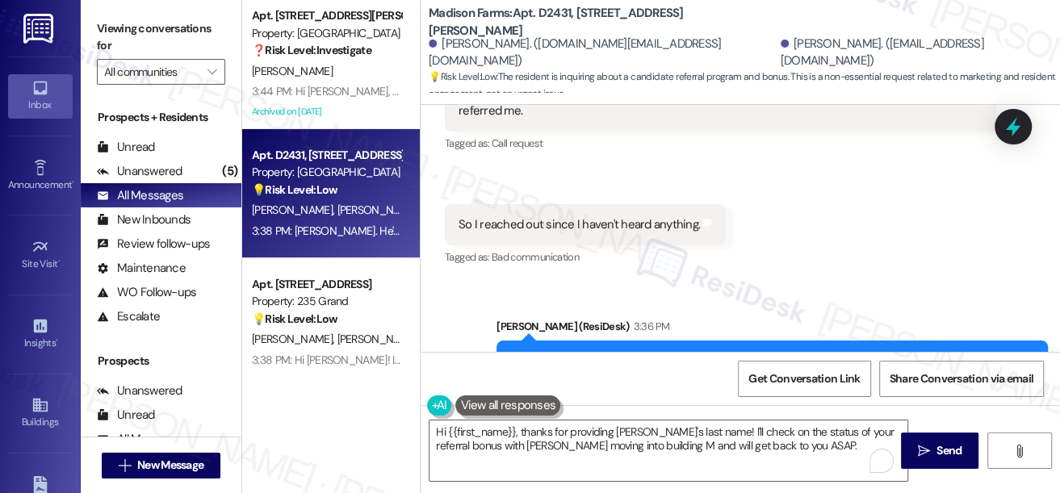
scroll to position [2204, 0]
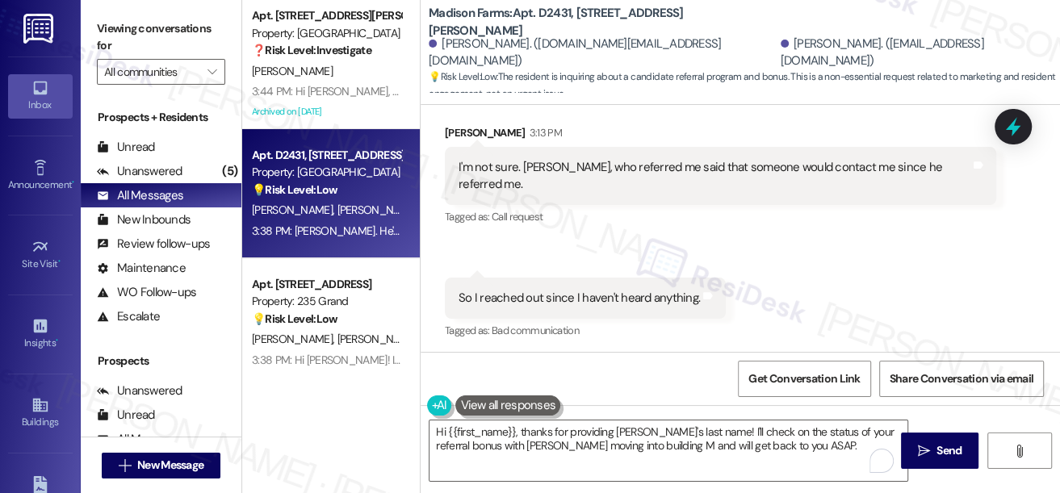
click at [641, 182] on div "I'm not sure. [PERSON_NAME], who referred me said that someone would contact me…" at bounding box center [714, 176] width 512 height 35
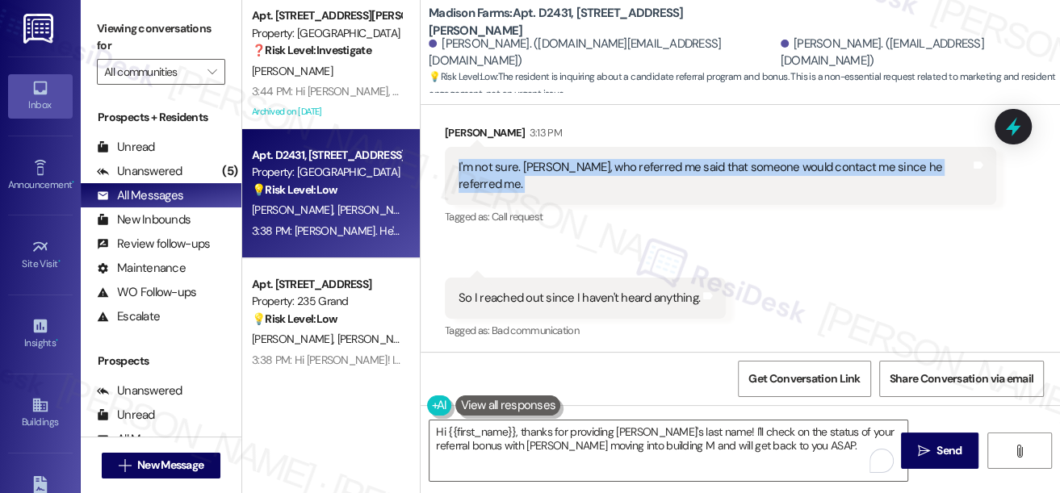
click at [641, 182] on div "I'm not sure. [PERSON_NAME], who referred me said that someone would contact me…" at bounding box center [714, 176] width 512 height 35
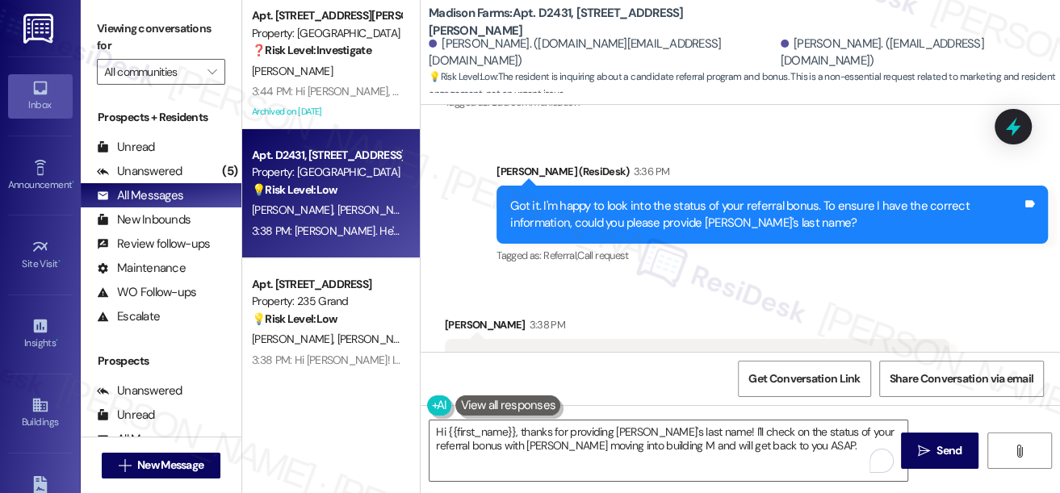
scroll to position [2498, 0]
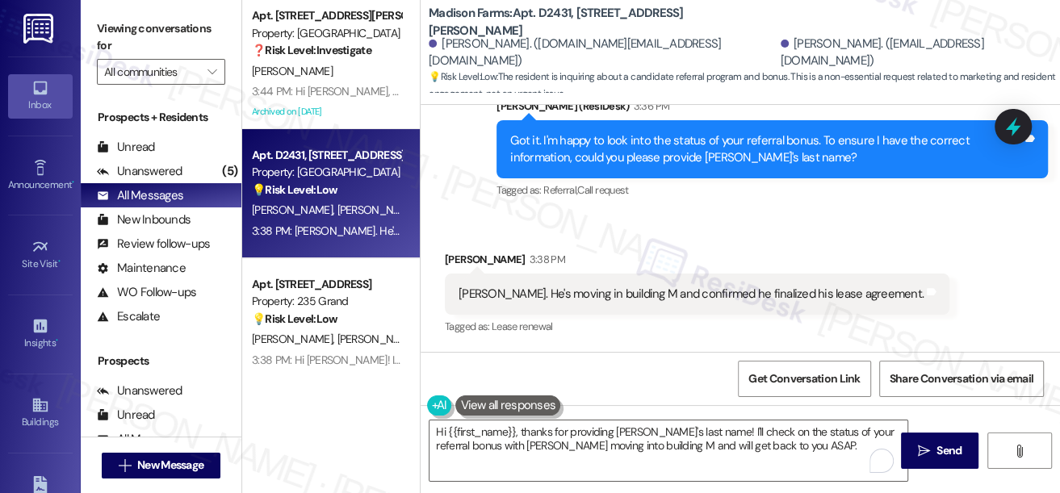
click at [624, 299] on div "[PERSON_NAME]. He's moving in building M and confirmed he finalized his lease a…" at bounding box center [690, 294] width 465 height 17
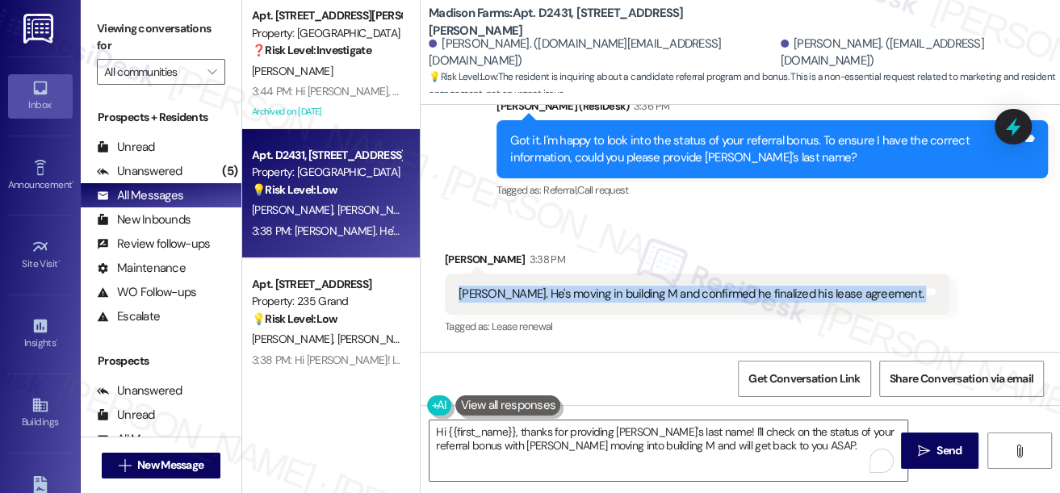
click at [624, 299] on div "[PERSON_NAME]. He's moving in building M and confirmed he finalized his lease a…" at bounding box center [690, 294] width 465 height 17
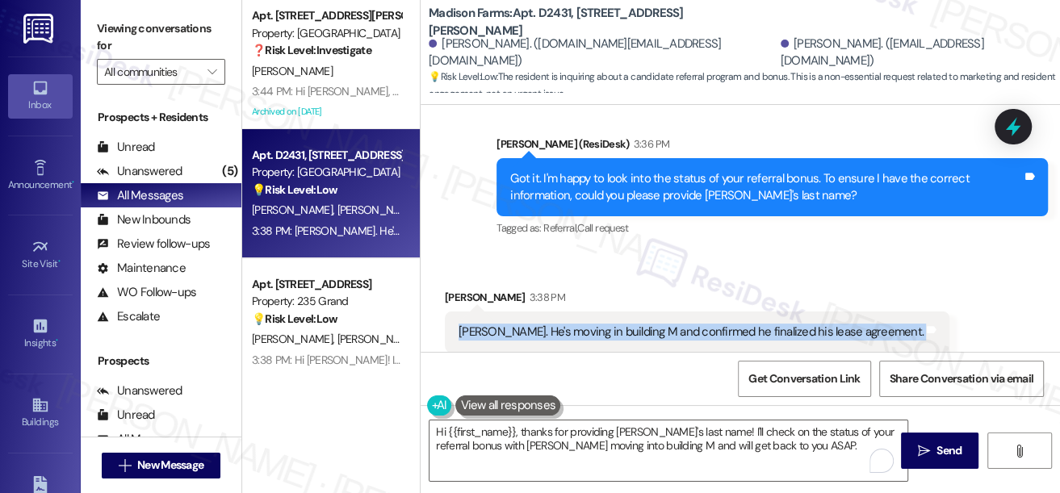
scroll to position [2424, 0]
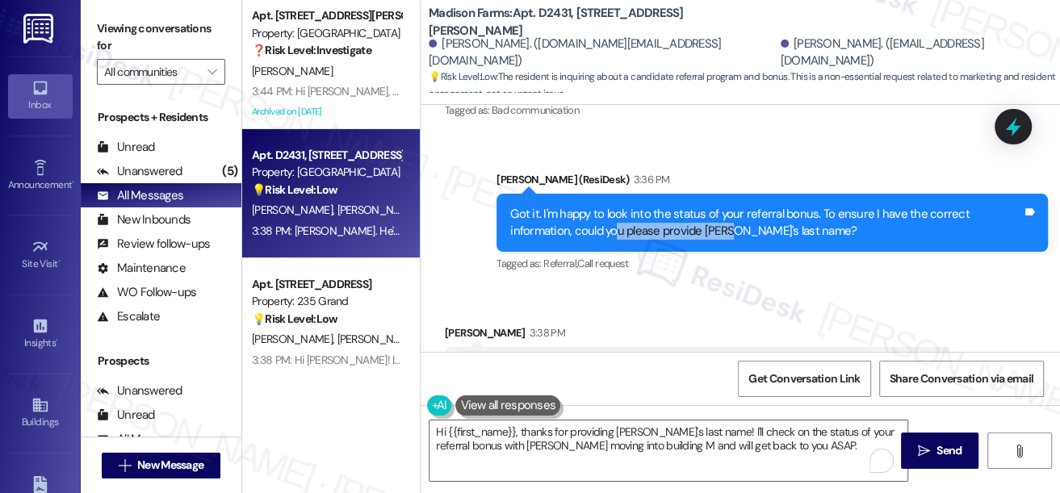
drag, startPoint x: 616, startPoint y: 229, endPoint x: 742, endPoint y: 230, distance: 125.9
click at [742, 230] on div "Got it. I'm happy to look into the status of your referral bonus. To ensure I h…" at bounding box center [766, 223] width 512 height 35
drag, startPoint x: 764, startPoint y: 216, endPoint x: 815, endPoint y: 219, distance: 50.9
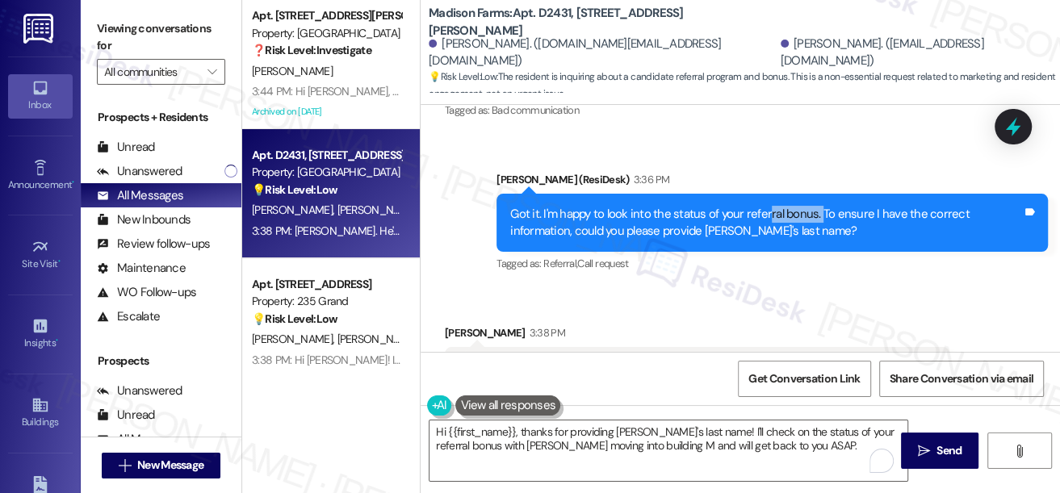
click at [815, 219] on div "Got it. I'm happy to look into the status of your referral bonus. To ensure I h…" at bounding box center [766, 223] width 512 height 35
click at [691, 231] on div "Got it. I'm happy to look into the status of your referral bonus. To ensure I h…" at bounding box center [766, 223] width 512 height 35
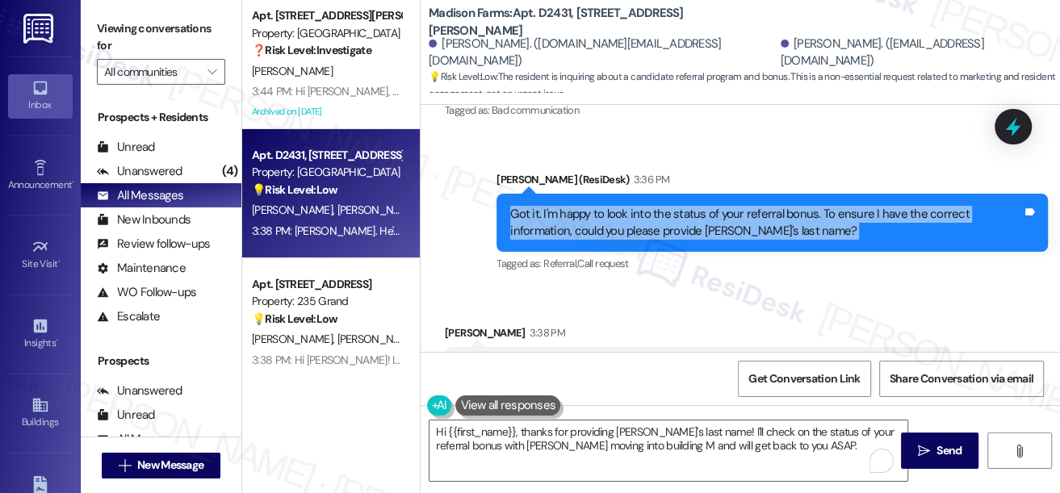
click at [691, 231] on div "Got it. I'm happy to look into the status of your referral bonus. To ensure I h…" at bounding box center [766, 223] width 512 height 35
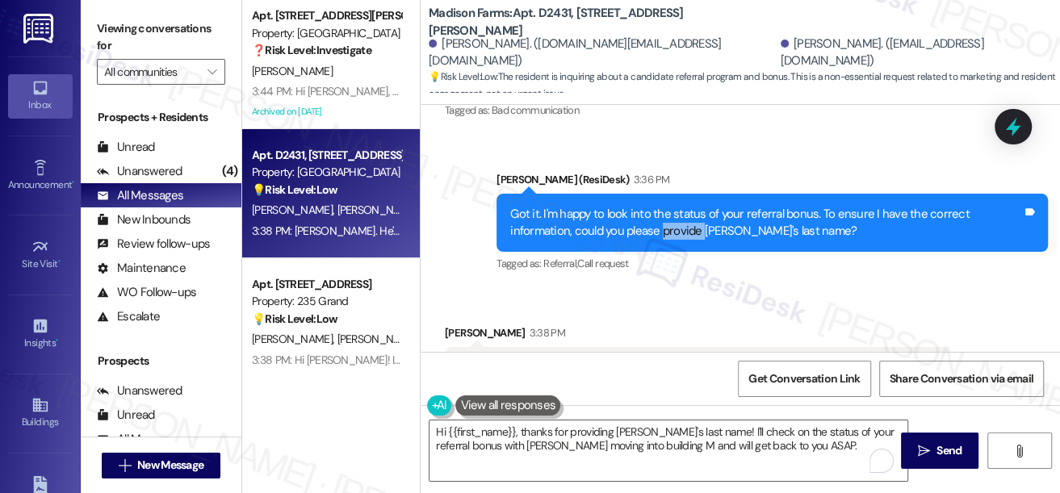
click at [691, 231] on div "Got it. I'm happy to look into the status of your referral bonus. To ensure I h…" at bounding box center [766, 223] width 512 height 35
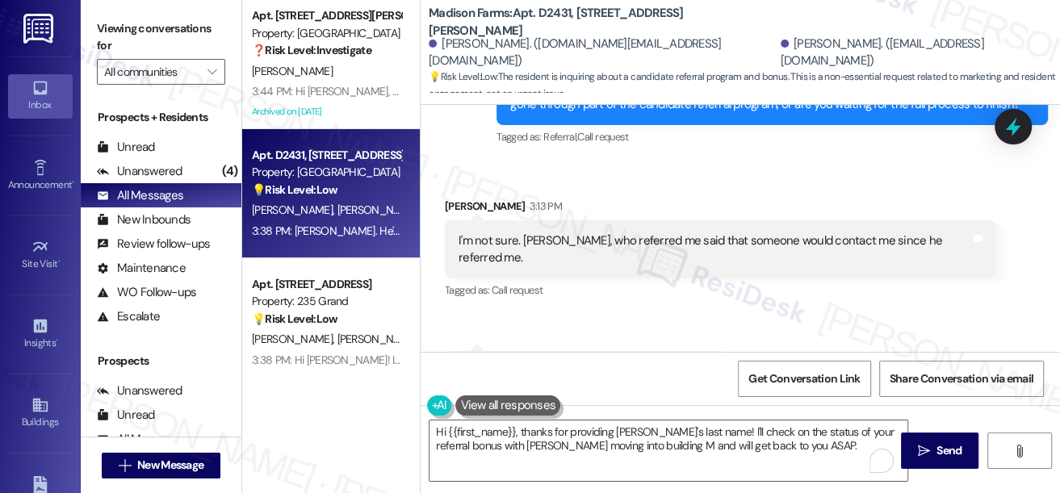
scroll to position [1984, 0]
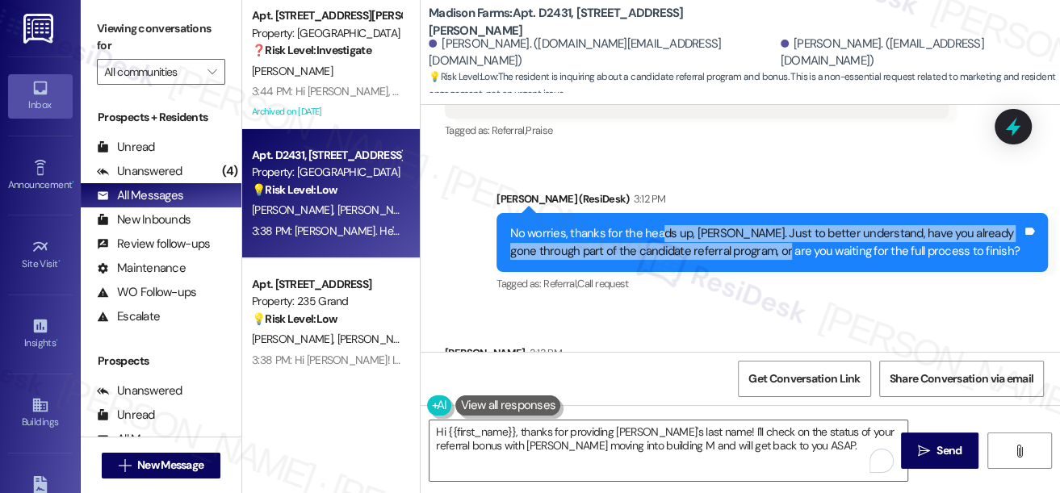
drag, startPoint x: 659, startPoint y: 253, endPoint x: 786, endPoint y: 261, distance: 127.8
click at [786, 260] on div "No worries, thanks for the heads up, [PERSON_NAME]. Just to better understand, …" at bounding box center [766, 242] width 512 height 35
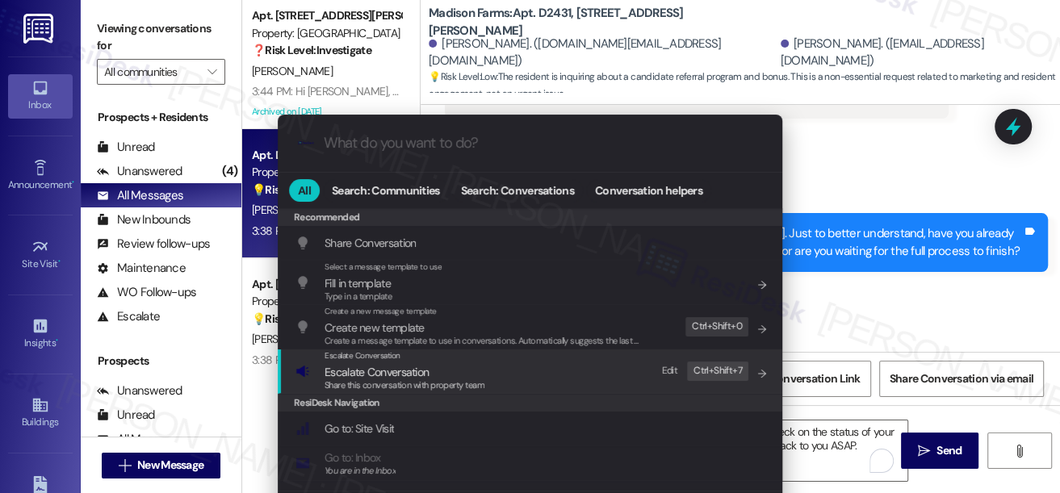
click at [461, 380] on span "Share this conversation with property team" at bounding box center [404, 384] width 160 height 11
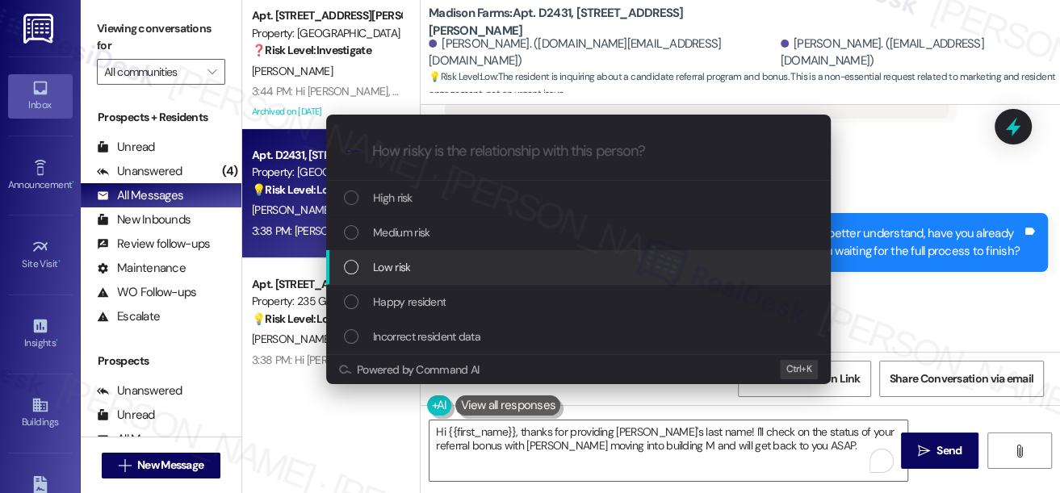
click at [397, 266] on span "Low risk" at bounding box center [391, 267] width 37 height 18
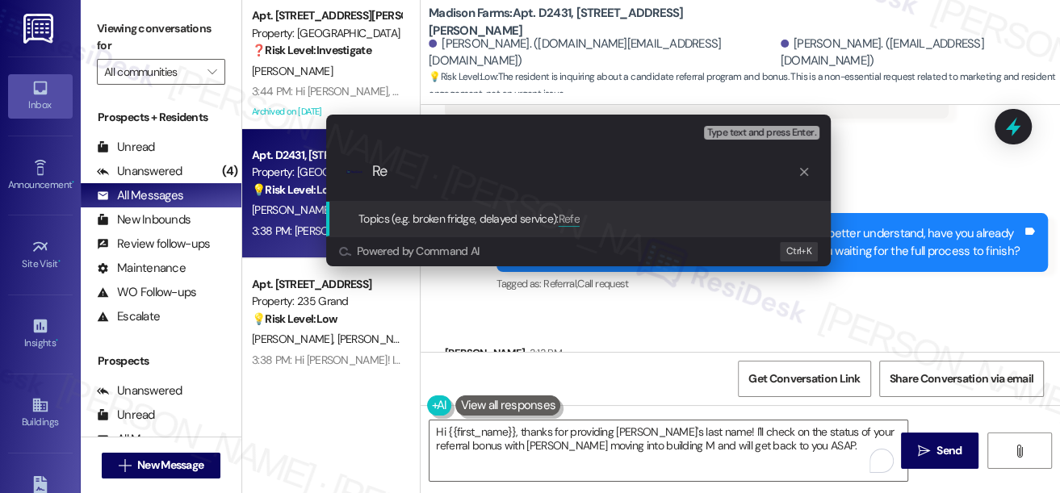
type input "R"
type input "Follow up on referral program status"
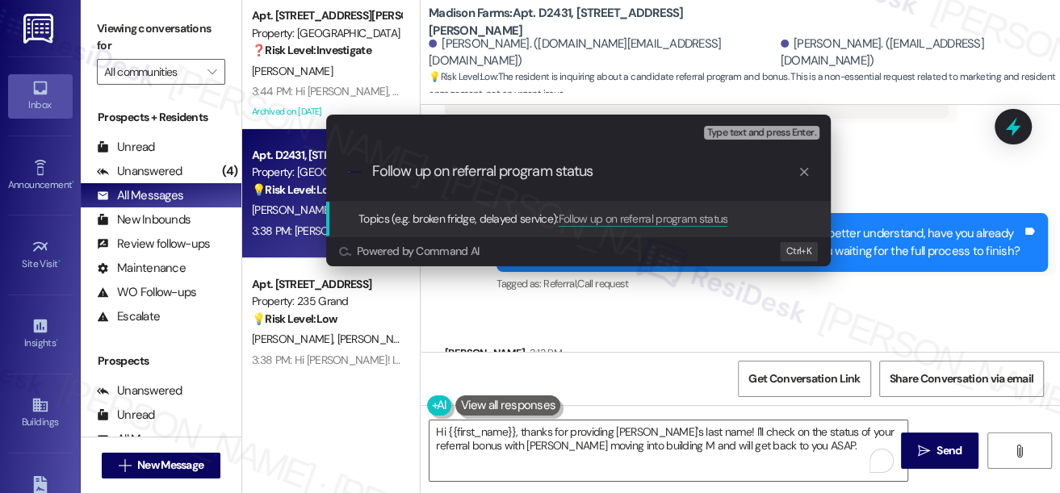
click at [566, 169] on input "Follow up on referral program status" at bounding box center [584, 171] width 425 height 17
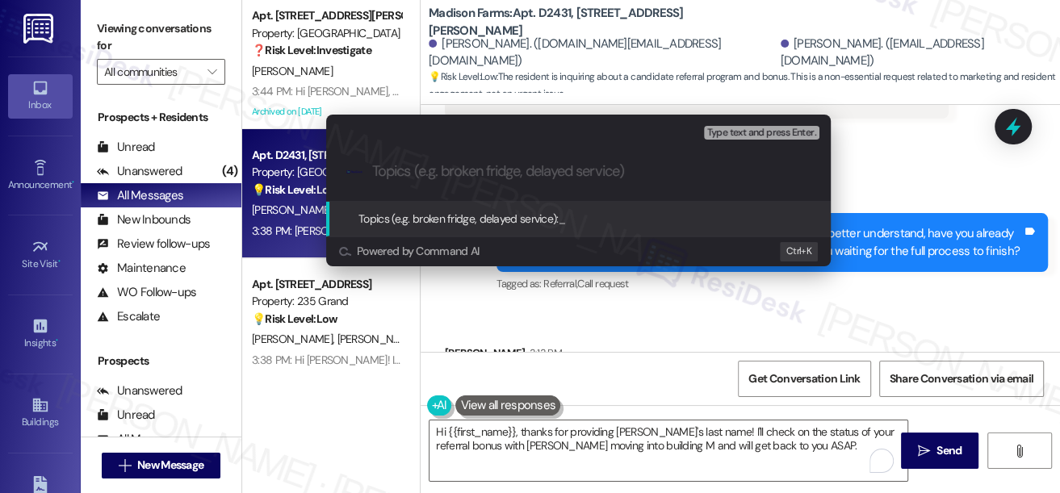
drag, startPoint x: 110, startPoint y: 24, endPoint x: 140, endPoint y: 31, distance: 30.7
click at [110, 24] on div "Escalate Conversation Low risk Topics (e.g. broken fridge, delayed service) Any…" at bounding box center [530, 246] width 1060 height 493
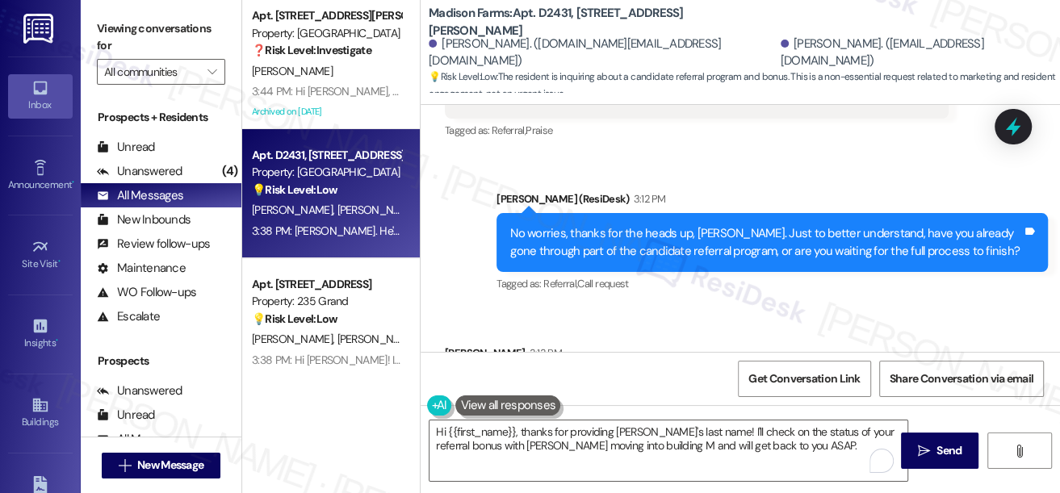
click at [629, 207] on div "3:12 PM" at bounding box center [647, 198] width 36 height 17
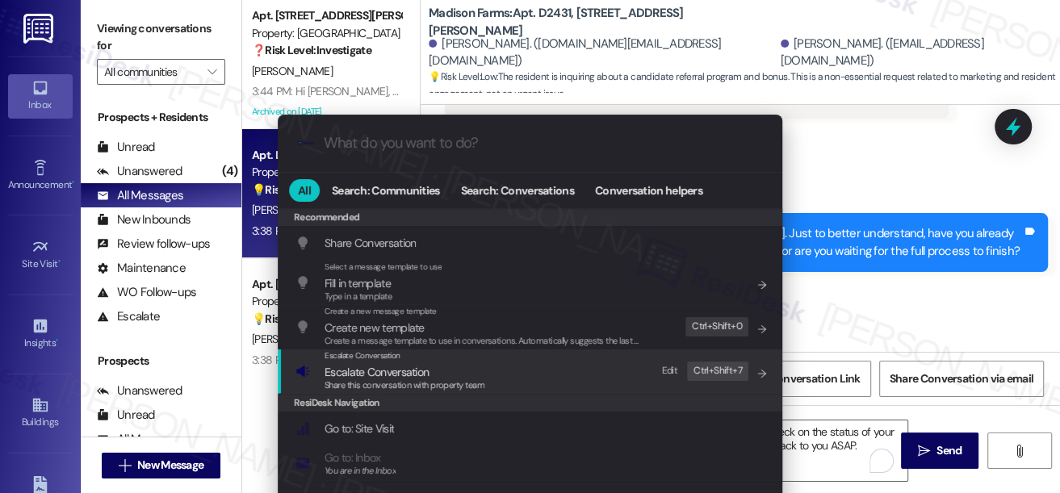
click at [434, 380] on span "Share this conversation with property team" at bounding box center [404, 384] width 160 height 11
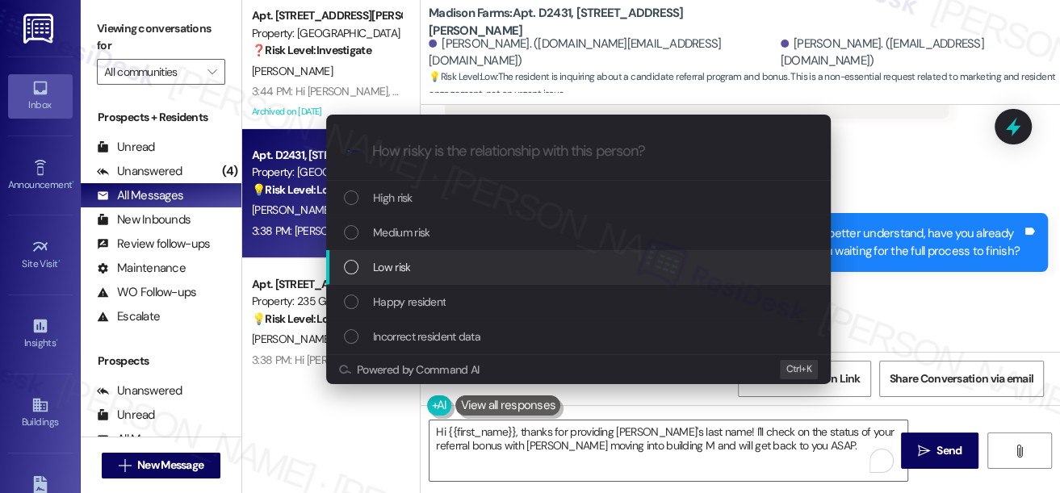
click at [420, 272] on div "Low risk" at bounding box center [580, 267] width 472 height 18
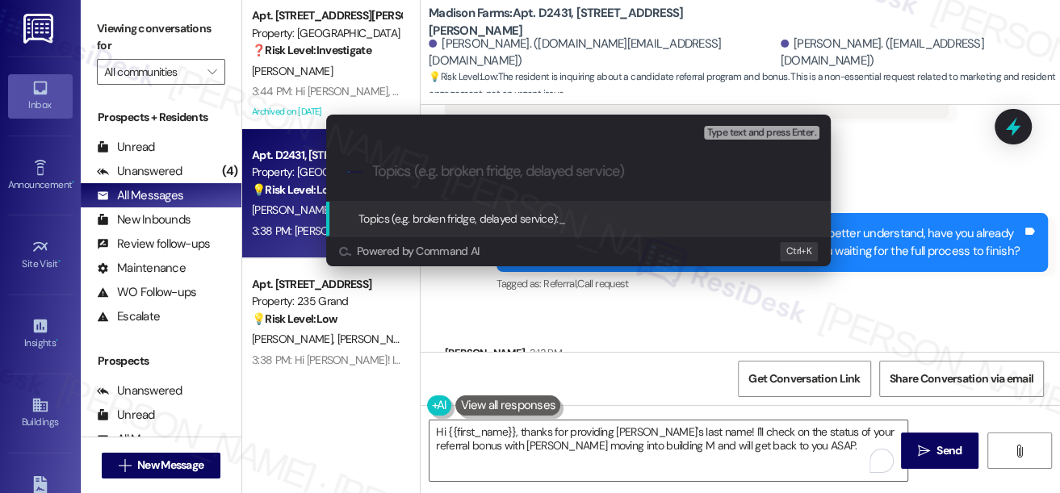
paste input "Follow-Up on Referral Program Status"
type input "Follow-Up on Referral Program Status"
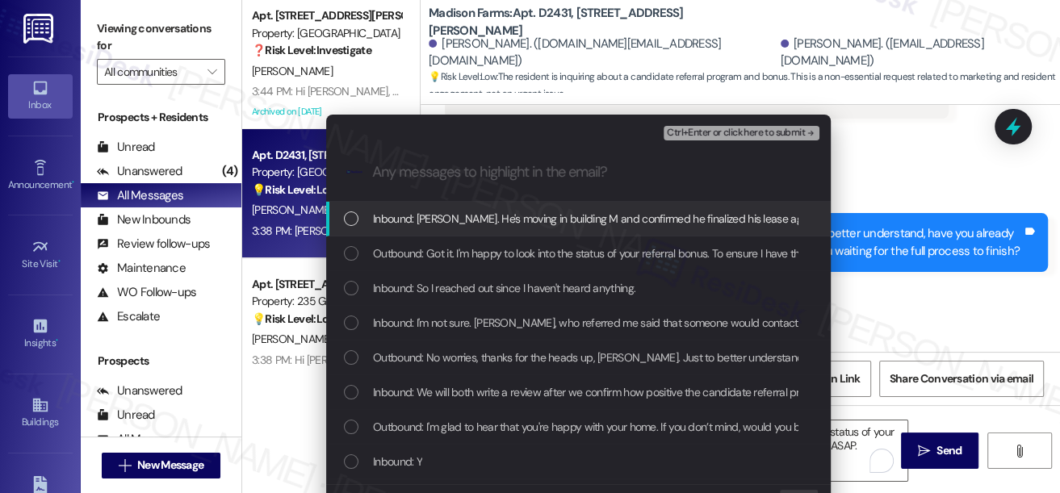
click at [487, 228] on span "Inbound: [PERSON_NAME]. He's moving in building M and confirmed he finalized hi…" at bounding box center [608, 219] width 470 height 18
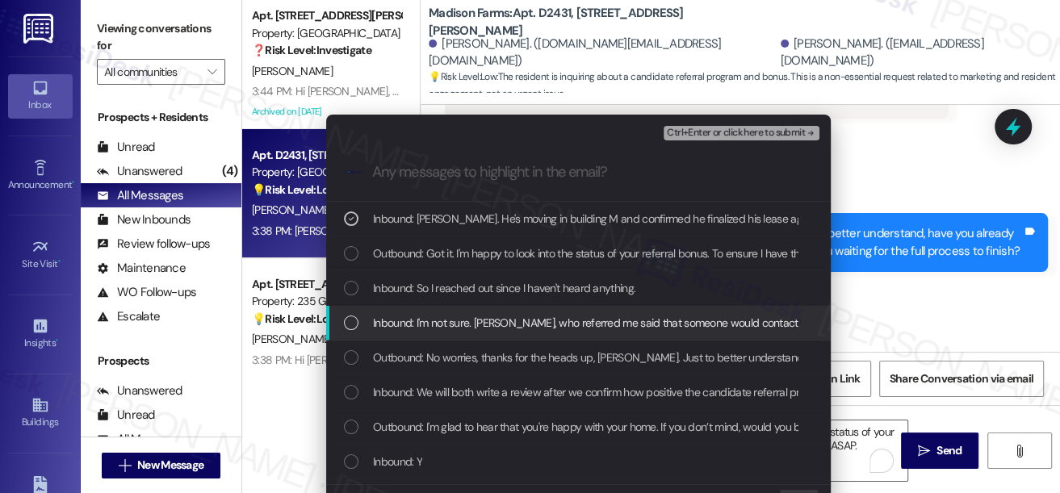
click at [517, 320] on span "Inbound: I'm not sure. [PERSON_NAME], who referred me said that someone would c…" at bounding box center [645, 323] width 545 height 18
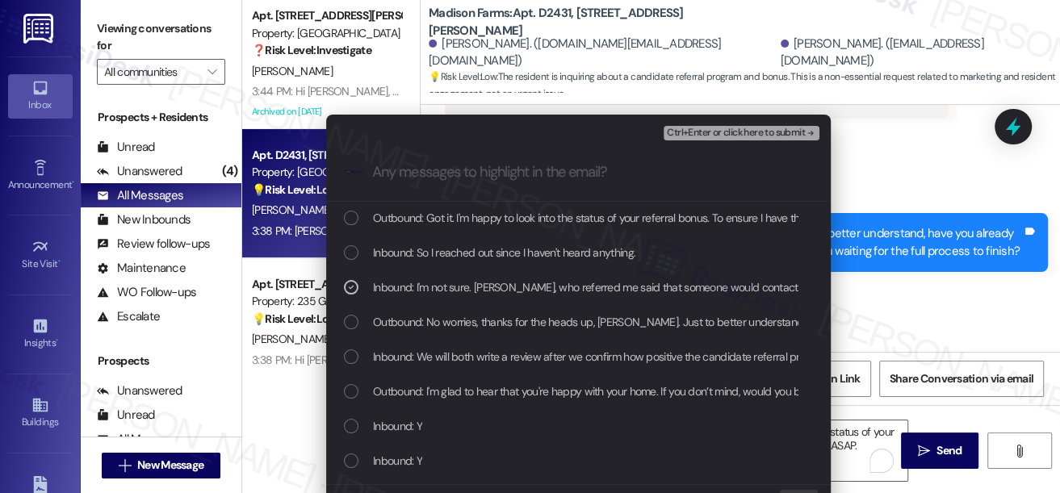
scroll to position [0, 0]
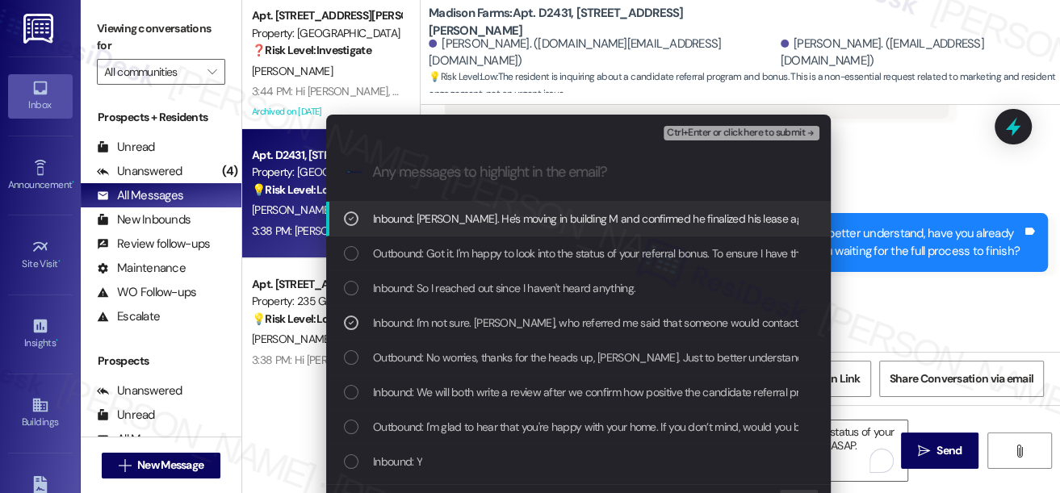
click at [725, 132] on span "Ctrl+Enter or click here to submit" at bounding box center [736, 133] width 138 height 11
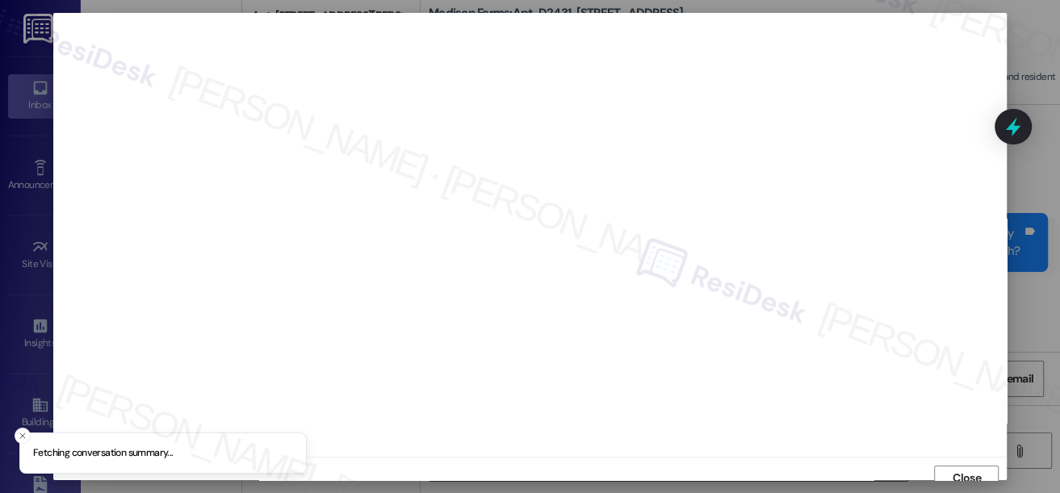
scroll to position [10, 0]
click at [940, 463] on button "Close" at bounding box center [966, 468] width 65 height 26
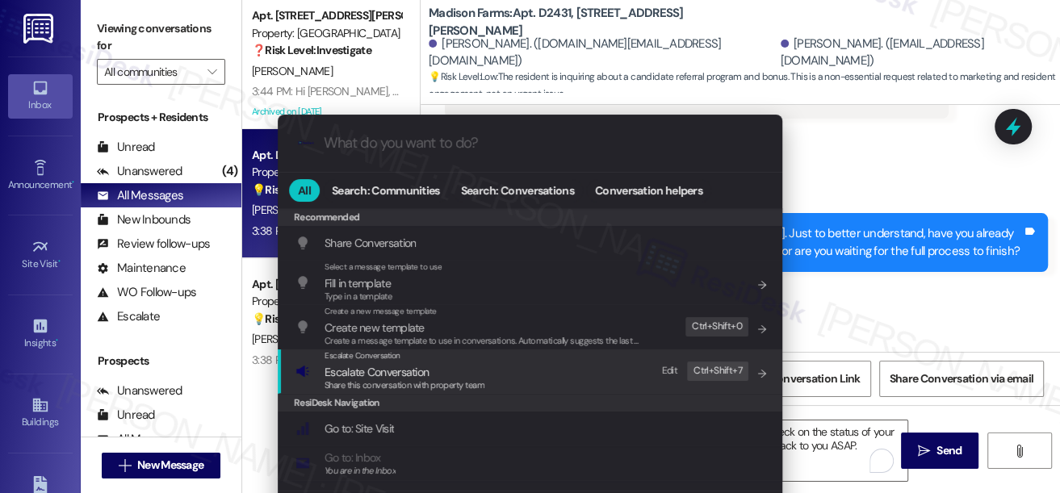
click at [406, 378] on div "Share this conversation with property team" at bounding box center [404, 385] width 160 height 15
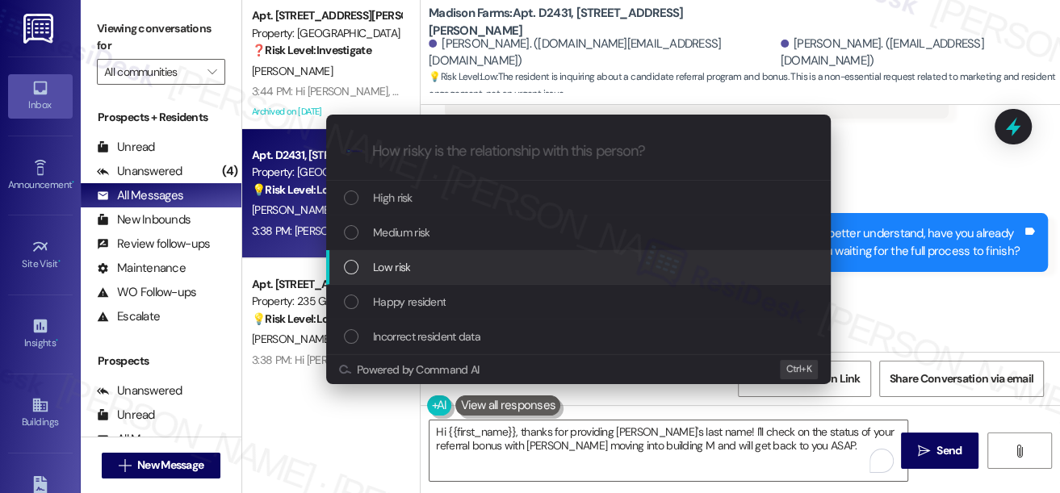
click at [400, 255] on div "Low risk" at bounding box center [578, 267] width 504 height 35
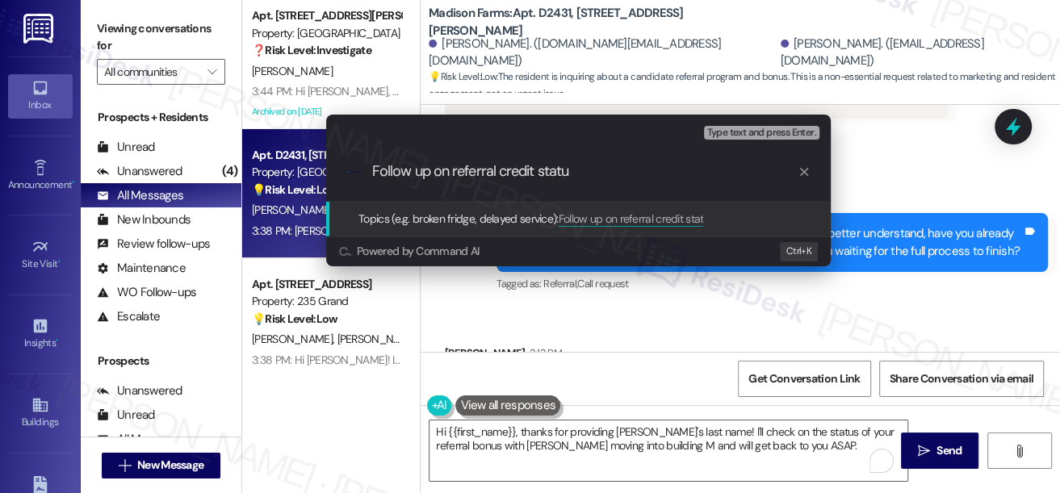
type input "Follow up on referral credit status"
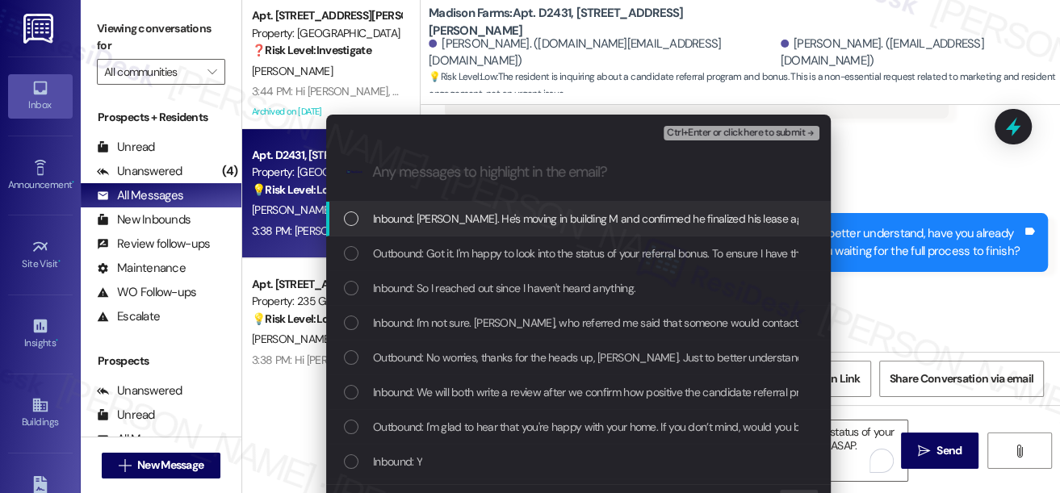
click at [526, 222] on span "Inbound: [PERSON_NAME]. He's moving in building M and confirmed he finalized hi…" at bounding box center [608, 219] width 470 height 18
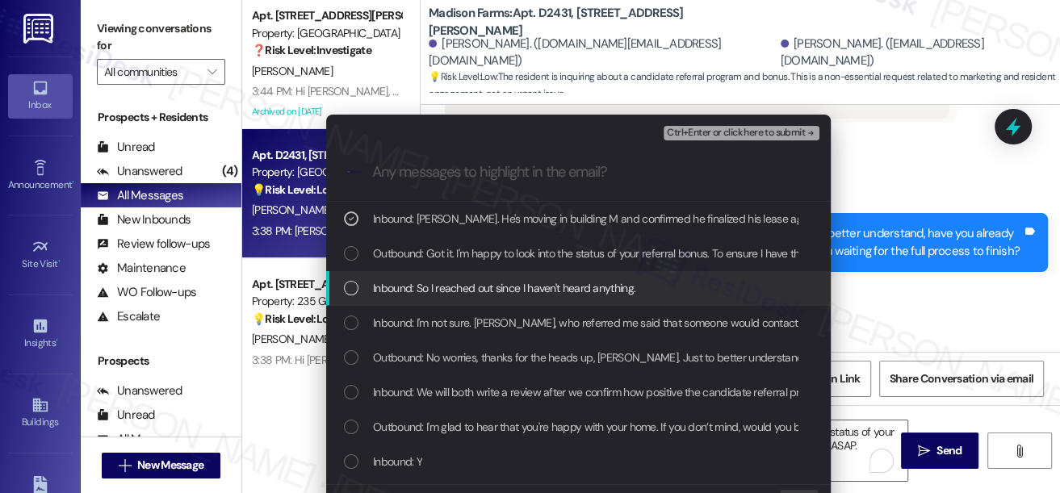
click at [532, 281] on span "Inbound: So I reached out since I haven't heard anything." at bounding box center [504, 288] width 262 height 18
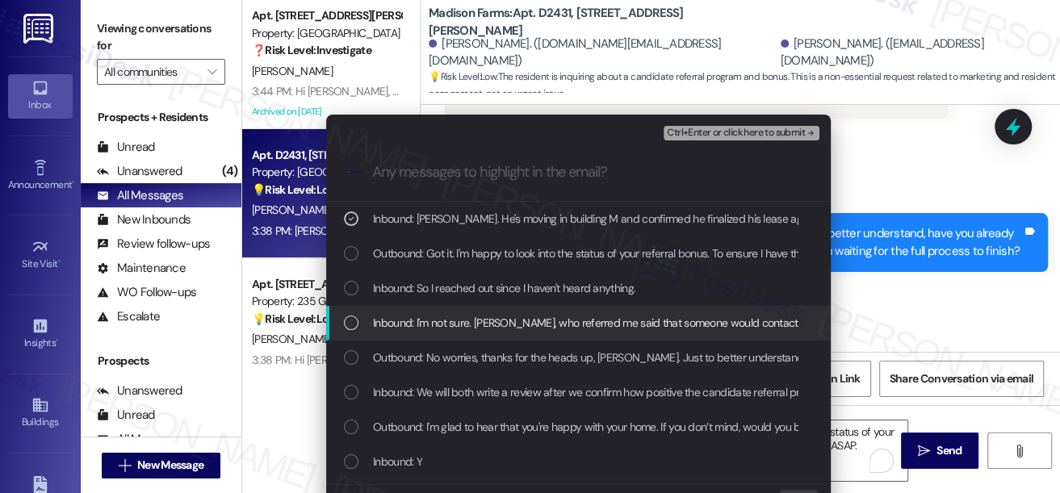
click at [521, 323] on span "Inbound: I'm not sure. [PERSON_NAME], who referred me said that someone would c…" at bounding box center [645, 323] width 545 height 18
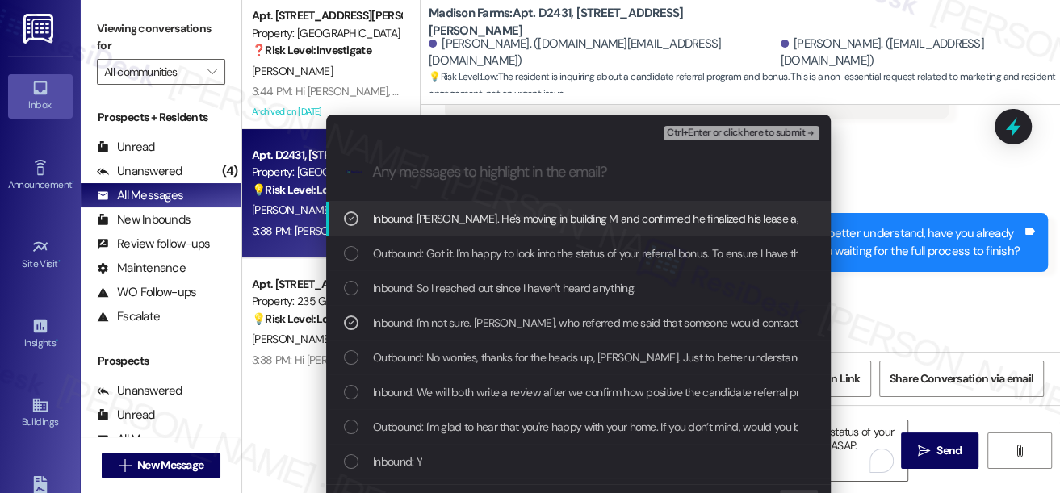
click at [708, 133] on span "Ctrl+Enter or click here to submit" at bounding box center [736, 133] width 138 height 11
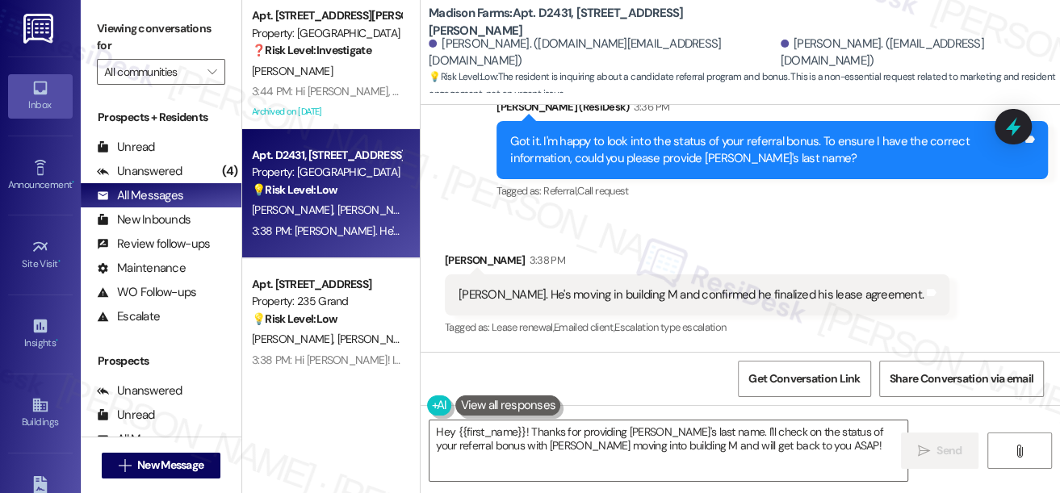
scroll to position [2498, 0]
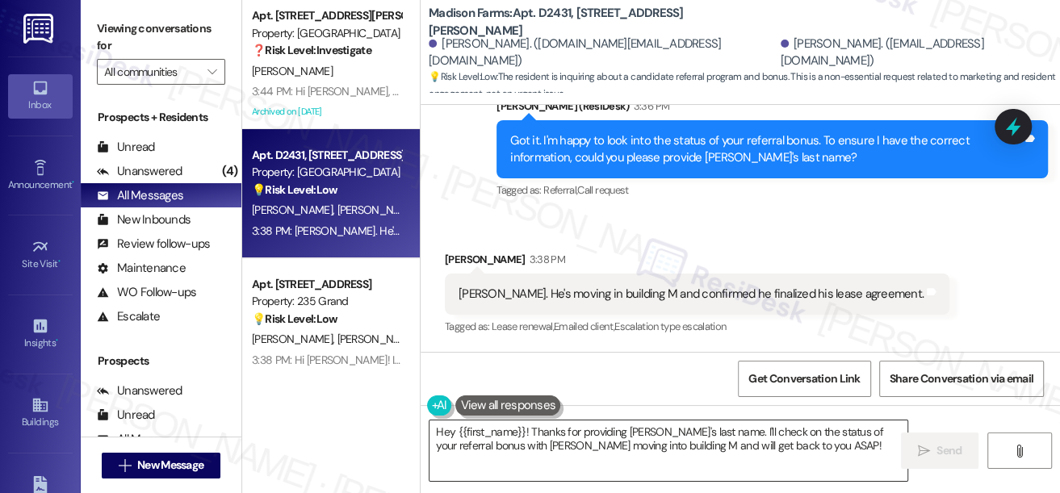
click at [643, 433] on textarea "Hey {{first_name}}! Thanks for providing [PERSON_NAME]'s last name. I'll check …" at bounding box center [668, 450] width 478 height 61
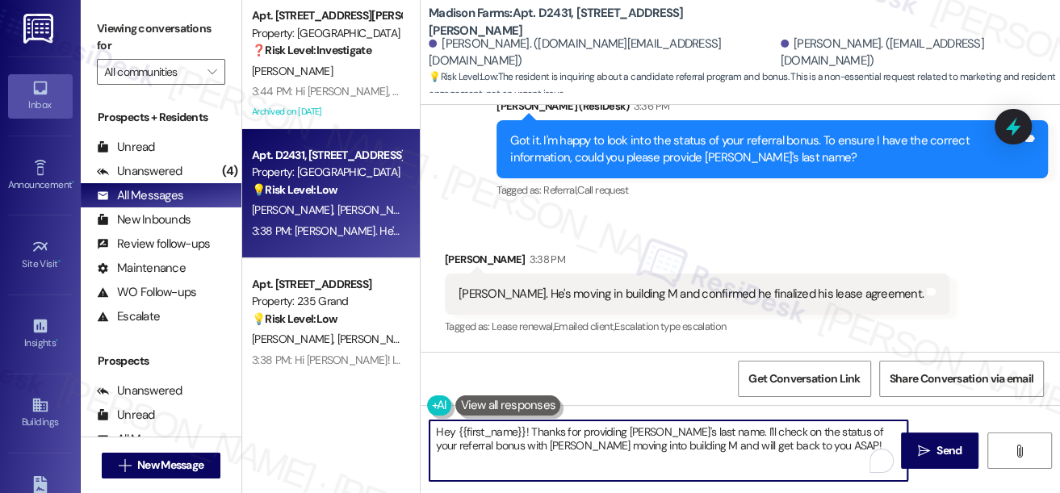
click at [643, 433] on textarea "Hey {{first_name}}! Thanks for providing [PERSON_NAME]'s last name. I'll check …" at bounding box center [668, 450] width 478 height 61
click at [588, 436] on textarea "Hey {{first_name}}! Thanks for providing [PERSON_NAME]'s last name. I'll check …" at bounding box center [668, 450] width 478 height 61
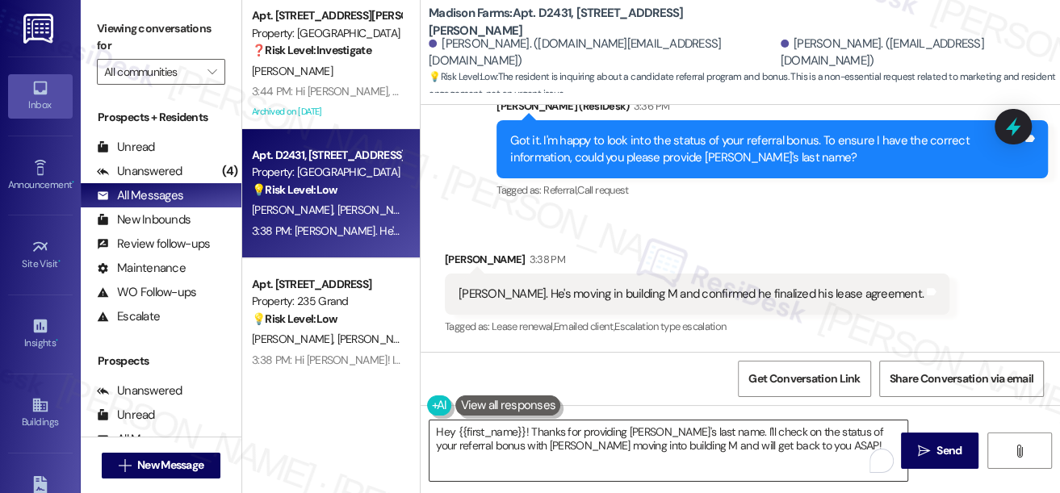
click at [634, 458] on textarea "Hey {{first_name}}! Thanks for providing [PERSON_NAME]'s last name. I'll check …" at bounding box center [668, 450] width 478 height 61
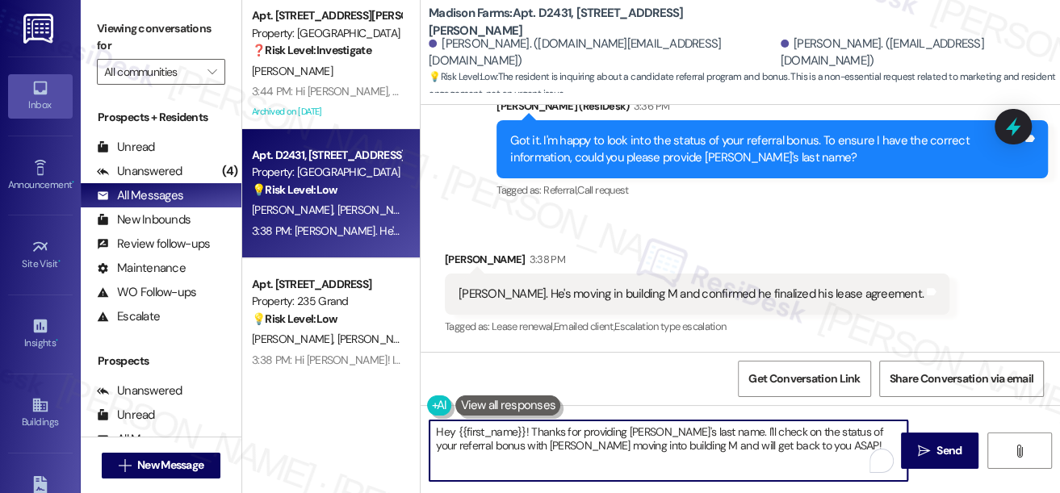
drag, startPoint x: 533, startPoint y: 429, endPoint x: 290, endPoint y: 403, distance: 244.4
click at [290, 403] on div "Apt. N3139, [STREET_ADDRESS][PERSON_NAME] Property: [GEOGRAPHIC_DATA] ❓ Risk Le…" at bounding box center [650, 246] width 817 height 493
click at [563, 424] on textarea "Thanks for providing [PERSON_NAME]'s last name. I'll check on the status of you…" at bounding box center [668, 450] width 478 height 61
click at [504, 431] on textarea "Thanks for providing [PERSON_NAME]'s last name. I'll check on the status of you…" at bounding box center [668, 450] width 478 height 61
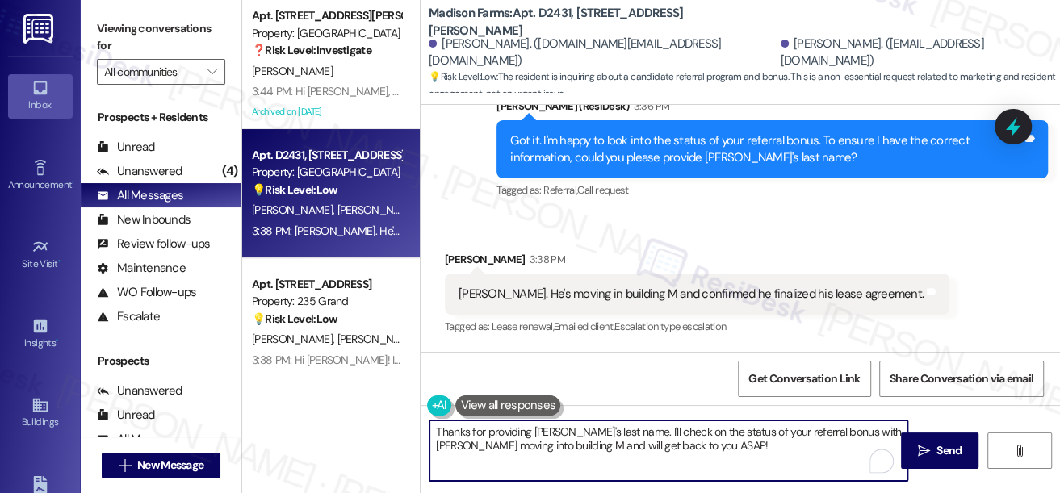
click at [504, 432] on textarea "Thanks for providing [PERSON_NAME]'s last name. I'll check on the status of you…" at bounding box center [668, 450] width 478 height 61
click at [547, 431] on textarea "Thanks for providing [PERSON_NAME]'s last name. I'll check on the status of you…" at bounding box center [668, 450] width 478 height 61
drag, startPoint x: 486, startPoint y: 432, endPoint x: 607, endPoint y: 429, distance: 121.1
click at [607, 429] on textarea "Thanks for providing [PERSON_NAME]'s last name. I'll check on the status of you…" at bounding box center [668, 450] width 478 height 61
click at [764, 434] on textarea "Thanks for getting back to me. I'll check on the status of your referral bonus …" at bounding box center [668, 450] width 478 height 61
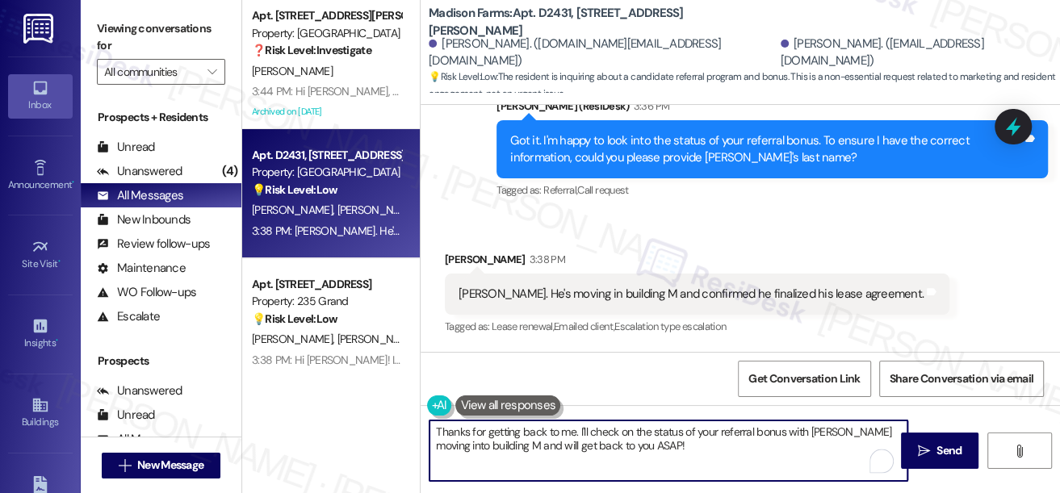
click at [764, 434] on textarea "Thanks for getting back to me. I'll check on the status of your referral bonus …" at bounding box center [668, 450] width 478 height 61
click at [769, 433] on textarea "Thanks for getting back to me. I'll check on the status of your referral bonus …" at bounding box center [668, 450] width 478 height 61
drag, startPoint x: 807, startPoint y: 431, endPoint x: 826, endPoint y: 445, distance: 23.7
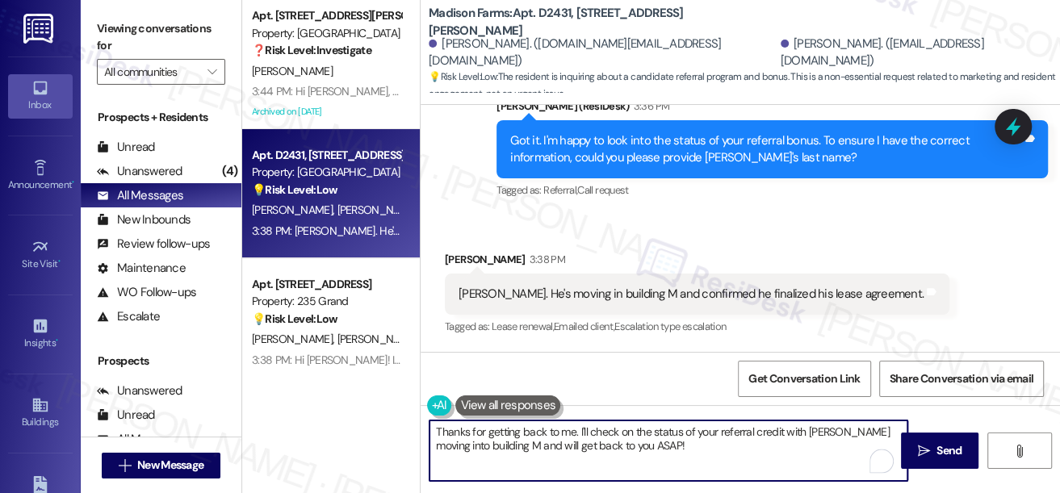
click at [826, 445] on textarea "Thanks for getting back to me. I'll check on the status of your referral credit…" at bounding box center [668, 450] width 478 height 61
click at [585, 449] on textarea "Thanks for getting back to me. I'll check on the status of your referral credit…" at bounding box center [668, 450] width 478 height 61
click at [669, 445] on textarea "Thanks for getting back to me. I'll check on the status of your referral credit…" at bounding box center [668, 450] width 478 height 61
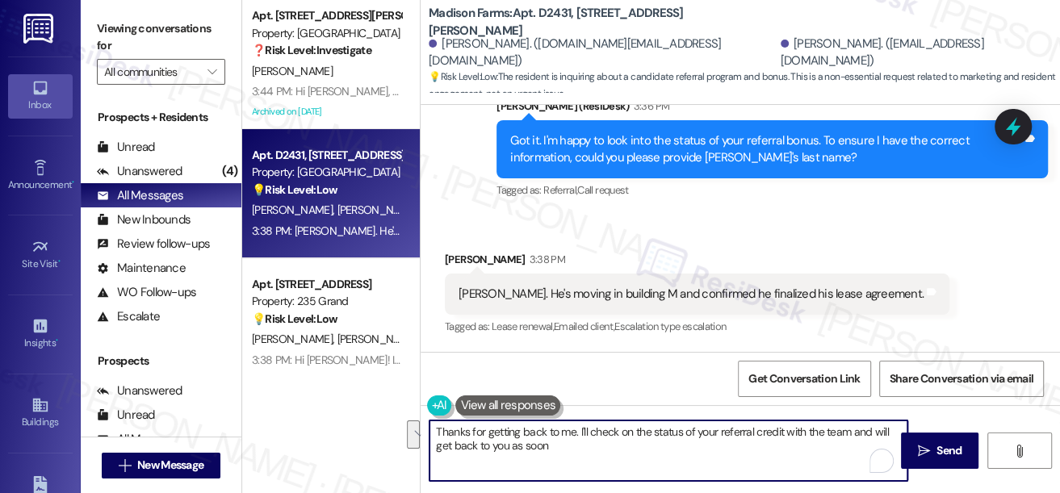
click at [626, 454] on textarea "Thanks for getting back to me. I'll check on the status of your referral credit…" at bounding box center [668, 450] width 478 height 61
click at [760, 432] on textarea "Thanks for getting back to me. I'll check on the status of your referral credit…" at bounding box center [668, 450] width 478 height 61
click at [712, 445] on textarea "Thanks for getting back to me. I'll check on the status of your referral with t…" at bounding box center [668, 450] width 478 height 61
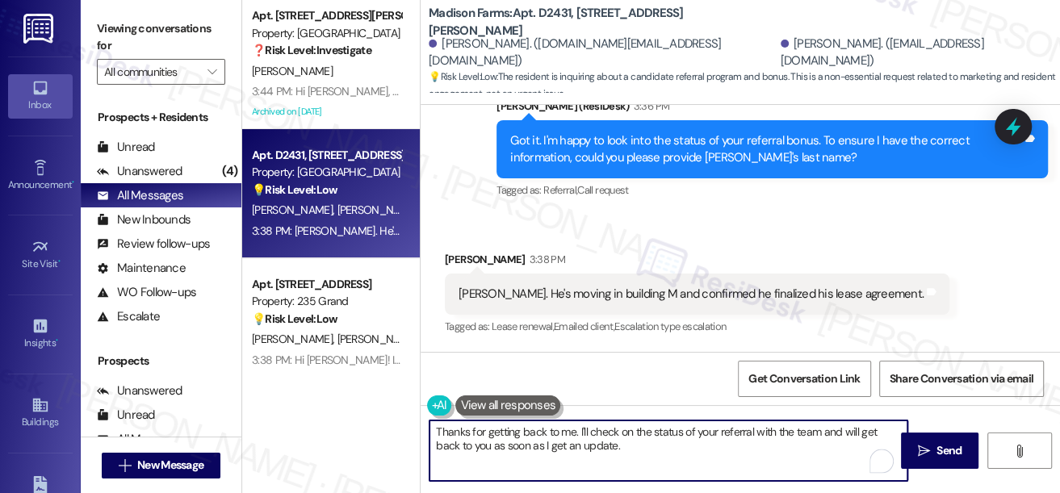
click at [712, 445] on textarea "Thanks for getting back to me. I'll check on the status of your referral with t…" at bounding box center [668, 450] width 478 height 61
click at [709, 449] on textarea "Thanks for getting back to me. I'll check on the status of your referral with t…" at bounding box center [668, 450] width 478 height 61
click at [738, 445] on textarea "Thanks for getting back to me. I'll check on the status of your referral with t…" at bounding box center [668, 450] width 478 height 61
type textarea "Thanks for getting back to me. I'll check on the status of your referral with t…"
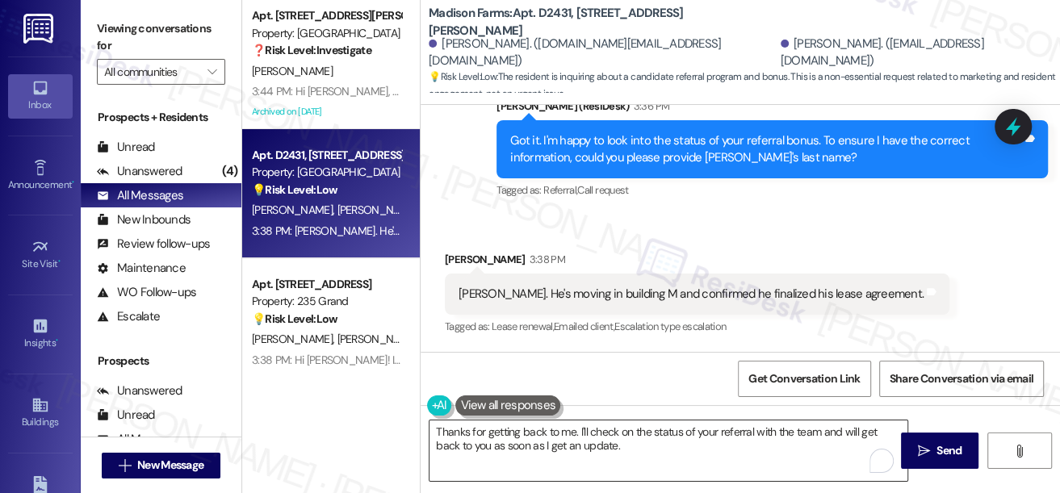
click at [805, 448] on textarea "Thanks for getting back to me. I'll check on the status of your referral with t…" at bounding box center [668, 450] width 478 height 61
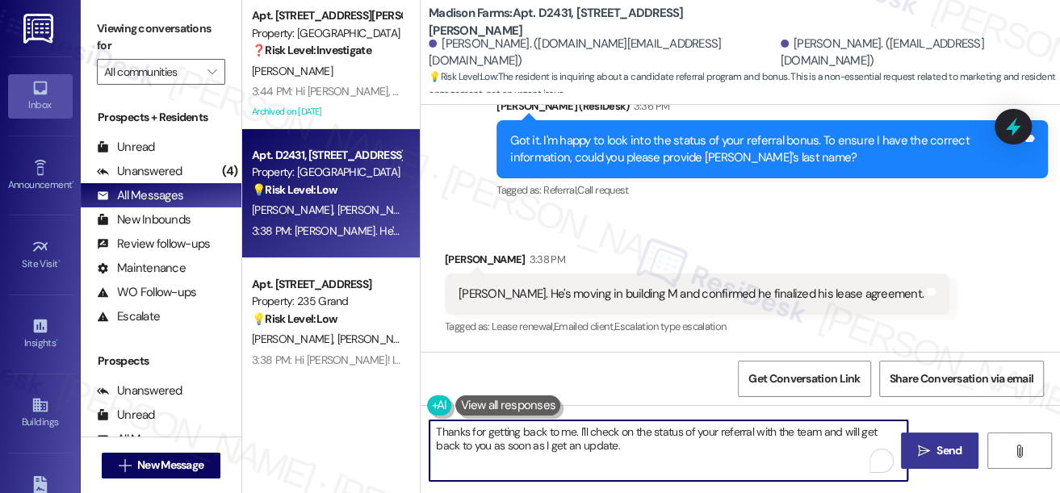
click at [956, 447] on span "Send" at bounding box center [948, 450] width 31 height 17
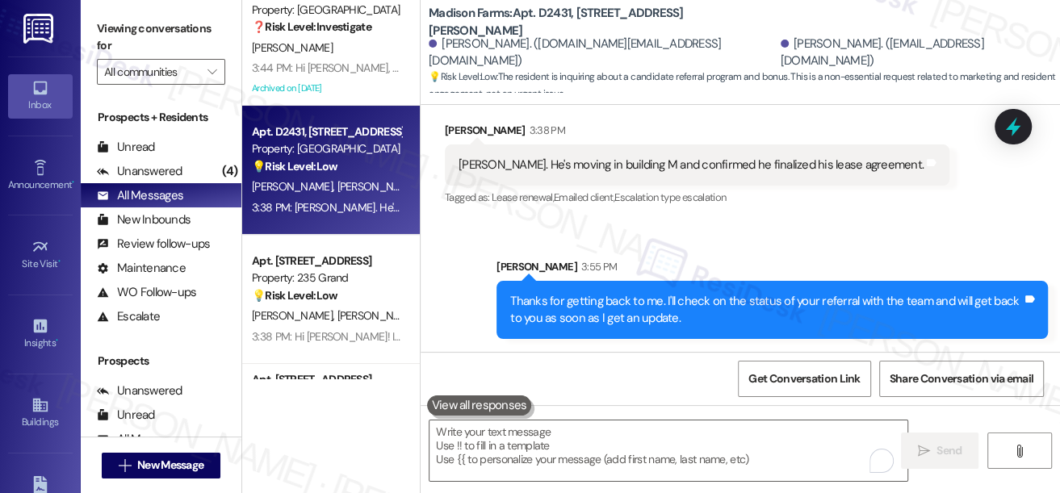
scroll to position [0, 0]
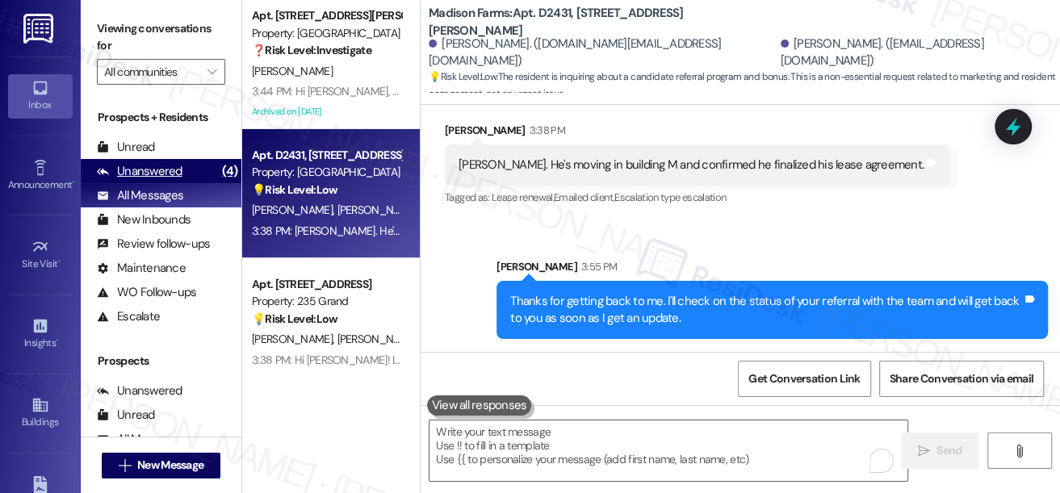
click at [183, 178] on div "Unanswered (4)" at bounding box center [161, 171] width 161 height 24
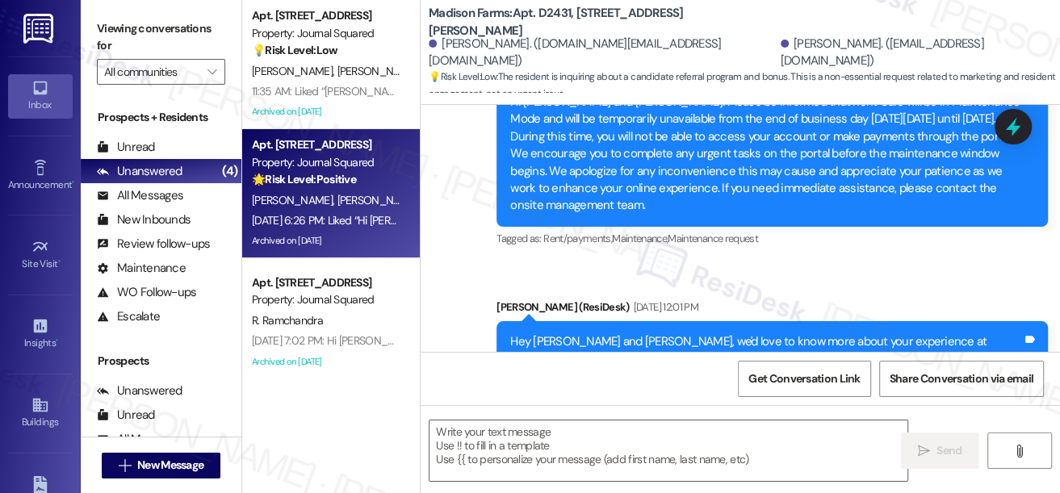
type textarea "Fetching suggested responses. Please feel free to read through the conversation…"
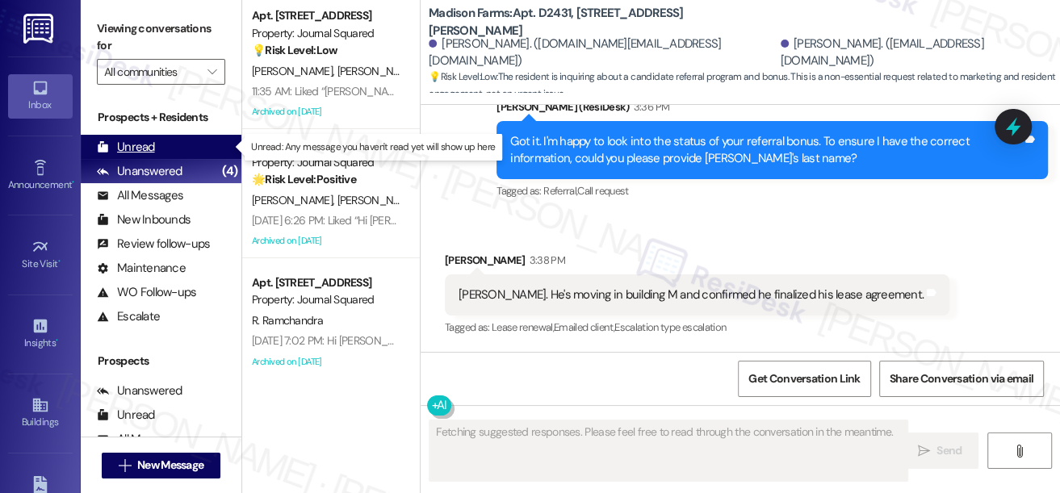
click at [177, 148] on div "Unread (0)" at bounding box center [161, 147] width 161 height 24
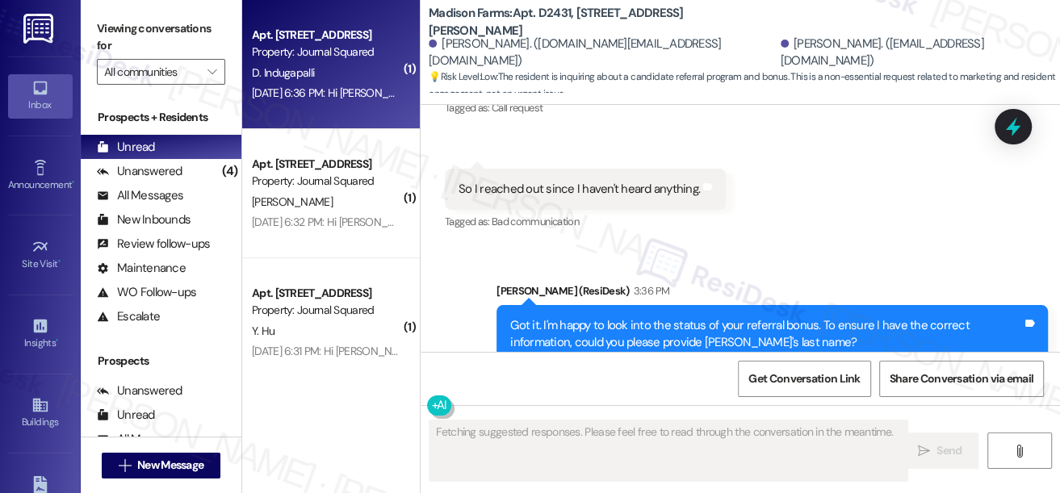
scroll to position [2497, 0]
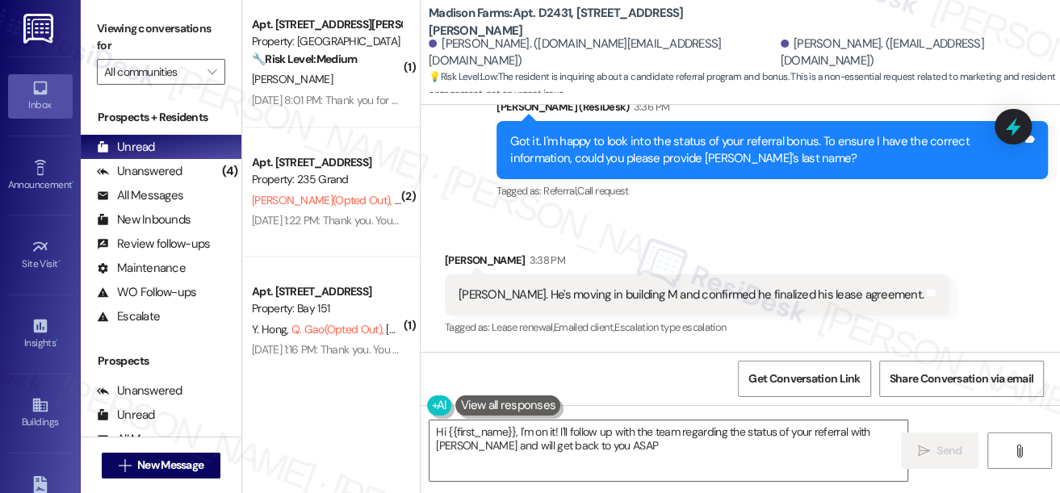
type textarea "Hi {{first_name}}, I'm on it! I'll follow up with the team regarding the status…"
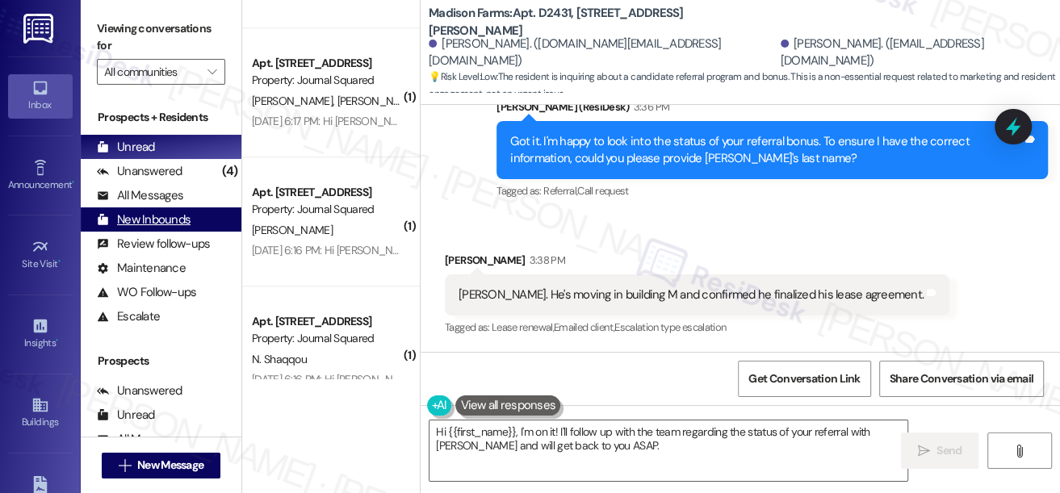
scroll to position [587, 0]
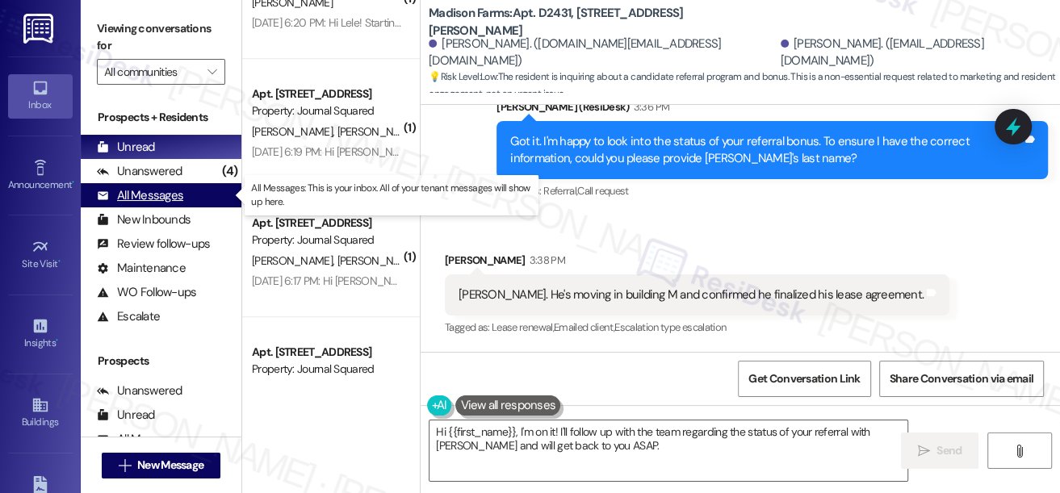
click at [181, 202] on div "All Messages" at bounding box center [140, 195] width 86 height 17
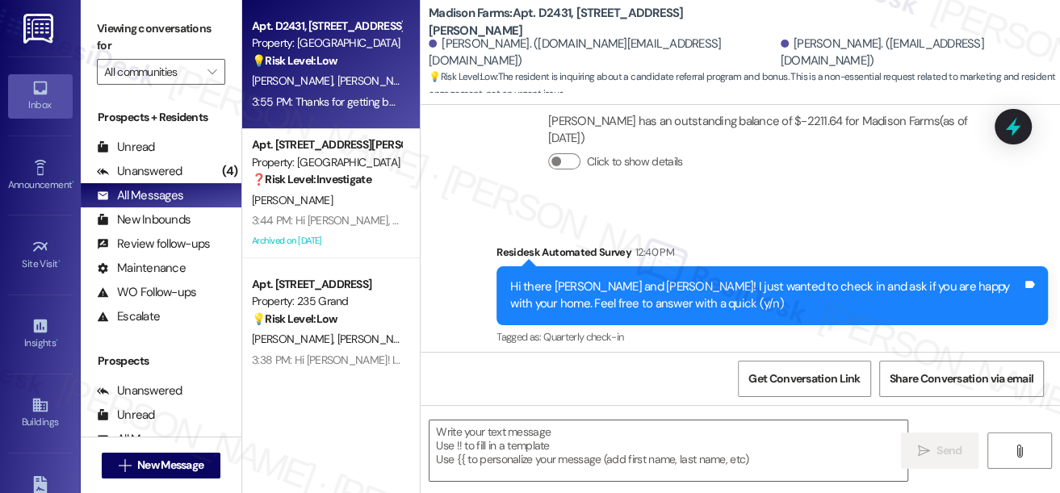
type textarea "Fetching suggested responses. Please feel free to read through the conversation…"
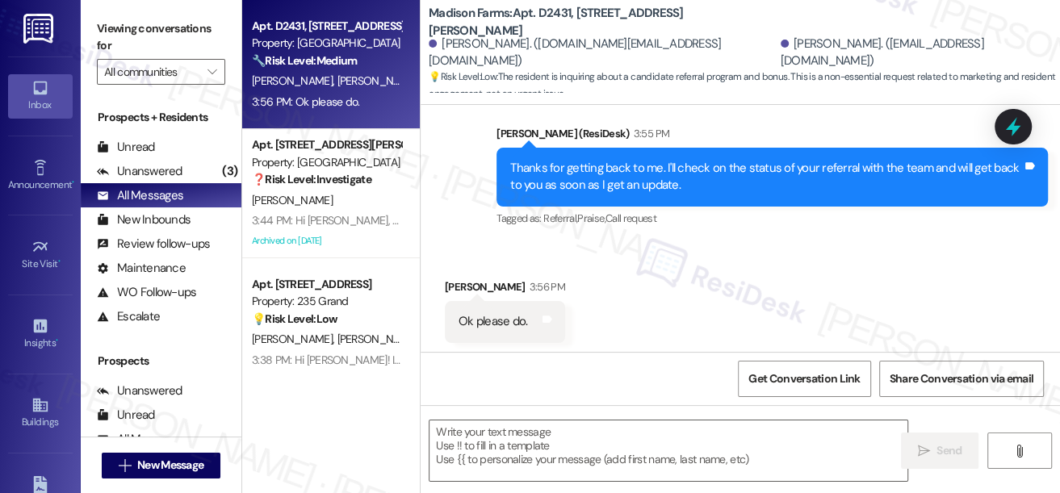
scroll to position [2962, 0]
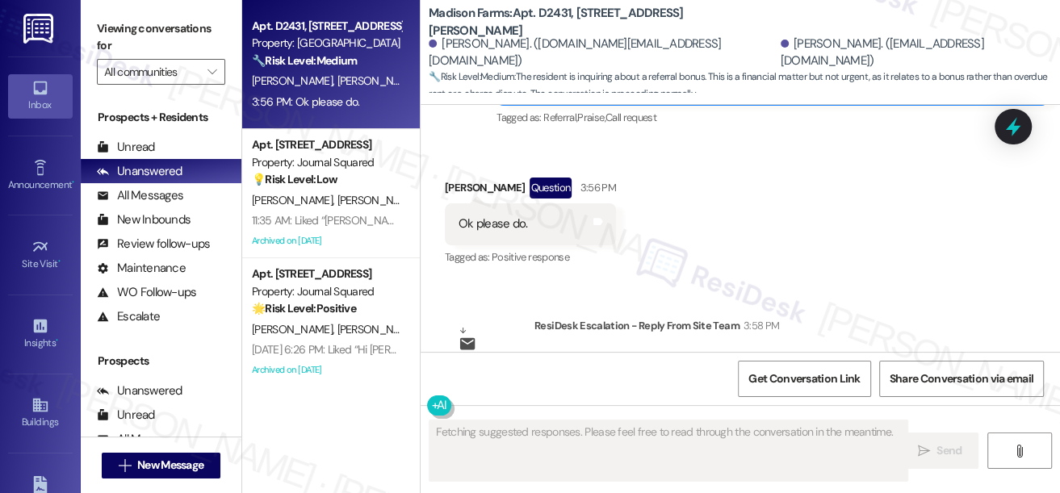
scroll to position [3154, 0]
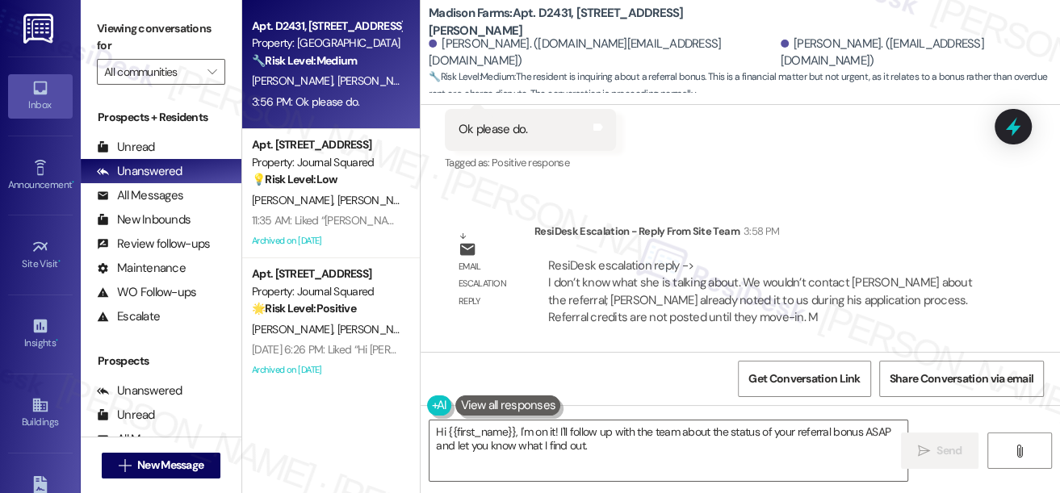
click at [120, 34] on label "Viewing conversations for" at bounding box center [161, 37] width 128 height 43
click at [107, 27] on label "Viewing conversations for" at bounding box center [161, 37] width 128 height 43
click at [572, 454] on textarea "Hi {{first_name}}, I'm on it! I'll follow up with the team about the status of …" at bounding box center [668, 450] width 478 height 61
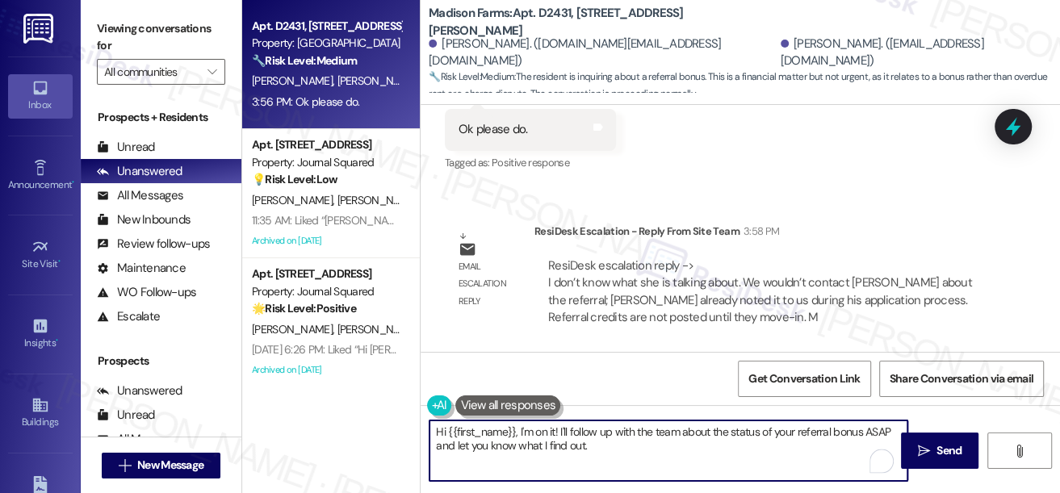
drag, startPoint x: 620, startPoint y: 442, endPoint x: 446, endPoint y: 429, distance: 174.0
click at [446, 429] on textarea "Hi {{first_name}}, I'm on it! I'll follow up with the team about the status of …" at bounding box center [668, 450] width 478 height 61
click at [592, 440] on textarea "Hi {{first_name}}, I'm on it! I'll follow up with the team about the status of …" at bounding box center [668, 450] width 478 height 61
drag, startPoint x: 603, startPoint y: 457, endPoint x: 518, endPoint y: 430, distance: 88.8
click at [518, 430] on textarea "Hi {{first_name}}, I'm on it! I'll follow up with the team about the status of …" at bounding box center [668, 450] width 478 height 61
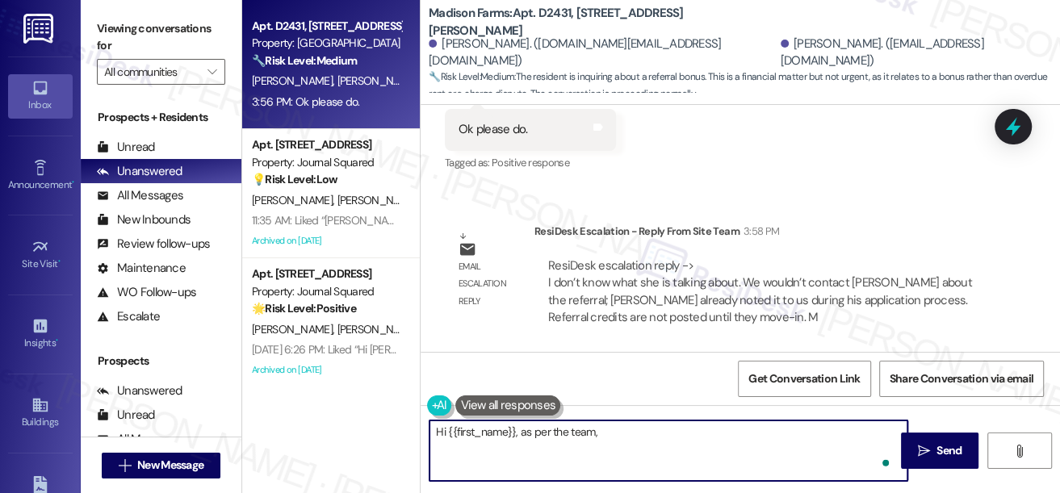
paste textarea "The site team mentioned that they wouldn’t be contacting Monica about the refer…"
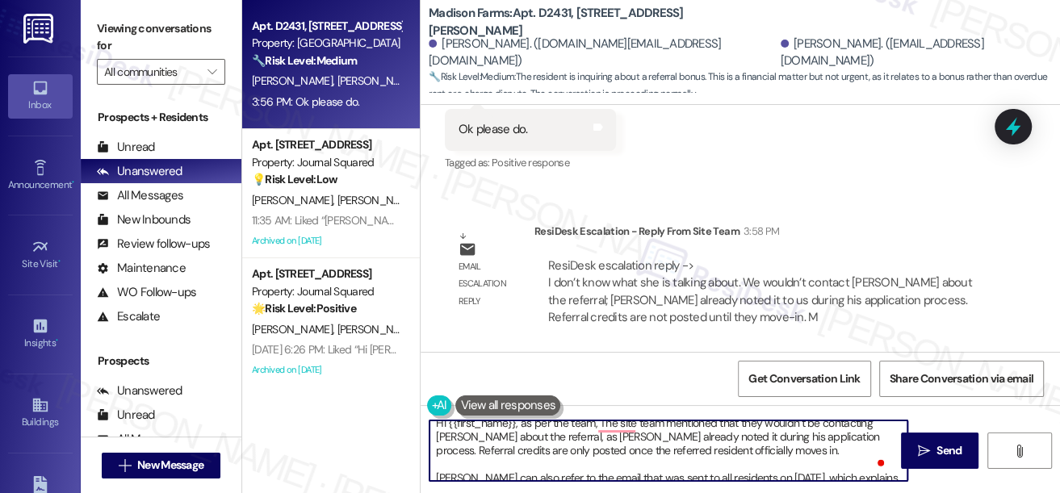
scroll to position [0, 0]
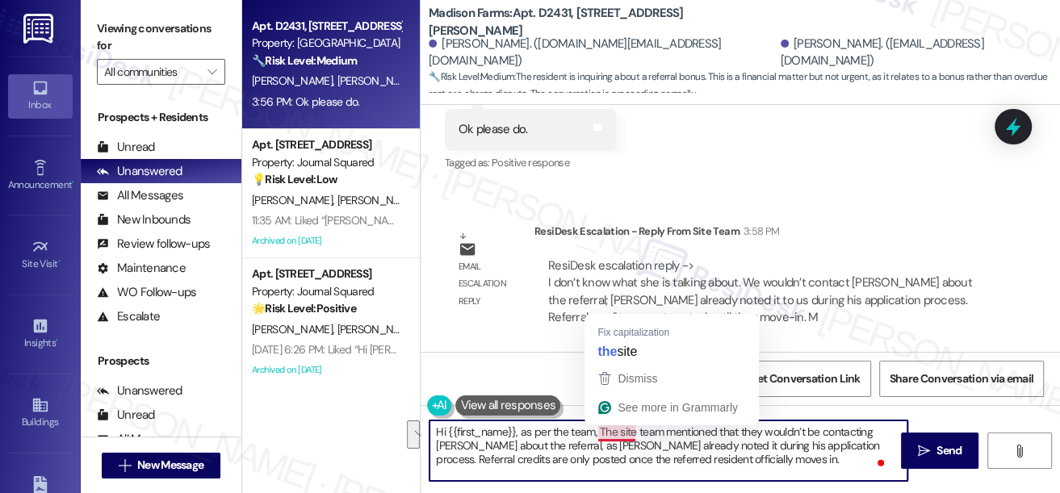
drag, startPoint x: 822, startPoint y: 445, endPoint x: 596, endPoint y: 429, distance: 225.7
click at [596, 429] on textarea "Hi {{first_name}}, as per the team, The site team mentioned that they wouldn’t …" at bounding box center [668, 450] width 478 height 61
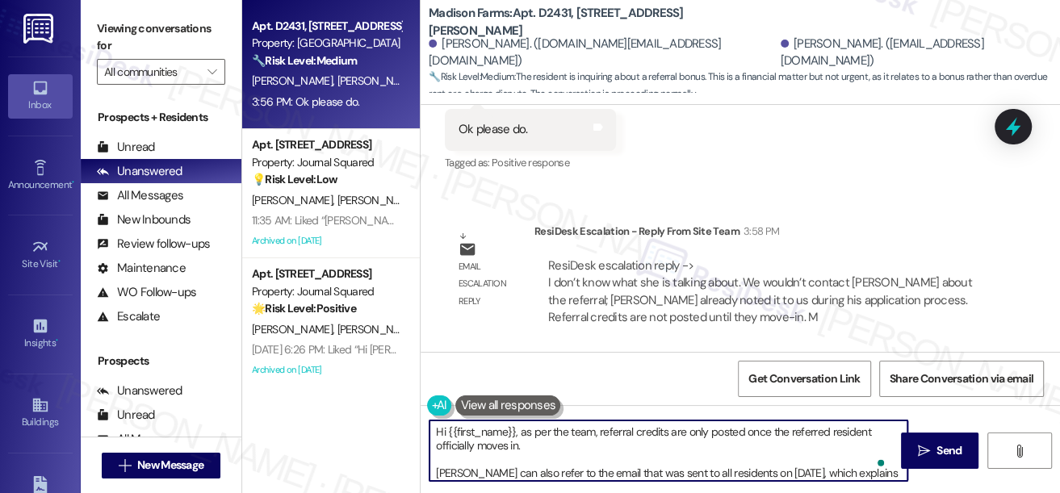
click at [643, 430] on textarea "Hi {{first_name}}, as per the team, referral credits are only posted once the r…" at bounding box center [668, 450] width 478 height 61
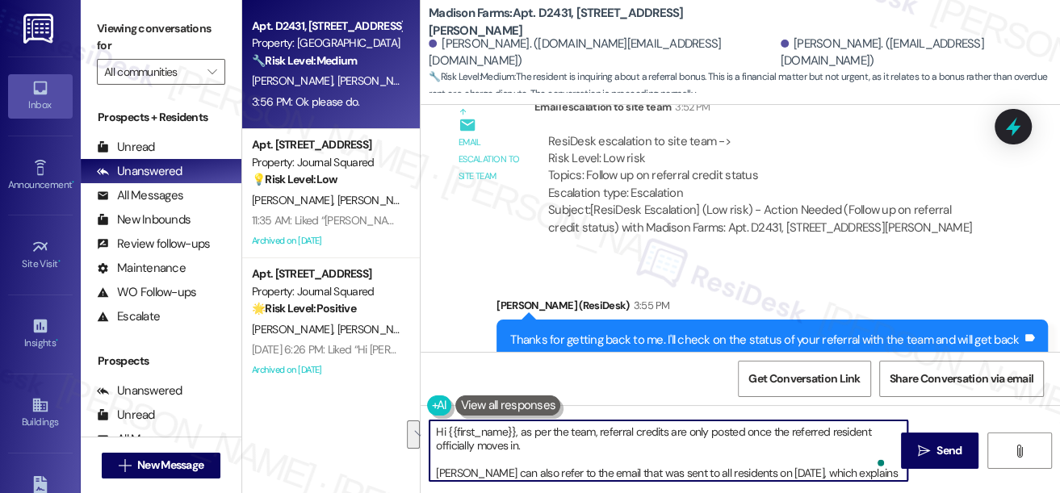
click at [537, 459] on textarea "Hi {{first_name}}, as per the team, referral credits are only posted once the r…" at bounding box center [668, 450] width 478 height 61
click at [435, 471] on textarea "Hi {{first_name}}, as per the team, referral credits are only posted once the r…" at bounding box center [668, 450] width 478 height 61
click at [454, 470] on textarea "Hi {{first_name}}, as per the team, referral credits are only posted once the r…" at bounding box center [668, 450] width 478 height 61
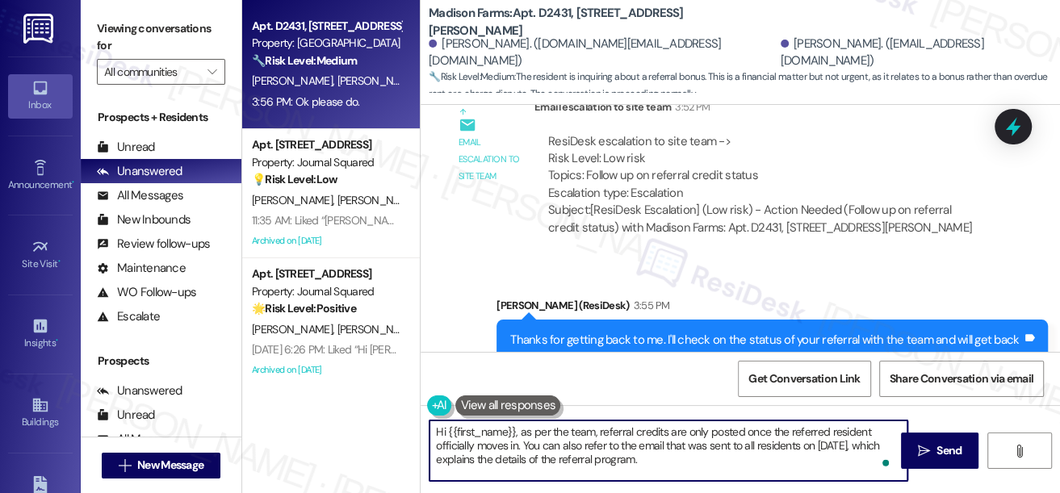
scroll to position [2567, 0]
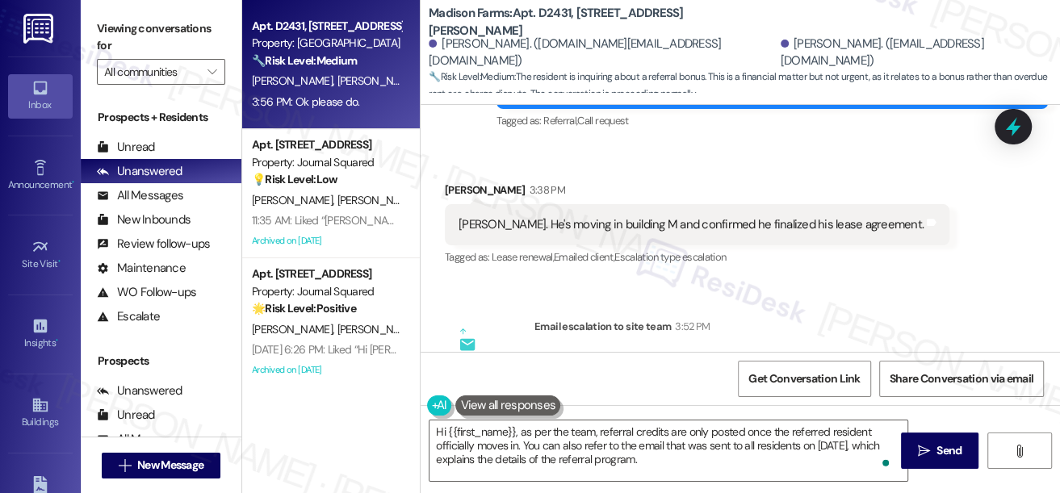
click at [633, 228] on div "[PERSON_NAME]. He's moving in building M and confirmed he finalized his lease a…" at bounding box center [690, 224] width 465 height 17
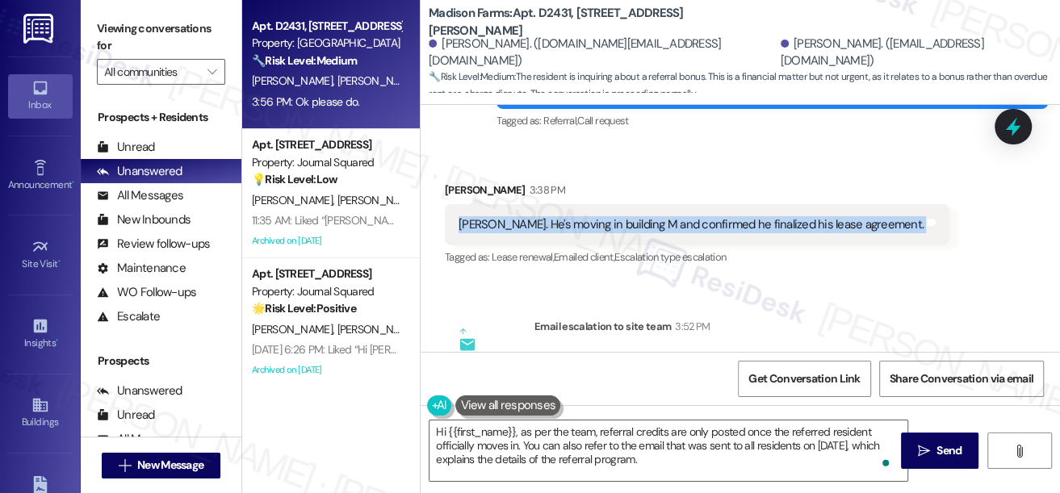
click at [633, 228] on div "[PERSON_NAME]. He's moving in building M and confirmed he finalized his lease a…" at bounding box center [690, 224] width 465 height 17
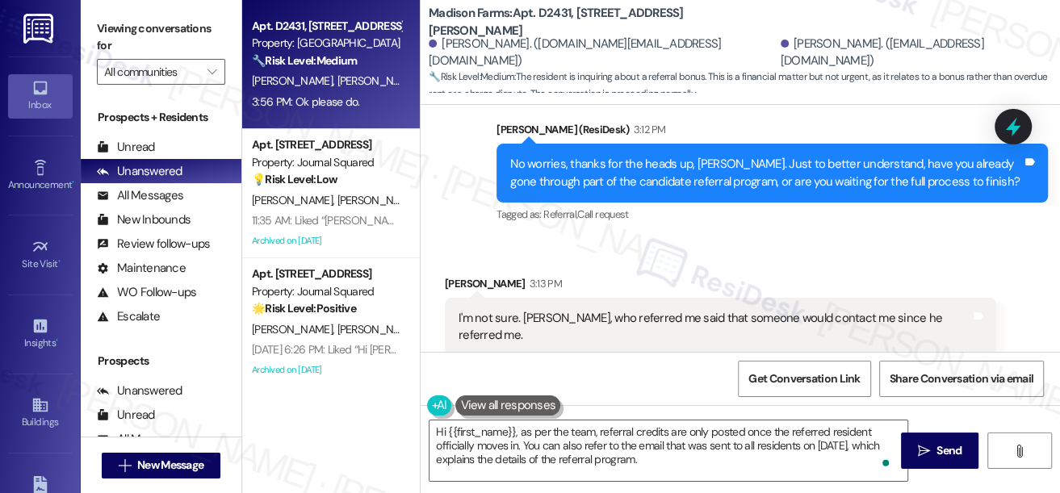
scroll to position [2420, 0]
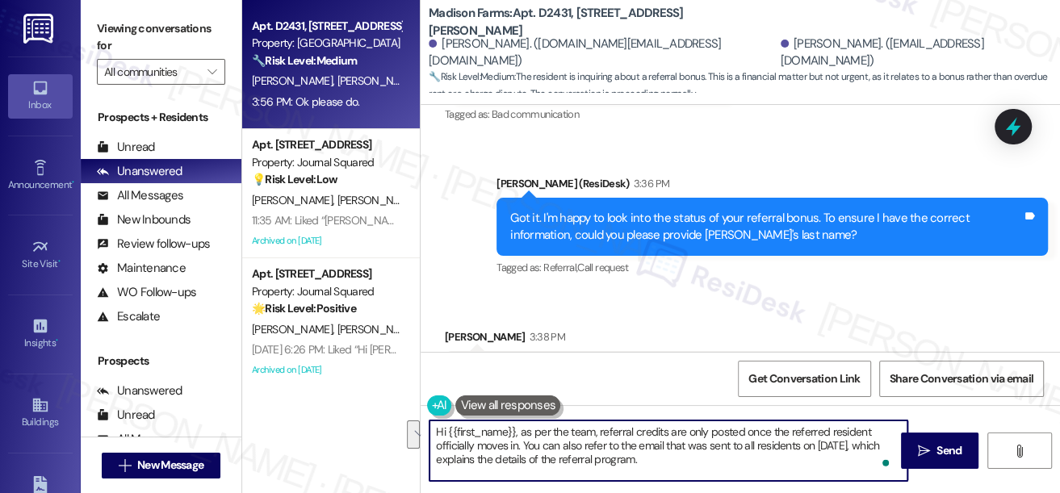
drag, startPoint x: 553, startPoint y: 448, endPoint x: 714, endPoint y: 458, distance: 161.7
click at [714, 458] on textarea "Hi {{first_name}}, as per the team, referral credits are only posted once the r…" at bounding box center [668, 450] width 478 height 61
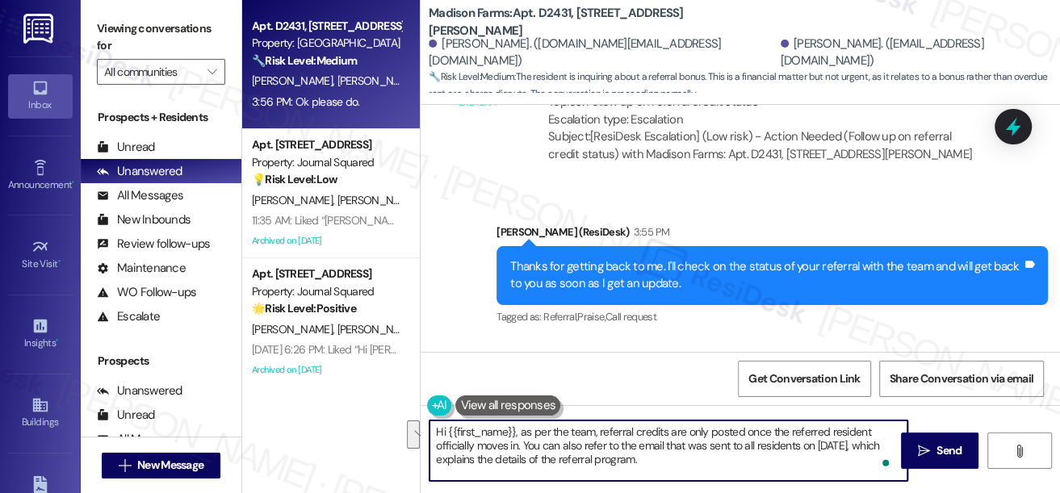
scroll to position [3154, 0]
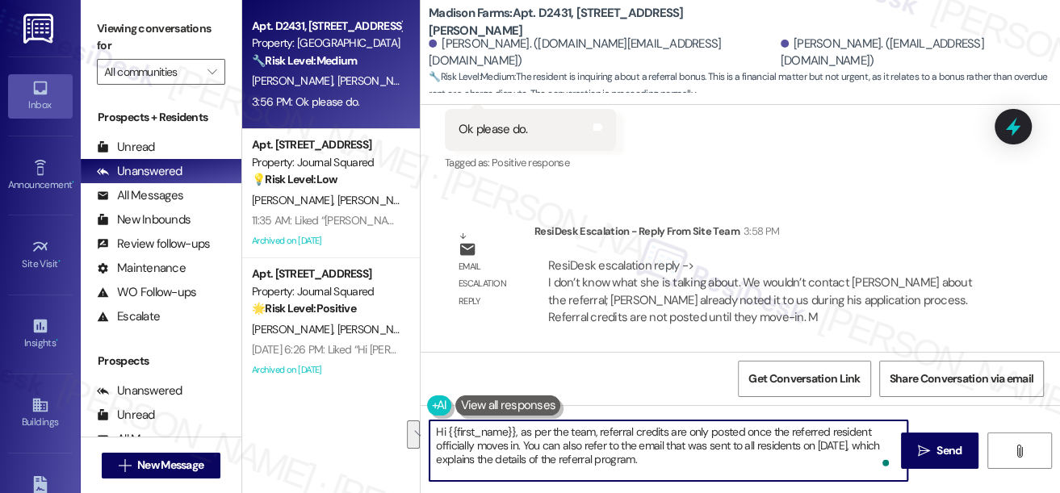
click at [767, 293] on div "ResiDesk escalation reply -> I don’t know what she is talking about. We wouldn’…" at bounding box center [760, 291] width 424 height 68
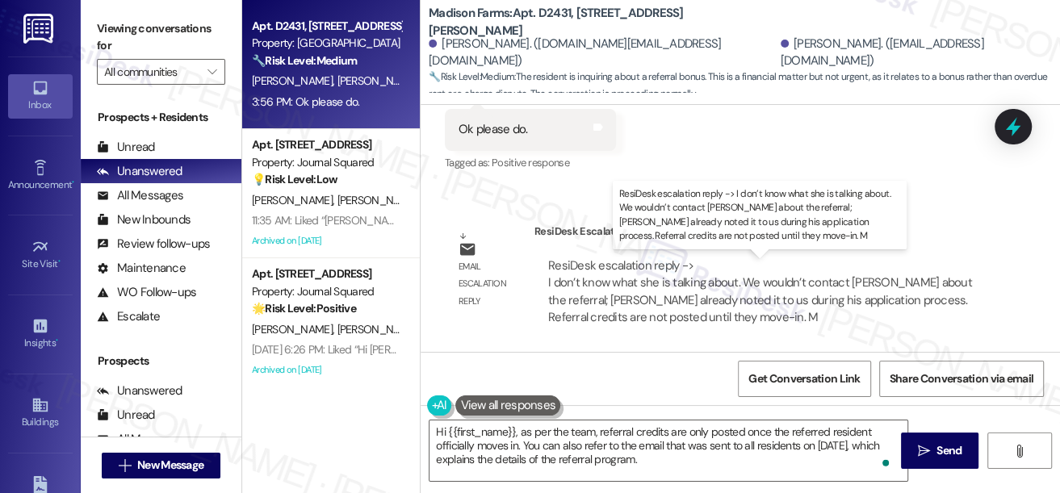
click at [768, 292] on div "ResiDesk escalation reply -> I don’t know what she is talking about. We wouldn’…" at bounding box center [760, 291] width 424 height 68
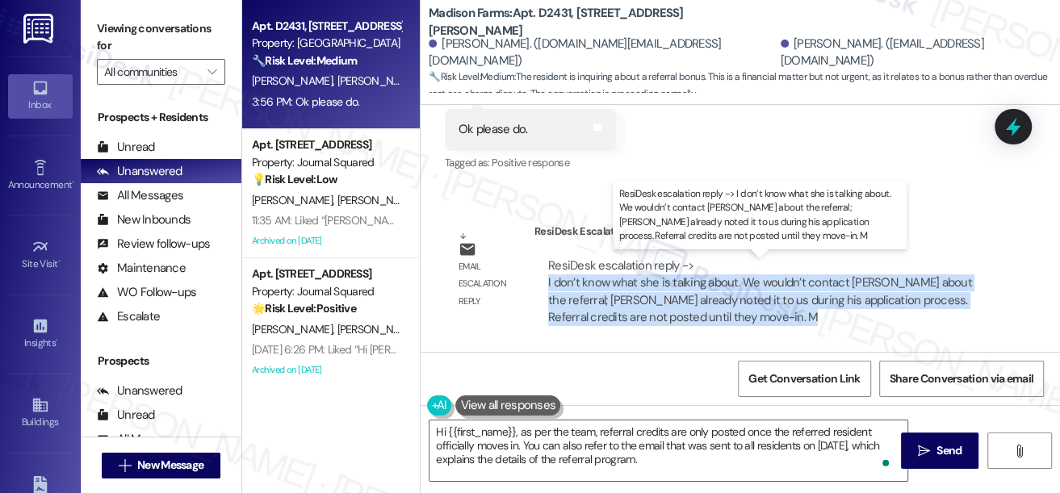
click at [768, 292] on div "ResiDesk escalation reply -> I don’t know what she is talking about. We wouldn’…" at bounding box center [760, 291] width 424 height 68
click at [698, 304] on div "ResiDesk escalation reply -> I don’t know what she is talking about. We wouldn’…" at bounding box center [760, 291] width 424 height 68
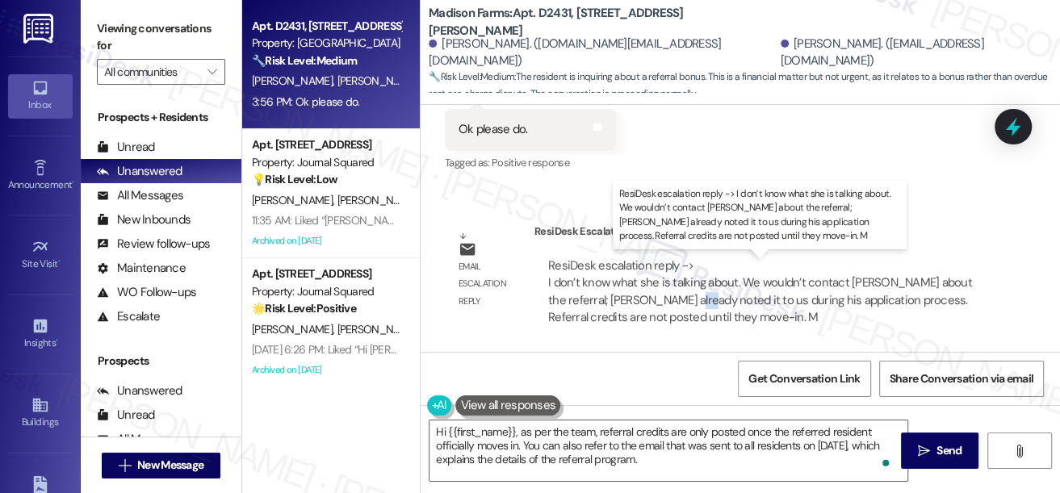
click at [698, 304] on div "ResiDesk escalation reply -> I don’t know what she is talking about. We wouldn’…" at bounding box center [760, 291] width 424 height 68
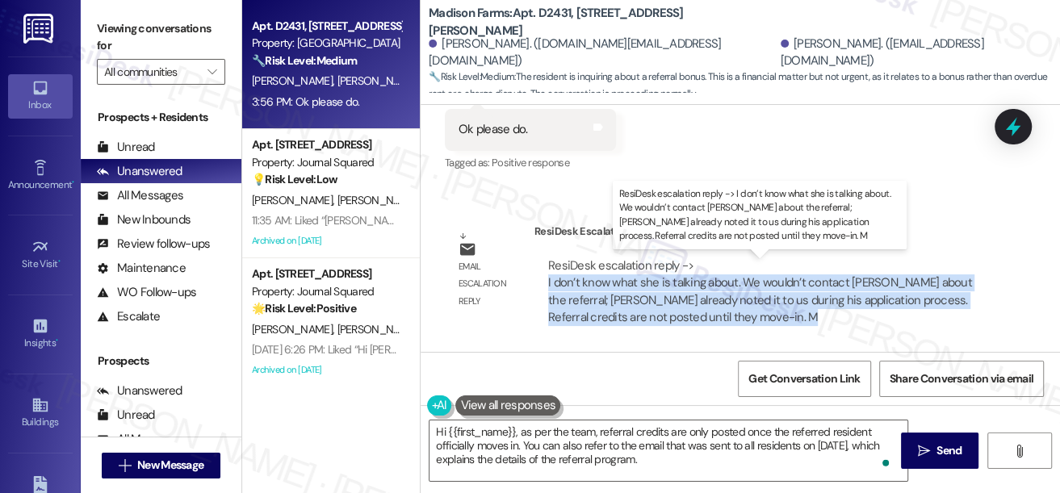
click at [697, 305] on div "ResiDesk escalation reply -> I don’t know what she is talking about. We wouldn’…" at bounding box center [760, 291] width 424 height 68
click at [705, 304] on div "ResiDesk escalation reply -> I don’t know what she is talking about. We wouldn’…" at bounding box center [760, 291] width 424 height 68
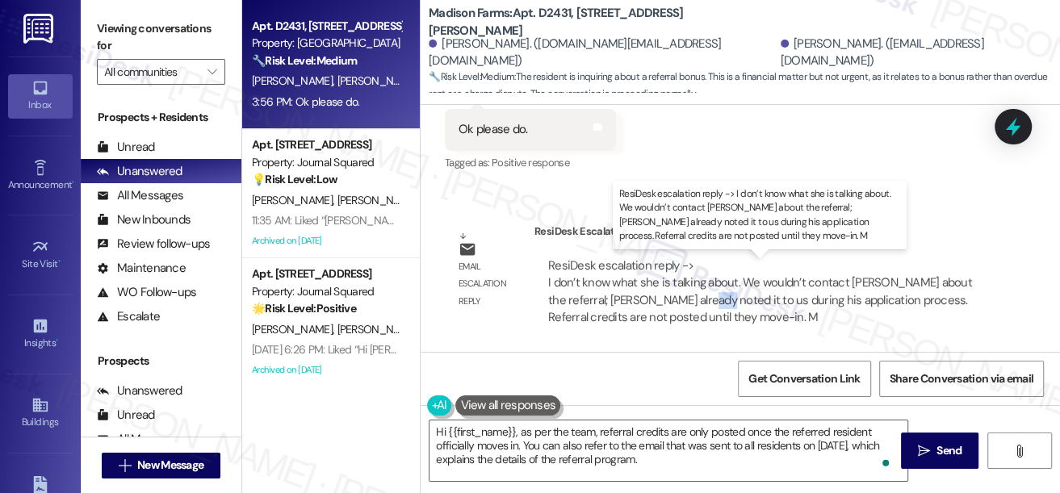
click at [705, 304] on div "ResiDesk escalation reply -> I don’t know what she is talking about. We wouldn’…" at bounding box center [760, 291] width 424 height 68
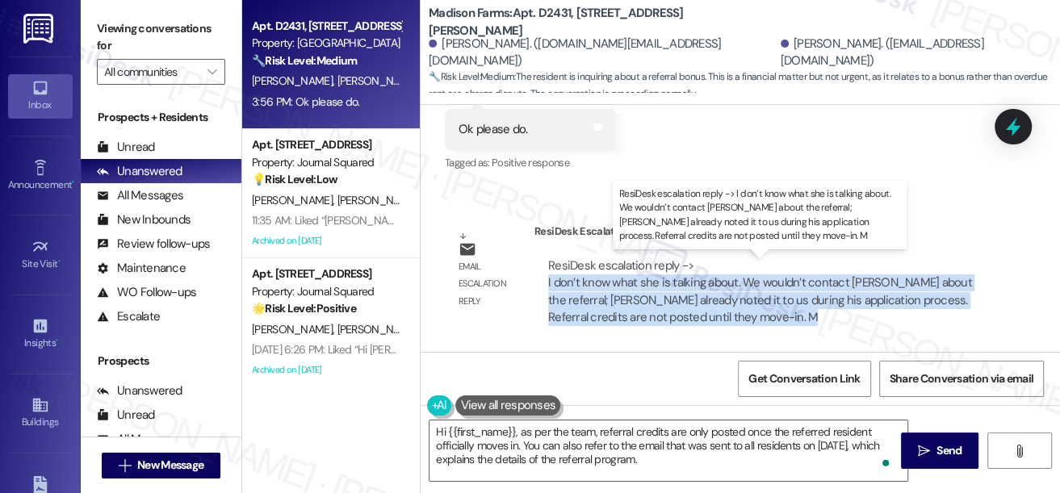
click at [705, 304] on div "ResiDesk escalation reply -> I don’t know what she is talking about. We wouldn’…" at bounding box center [760, 291] width 424 height 68
click at [722, 301] on div "ResiDesk escalation reply -> I don’t know what she is talking about. We wouldn’…" at bounding box center [760, 291] width 424 height 68
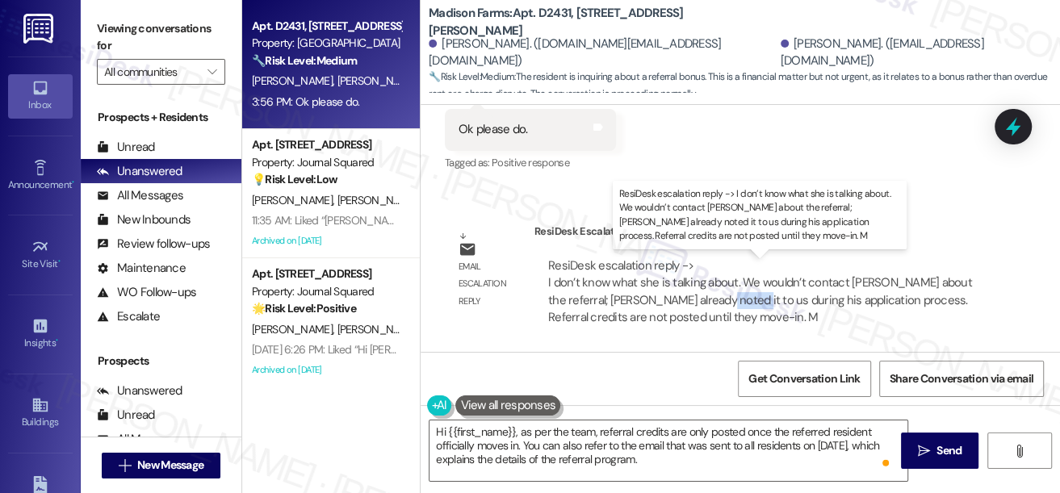
click at [722, 301] on div "ResiDesk escalation reply -> I don’t know what she is talking about. We wouldn’…" at bounding box center [760, 291] width 424 height 68
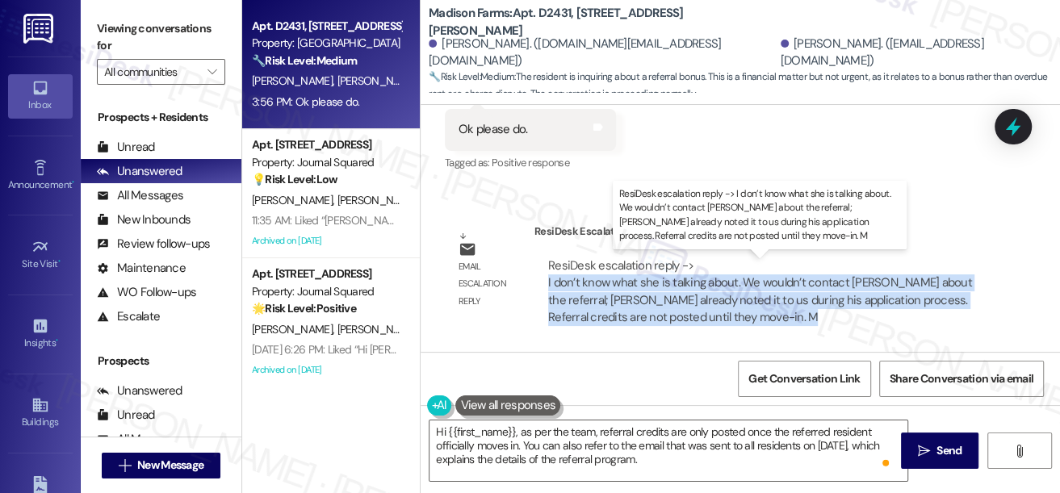
click at [722, 301] on div "ResiDesk escalation reply -> I don’t know what she is talking about. We wouldn’…" at bounding box center [760, 291] width 424 height 68
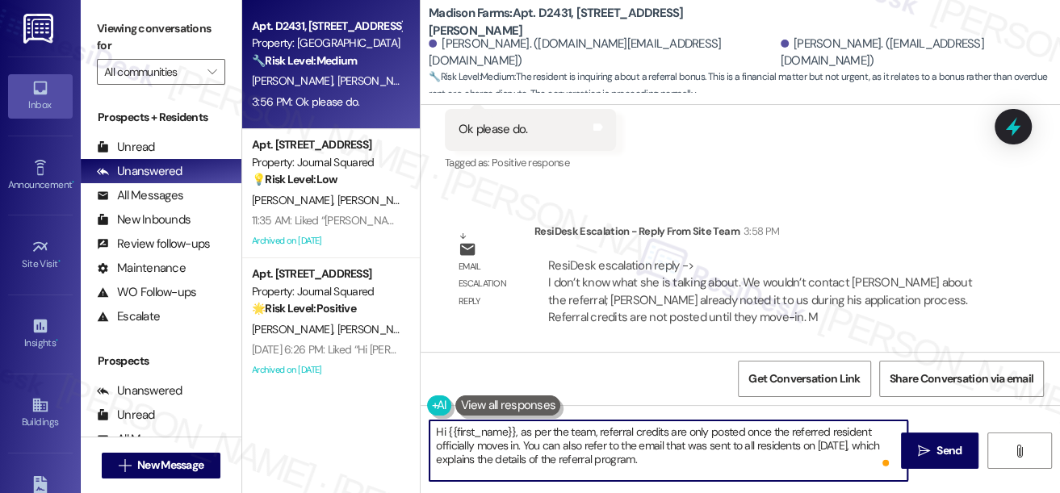
drag, startPoint x: 597, startPoint y: 431, endPoint x: 617, endPoint y: 427, distance: 20.6
click at [597, 431] on textarea "Hi {{first_name}}, as per the team, referral credits are only posted once the r…" at bounding box center [668, 450] width 478 height 61
paste textarea "Nick already noted it to us during his application process."
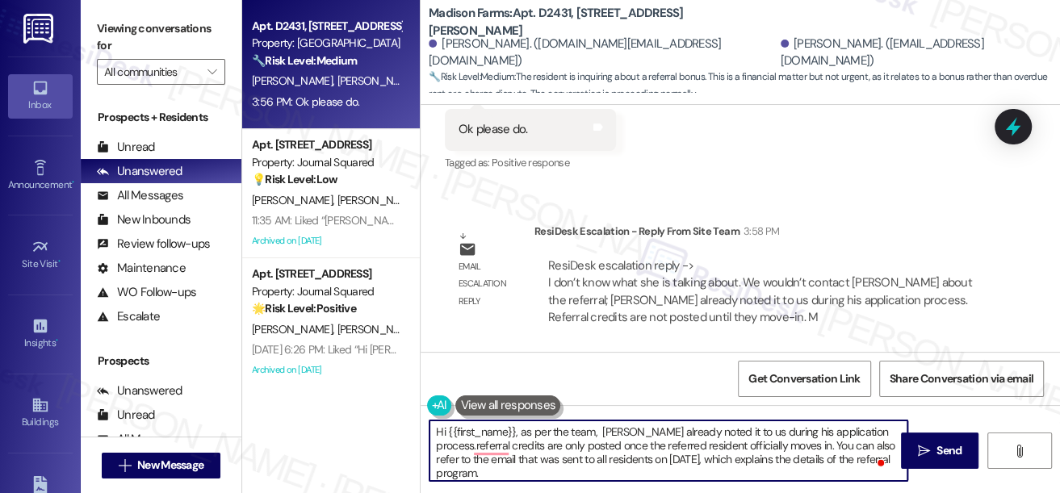
click at [712, 429] on textarea "Hi {{first_name}}, as per the team, Nick already noted it to us during his appl…" at bounding box center [668, 450] width 478 height 61
click at [571, 435] on textarea "Hi {{first_name}}, as per the team, Nick already noted it to them during his ap…" at bounding box center [668, 450] width 478 height 61
click at [570, 435] on textarea "Hi {{first_name}}, as per the team, Nick already noted it to them during his ap…" at bounding box center [668, 450] width 478 height 61
drag, startPoint x: 570, startPoint y: 435, endPoint x: 579, endPoint y: 435, distance: 8.9
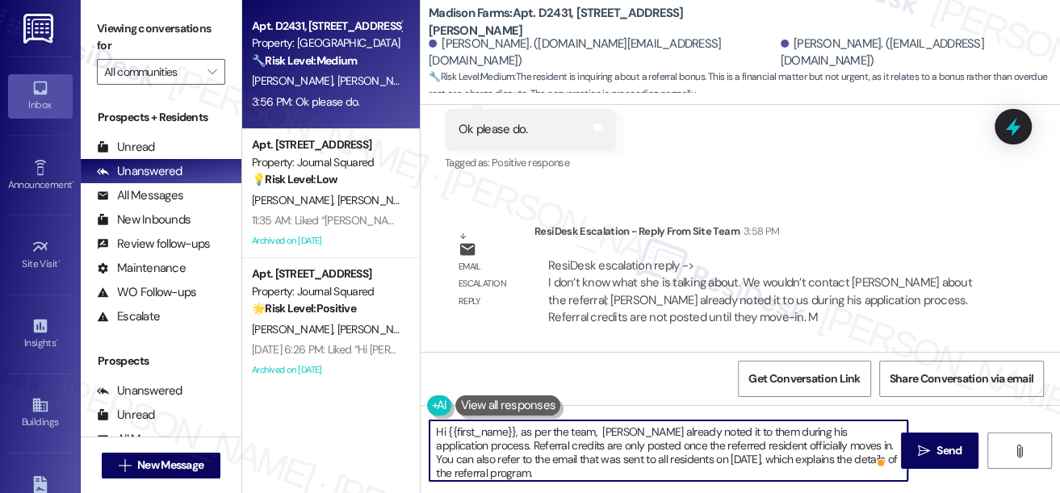
click at [570, 435] on textarea "Hi {{first_name}}, as per the team, Nick already noted it to them during his ap…" at bounding box center [668, 450] width 478 height 61
click at [596, 435] on textarea "Hi {{first_name}}, as per the team, Nick already noted it to them during his ap…" at bounding box center [668, 450] width 478 height 61
drag, startPoint x: 602, startPoint y: 428, endPoint x: 615, endPoint y: 424, distance: 13.3
click at [602, 428] on textarea "Hi {{first_name}}, as per the team, Nick already noted it to them during his ap…" at bounding box center [668, 450] width 478 height 61
click at [521, 431] on textarea "Hi {{first_name}}, as per the team, Nick already noted it to them during his ap…" at bounding box center [668, 450] width 478 height 61
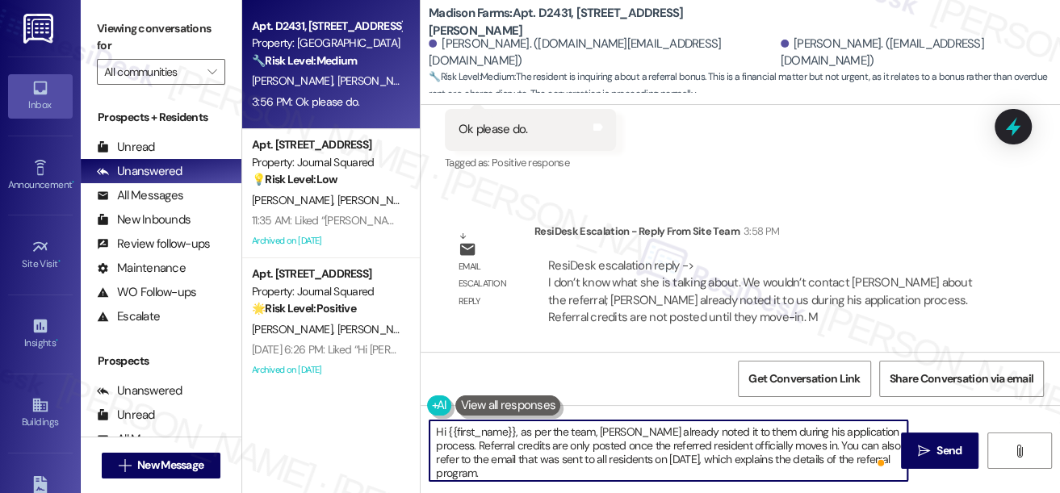
click at [521, 431] on textarea "Hi {{first_name}}, as per the team, Nick already noted it to them during his ap…" at bounding box center [668, 450] width 478 height 61
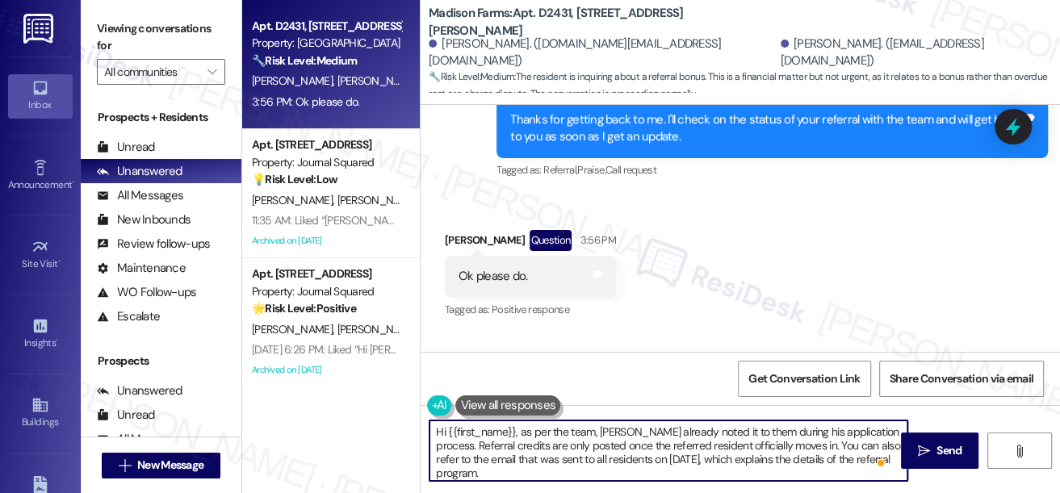
click at [459, 246] on div "Monica Bates Question 3:56 PM" at bounding box center [530, 243] width 171 height 26
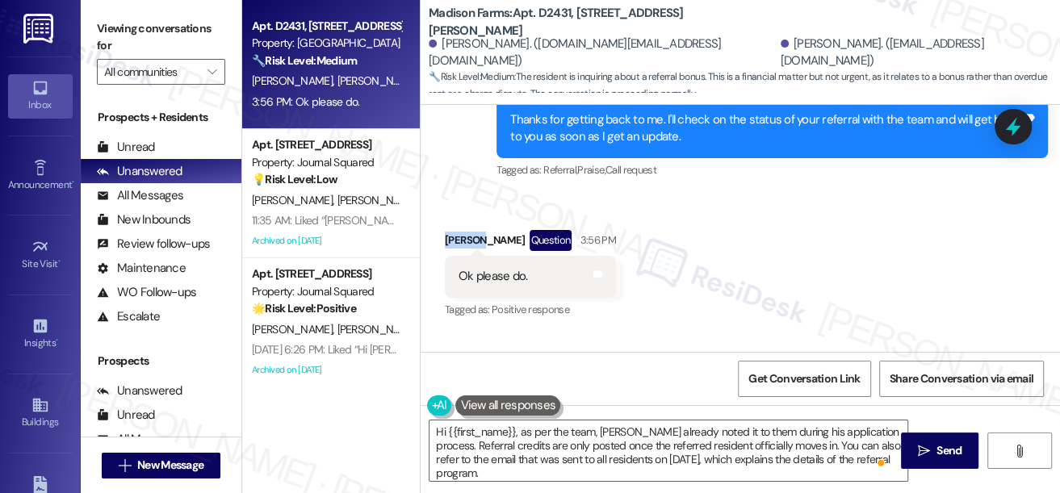
click at [459, 246] on div "Monica Bates Question 3:56 PM" at bounding box center [530, 243] width 171 height 26
copy div "Monica"
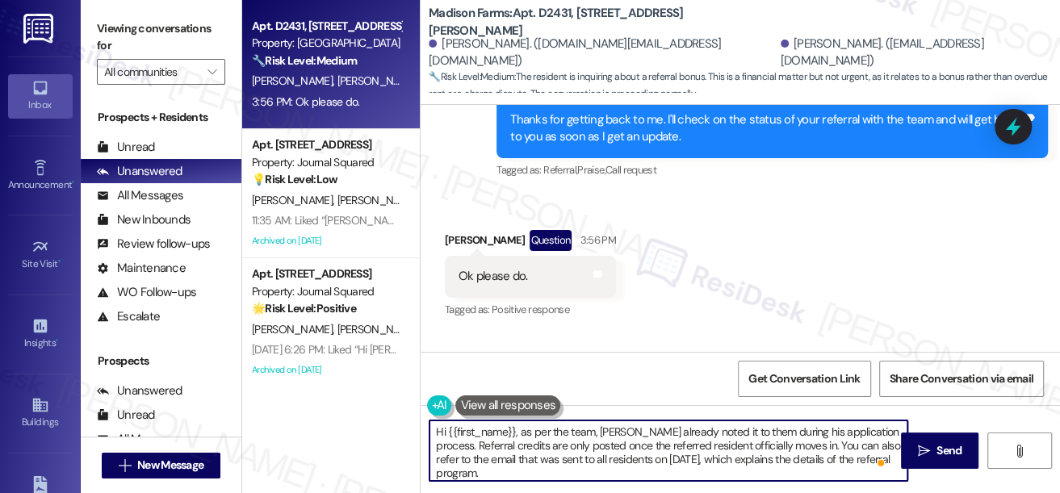
drag, startPoint x: 447, startPoint y: 433, endPoint x: 514, endPoint y: 410, distance: 70.7
click at [514, 420] on div "Hi {{first_name}}, as per the team, Nick already noted it to them during his ap…" at bounding box center [659, 451] width 479 height 62
paste textarea "Monica"
click at [822, 431] on textarea "Hi Monica, as per the team, Nick already noted it to them during his applicatio…" at bounding box center [668, 450] width 478 height 61
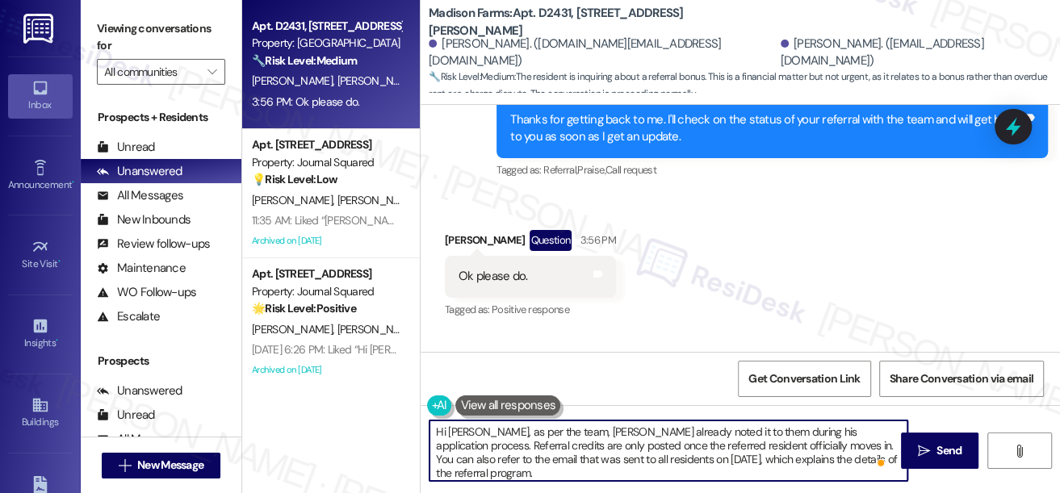
click at [822, 431] on textarea "Hi Monica, as per the team, Nick already noted it to them during his applicatio…" at bounding box center [668, 450] width 478 height 61
click at [559, 447] on textarea "Hi Monica, as per the team, Nick already noted it to them during his applicatio…" at bounding box center [668, 450] width 478 height 61
drag, startPoint x: 591, startPoint y: 445, endPoint x: 721, endPoint y: 445, distance: 129.9
click at [721, 445] on textarea "Hi Monica, as per the team, Nick already noted it to them during his applicatio…" at bounding box center [668, 450] width 478 height 61
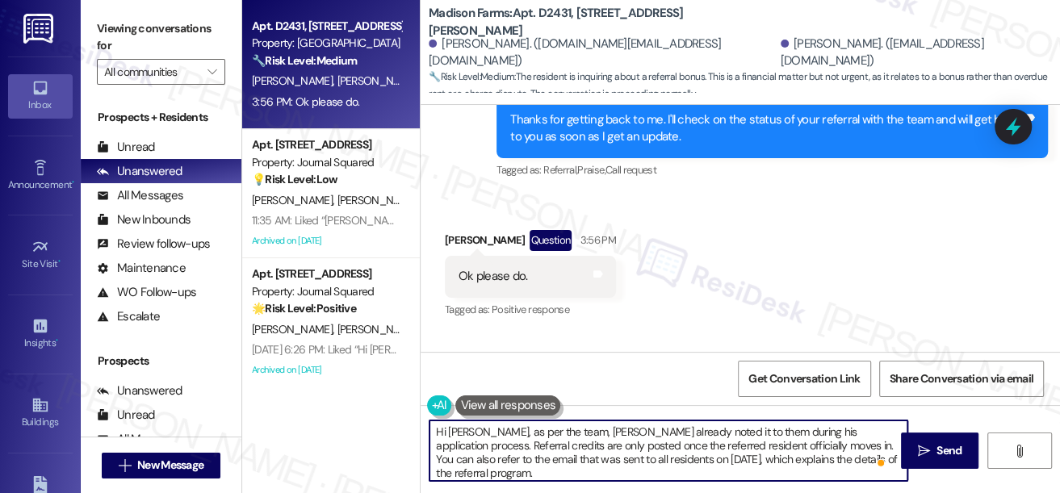
click at [721, 445] on textarea "Hi Monica, as per the team, Nick already noted it to them during his applicatio…" at bounding box center [668, 450] width 478 height 61
click at [811, 442] on textarea "Hi Monica, as per the team, Nick already noted it to them during his applicatio…" at bounding box center [668, 450] width 478 height 61
click at [647, 465] on textarea "Hi Monica, as per the team, Nick already noted it to them during his applicatio…" at bounding box center [668, 450] width 478 height 61
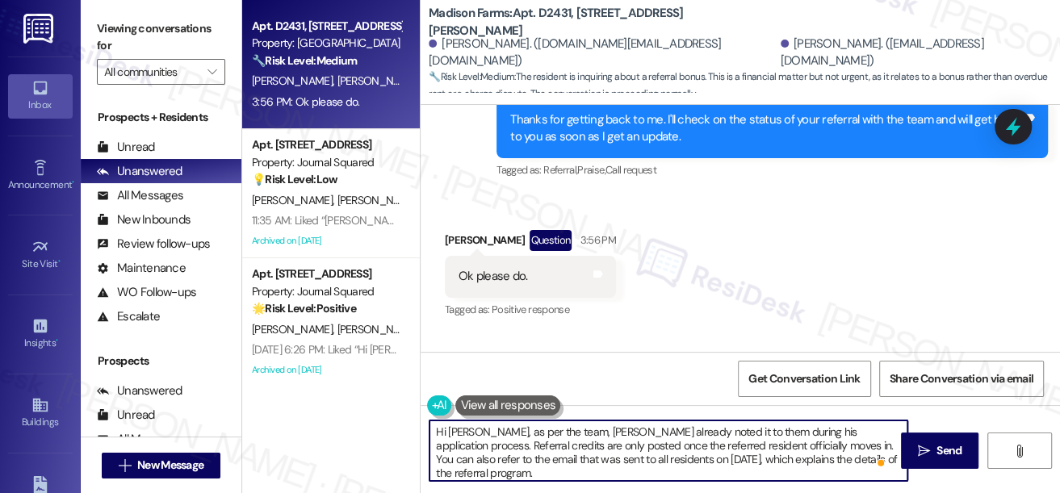
click at [647, 465] on textarea "Hi Monica, as per the team, Nick already noted it to them during his applicatio…" at bounding box center [668, 450] width 478 height 61
click at [620, 468] on textarea "Hi Monica, as per the team, Nick already noted it to them during his applicatio…" at bounding box center [668, 450] width 478 height 61
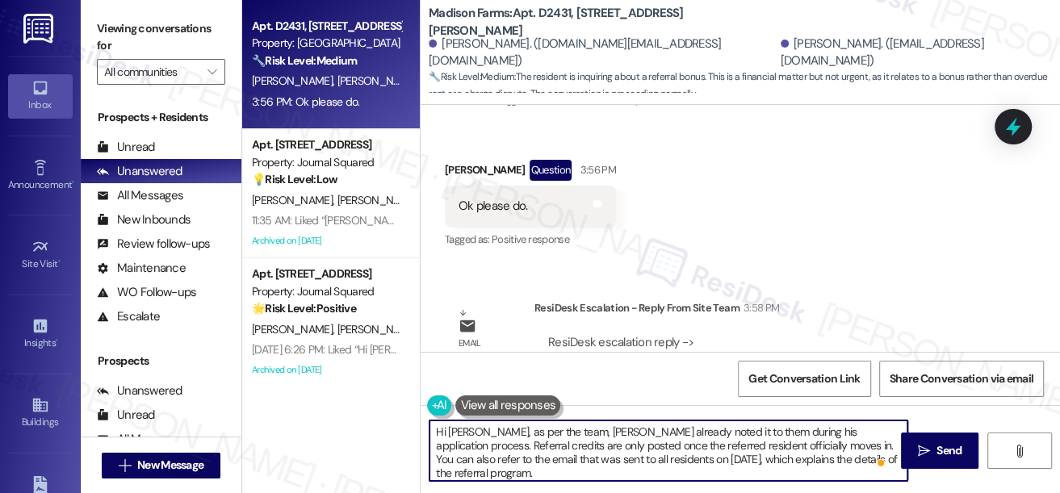
scroll to position [3154, 0]
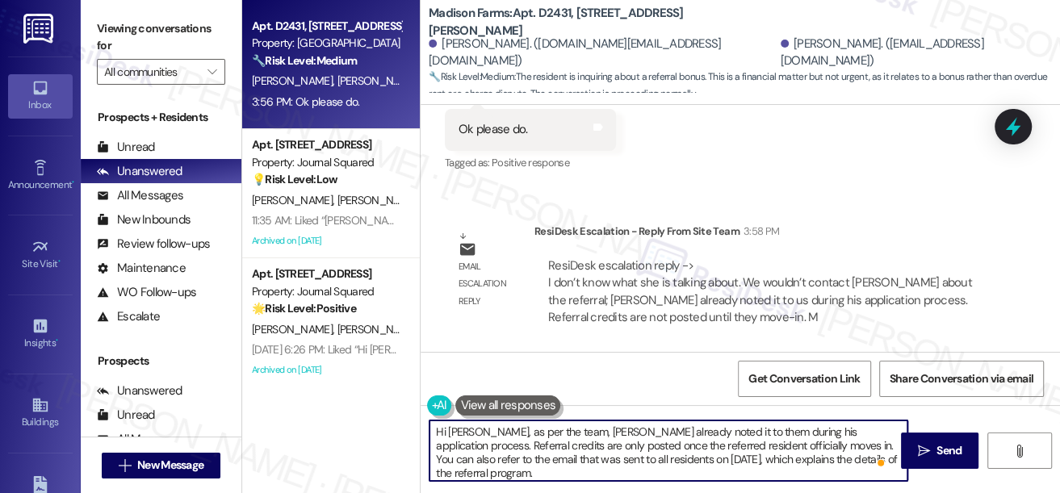
click at [783, 451] on textarea "Hi Monica, as per the team, Nick already noted it to them during his applicatio…" at bounding box center [668, 450] width 478 height 61
click at [812, 447] on textarea "Hi Monica, as per the team, Nick already noted it to them during his applicatio…" at bounding box center [668, 450] width 478 height 61
click at [540, 467] on textarea "Hi Monica, as per the team, Nick already noted it to them during his applicatio…" at bounding box center [668, 450] width 478 height 61
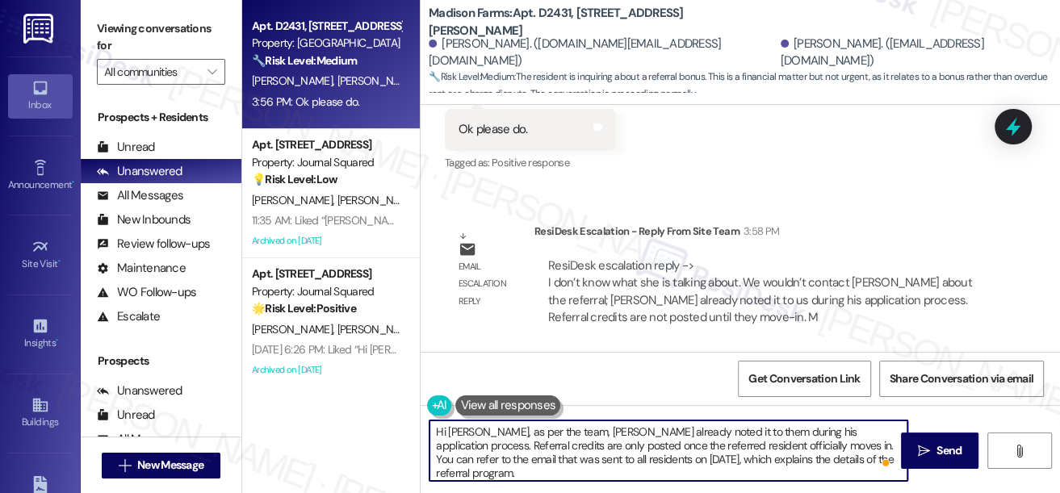
click at [540, 467] on textarea "Hi Monica, as per the team, Nick already noted it to them during his applicatio…" at bounding box center [668, 450] width 478 height 61
click at [665, 458] on textarea "Hi Monica, as per the team, Nick already noted it to them during his applicatio…" at bounding box center [668, 450] width 478 height 61
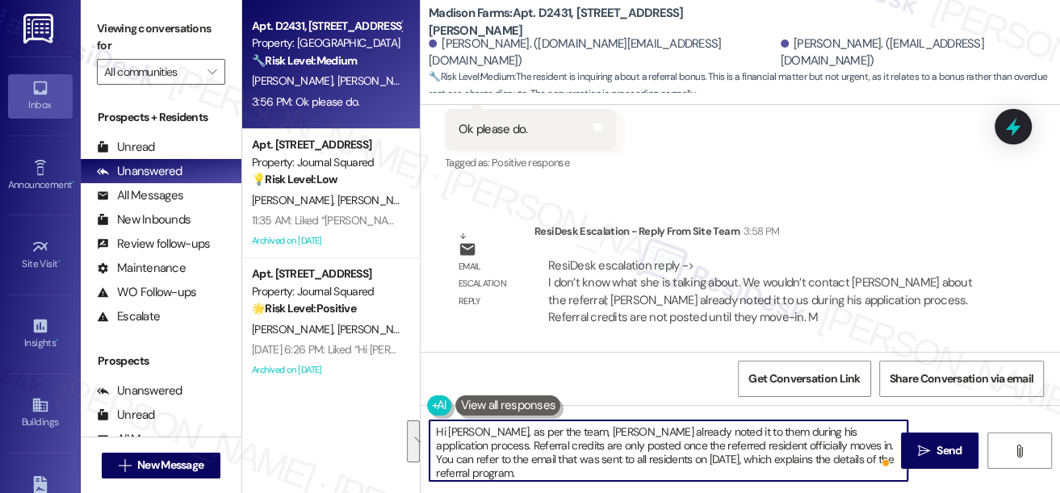
scroll to position [2, 0]
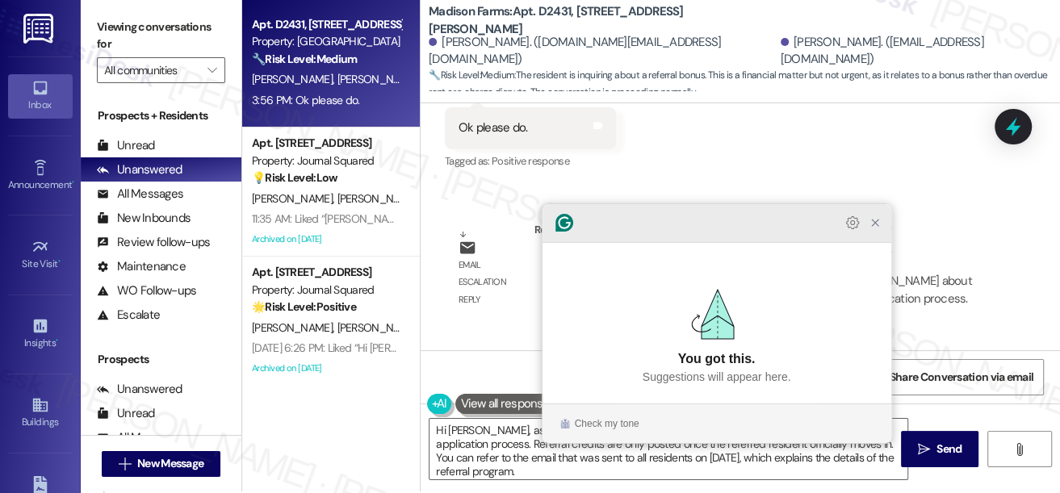
click at [880, 229] on icon "Close Grammarly Assistant" at bounding box center [874, 222] width 13 height 13
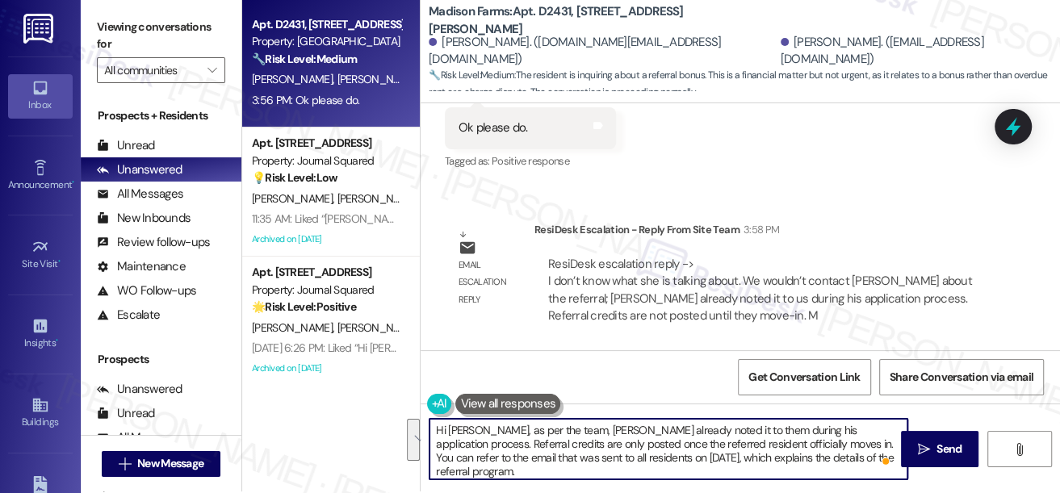
click at [798, 455] on textarea "Hi Monica, as per the team, Nick already noted it to them during his applicatio…" at bounding box center [668, 449] width 478 height 61
click at [879, 457] on button "Open Grammarly." at bounding box center [885, 461] width 13 height 13
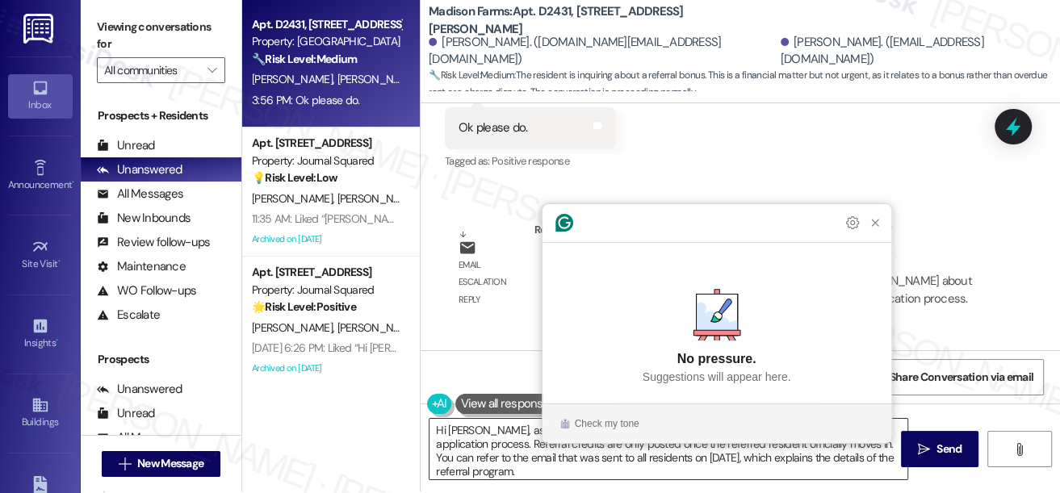
click at [755, 463] on textarea "Hi Monica, as per the team, Nick already noted it to them during his applicatio…" at bounding box center [668, 449] width 478 height 61
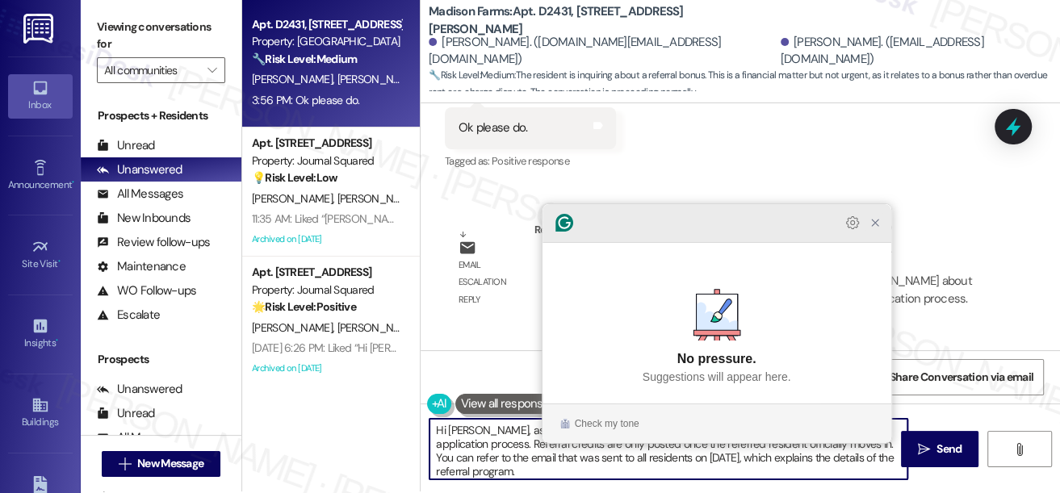
click at [876, 229] on icon "Close Grammarly Assistant" at bounding box center [874, 222] width 13 height 13
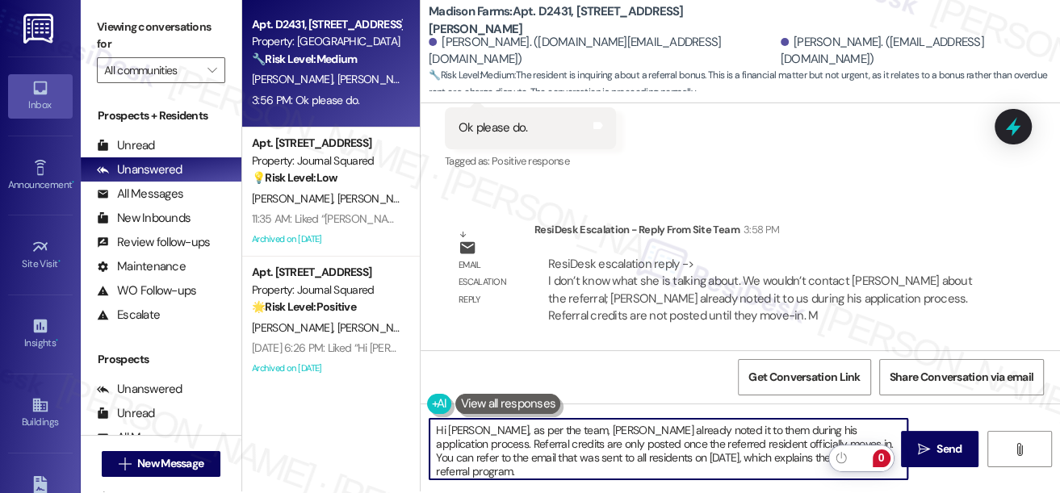
click at [795, 451] on textarea "Hi Monica, as per the team, Nick already noted it to them during his applicatio…" at bounding box center [668, 449] width 478 height 61
drag, startPoint x: 550, startPoint y: 428, endPoint x: 720, endPoint y: 445, distance: 170.3
click at [720, 445] on textarea "Hi Monica, as per the team, Nick already noted it to them during his applicatio…" at bounding box center [668, 449] width 478 height 61
click at [727, 440] on textarea "Hi Monica, as per the team, Nick already noted it to them during his applicatio…" at bounding box center [668, 449] width 478 height 61
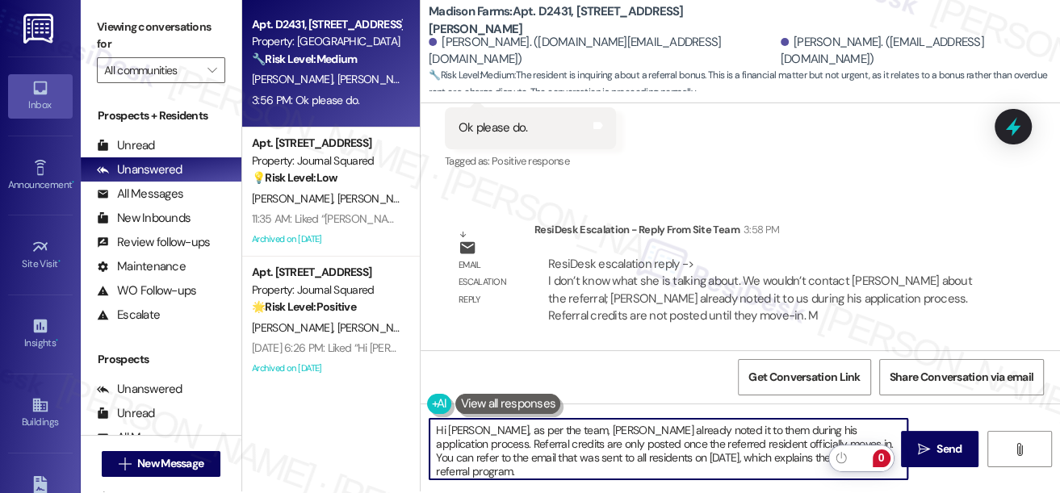
click at [727, 440] on textarea "Hi Monica, as per the team, Nick already noted it to them during his applicatio…" at bounding box center [668, 449] width 478 height 61
click at [610, 441] on textarea "Hi Monica, as per the team, Nick already noted it to them during his applicatio…" at bounding box center [668, 449] width 478 height 61
click at [565, 441] on textarea "Hi Monica, as per the team, Nick already noted it to them during his applicatio…" at bounding box center [668, 449] width 478 height 61
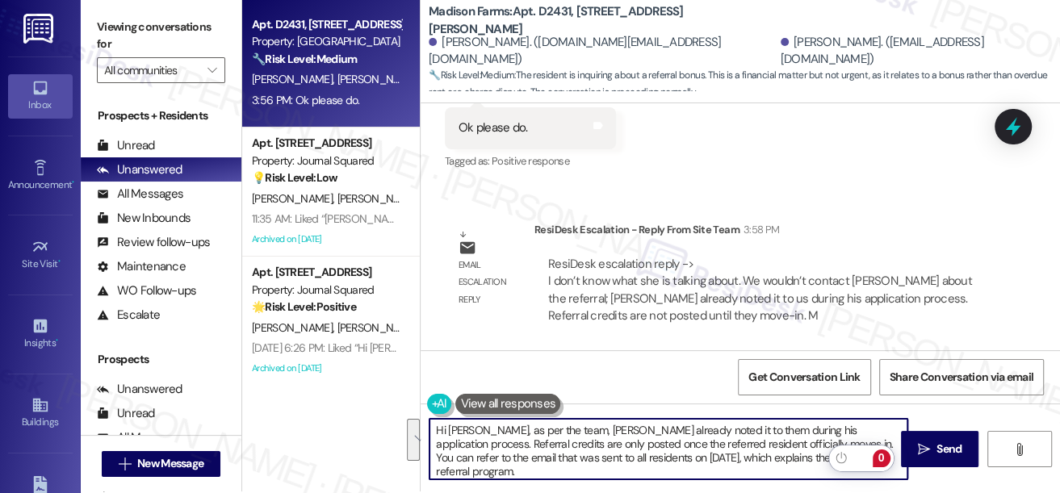
click at [762, 441] on textarea "Hi Monica, as per the team, Nick already noted it to them during his applicatio…" at bounding box center [668, 449] width 478 height 61
click at [797, 440] on textarea "Hi Monica, as per the team, Nick already noted it to them during his applicatio…" at bounding box center [668, 449] width 478 height 61
click at [557, 464] on textarea "Hi Monica, as per the team, Nick already noted it to them during his applicatio…" at bounding box center [668, 449] width 478 height 61
click at [586, 470] on textarea "Hi Monica, as per the team, Nick already noted it to them during his applicatio…" at bounding box center [668, 449] width 478 height 61
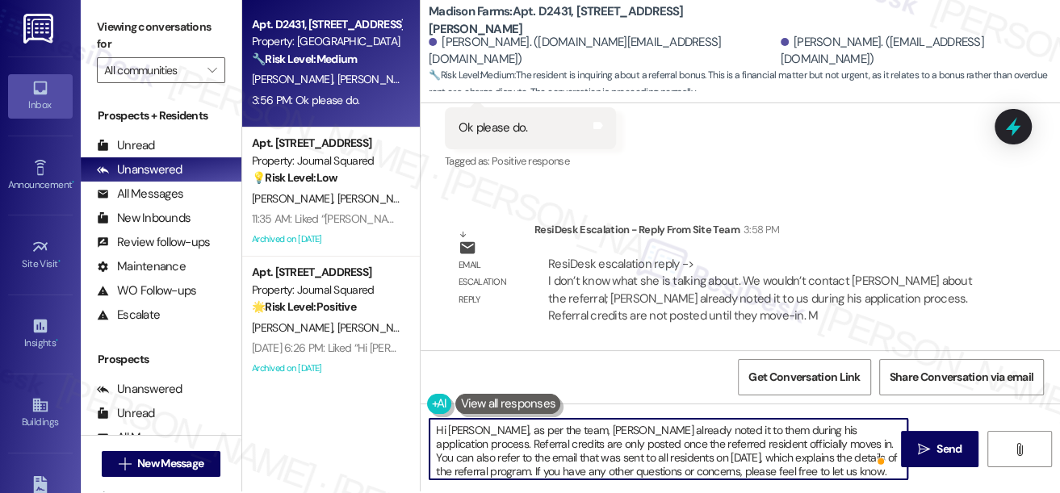
click at [479, 451] on textarea "Hi Monica, as per the team, Nick already noted it to them during his applicatio…" at bounding box center [668, 449] width 478 height 61
click at [653, 449] on textarea "Hi Monica, as per the team, Nick already noted it to them during his applicatio…" at bounding box center [668, 449] width 478 height 61
click at [837, 462] on textarea "Hi Monica, as per the team, Nick already noted it to them during his applicatio…" at bounding box center [668, 449] width 478 height 61
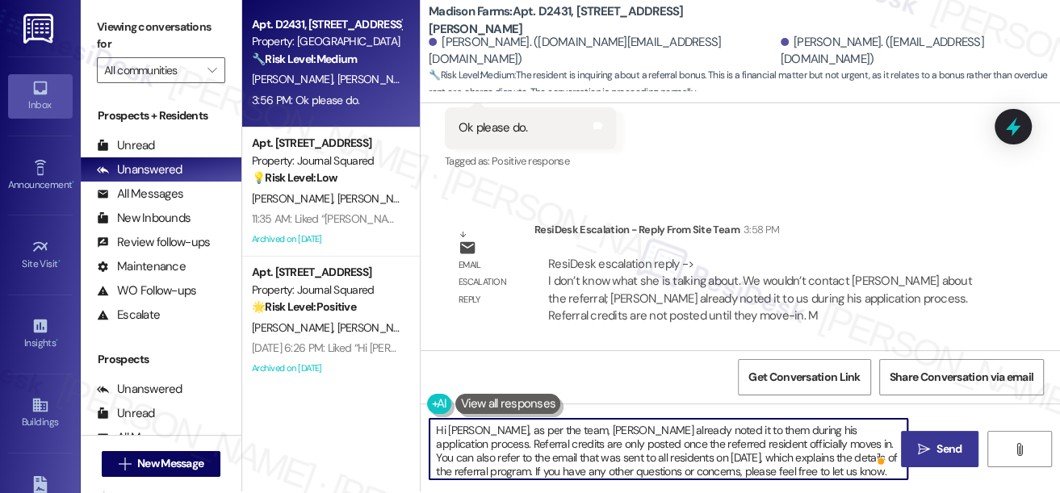
type textarea "Hi Monica, as per the team, Nick already noted it to them during his applicatio…"
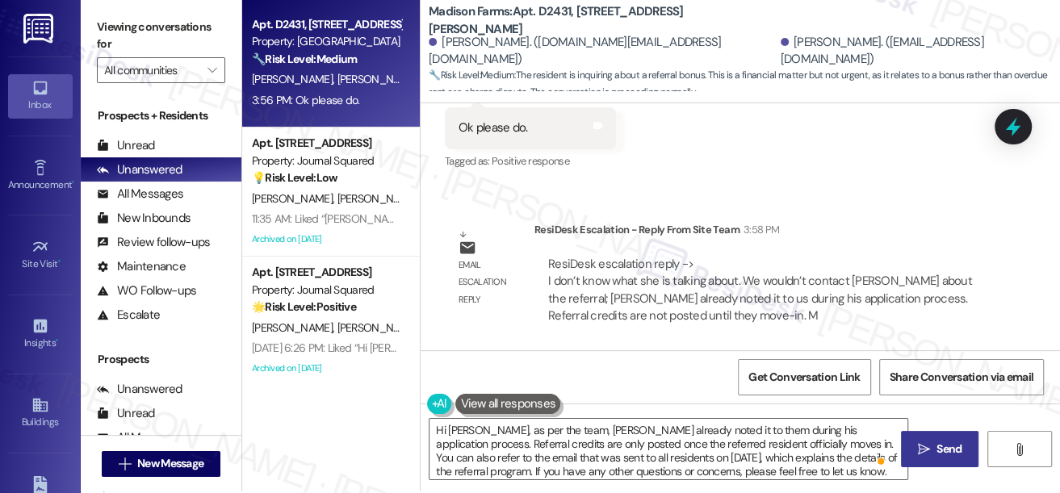
click at [914, 456] on span " Send" at bounding box center [939, 449] width 51 height 17
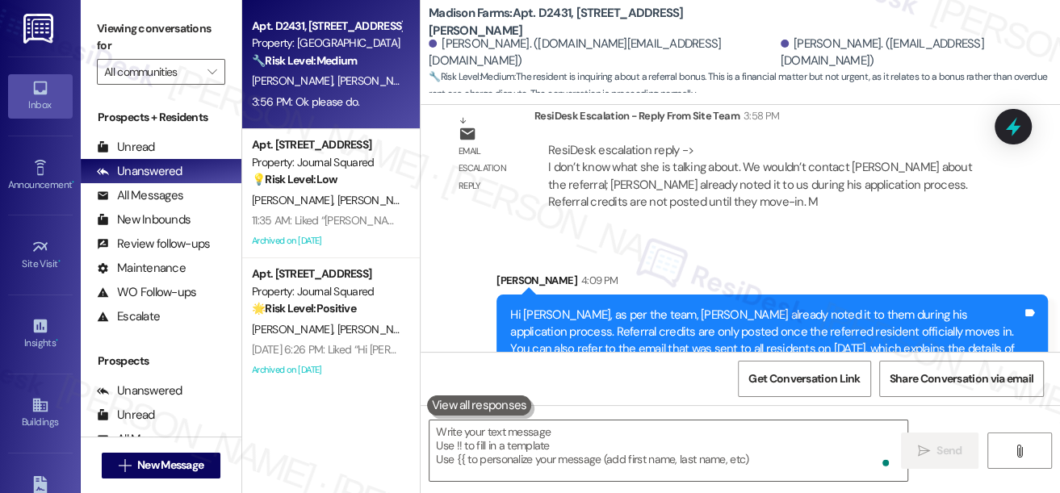
scroll to position [3318, 0]
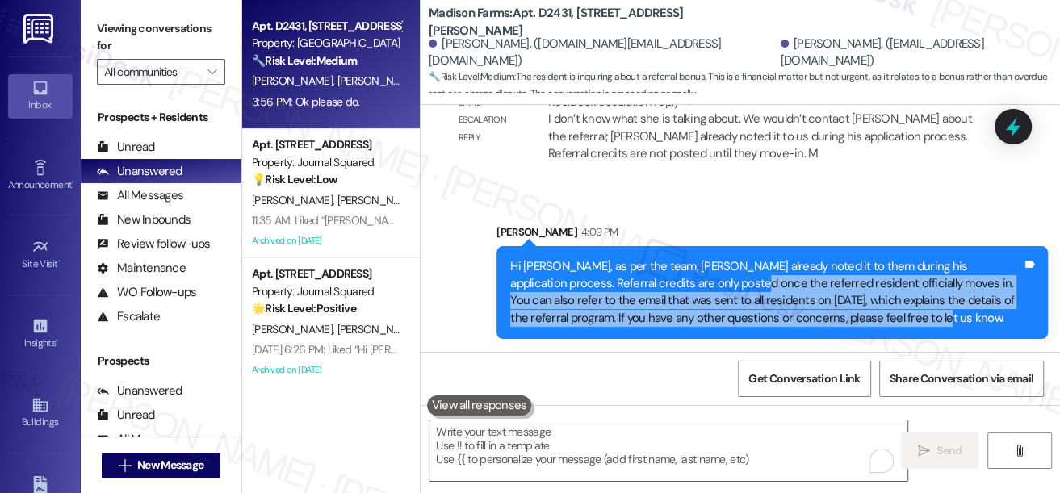
drag, startPoint x: 799, startPoint y: 287, endPoint x: 892, endPoint y: 322, distance: 99.1
click at [892, 322] on div "Hi Monica, as per the team, Nick already noted it to them during his applicatio…" at bounding box center [766, 292] width 512 height 69
click at [888, 312] on div "Hi Monica, as per the team, Nick already noted it to them during his applicatio…" at bounding box center [766, 292] width 512 height 69
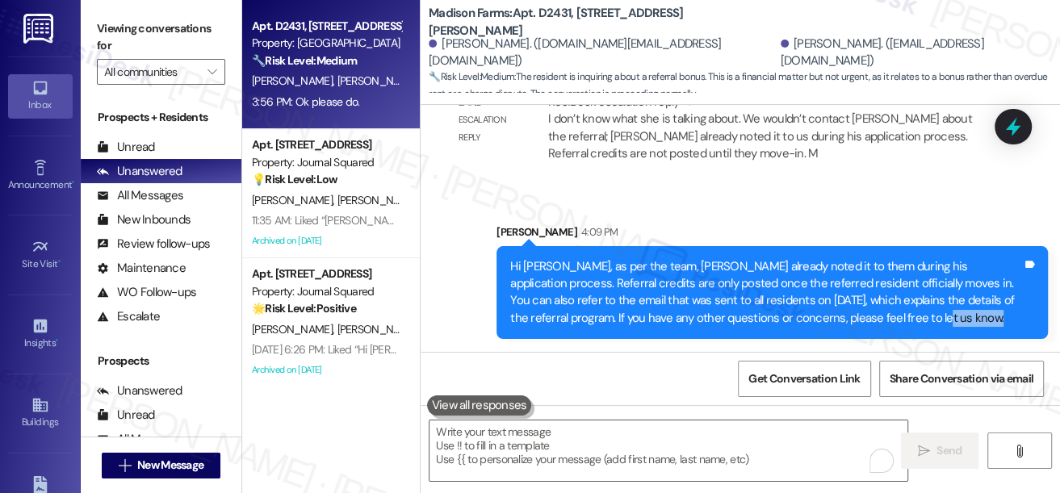
click at [888, 312] on div "Hi Monica, as per the team, Nick already noted it to them during his applicatio…" at bounding box center [766, 292] width 512 height 69
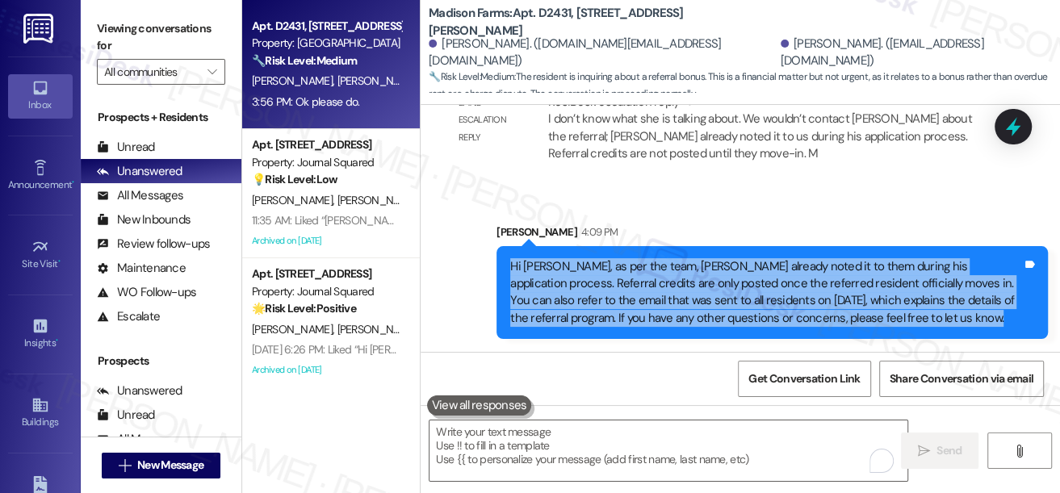
click at [888, 312] on div "Hi Monica, as per the team, Nick already noted it to them during his applicatio…" at bounding box center [766, 292] width 512 height 69
click at [839, 297] on div "Hi Monica, as per the team, Nick already noted it to them during his applicatio…" at bounding box center [766, 292] width 512 height 69
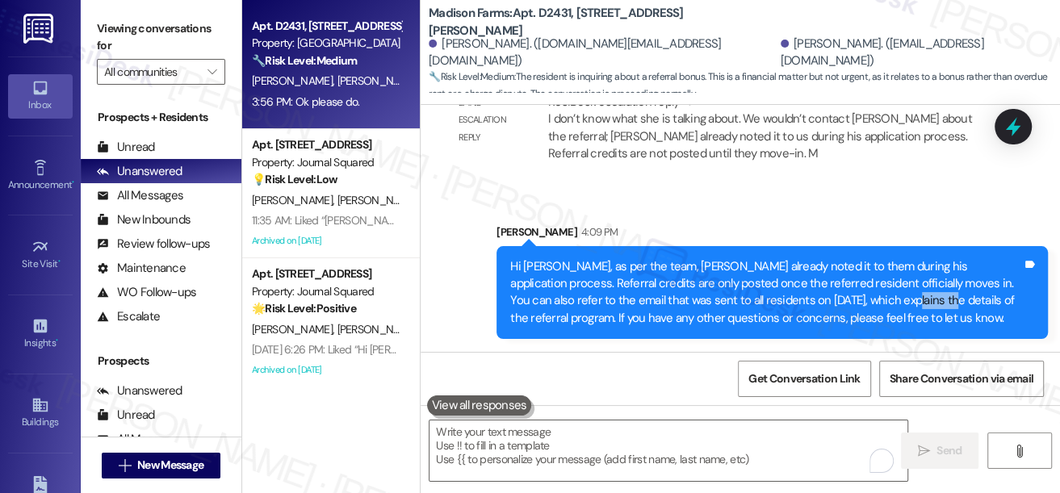
click at [839, 297] on div "Hi Monica, as per the team, Nick already noted it to them during his applicatio…" at bounding box center [766, 292] width 512 height 69
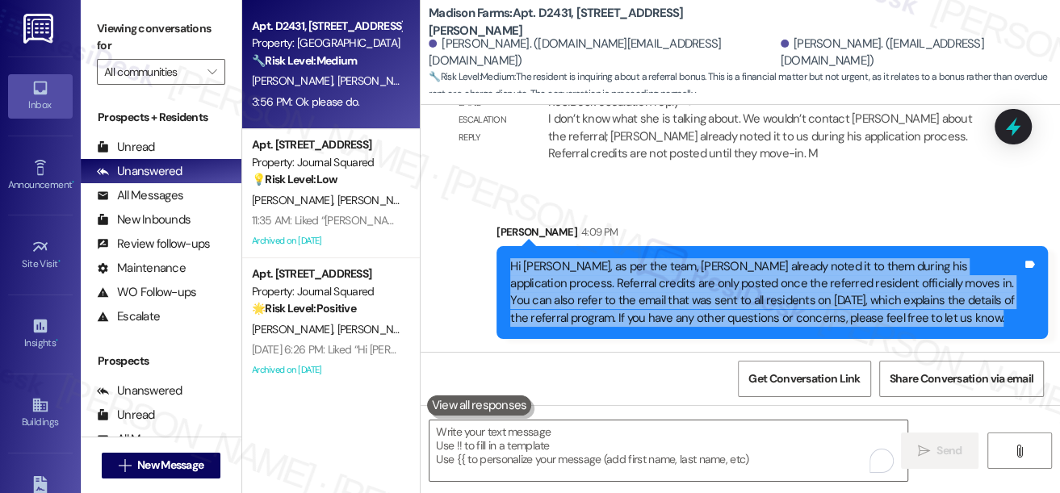
click at [839, 297] on div "Hi Monica, as per the team, Nick already noted it to them during his applicatio…" at bounding box center [766, 292] width 512 height 69
click at [878, 271] on div "Hi Monica, as per the team, Nick already noted it to them during his applicatio…" at bounding box center [766, 292] width 512 height 69
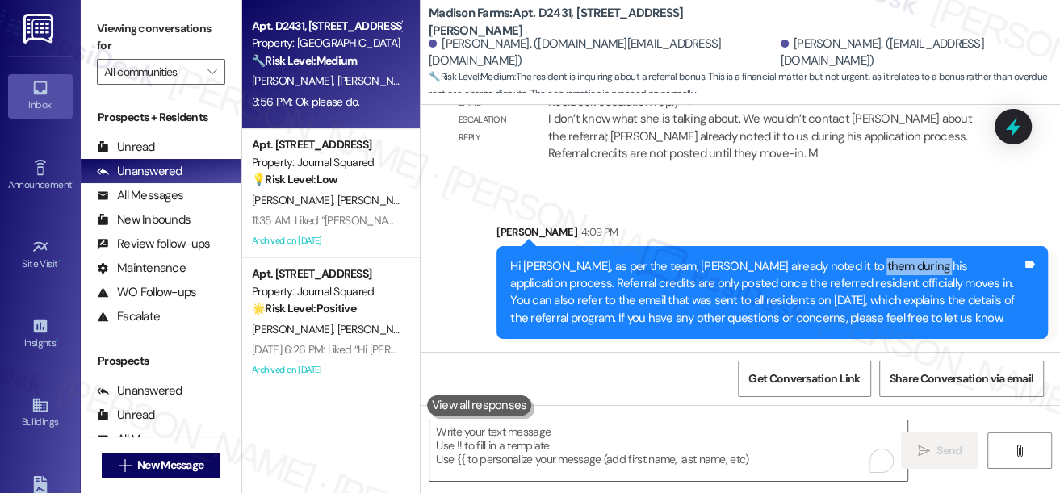
click at [878, 271] on div "Hi Monica, as per the team, Nick already noted it to them during his applicatio…" at bounding box center [766, 292] width 512 height 69
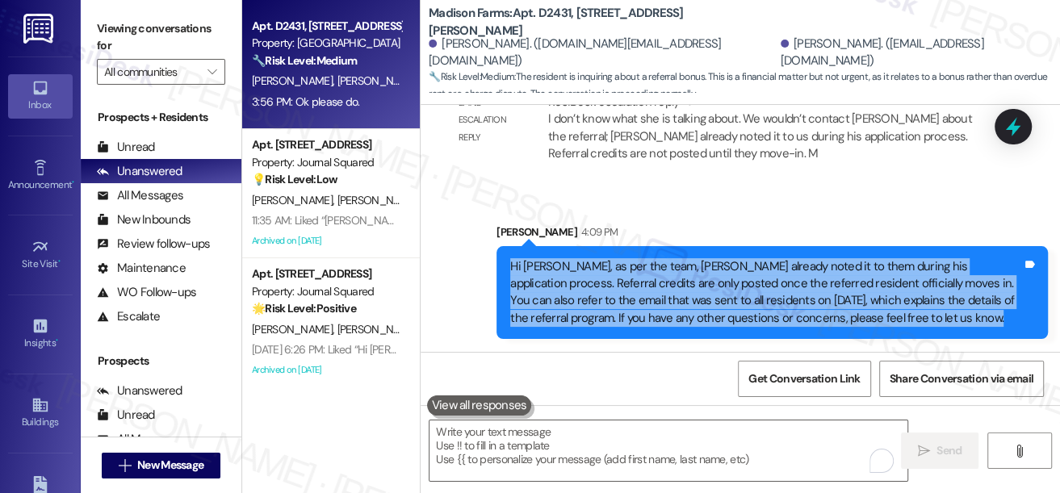
click at [878, 271] on div "Hi Monica, as per the team, Nick already noted it to them during his applicatio…" at bounding box center [766, 292] width 512 height 69
click at [753, 272] on div "Hi Monica, as per the team, Nick already noted it to them during his applicatio…" at bounding box center [766, 292] width 512 height 69
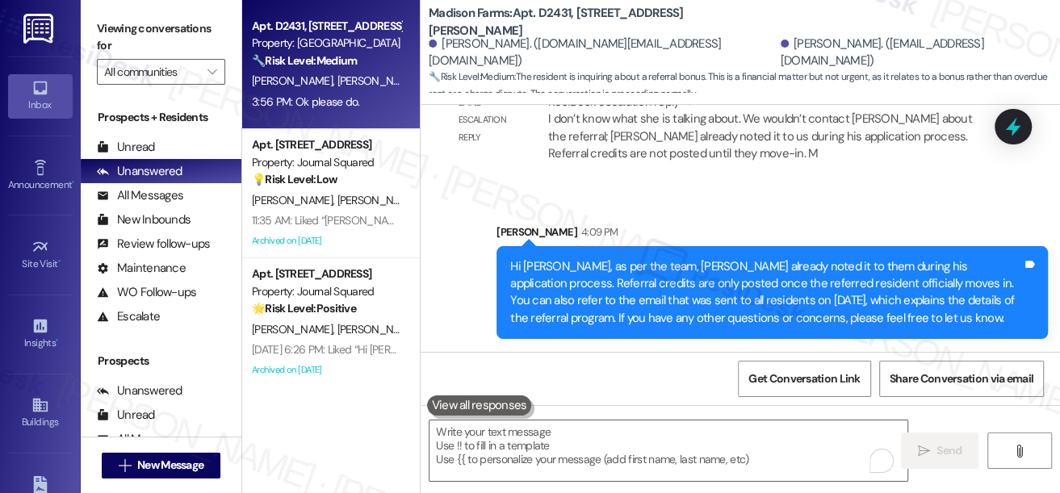
click at [753, 272] on div "Hi Monica, as per the team, Nick already noted it to them during his applicatio…" at bounding box center [766, 292] width 512 height 69
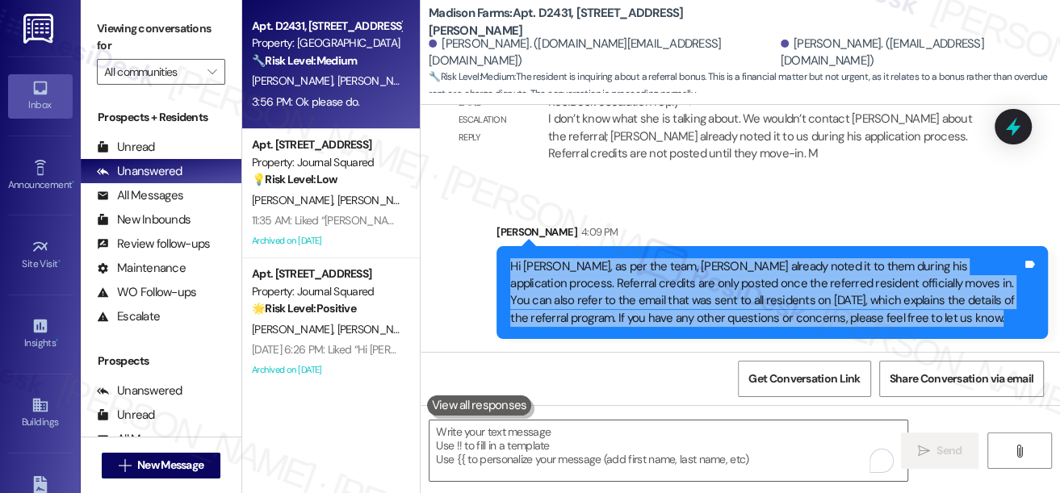
click at [753, 272] on div "Hi Monica, as per the team, Nick already noted it to them during his applicatio…" at bounding box center [766, 292] width 512 height 69
click at [766, 264] on div "Hi Monica, as per the team, Nick already noted it to them during his applicatio…" at bounding box center [766, 292] width 512 height 69
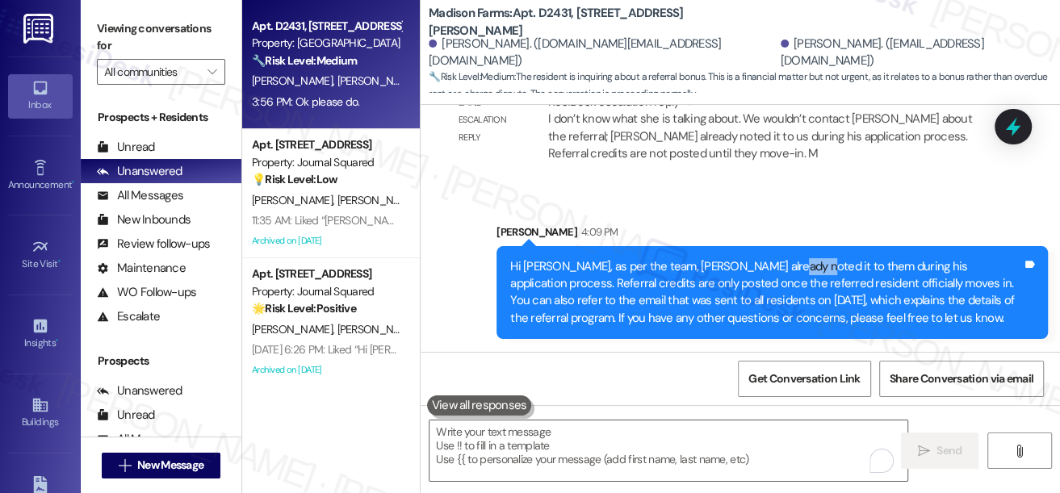
click at [766, 264] on div "Hi Monica, as per the team, Nick already noted it to them during his applicatio…" at bounding box center [766, 292] width 512 height 69
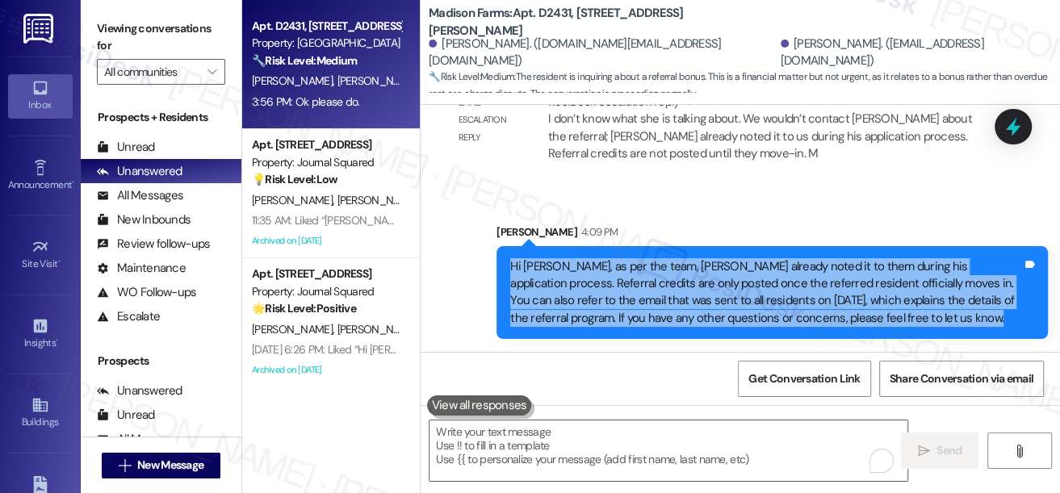
click at [766, 264] on div "Hi Monica, as per the team, Nick already noted it to them during his applicatio…" at bounding box center [766, 292] width 512 height 69
